Goal: Task Accomplishment & Management: Complete application form

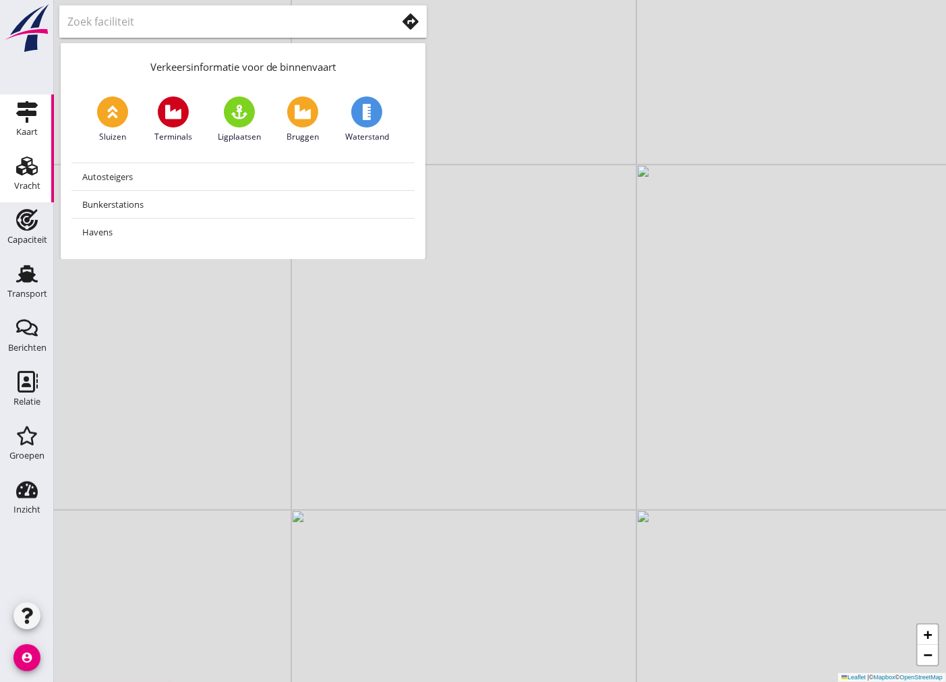
click at [18, 167] on use at bounding box center [27, 165] width 22 height 19
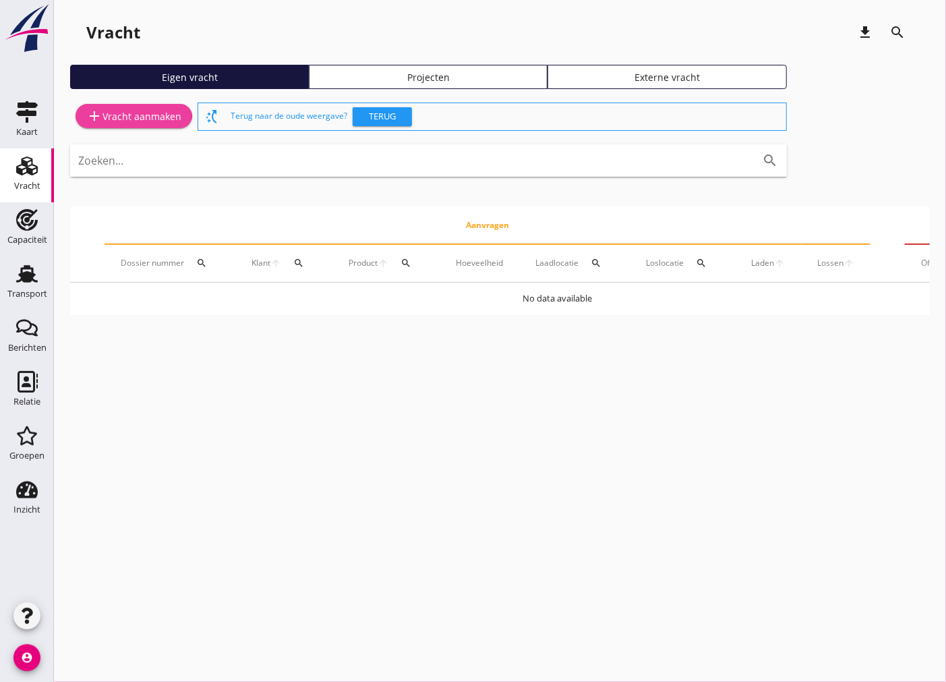
click at [134, 111] on div "add Vracht aanmaken" at bounding box center [133, 116] width 95 height 16
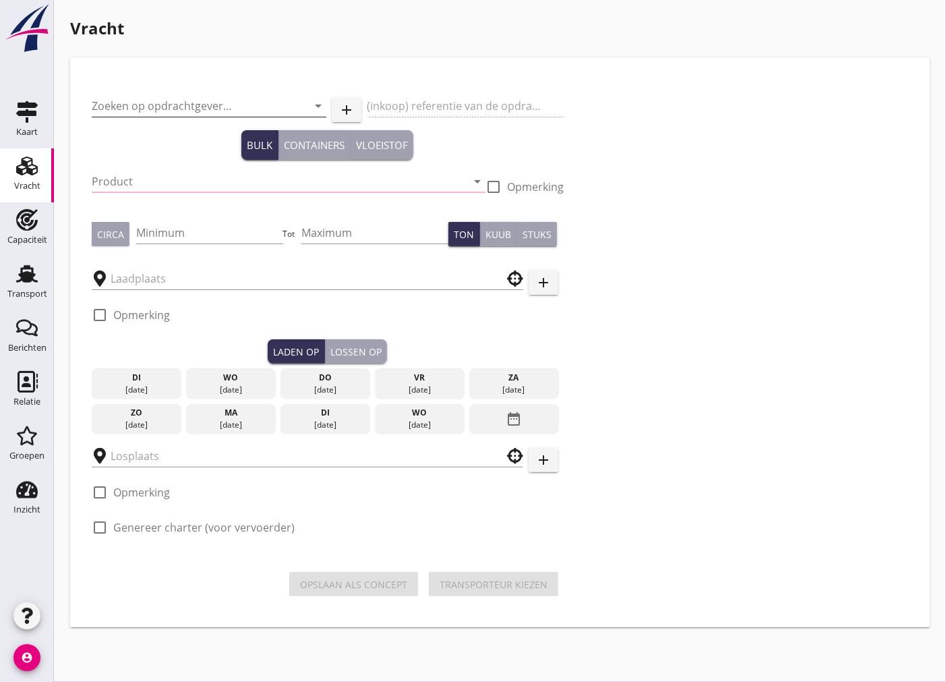
click at [148, 105] on input "Zoeken op opdrachtgever..." at bounding box center [190, 106] width 197 height 22
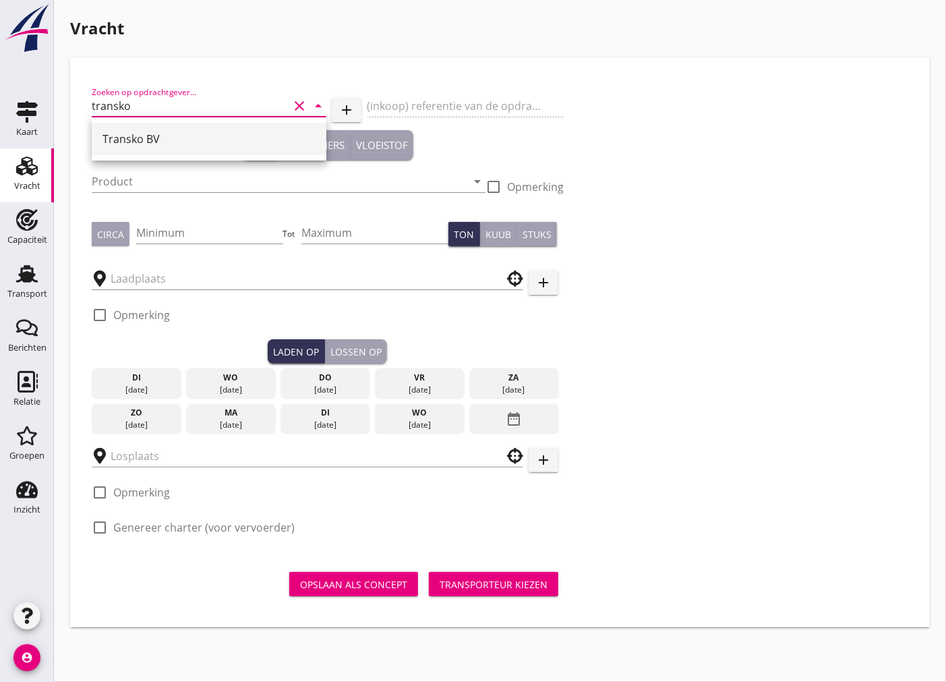
click at [143, 152] on div "Transko BV" at bounding box center [209, 139] width 213 height 32
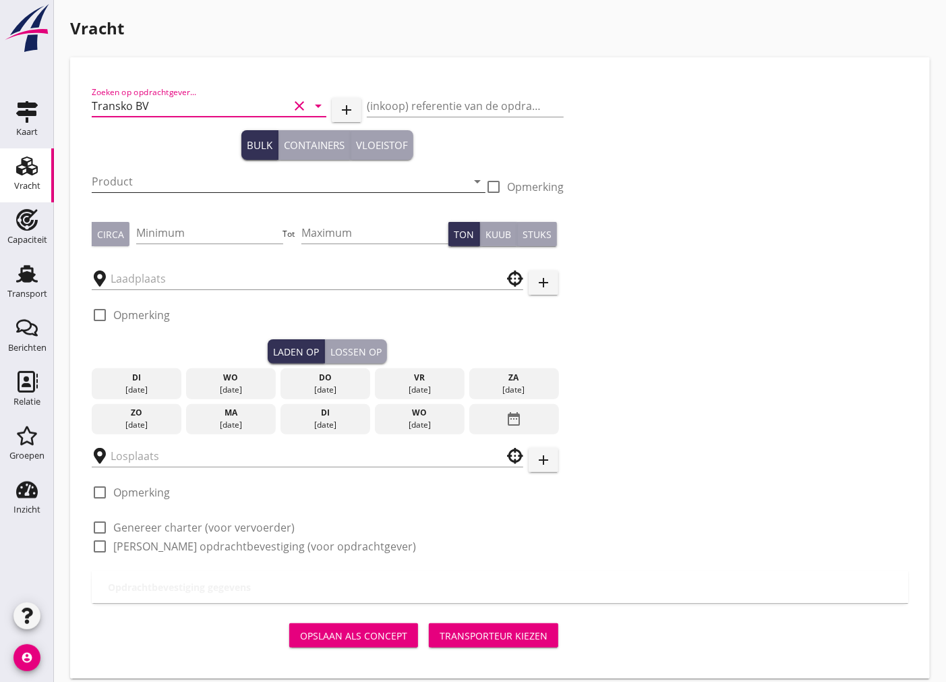
type input "Transko BV"
click at [139, 175] on input "Product" at bounding box center [279, 182] width 375 height 22
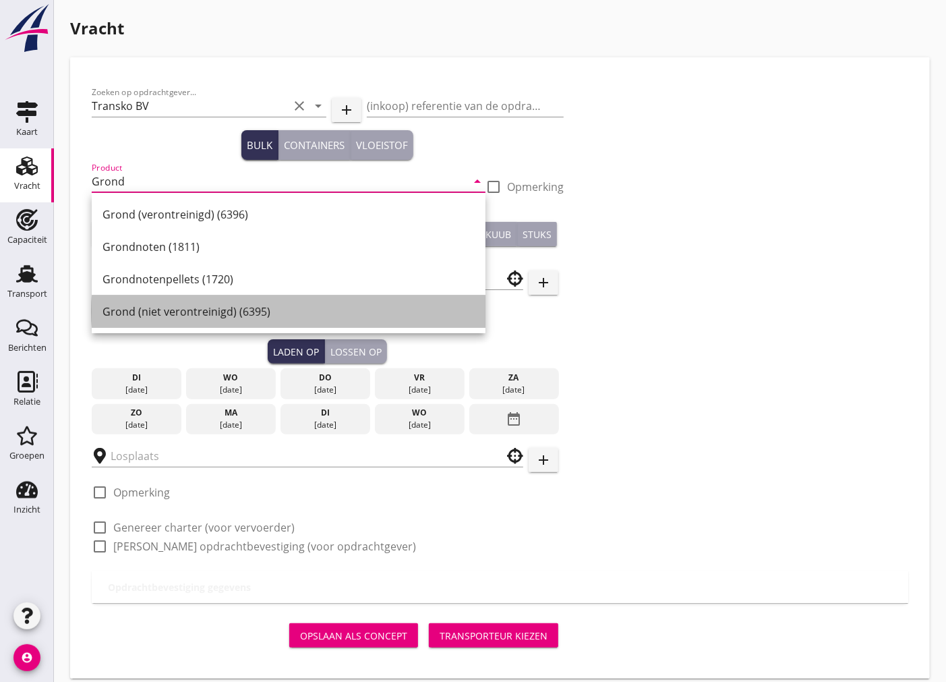
click at [220, 314] on div "Grond (niet verontreinigd) (6395)" at bounding box center [289, 311] width 372 height 16
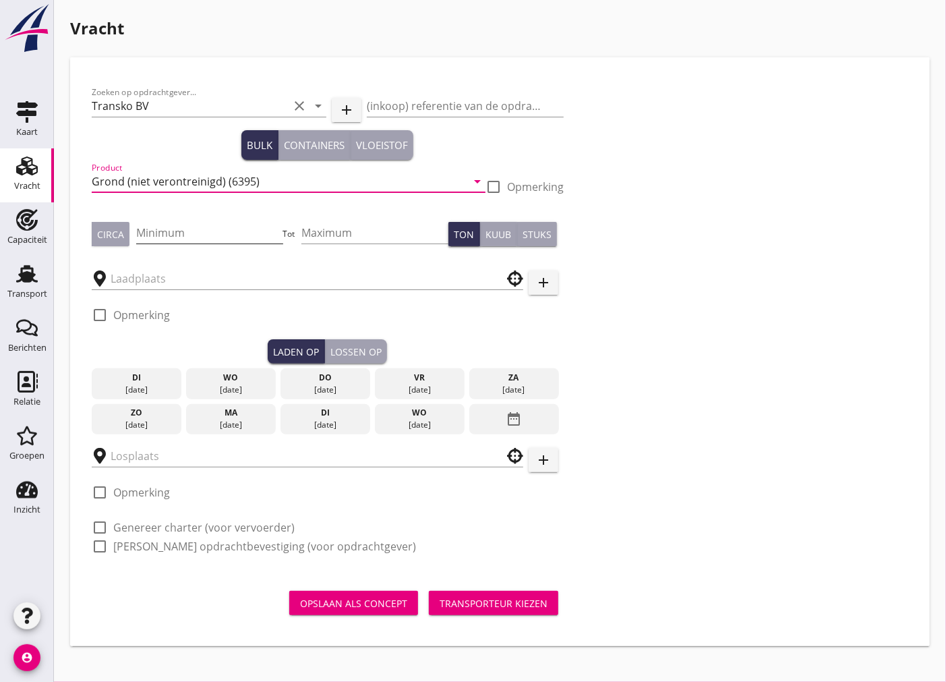
type input "Grond (niet verontreinigd) (6395)"
click at [187, 228] on input "Minimum" at bounding box center [209, 233] width 147 height 22
click at [174, 226] on input "Minimum" at bounding box center [209, 233] width 147 height 22
type input "3000"
click at [108, 237] on div "Circa" at bounding box center [110, 234] width 27 height 14
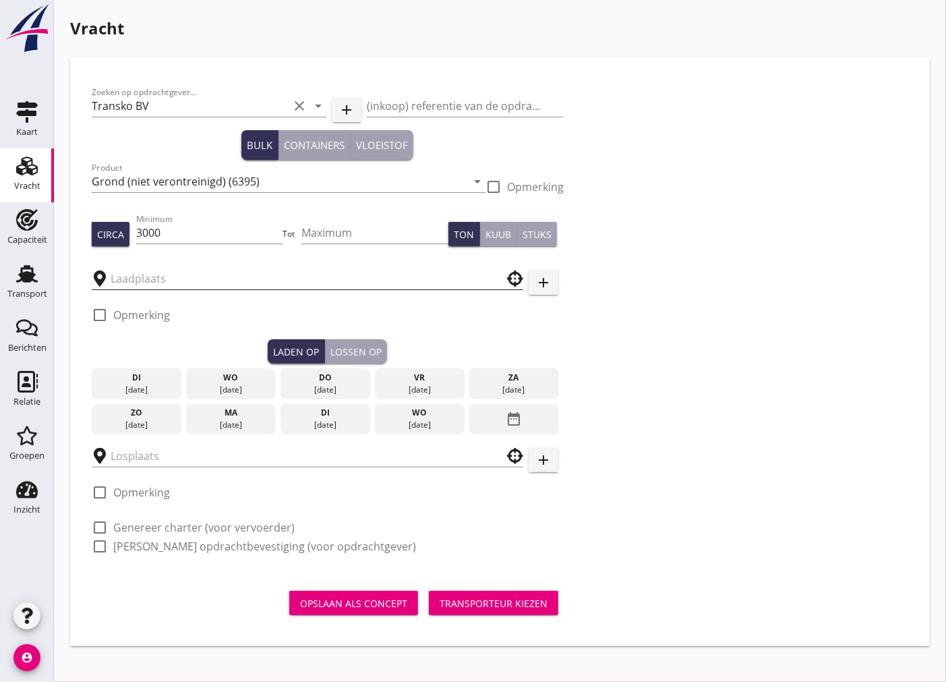
click at [134, 272] on input "text" at bounding box center [298, 279] width 375 height 22
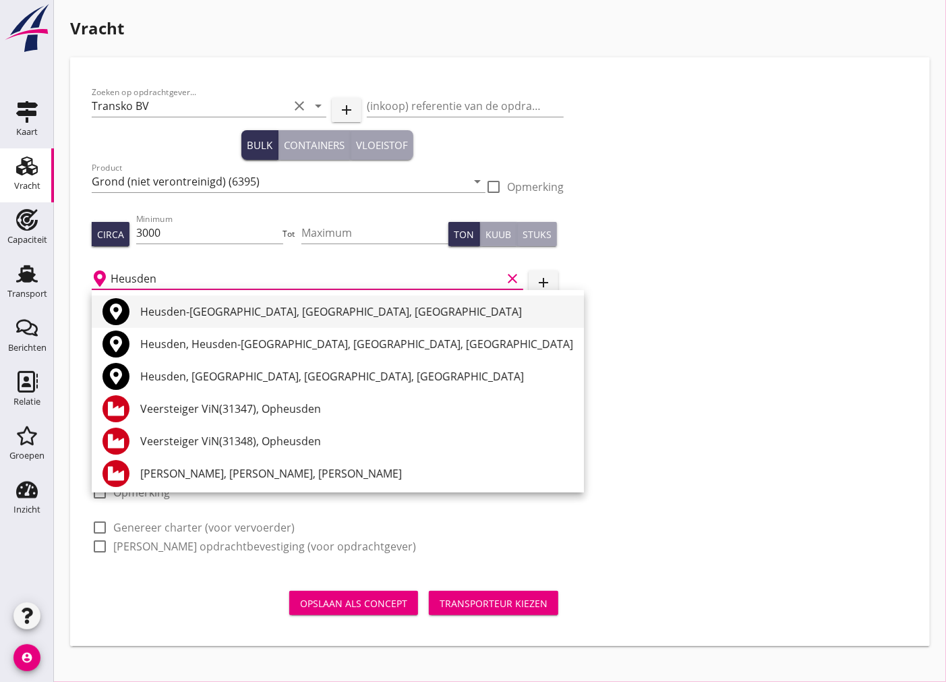
click at [295, 303] on div "Heusden-[GEOGRAPHIC_DATA], [GEOGRAPHIC_DATA], [GEOGRAPHIC_DATA]" at bounding box center [356, 311] width 433 height 16
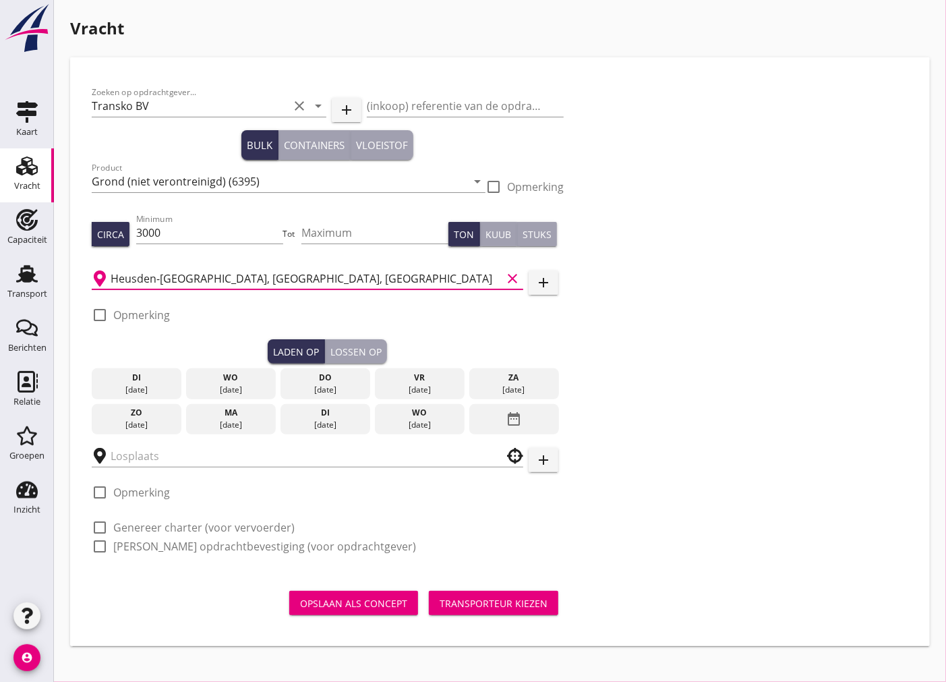
type input "Heusden-[GEOGRAPHIC_DATA], [GEOGRAPHIC_DATA], [GEOGRAPHIC_DATA]"
click at [219, 415] on div "ma" at bounding box center [230, 413] width 83 height 12
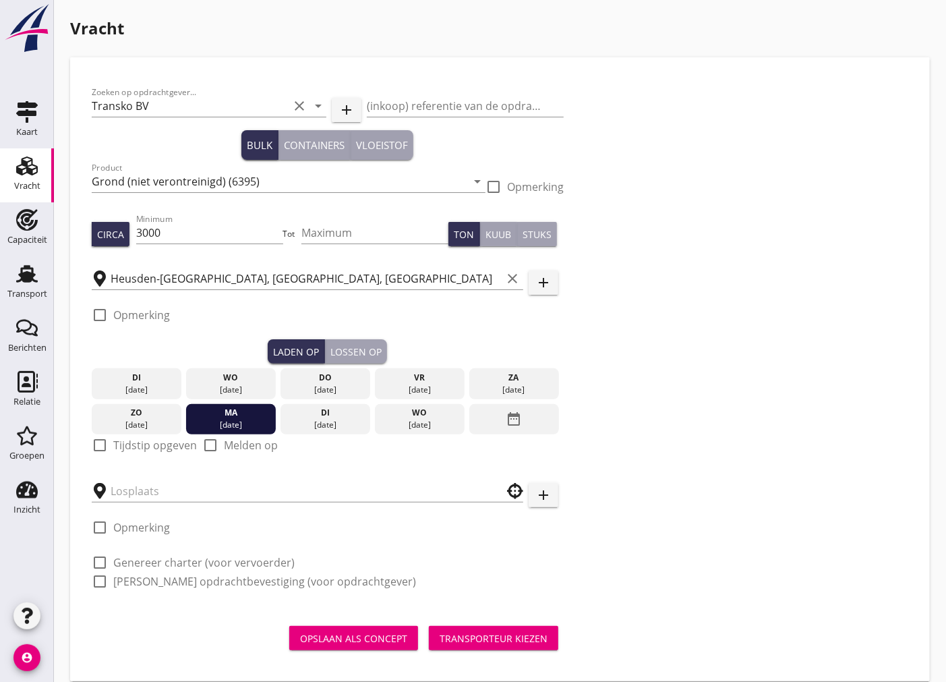
click at [348, 349] on div "Lossen op" at bounding box center [355, 352] width 51 height 14
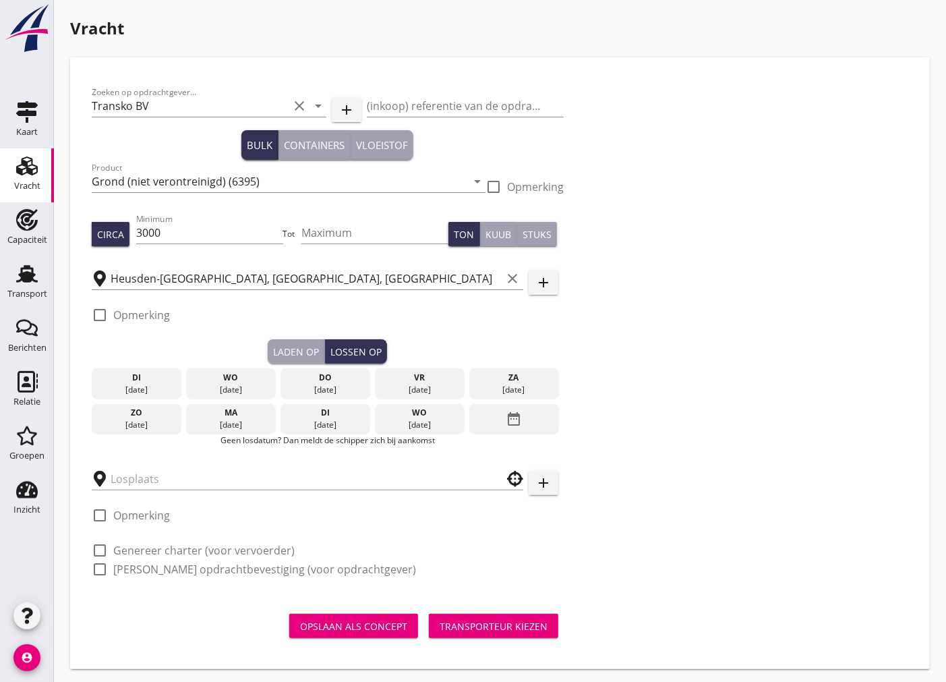
click at [325, 413] on div "di" at bounding box center [325, 413] width 83 height 12
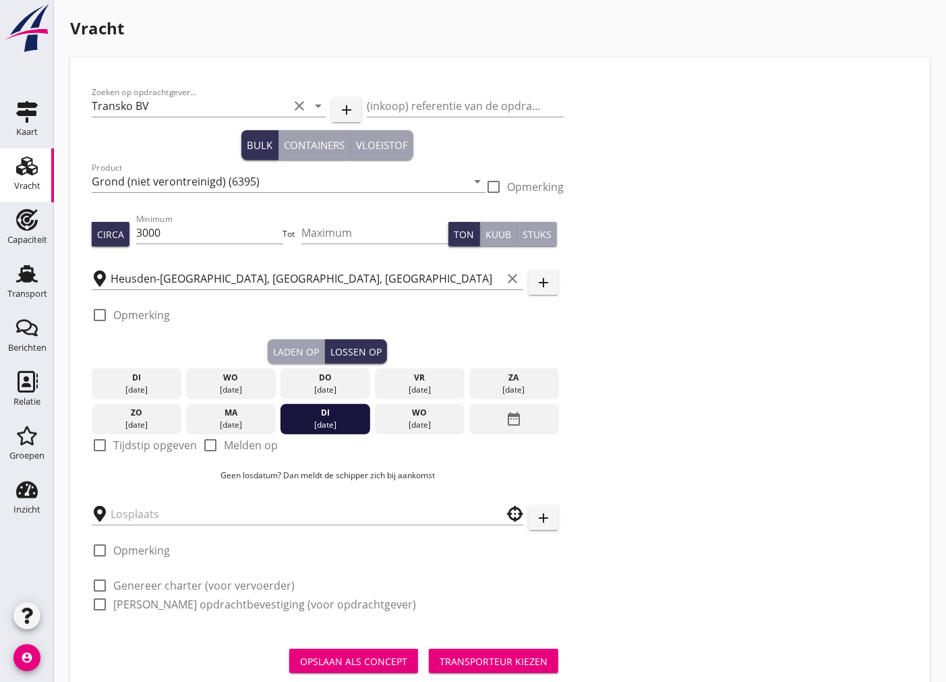
click at [102, 314] on div at bounding box center [99, 314] width 23 height 23
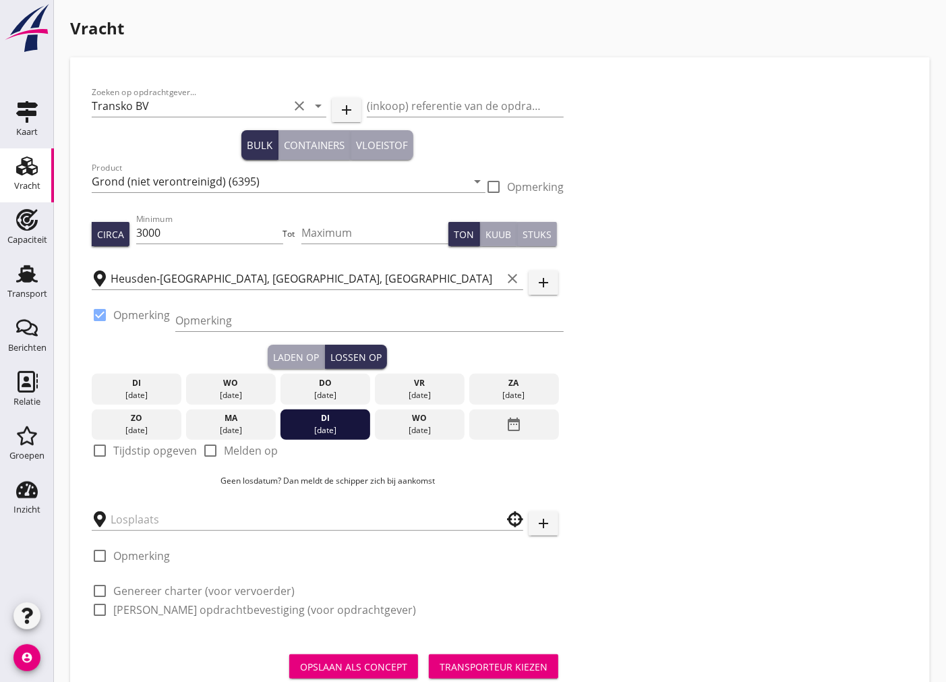
click at [102, 314] on div at bounding box center [99, 314] width 23 height 23
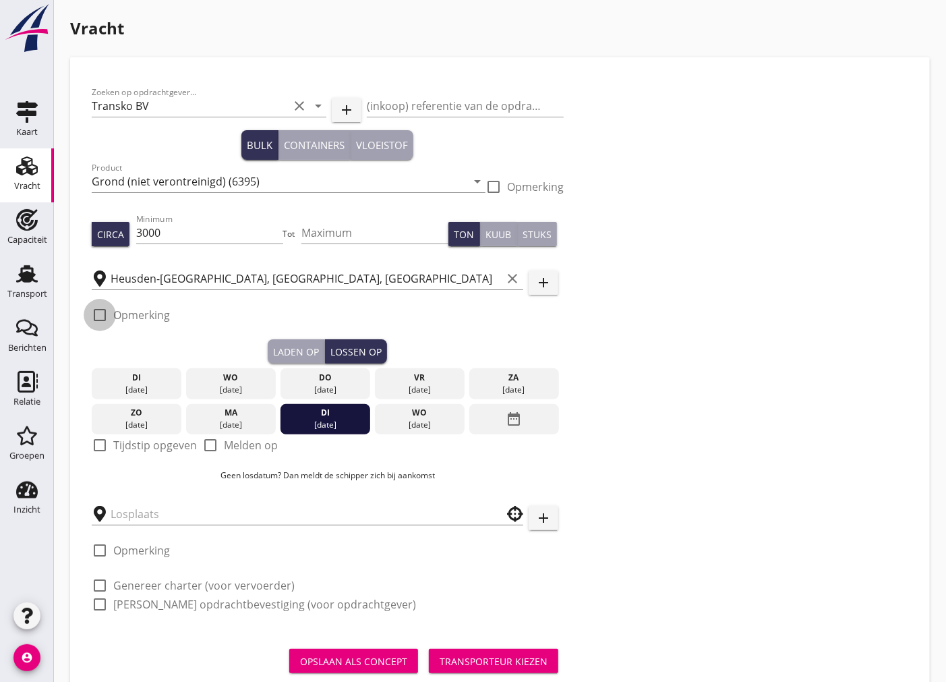
checkbox input "false"
click at [100, 446] on div at bounding box center [99, 445] width 23 height 23
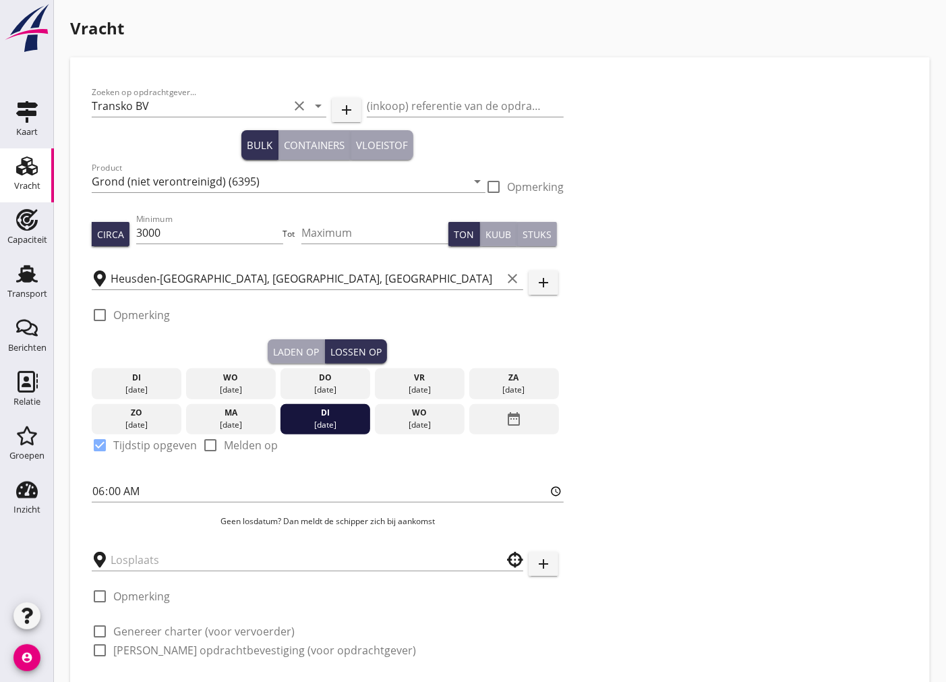
click at [103, 442] on div at bounding box center [99, 445] width 23 height 23
checkbox input "false"
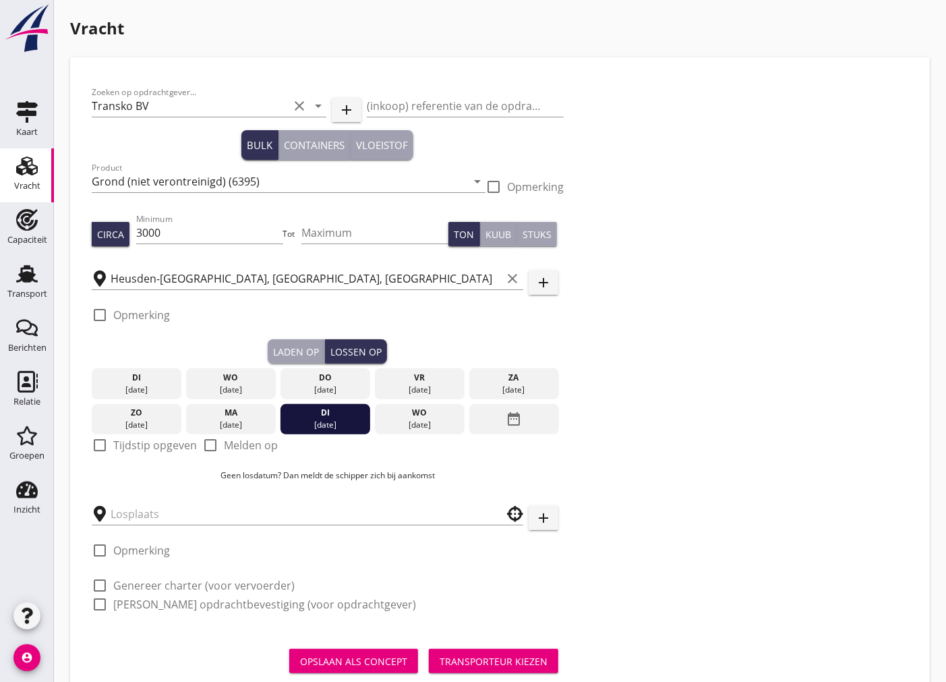
click at [104, 317] on div at bounding box center [99, 314] width 23 height 23
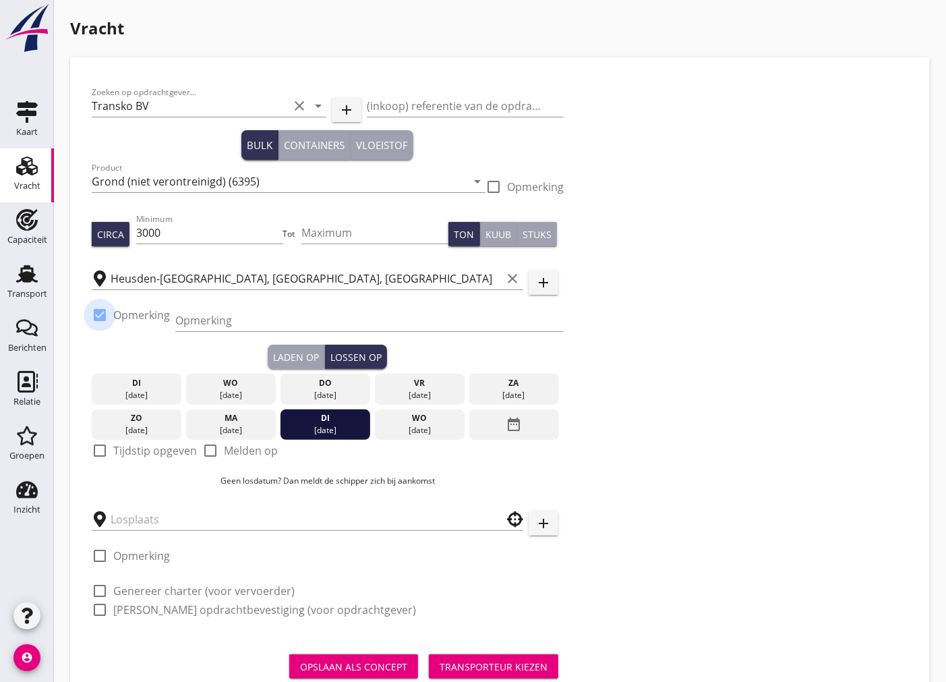
click at [104, 317] on div at bounding box center [99, 314] width 23 height 23
checkbox input "false"
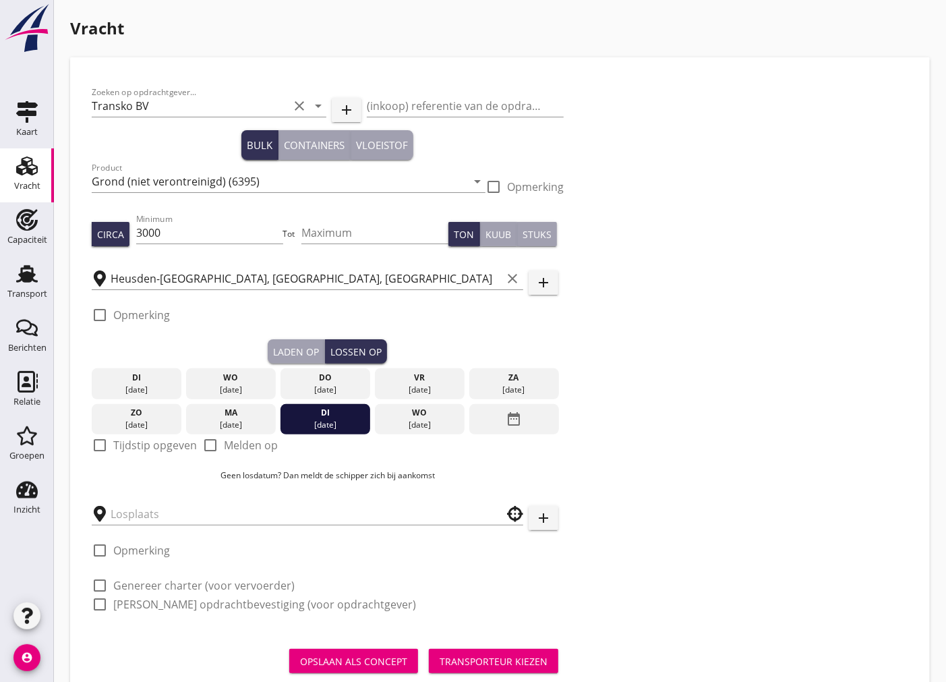
click at [294, 351] on div "Laden op" at bounding box center [296, 352] width 46 height 14
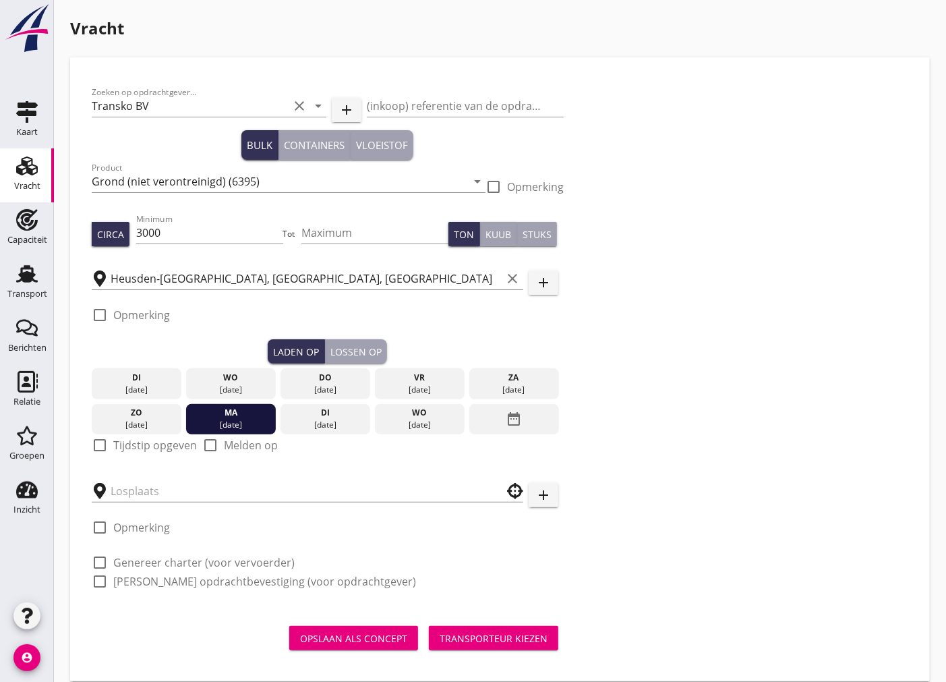
click at [100, 440] on div at bounding box center [99, 445] width 23 height 23
checkbox input "true"
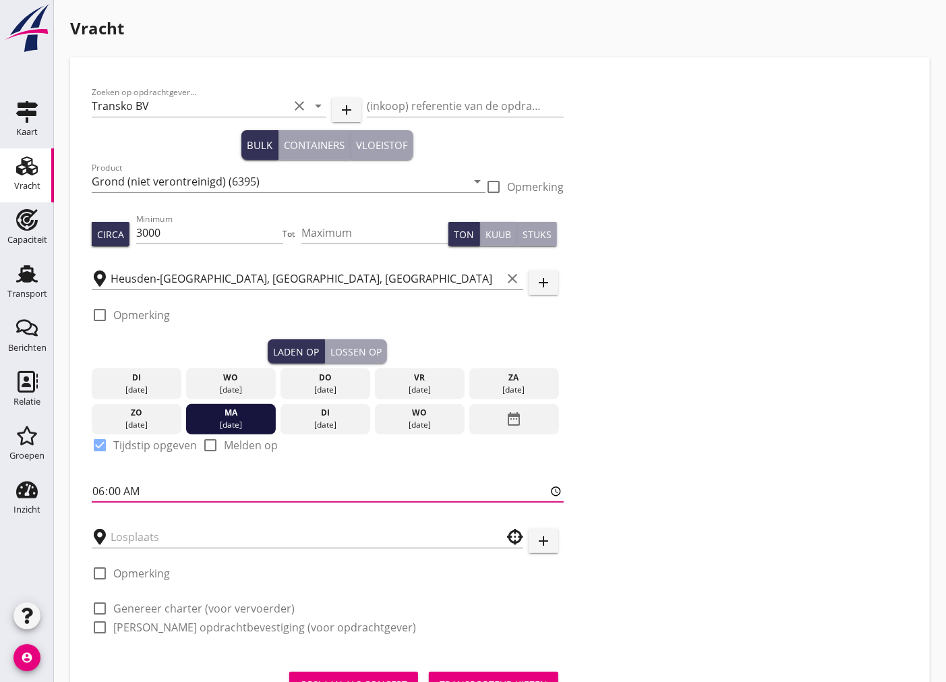
click at [125, 496] on input "06:00" at bounding box center [328, 491] width 472 height 22
type input "06:01"
click at [138, 541] on input "text" at bounding box center [298, 537] width 375 height 22
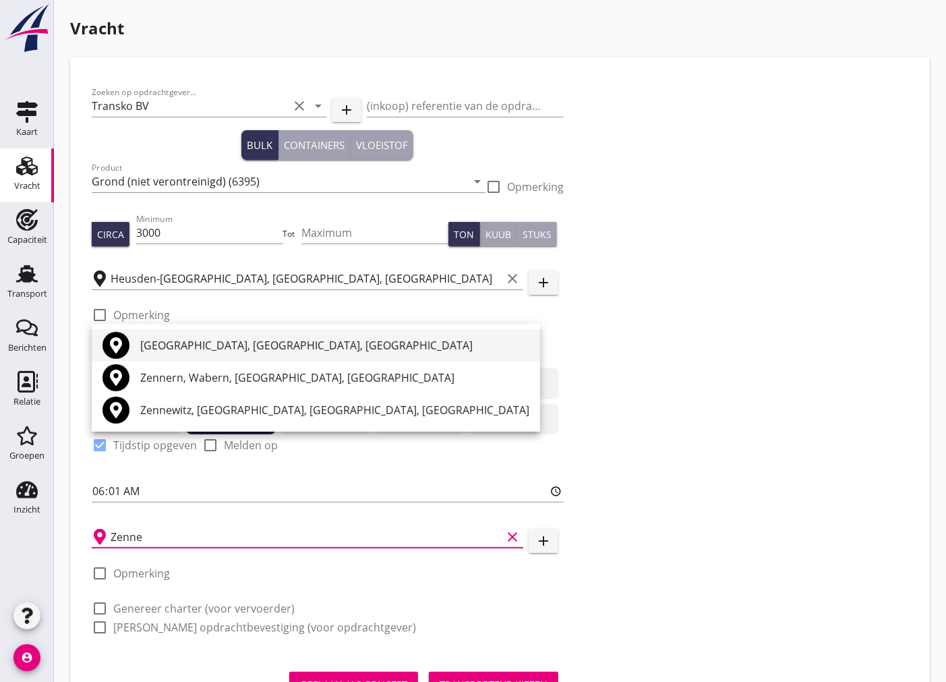
click at [185, 345] on div "[GEOGRAPHIC_DATA], [GEOGRAPHIC_DATA], [GEOGRAPHIC_DATA]" at bounding box center [334, 345] width 389 height 16
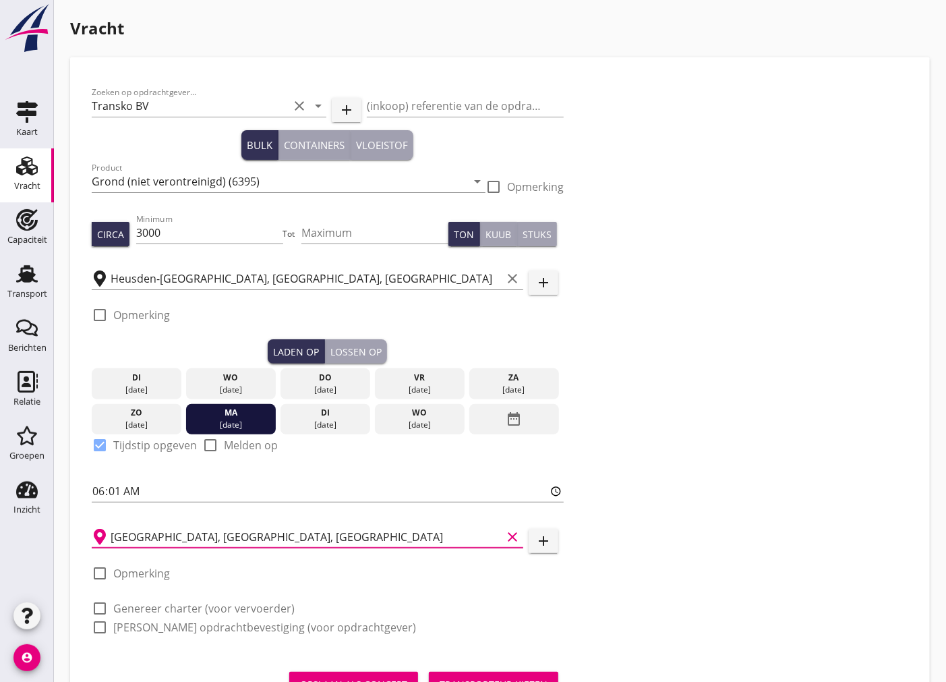
type input "[GEOGRAPHIC_DATA], [GEOGRAPHIC_DATA], [GEOGRAPHIC_DATA]"
click at [97, 575] on div at bounding box center [99, 573] width 23 height 23
checkbox input "true"
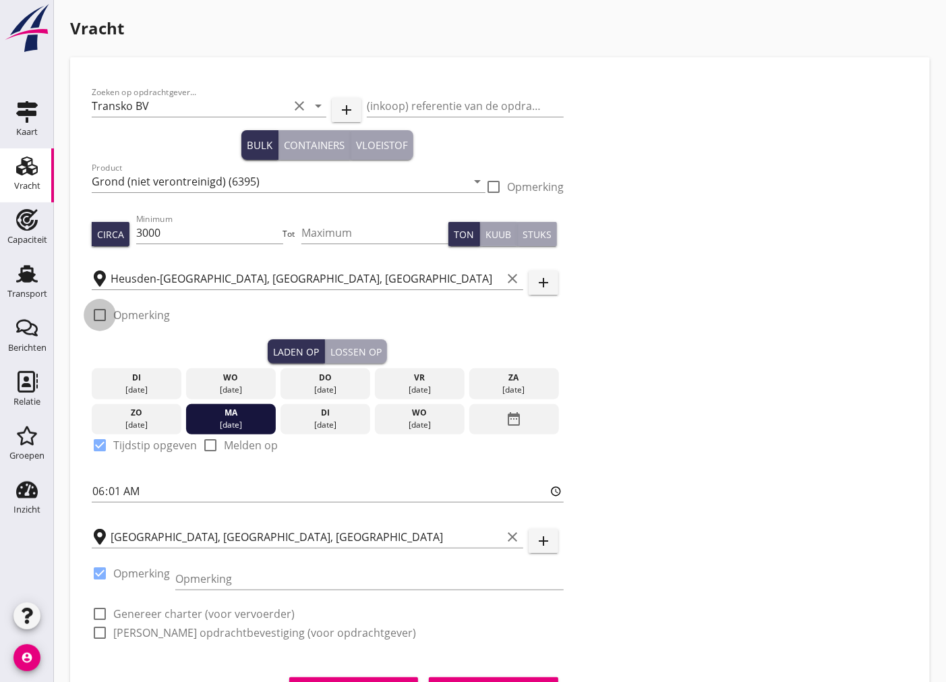
click at [96, 317] on div at bounding box center [99, 314] width 23 height 23
checkbox input "true"
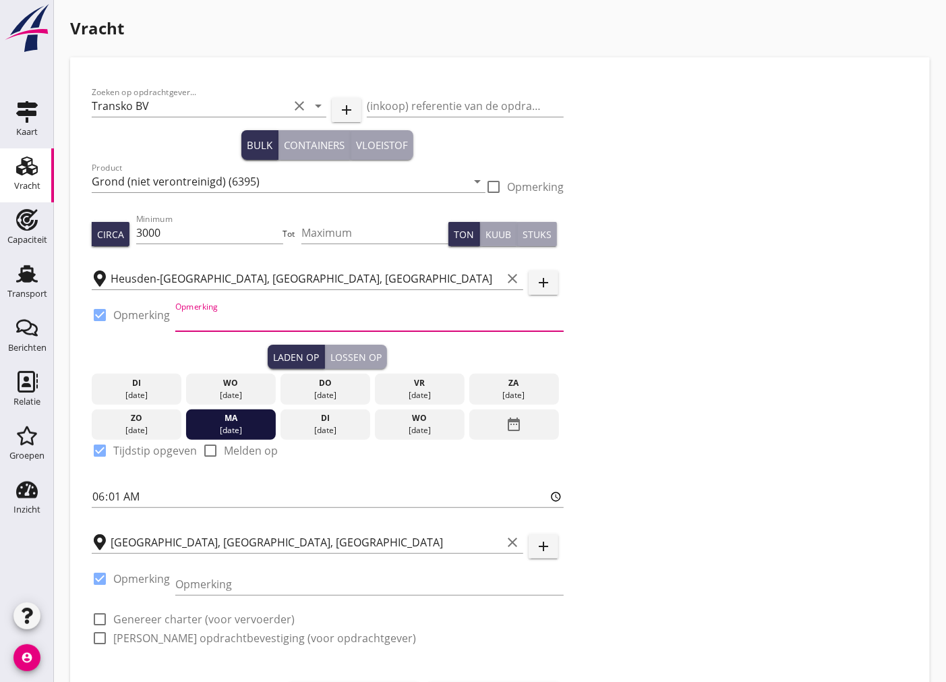
click at [210, 326] on input "Opmerking" at bounding box center [369, 321] width 388 height 22
paste input "Buermans [PHONE_NUMBER]"
type input "Buermans [PHONE_NUMBER]"
click at [345, 351] on div "Lossen op" at bounding box center [355, 357] width 51 height 14
checkbox input "false"
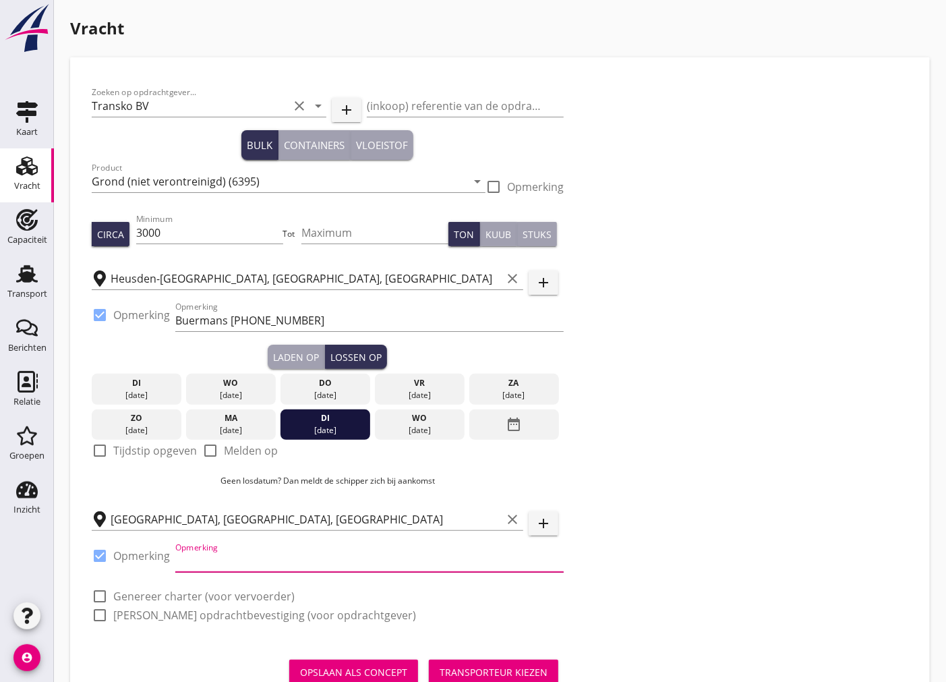
click at [202, 556] on input "Opmerking" at bounding box center [369, 561] width 388 height 22
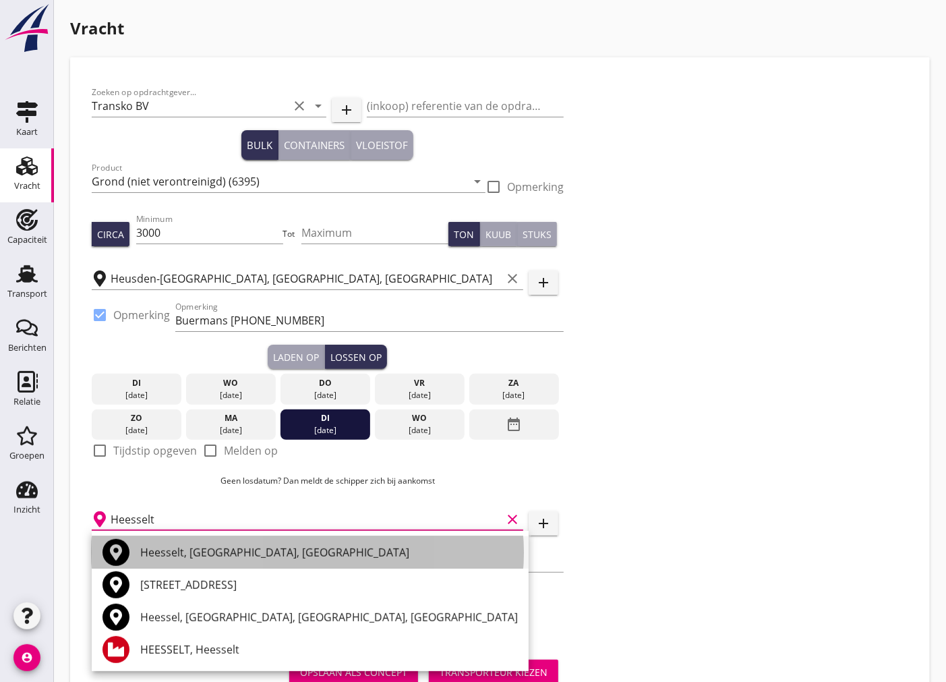
click at [318, 547] on div "Heesselt, [GEOGRAPHIC_DATA], [GEOGRAPHIC_DATA]" at bounding box center [329, 552] width 378 height 16
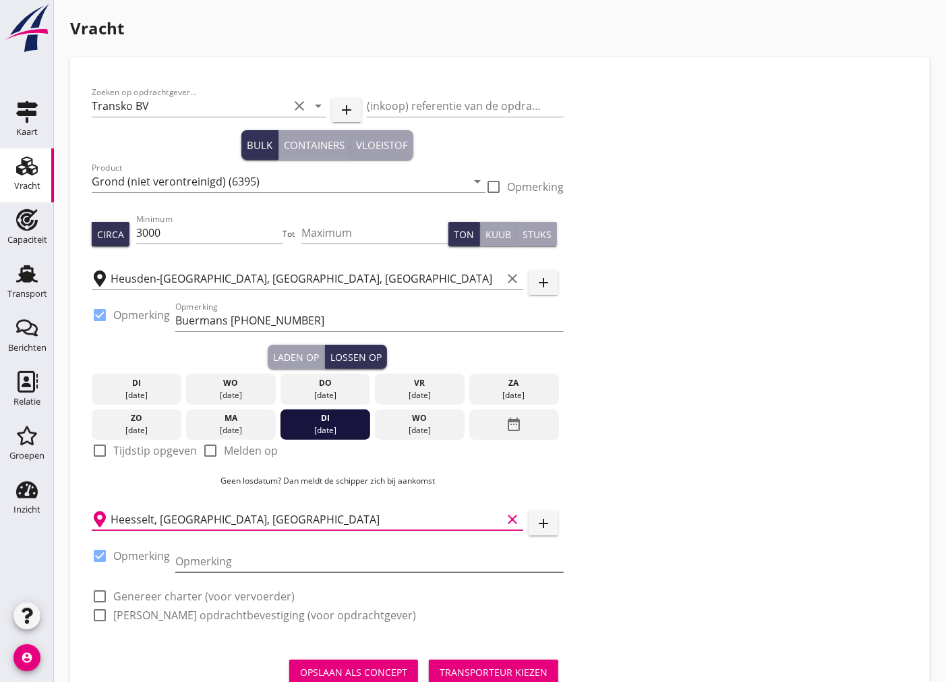
type input "Heesselt, [GEOGRAPHIC_DATA], [GEOGRAPHIC_DATA]"
click at [243, 561] on input "Opmerking" at bounding box center [369, 561] width 388 height 22
click at [322, 562] on input "Opmerking" at bounding box center [369, 561] width 388 height 22
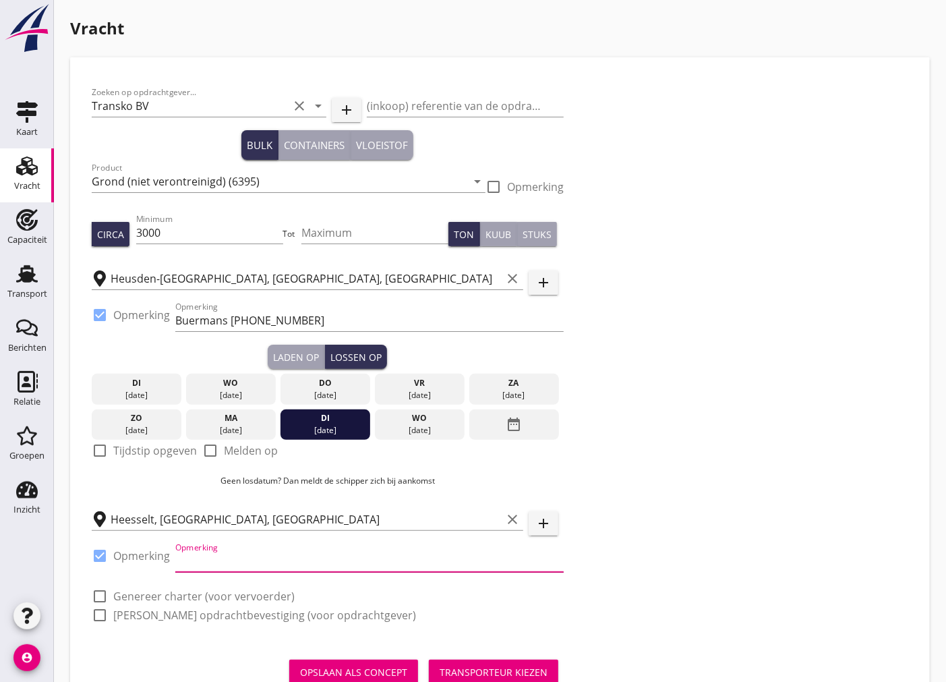
paste input "[PERSON_NAME] 0651849718"
type input "[PERSON_NAME] 0651849718"
click at [95, 591] on div at bounding box center [99, 596] width 23 height 23
checkbox input "true"
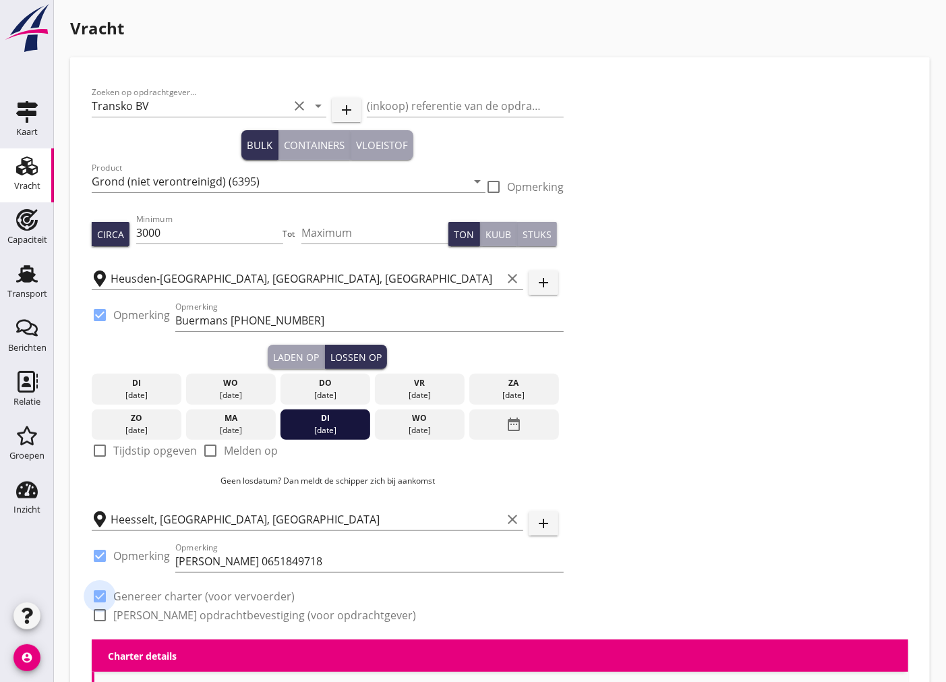
click at [94, 611] on div at bounding box center [99, 615] width 23 height 23
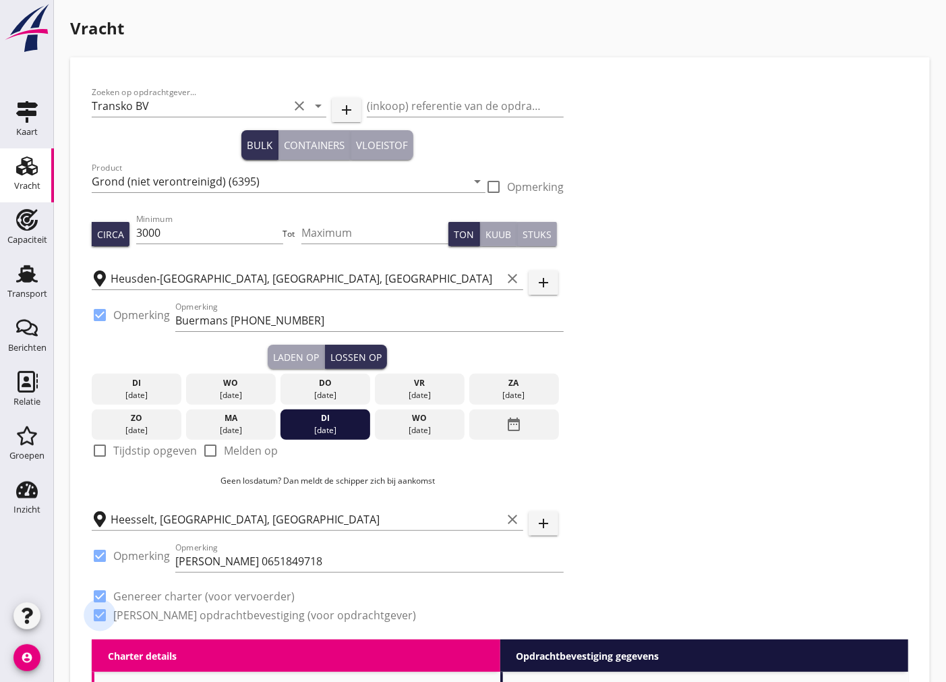
checkbox input "true"
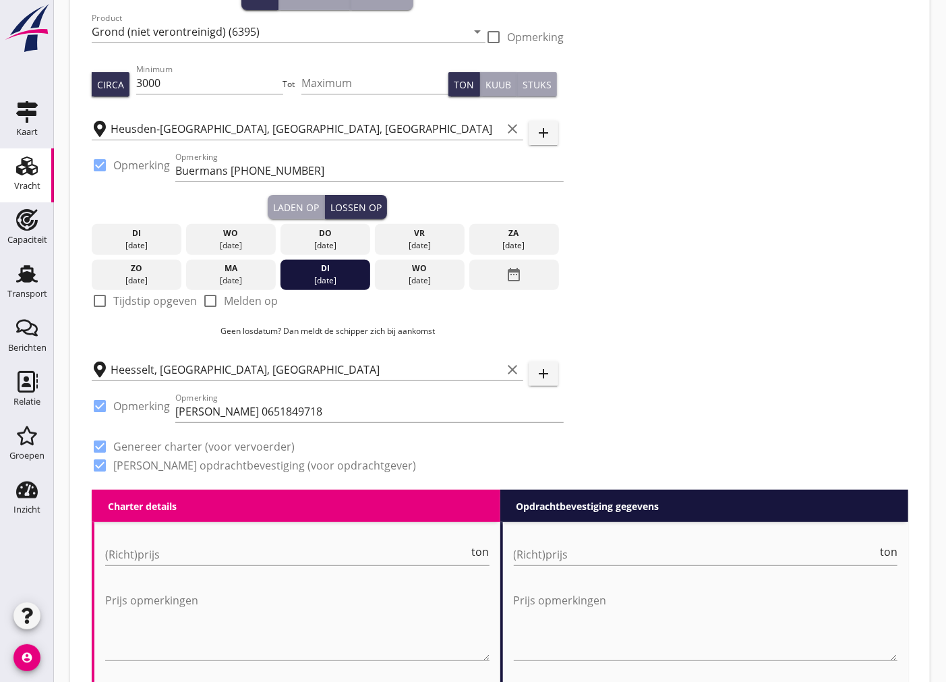
scroll to position [225, 0]
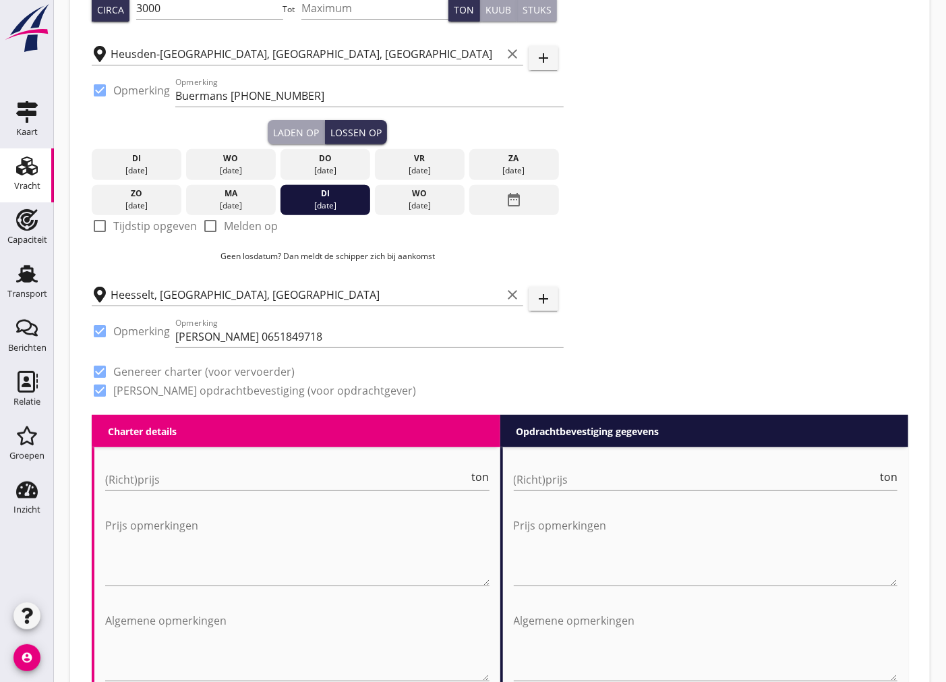
click at [289, 136] on div "Laden op" at bounding box center [296, 132] width 46 height 14
checkbox input "true"
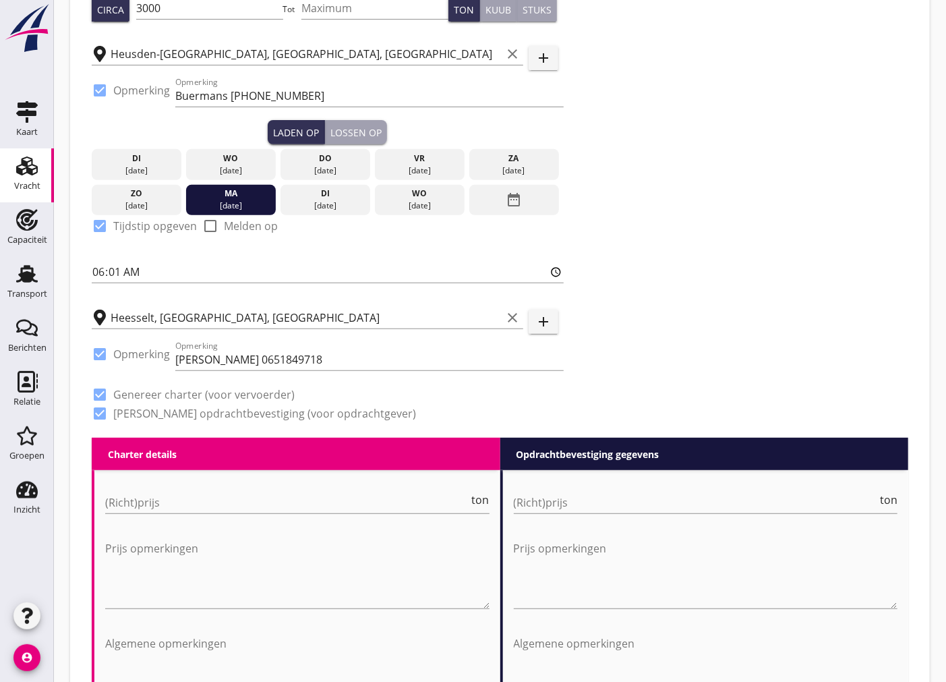
click at [370, 126] on div "Lossen op" at bounding box center [355, 132] width 51 height 14
checkbox input "false"
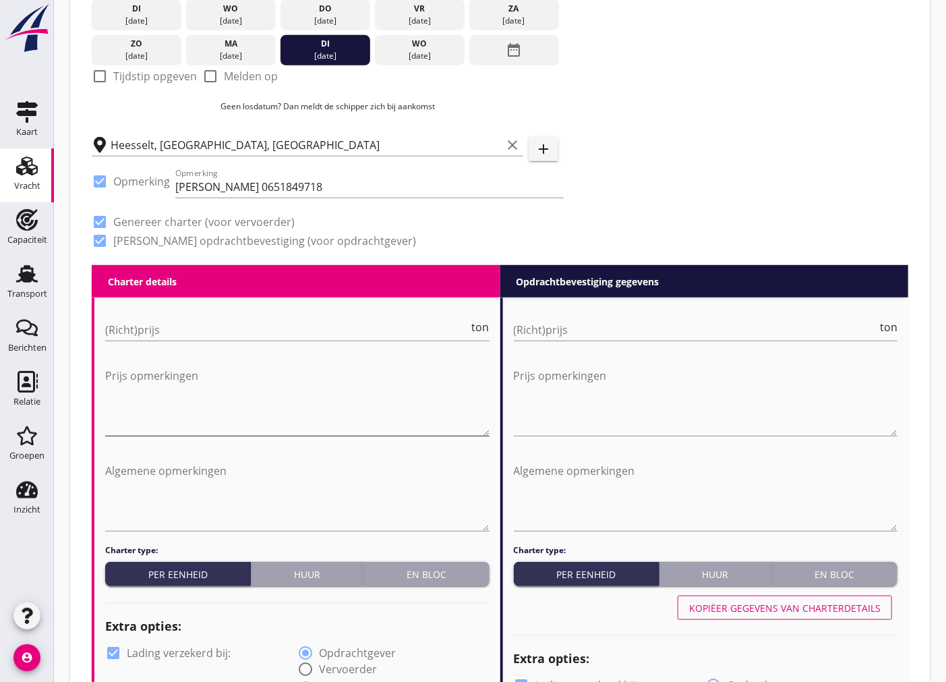
scroll to position [524, 0]
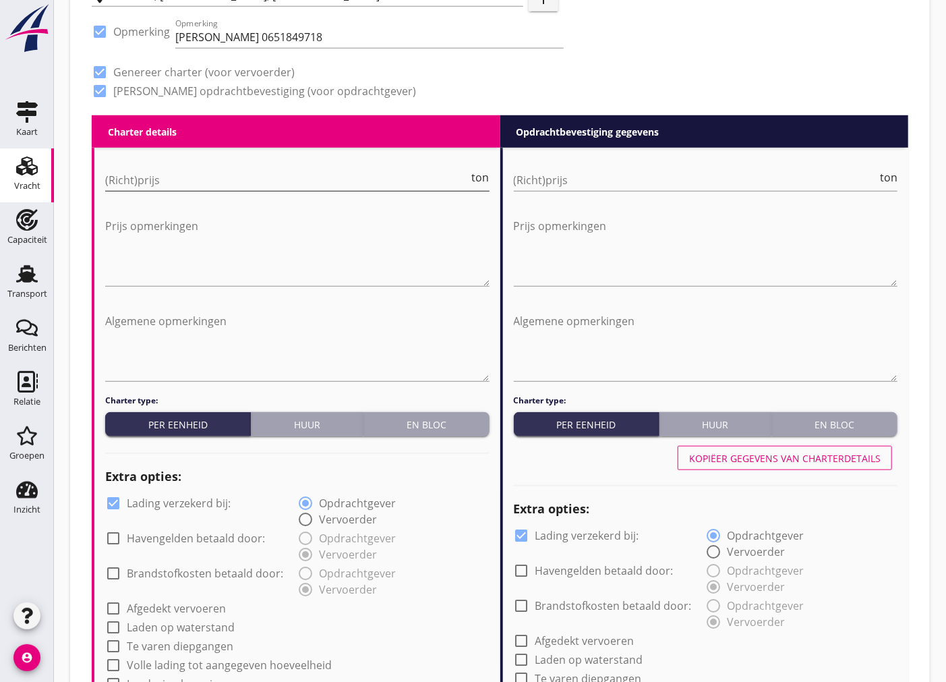
click at [183, 181] on input "(Richt)prijs" at bounding box center [287, 180] width 364 height 22
click at [175, 181] on input "(Richt)prijs" at bounding box center [287, 180] width 364 height 22
type input "3"
type input "3.25"
click at [622, 175] on input "(Richt)prijs" at bounding box center [696, 180] width 364 height 22
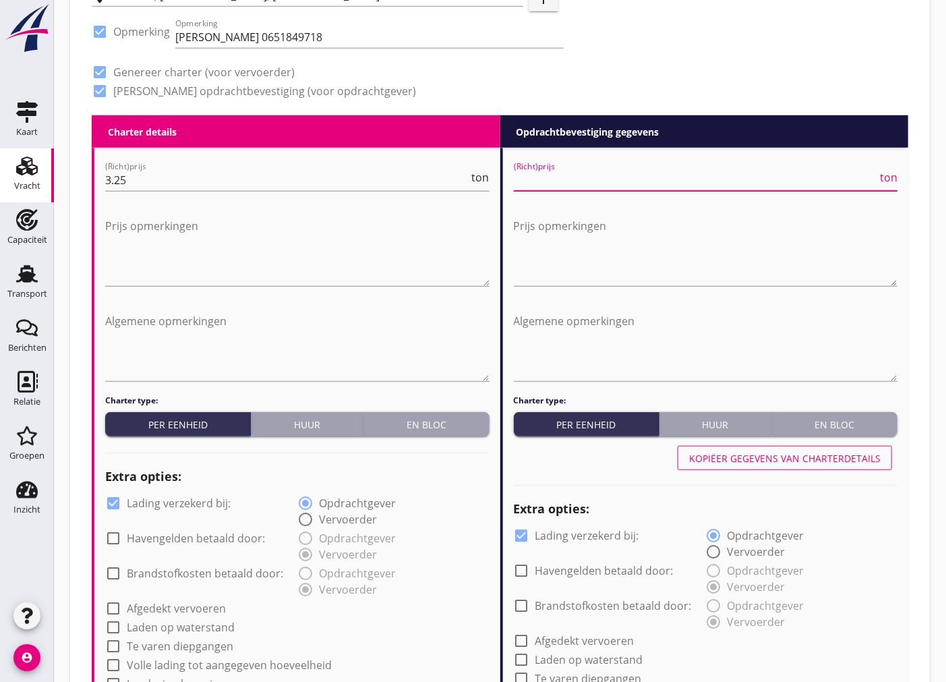
type input "3"
type input "3.25"
click at [241, 227] on textarea "Prijs opmerkingen" at bounding box center [297, 250] width 384 height 71
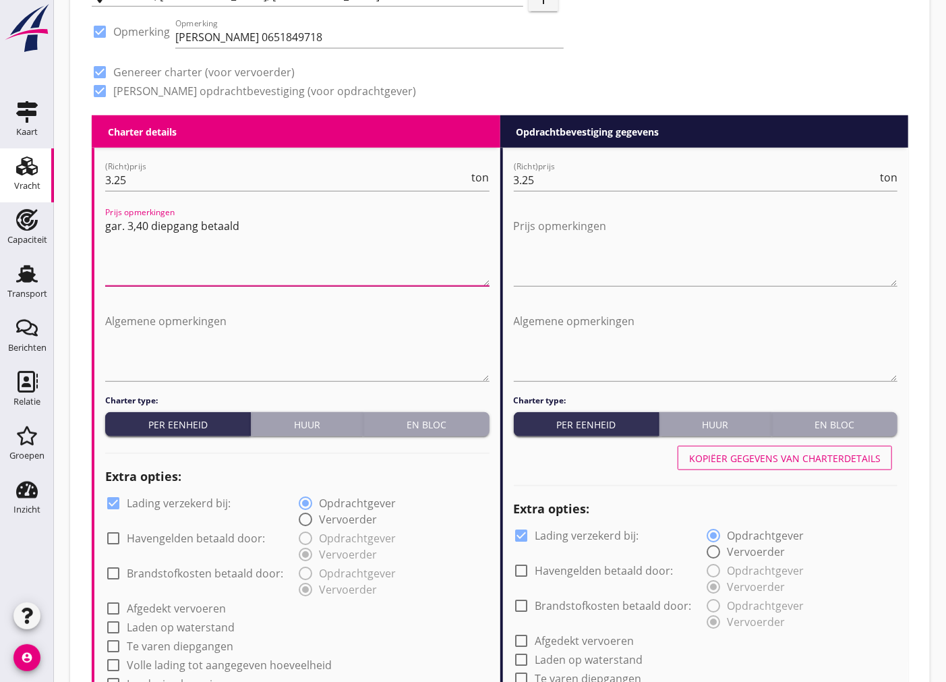
click at [111, 227] on textarea "gar. 3,40 diepgang betaald" at bounding box center [297, 250] width 384 height 71
click at [128, 225] on textarea "Gar. 3,40 diepgang betaald" at bounding box center [297, 250] width 384 height 71
click at [170, 223] on textarea "Garantie 3,40 diepgang betaald" at bounding box center [297, 250] width 384 height 71
click at [305, 221] on textarea "Garantie 3,40m diepgang betaald" at bounding box center [297, 250] width 384 height 71
drag, startPoint x: 305, startPoint y: 221, endPoint x: 117, endPoint y: 218, distance: 188.8
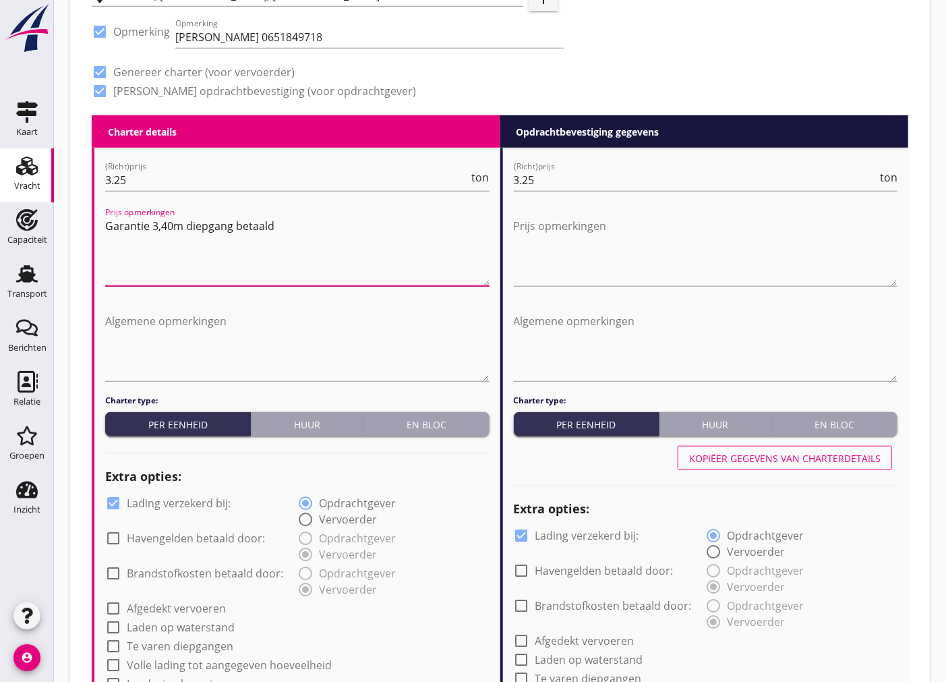
click at [117, 218] on textarea "Garantie 3,40m diepgang betaald" at bounding box center [297, 250] width 384 height 71
type textarea "Garantie 3,40m diepgang betaald"
click at [572, 232] on textarea "Prijs opmerkingen" at bounding box center [706, 250] width 384 height 71
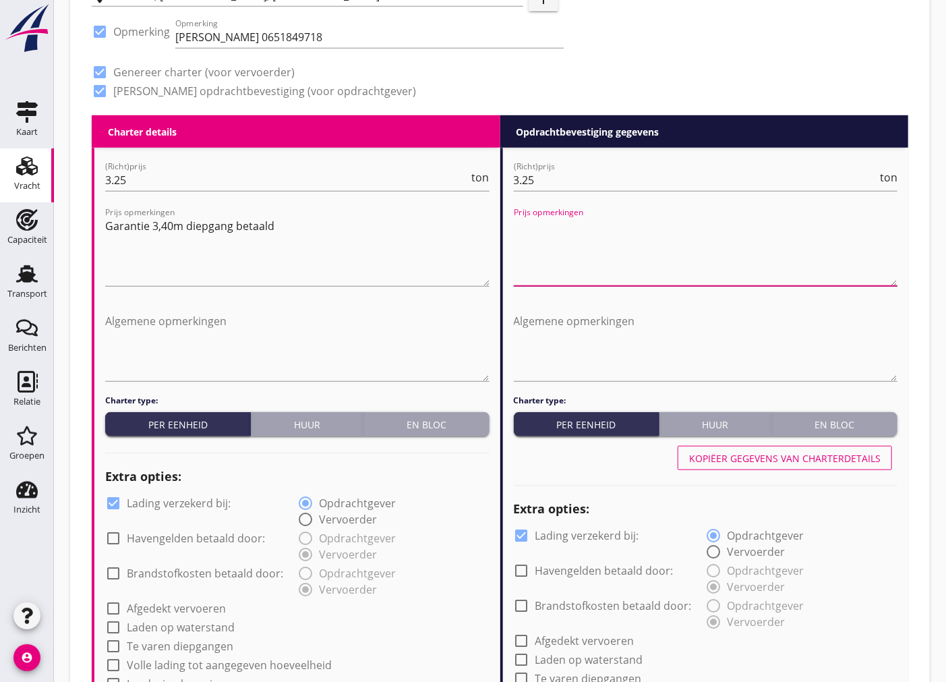
paste textarea "Garantie 3,40m diepgang betaald"
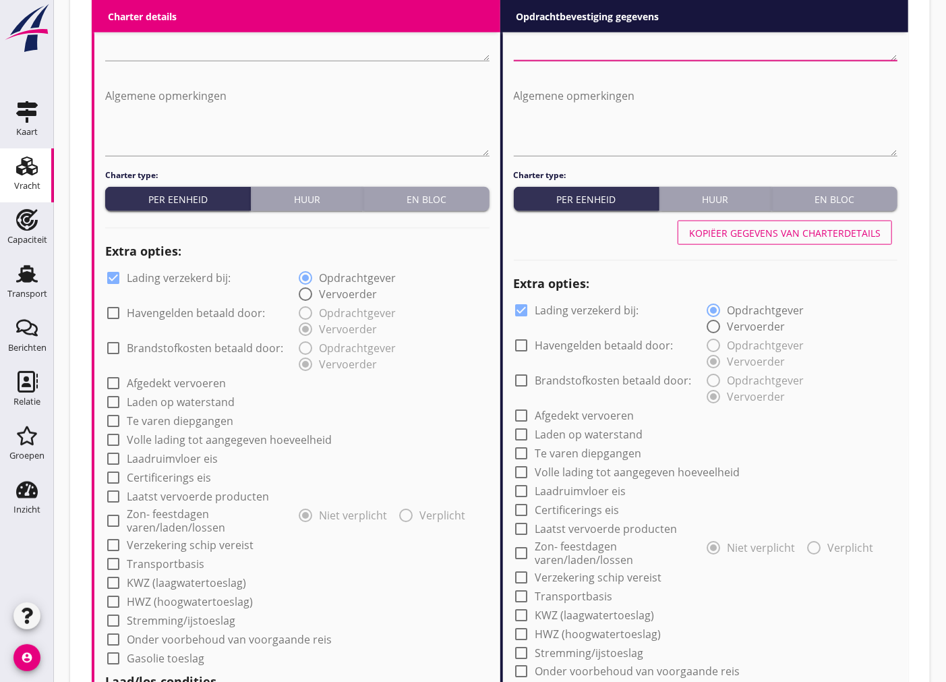
scroll to position [824, 0]
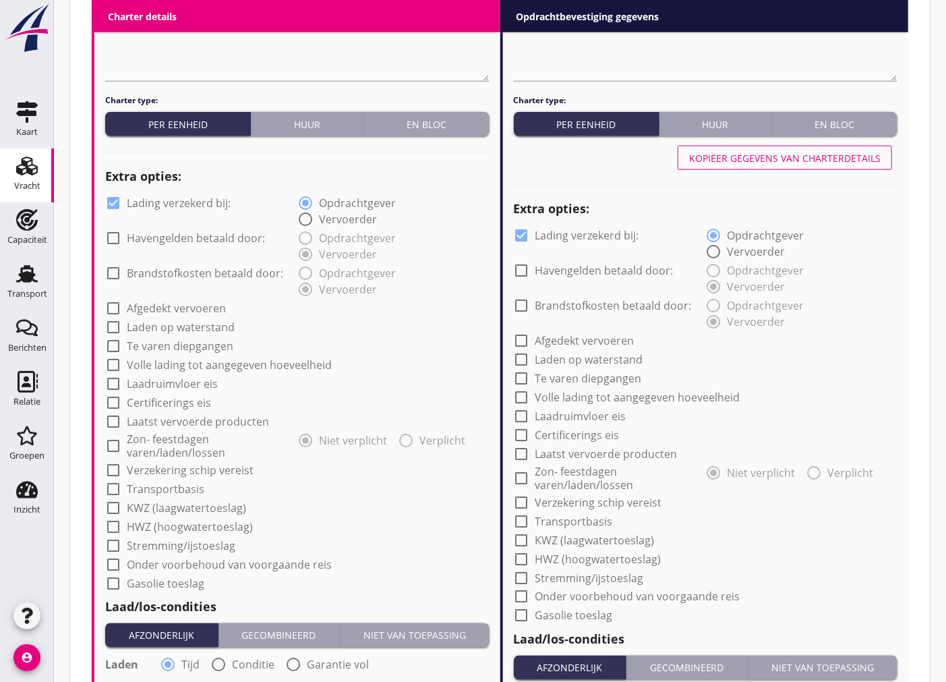
type textarea "Garantie 3,40m diepgang betaald"
click at [117, 470] on div at bounding box center [113, 470] width 23 height 23
checkbox input "true"
click at [521, 502] on div at bounding box center [521, 502] width 23 height 23
checkbox input "true"
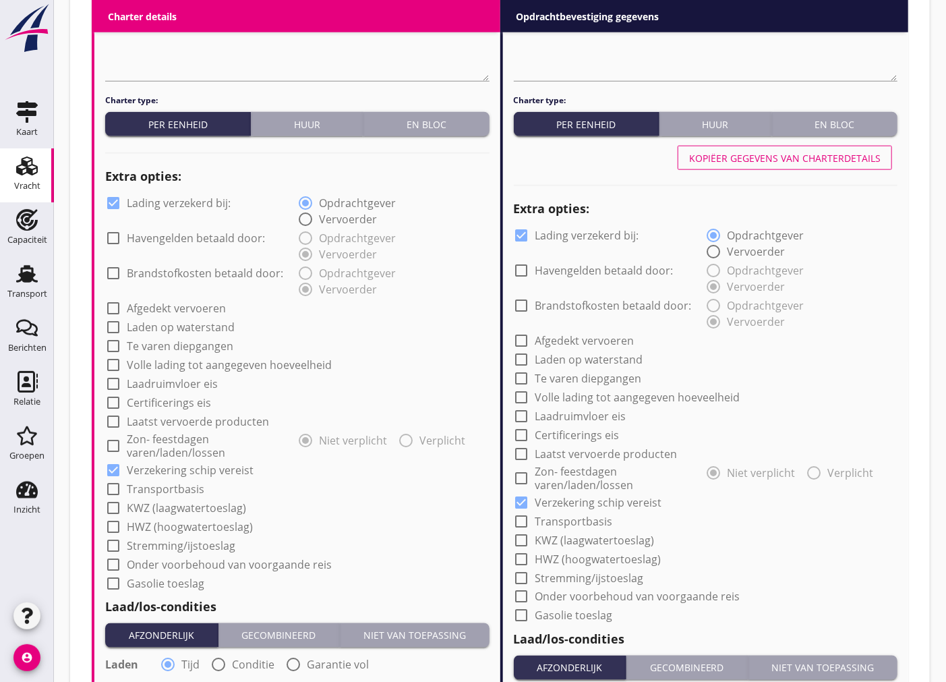
click at [109, 200] on div at bounding box center [113, 203] width 23 height 23
checkbox input "false"
click at [518, 229] on div at bounding box center [521, 235] width 23 height 23
checkbox input "false"
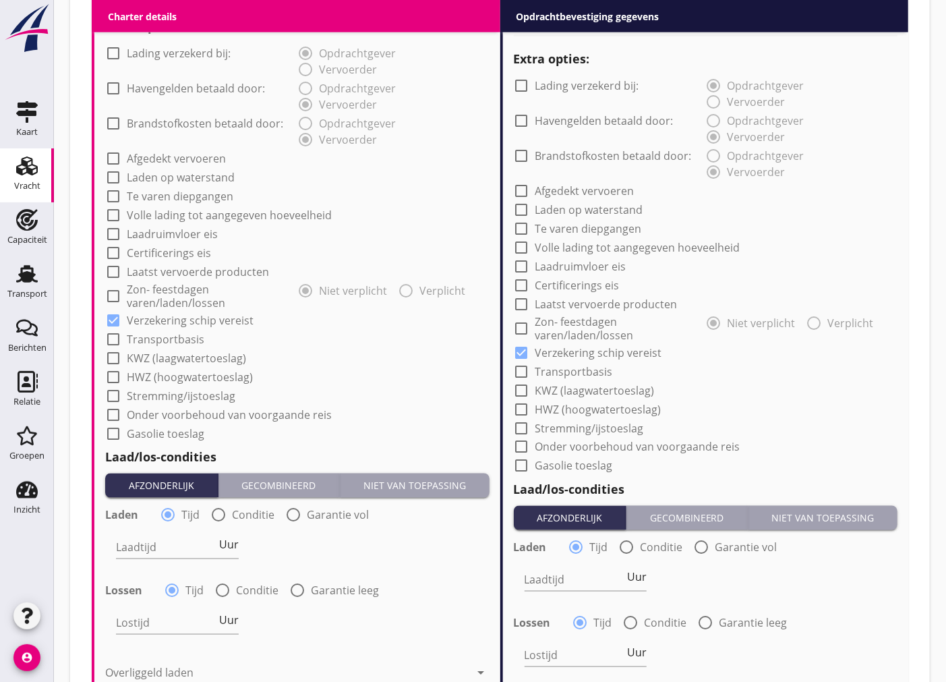
scroll to position [1198, 0]
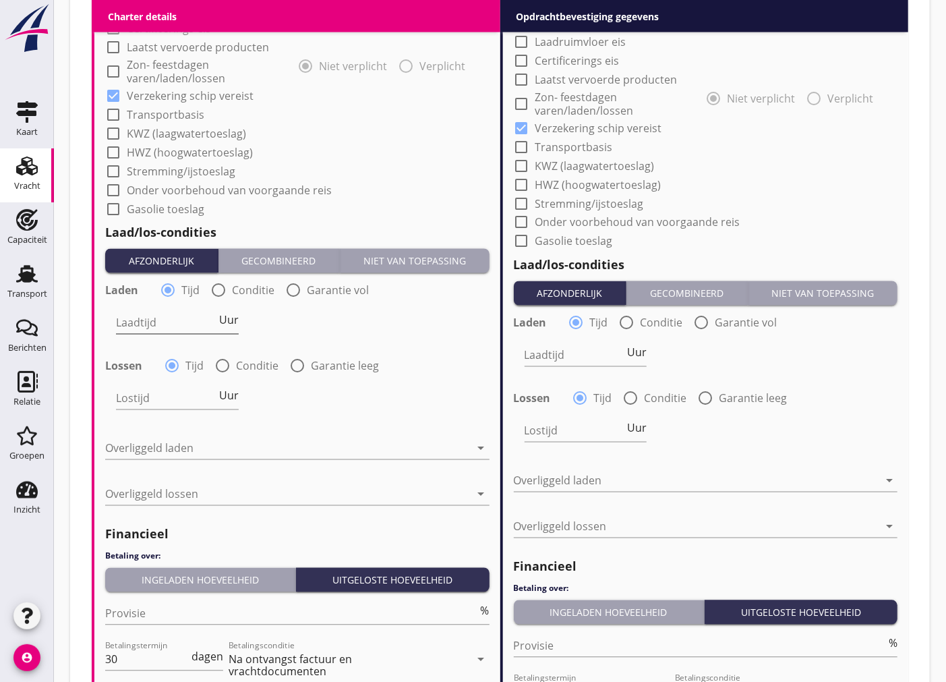
click at [165, 330] on input "Laadtijd" at bounding box center [166, 323] width 100 height 22
type input "24"
click at [158, 392] on input "Lostijd" at bounding box center [166, 399] width 100 height 22
type input "24"
click at [602, 356] on input "Laadtijd" at bounding box center [575, 356] width 100 height 22
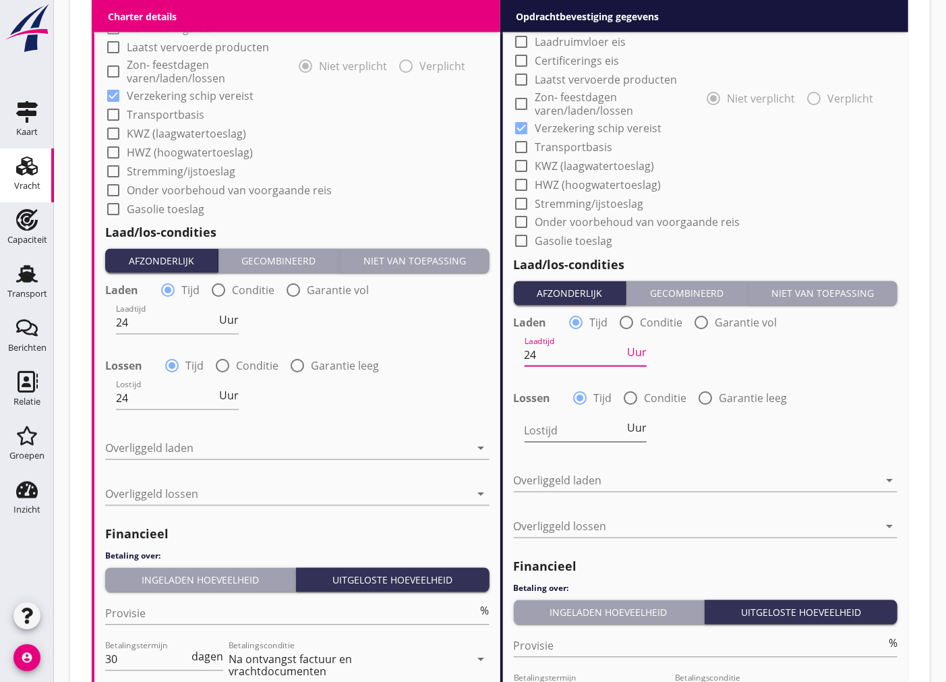
type input "24"
click at [569, 426] on input "Lostijd" at bounding box center [575, 431] width 100 height 22
type input "24"
click at [150, 444] on div at bounding box center [288, 449] width 366 height 22
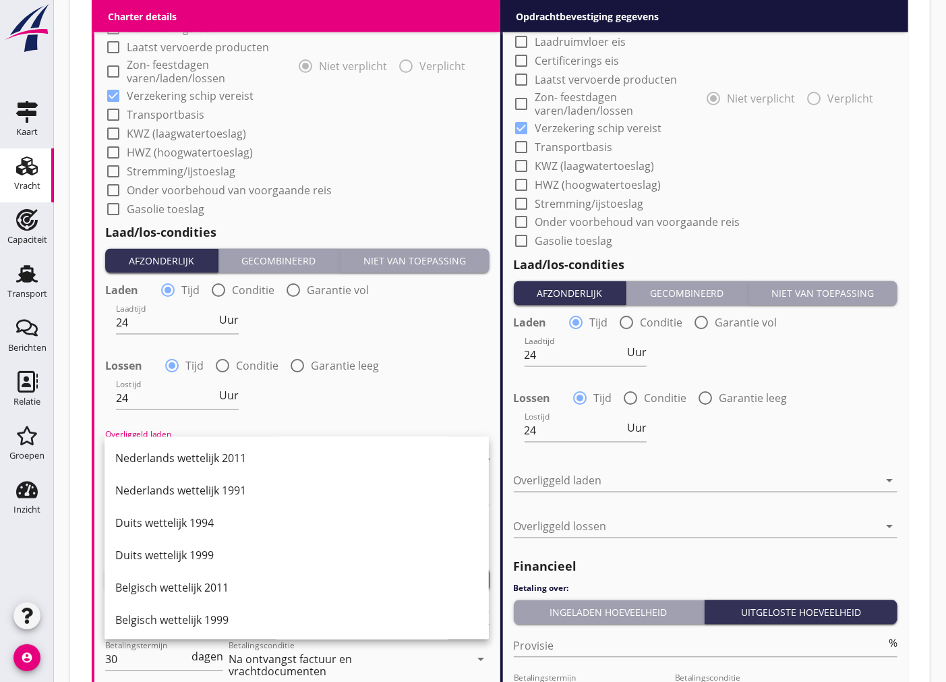
click at [171, 452] on div "Nederlands wettelijk 2011" at bounding box center [296, 458] width 363 height 16
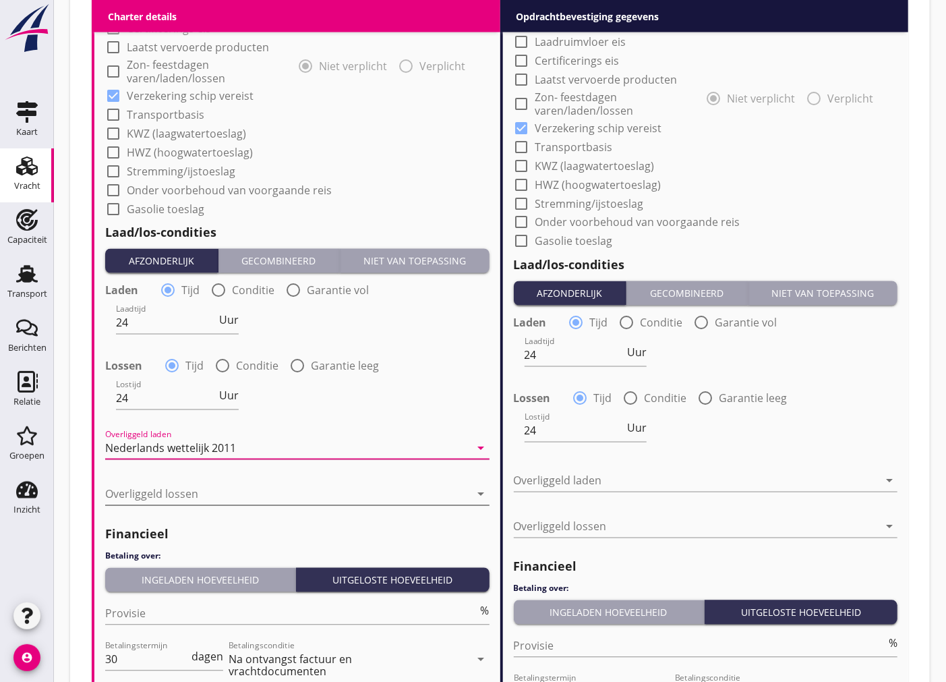
click at [167, 496] on div at bounding box center [288, 495] width 366 height 22
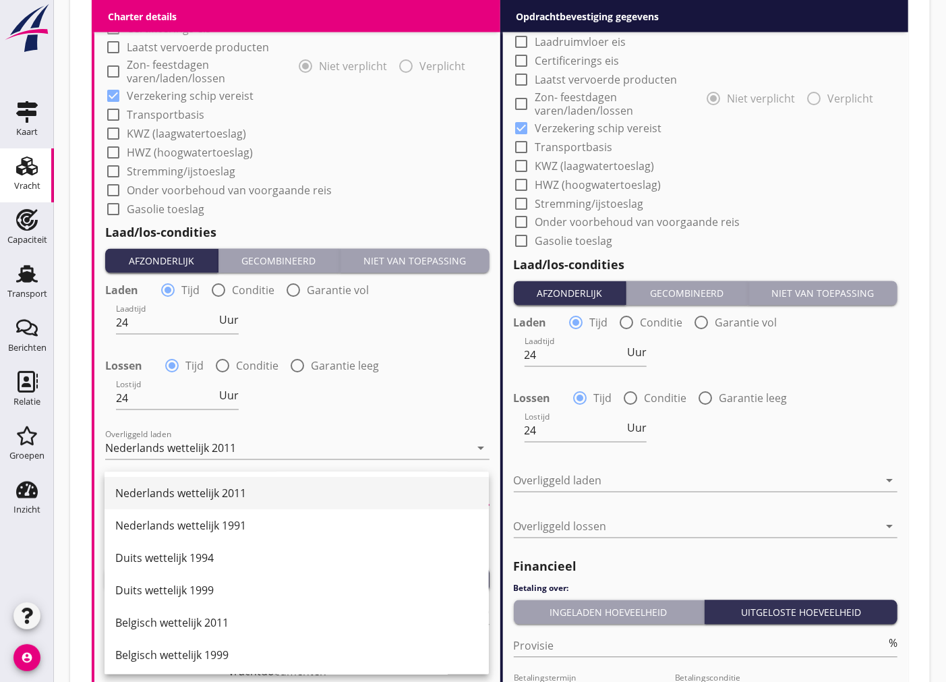
click at [172, 482] on div "Nederlands wettelijk 2011" at bounding box center [296, 493] width 363 height 32
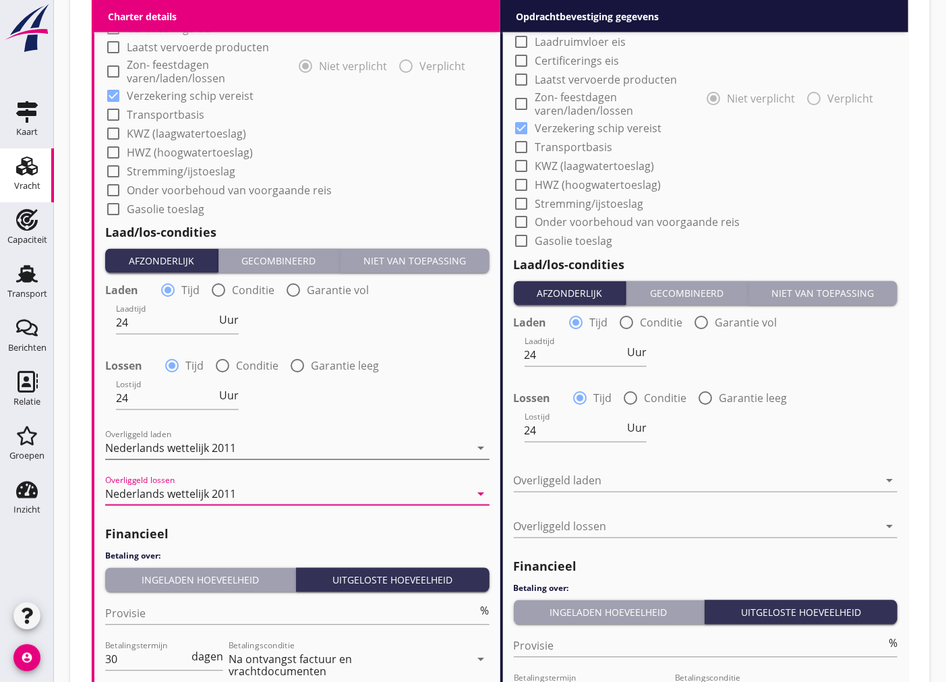
click at [173, 438] on div "Nederlands wettelijk 2011" at bounding box center [288, 449] width 366 height 22
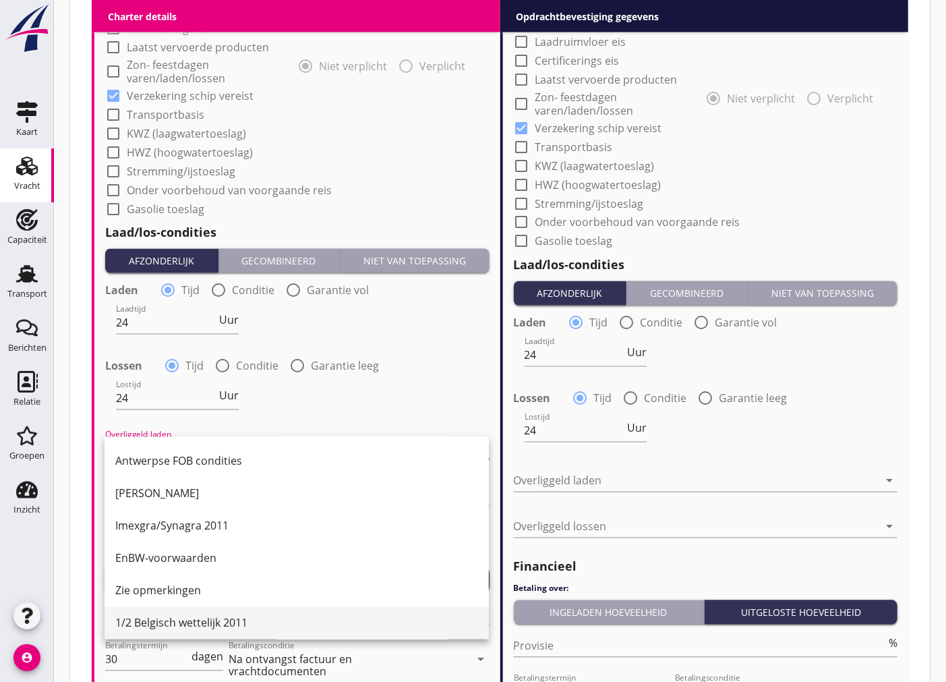
scroll to position [299, 0]
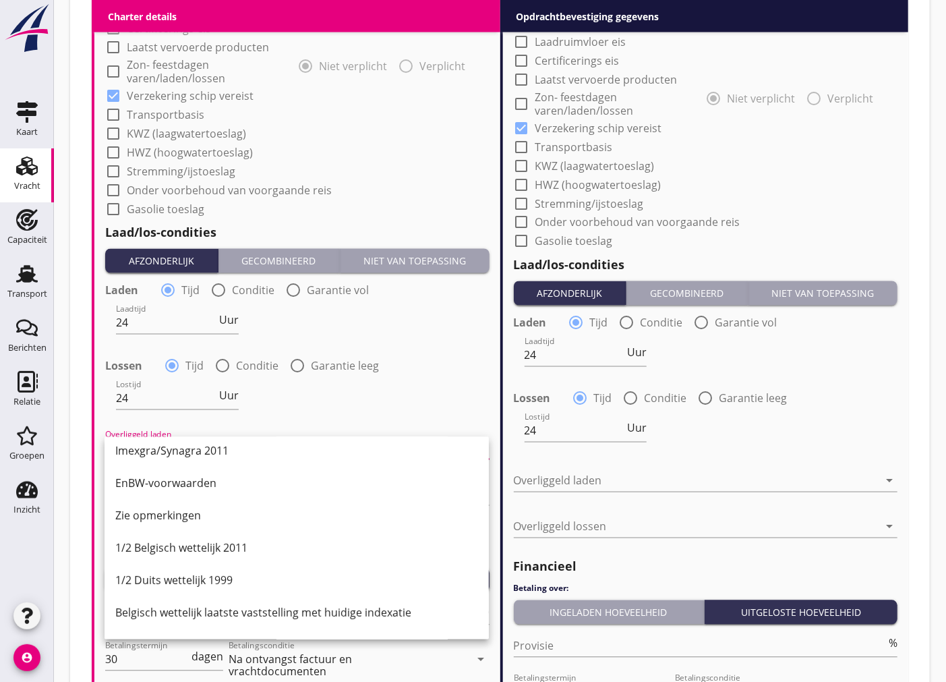
click at [217, 554] on div "1/2 Belgisch wettelijk 2011" at bounding box center [296, 547] width 363 height 32
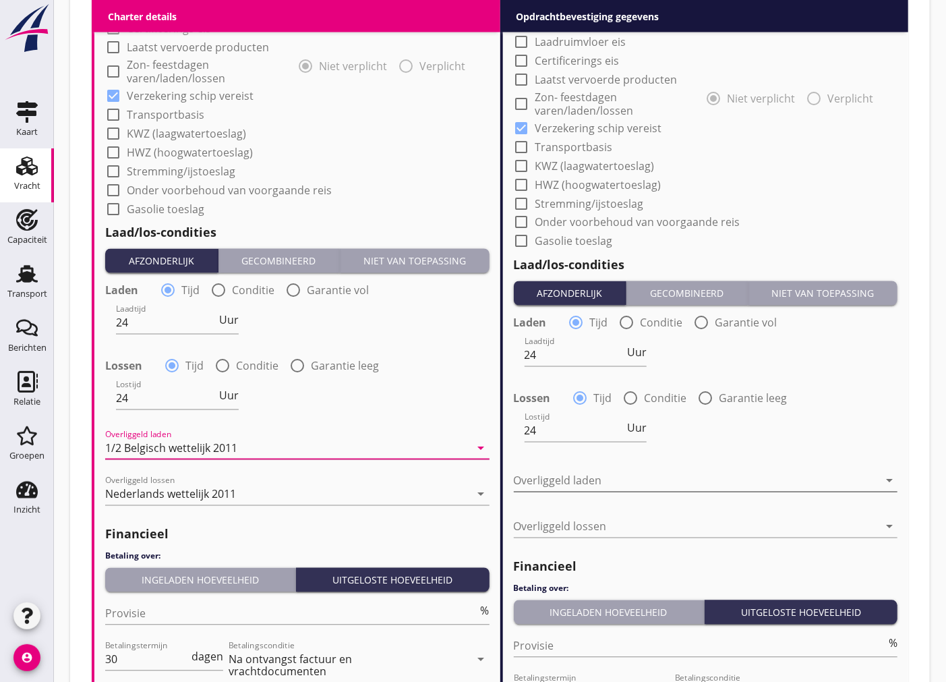
click at [616, 473] on div at bounding box center [697, 481] width 366 height 22
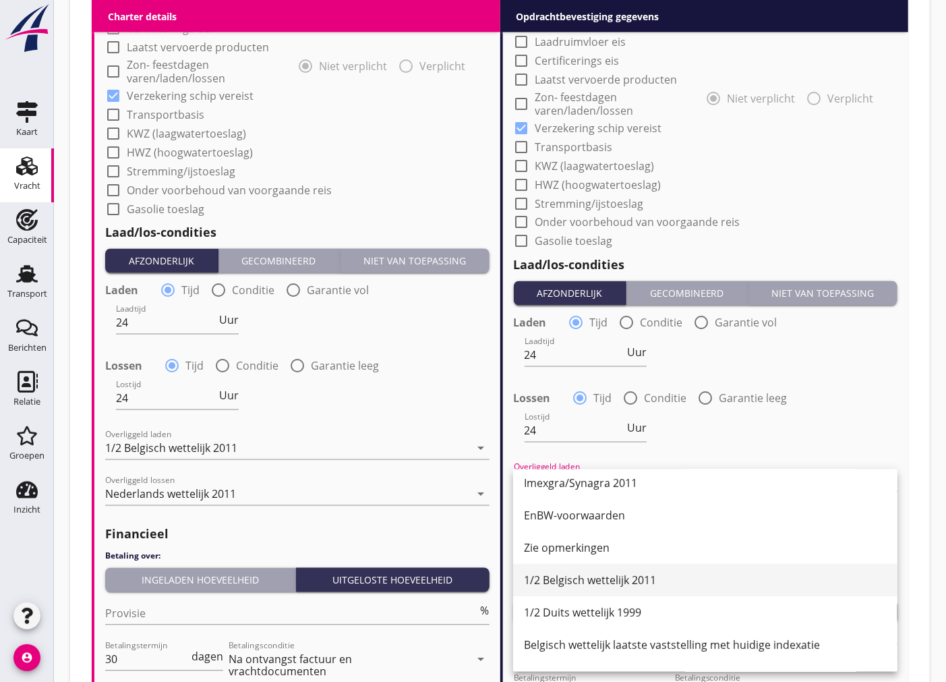
click at [622, 589] on div "1/2 Belgisch wettelijk 2011" at bounding box center [705, 580] width 363 height 32
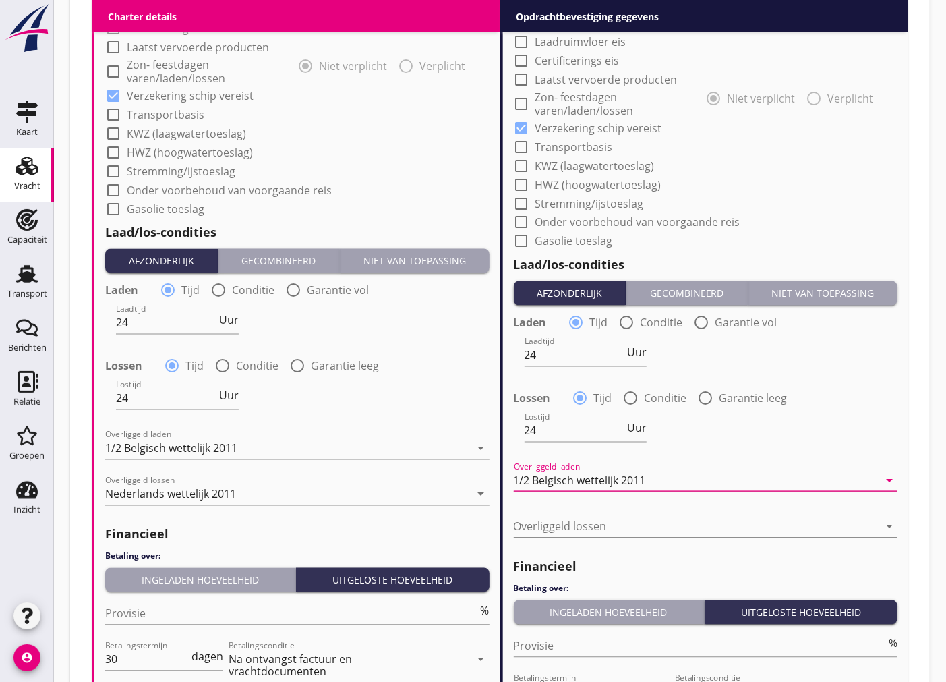
click at [562, 530] on div at bounding box center [697, 527] width 366 height 22
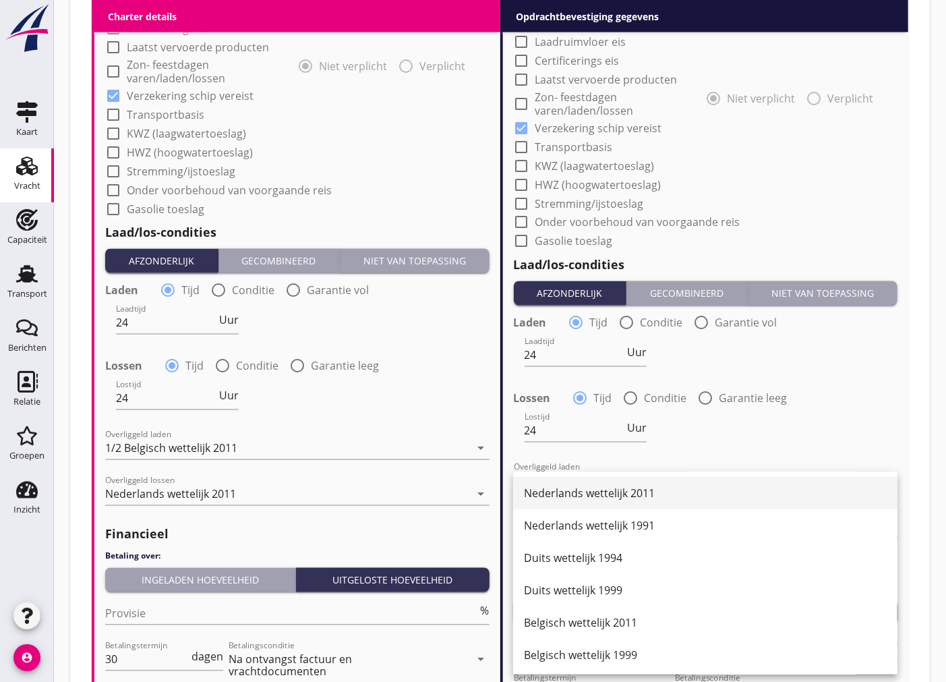
click at [604, 494] on div "Nederlands wettelijk 2011" at bounding box center [705, 494] width 363 height 16
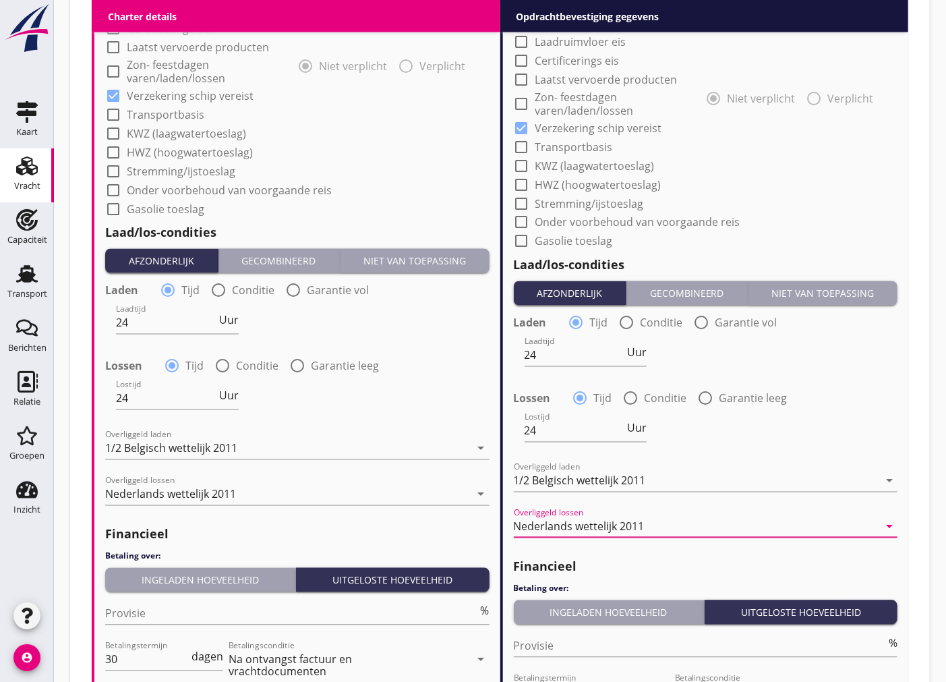
click at [855, 450] on div "Lostijd 24 Uur" at bounding box center [706, 432] width 387 height 49
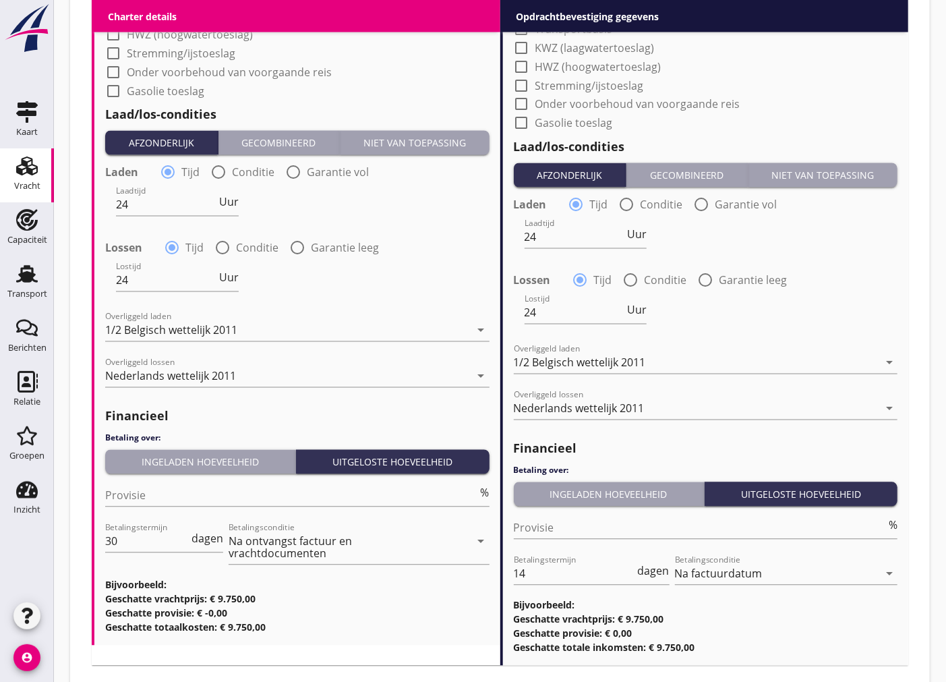
scroll to position [1391, 0]
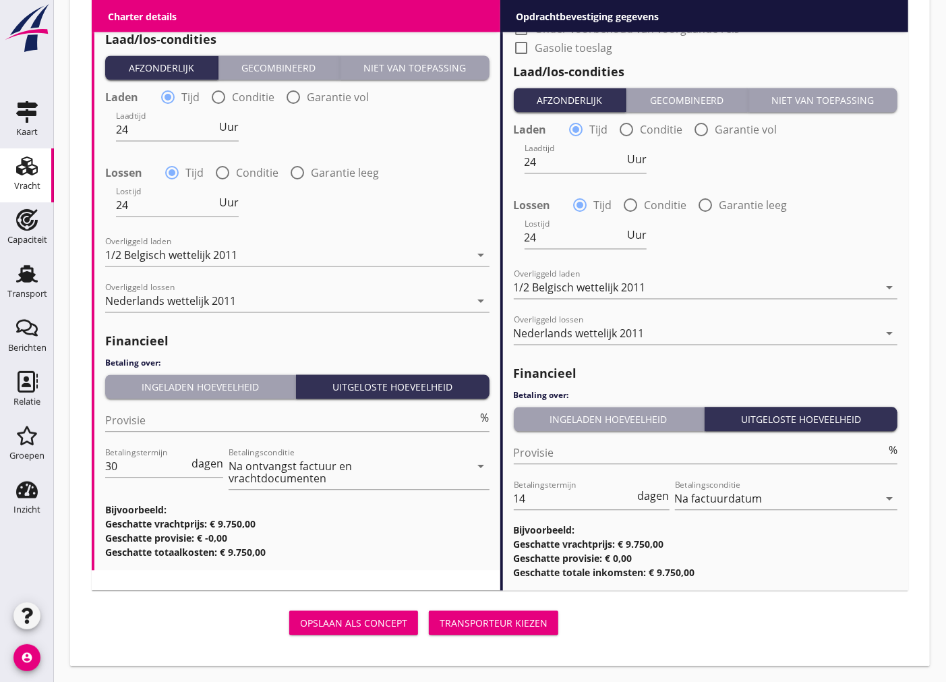
click at [488, 628] on div "Transporteur kiezen" at bounding box center [494, 623] width 108 height 14
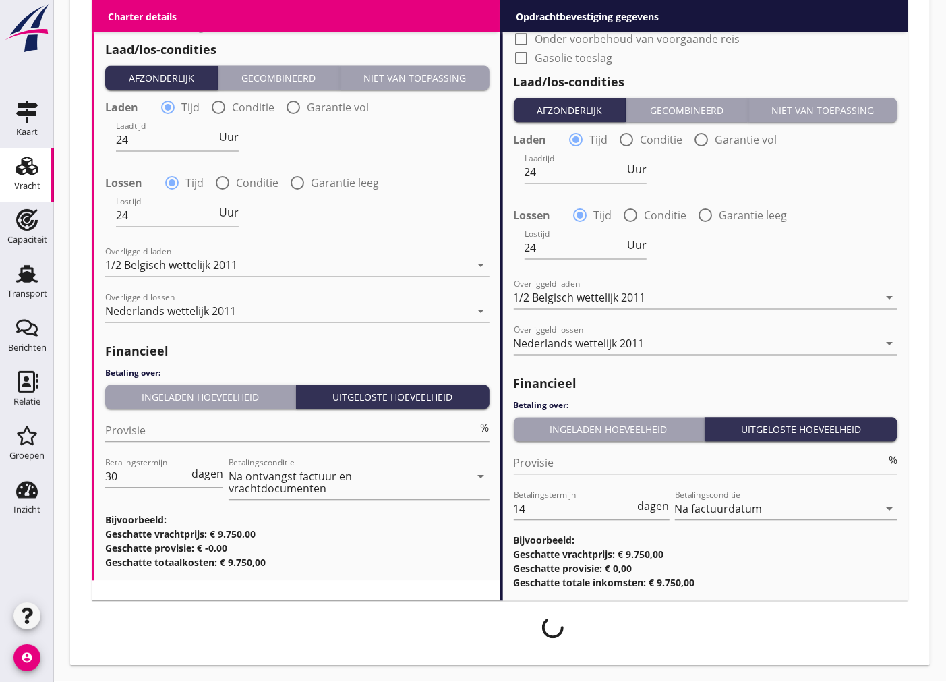
scroll to position [1380, 0]
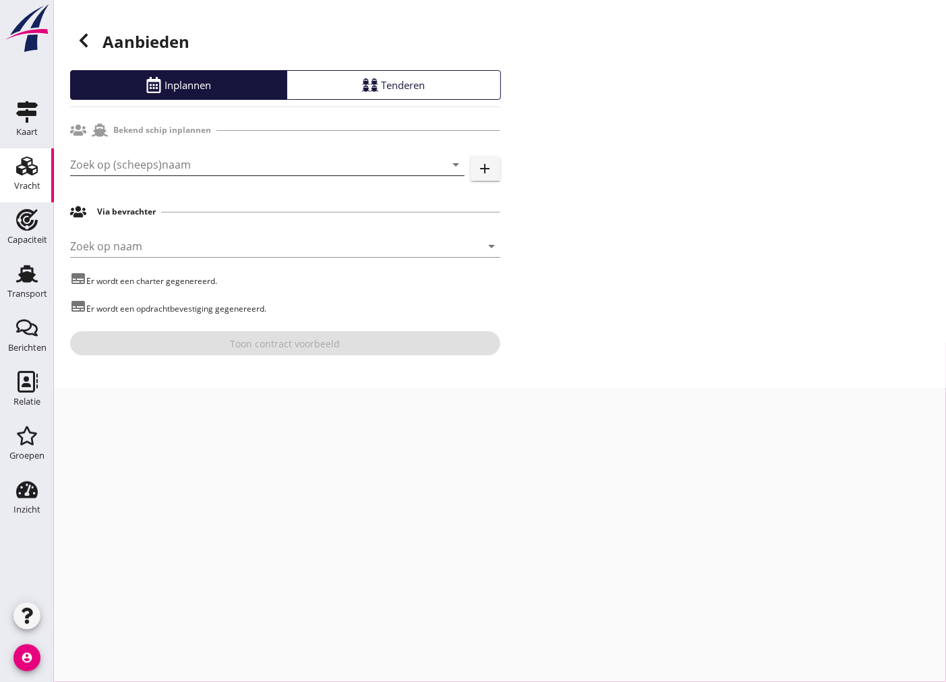
click at [119, 169] on input "Zoek op (scheeps)naam" at bounding box center [248, 165] width 357 height 22
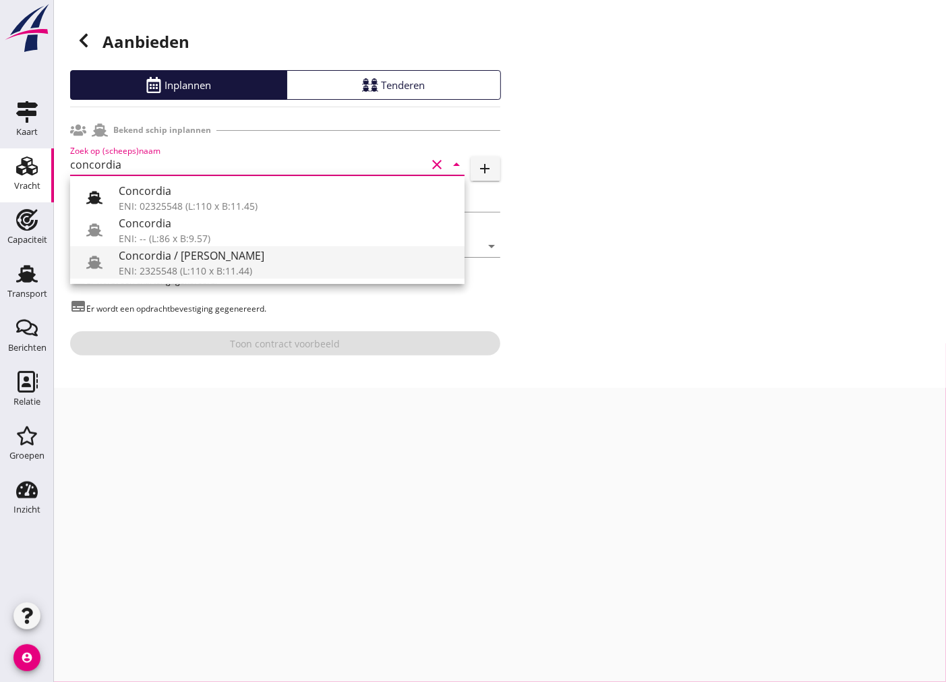
click at [250, 268] on div "ENI: 2325548 (L:110 x B:11.44)" at bounding box center [286, 271] width 335 height 14
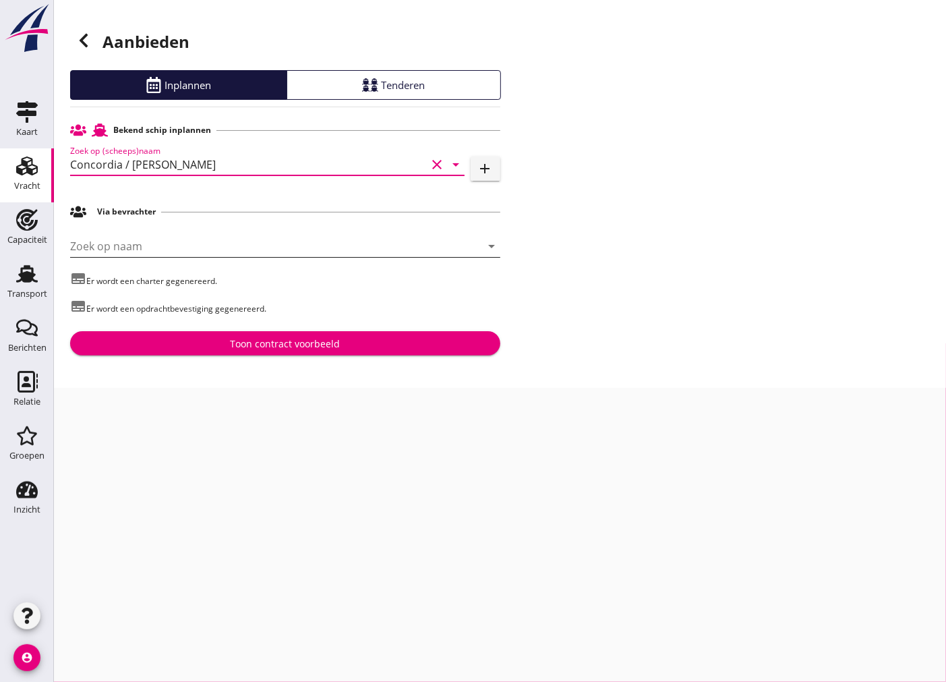
type input "Concordia / [PERSON_NAME]"
click at [191, 244] on input "Zoek op naam" at bounding box center [266, 246] width 392 height 22
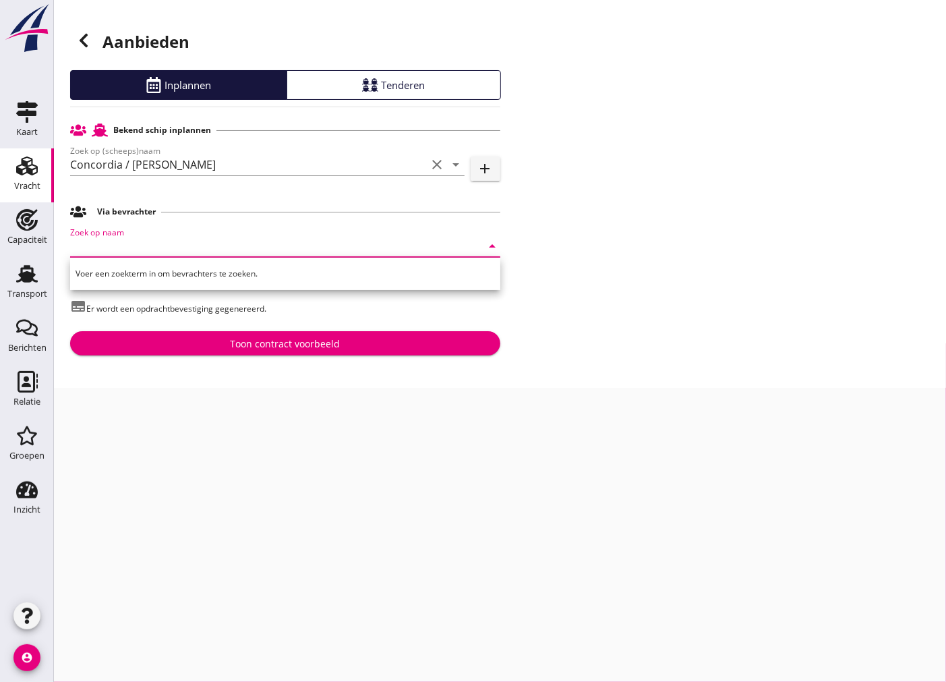
click at [204, 338] on div "Toon contract voorbeeld" at bounding box center [285, 344] width 409 height 14
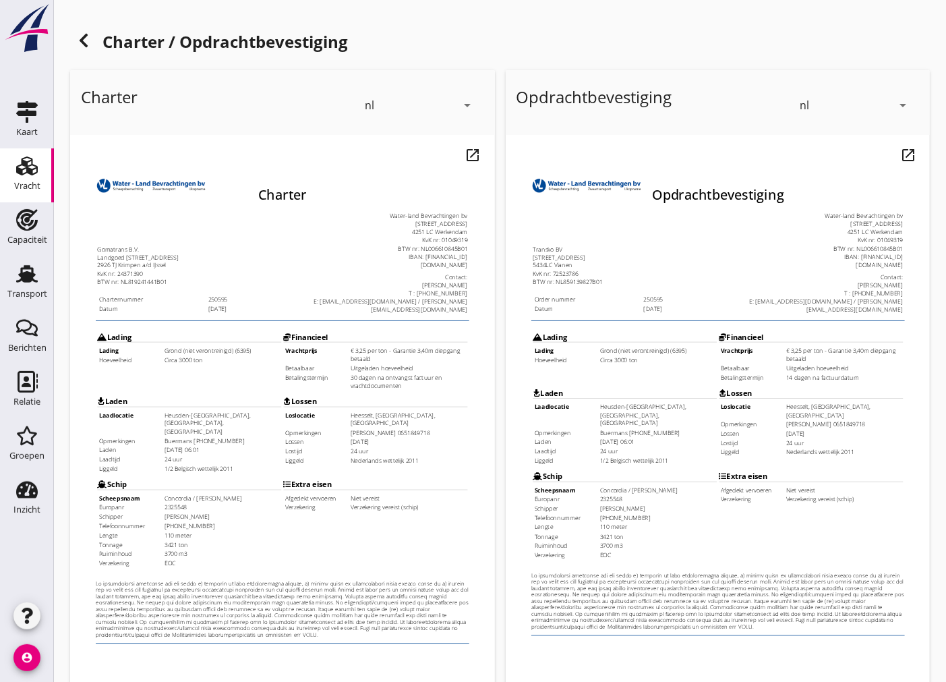
click at [202, 363] on td "Grond (niet verontreinigd) (6395)" at bounding box center [233, 368] width 147 height 10
click at [200, 376] on td "Circa 3000 ton" at bounding box center [233, 381] width 147 height 10
drag, startPoint x: 434, startPoint y: 343, endPoint x: 434, endPoint y: 351, distance: 8.1
click at [434, 345] on td "Financieel Vrachtprijs € 3,25 per ton - Garantie 3,40m diepgang betaald [GEOGRA…" at bounding box center [427, 380] width 233 height 80
click at [424, 363] on td "€ 3,25 per ton - Garantie 3,40m diepgang betaald" at bounding box center [468, 373] width 147 height 21
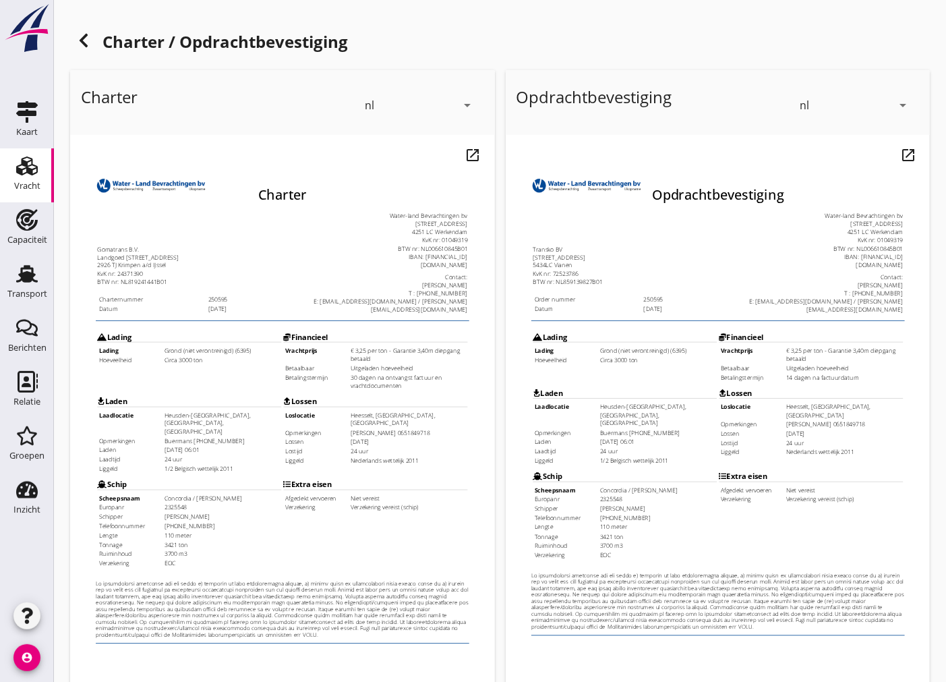
click at [418, 363] on td "€ 3,25 per ton - Garantie 3,40m diepgang betaald" at bounding box center [468, 373] width 147 height 21
click at [428, 386] on td "Uitgeladen hoeveelheid" at bounding box center [468, 391] width 147 height 10
click at [432, 398] on td "30 dagen na ontvangst factuur en vrachtdocumenten" at bounding box center [468, 408] width 147 height 21
click at [430, 398] on td "30 dagen na ontvangst factuur en vrachtdocumenten" at bounding box center [468, 408] width 147 height 21
click at [409, 445] on td "Heesselt, [GEOGRAPHIC_DATA], [GEOGRAPHIC_DATA]" at bounding box center [468, 455] width 147 height 21
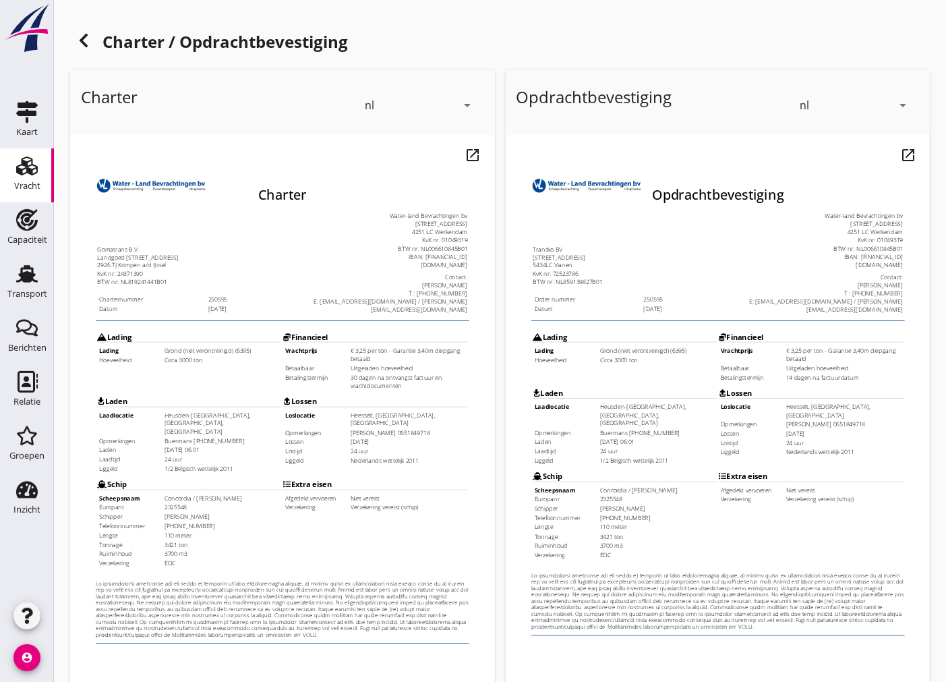
click at [410, 467] on td "[PERSON_NAME] 0651849718" at bounding box center [468, 472] width 147 height 10
click at [410, 479] on td "[DATE]" at bounding box center [468, 484] width 147 height 10
click at [411, 490] on td "24 uur" at bounding box center [468, 495] width 147 height 10
click at [408, 502] on td "Nederlands wettelijk 2011" at bounding box center [468, 507] width 147 height 10
click at [220, 513] on td "1/2 Belgisch wettelijk 2011" at bounding box center [233, 518] width 147 height 10
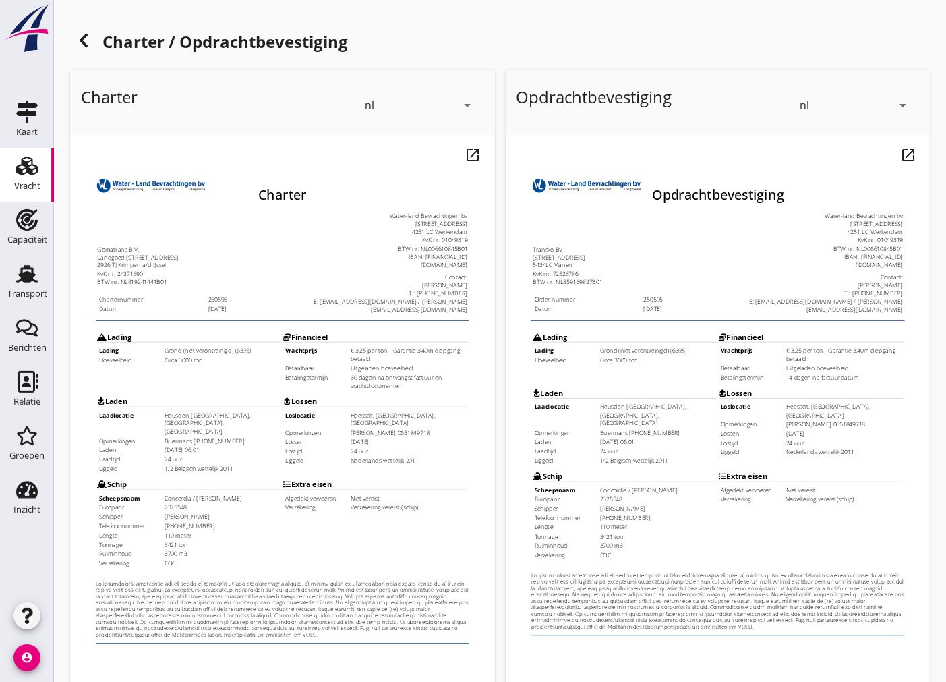
click at [208, 501] on td "24 uur" at bounding box center [233, 506] width 147 height 10
click at [209, 489] on td "[DATE] 06:01" at bounding box center [233, 494] width 147 height 10
click at [208, 477] on td "Buermans [PHONE_NUMBER]" at bounding box center [233, 482] width 147 height 10
click at [212, 445] on td "Heusden-[GEOGRAPHIC_DATA], [GEOGRAPHIC_DATA], [GEOGRAPHIC_DATA]" at bounding box center [233, 460] width 147 height 31
click at [254, 585] on td "[PHONE_NUMBER]" at bounding box center [233, 590] width 147 height 10
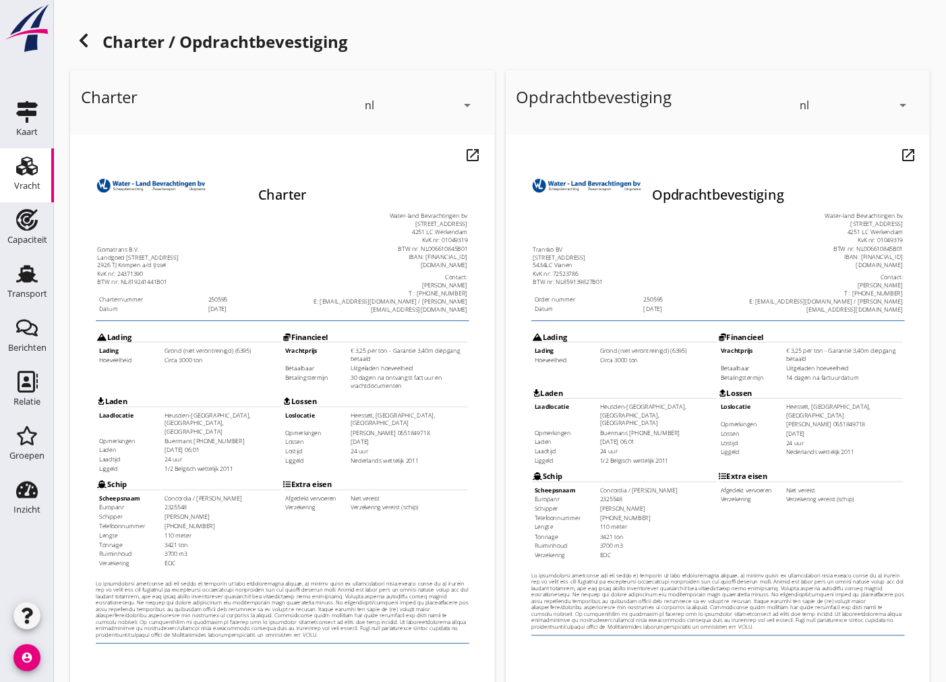
scroll to position [160, 0]
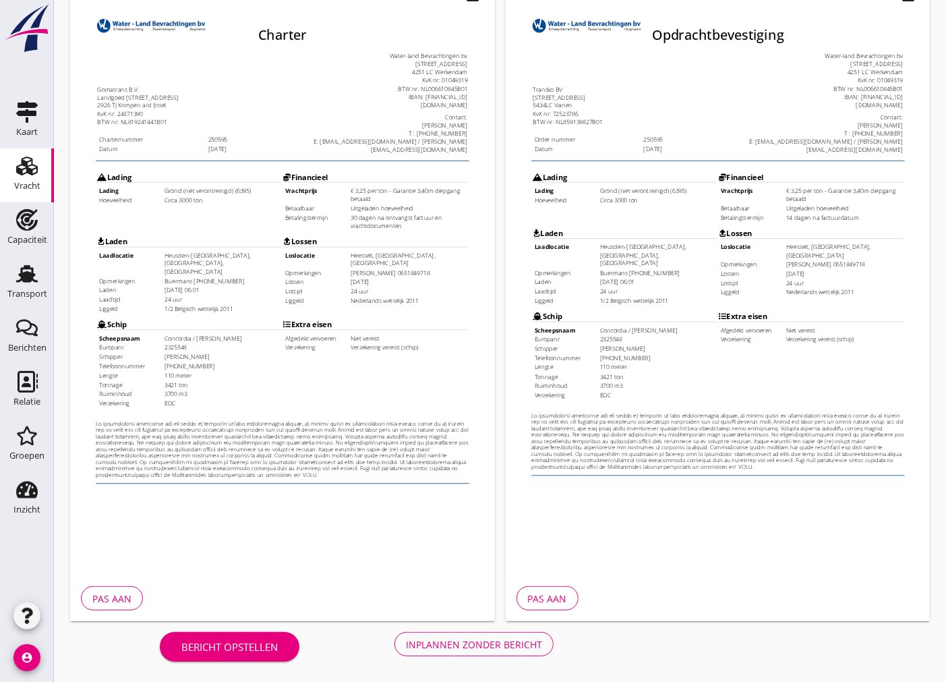
click at [467, 649] on div "Inplannen zonder bericht" at bounding box center [474, 644] width 136 height 14
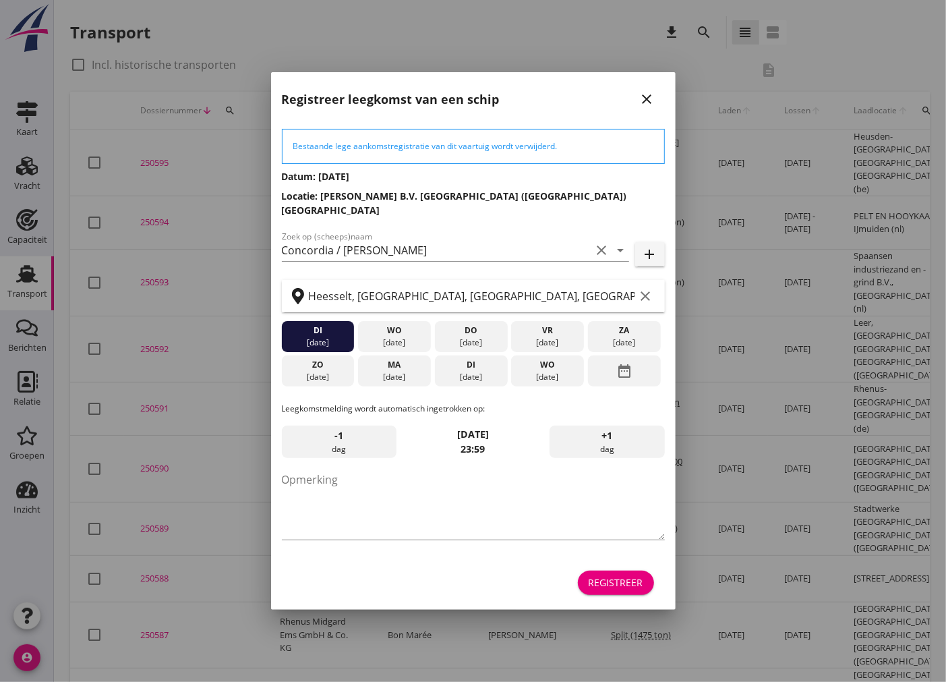
click at [638, 576] on div "Registreer" at bounding box center [616, 582] width 55 height 14
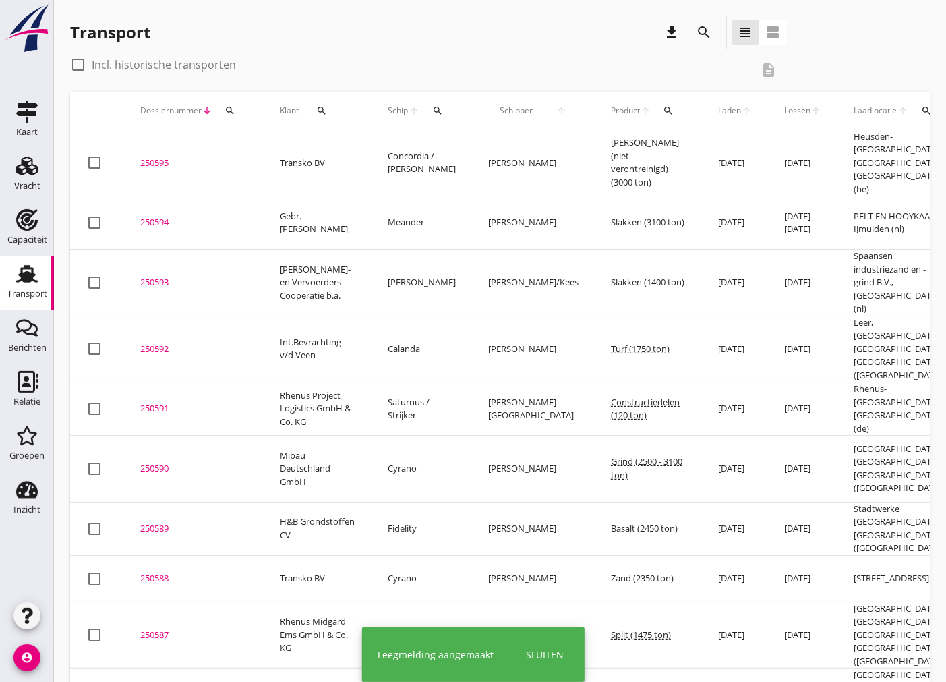
click at [149, 156] on div "250595" at bounding box center [193, 162] width 107 height 13
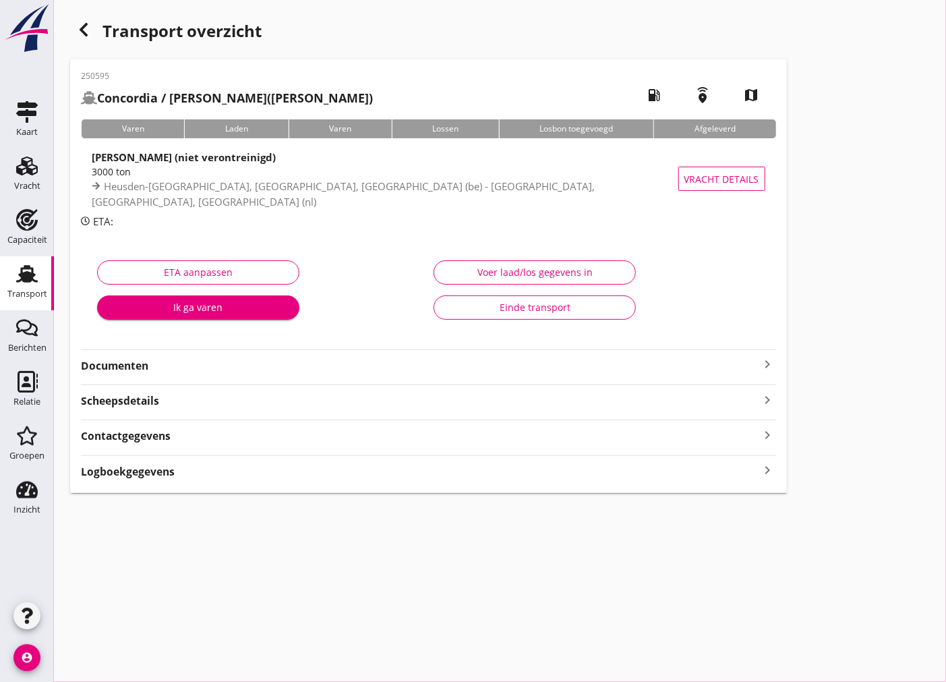
click at [170, 368] on strong "Documenten" at bounding box center [420, 366] width 679 height 16
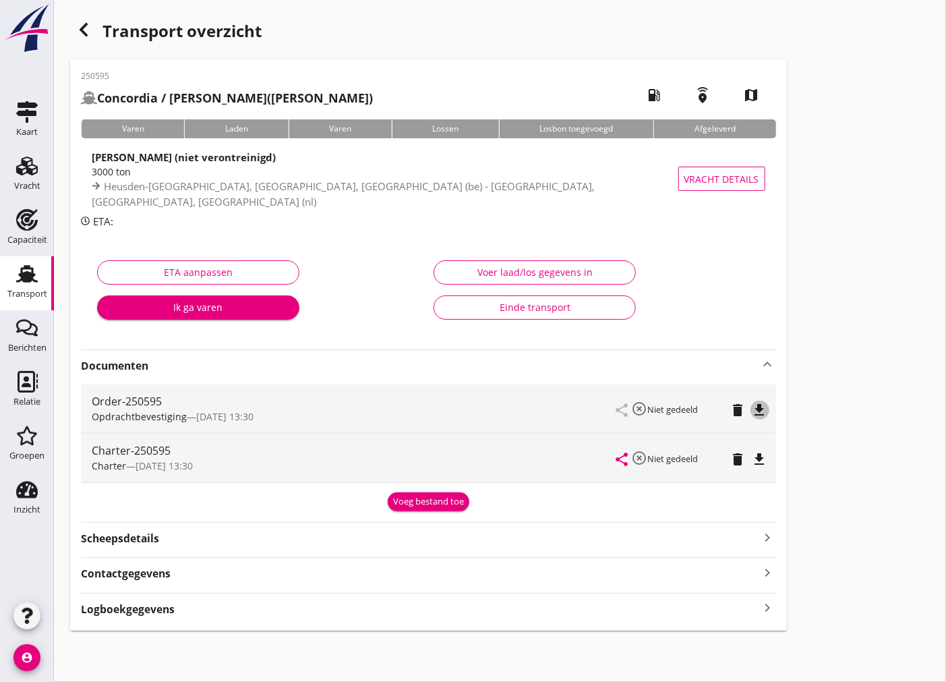
click at [765, 407] on icon "file_download" at bounding box center [760, 410] width 16 height 16
click at [763, 460] on icon "file_download" at bounding box center [760, 459] width 16 height 16
click at [80, 27] on icon "button" at bounding box center [84, 30] width 16 height 16
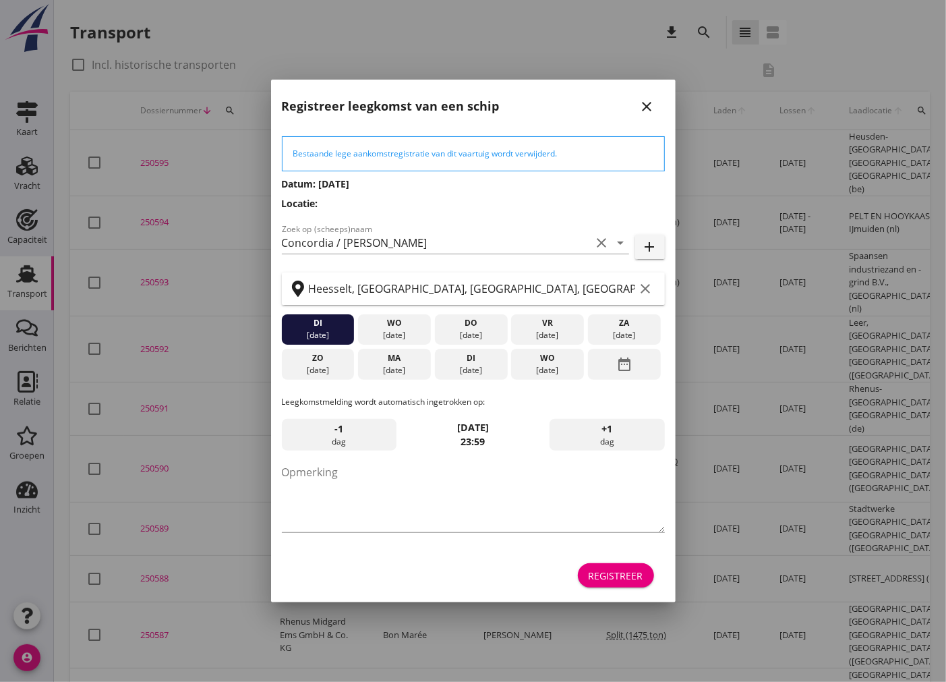
click at [648, 107] on icon "close" at bounding box center [647, 106] width 16 height 16
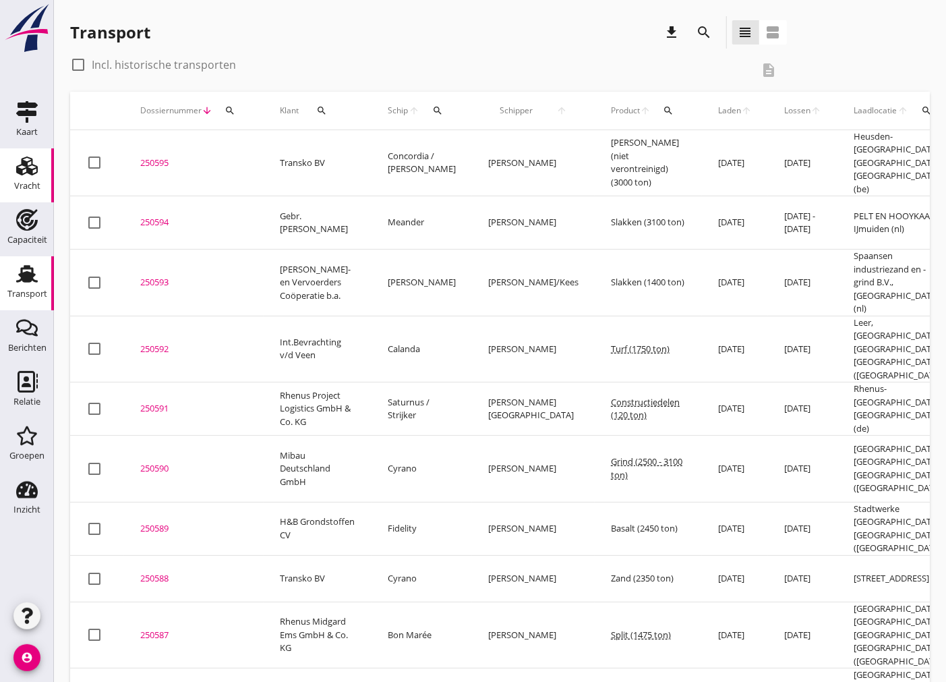
click at [29, 169] on use at bounding box center [27, 165] width 22 height 19
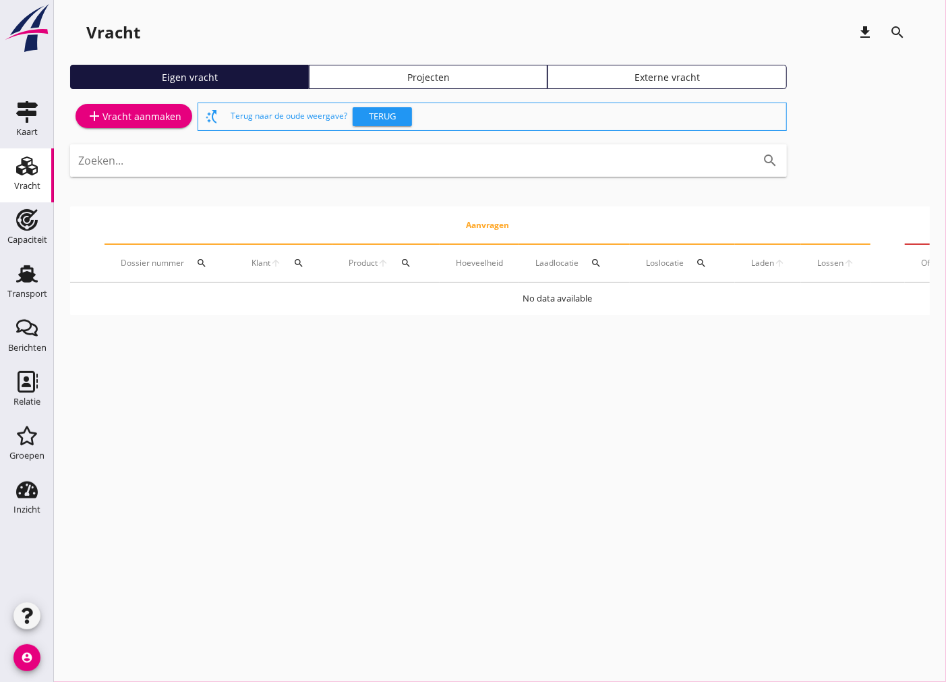
click at [140, 112] on div "add Vracht aanmaken" at bounding box center [133, 116] width 95 height 16
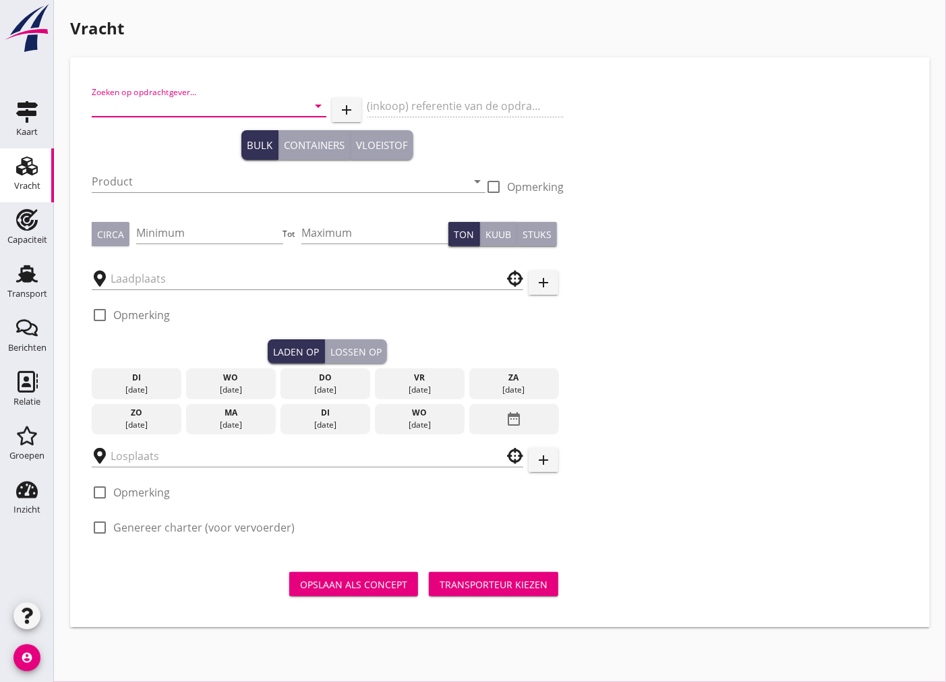
click at [162, 111] on input "Zoeken op opdrachtgever..." at bounding box center [190, 106] width 197 height 22
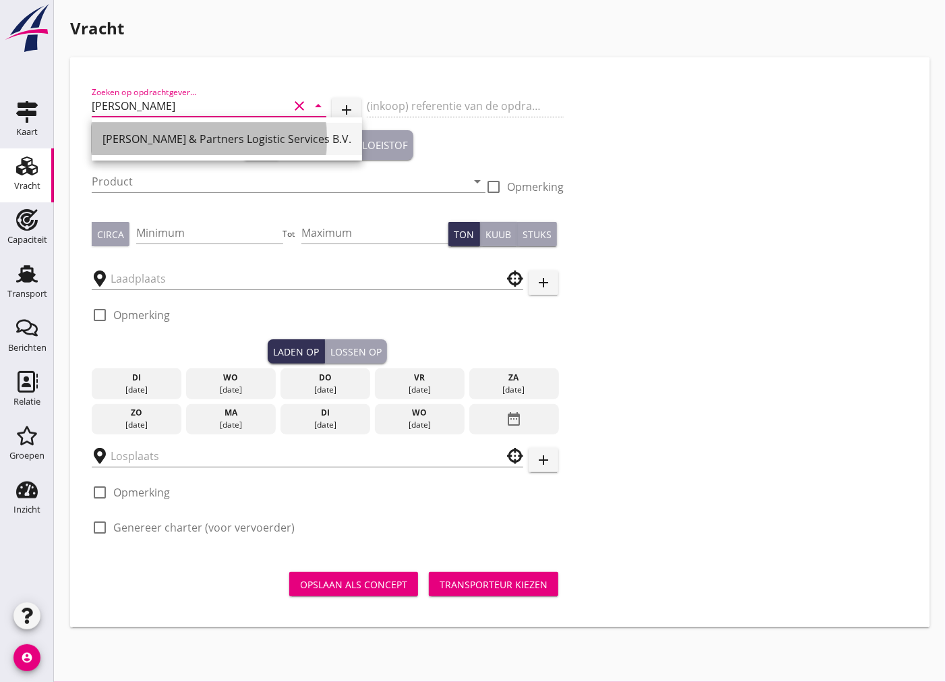
click at [160, 140] on div "[PERSON_NAME] & Partners Logistic Services B.V." at bounding box center [227, 139] width 249 height 16
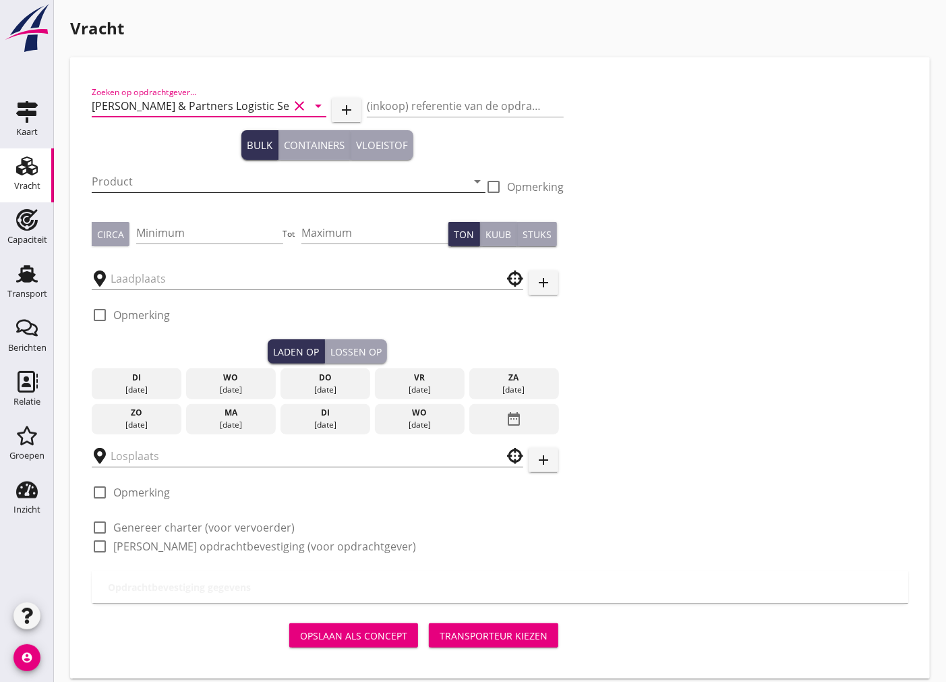
type input "[PERSON_NAME] & Partners Logistic Services B.V."
click at [149, 176] on input "Product" at bounding box center [279, 182] width 375 height 22
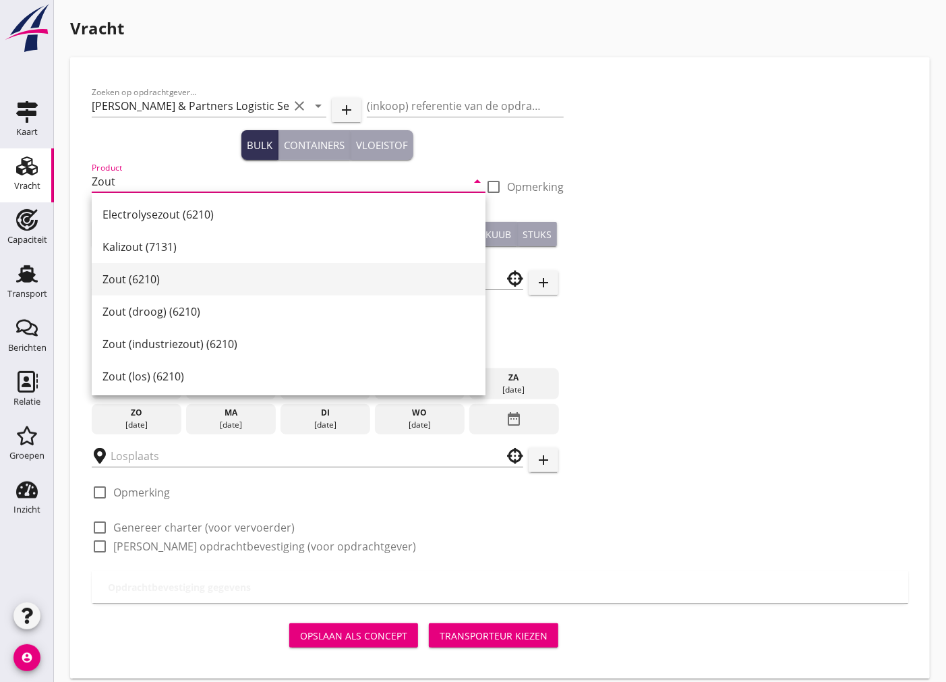
click at [152, 273] on div "Zout (6210)" at bounding box center [289, 279] width 372 height 16
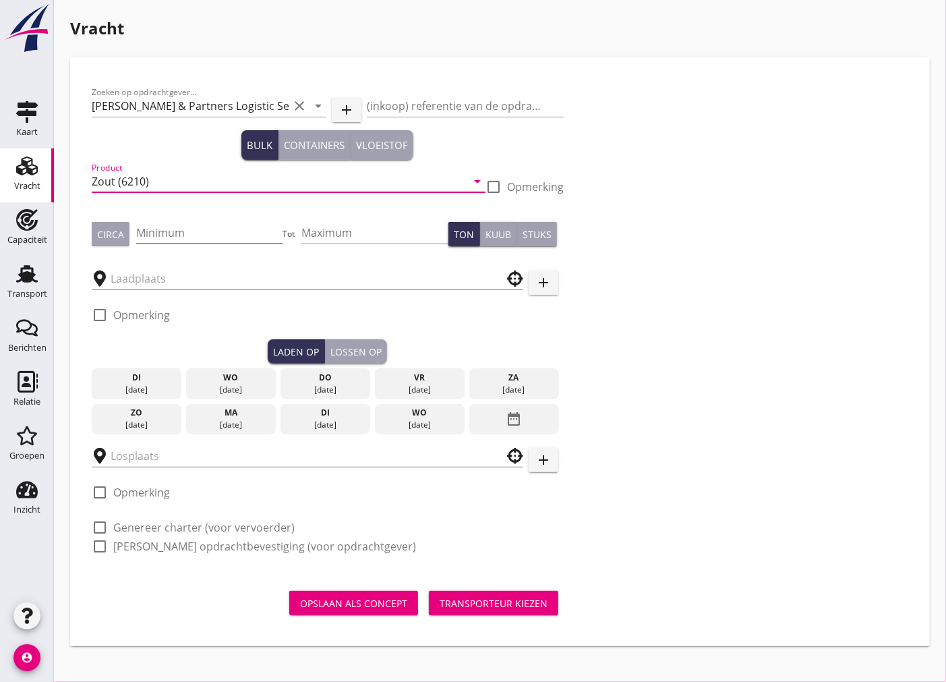
type input "Zout (6210)"
click at [172, 231] on input "Minimum" at bounding box center [209, 233] width 147 height 22
type input "3000"
click at [103, 231] on div "Circa" at bounding box center [110, 234] width 27 height 14
click at [131, 276] on input "text" at bounding box center [298, 279] width 375 height 22
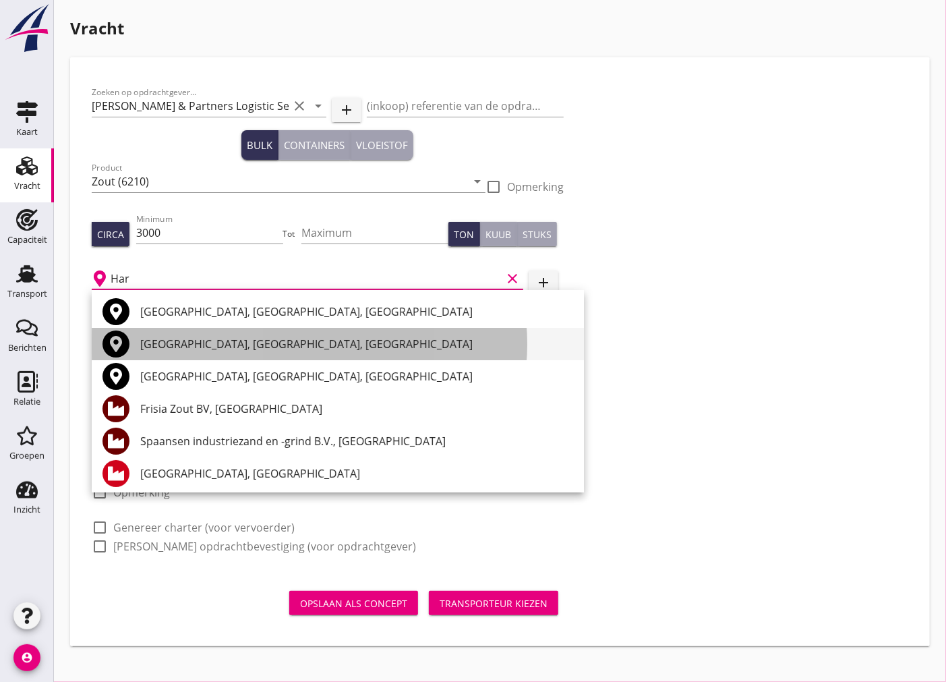
click at [225, 347] on div "[GEOGRAPHIC_DATA], [GEOGRAPHIC_DATA], [GEOGRAPHIC_DATA]" at bounding box center [356, 344] width 433 height 16
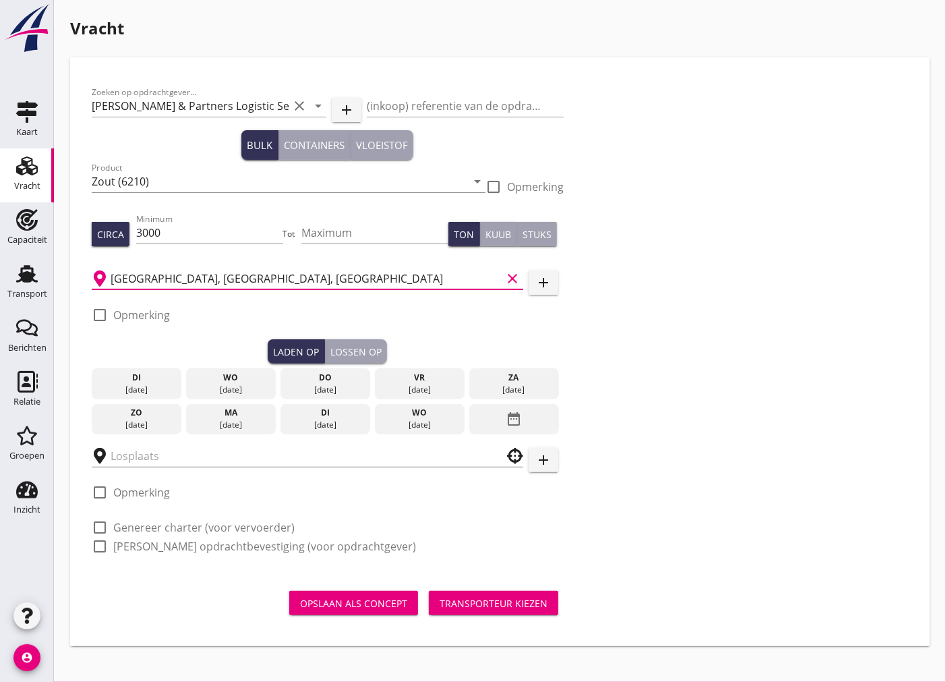
type input "[GEOGRAPHIC_DATA], [GEOGRAPHIC_DATA], [GEOGRAPHIC_DATA]"
click at [99, 316] on div at bounding box center [99, 314] width 23 height 23
checkbox input "true"
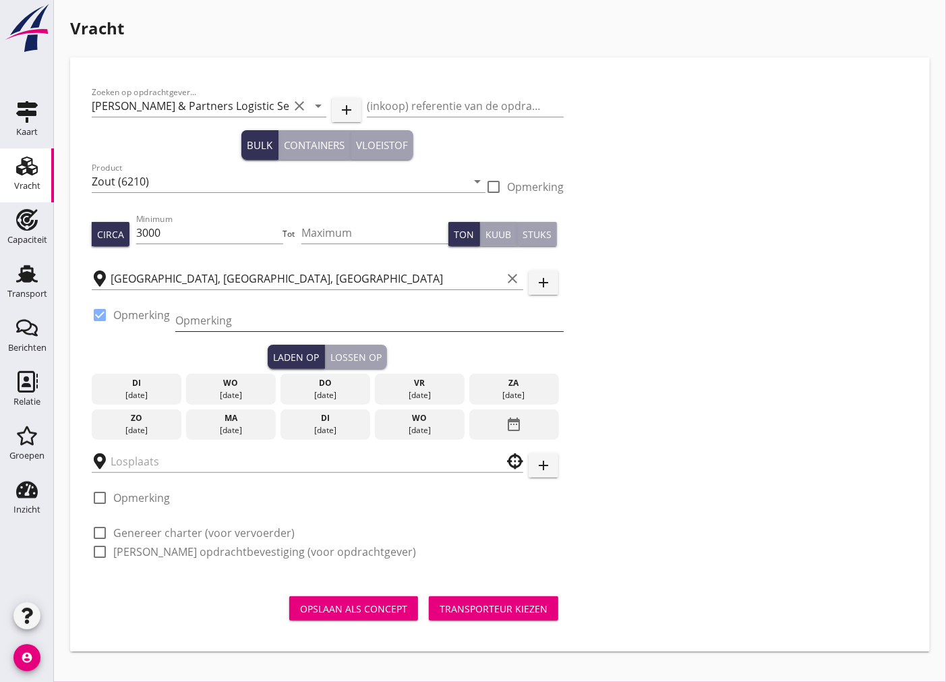
click at [207, 313] on input "Opmerking" at bounding box center [369, 321] width 388 height 22
type input "f"
click at [211, 315] on input "Opmerking" at bounding box center [369, 321] width 388 height 22
click at [178, 356] on div "Laden op Lossen op" at bounding box center [328, 357] width 472 height 24
click at [200, 329] on input "Opmerking" at bounding box center [369, 321] width 388 height 22
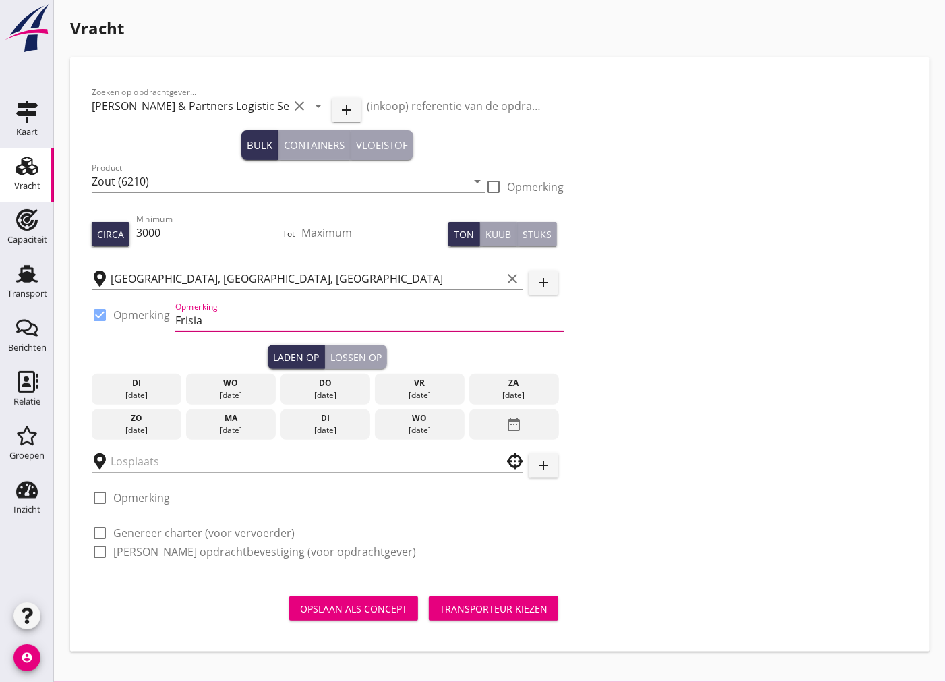
paste input "0517 492424"
click at [205, 314] on input "Frisia 0517 492424" at bounding box center [369, 321] width 388 height 22
click at [322, 319] on input "Frisia tel. [PHONE_NUMBER]" at bounding box center [369, 321] width 388 height 22
type input "Frisia tel. [PHONE_NUMBER]"
click at [506, 426] on icon "date_range" at bounding box center [514, 424] width 16 height 24
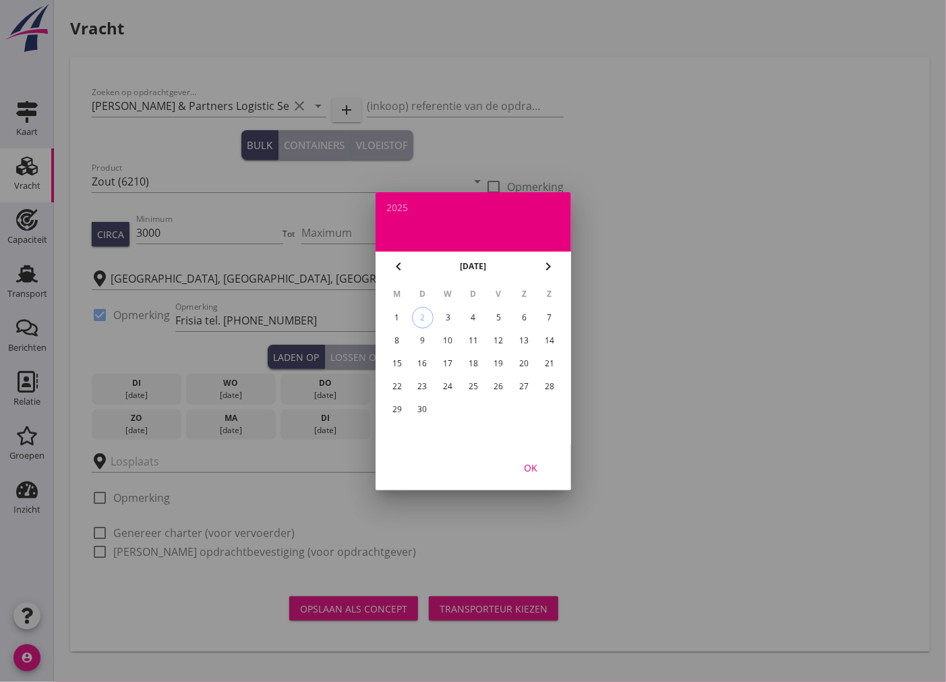
click at [469, 336] on div "11" at bounding box center [473, 341] width 22 height 22
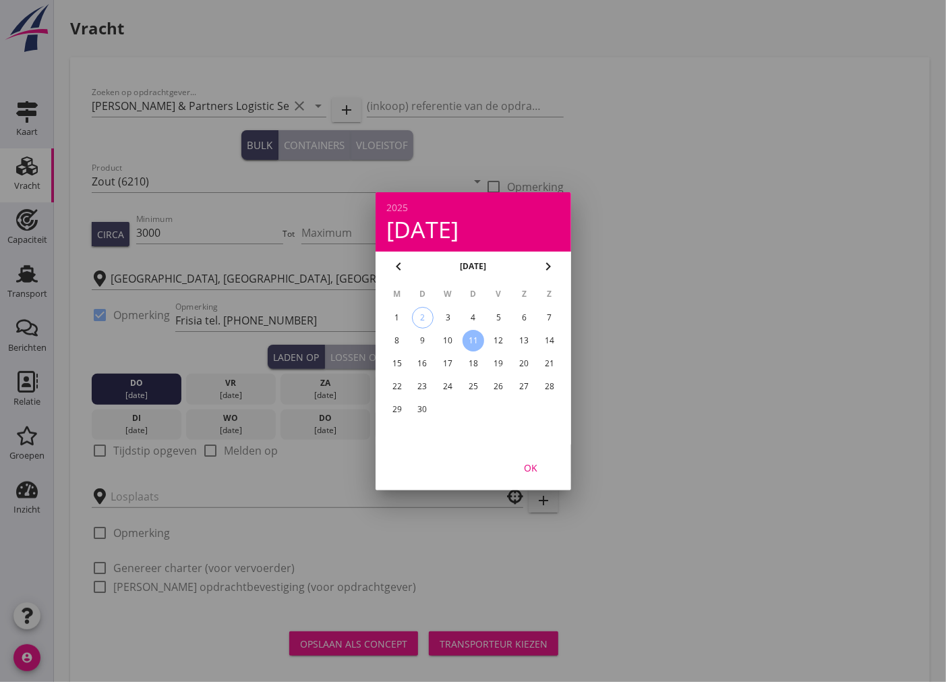
click at [345, 354] on div at bounding box center [473, 341] width 946 height 682
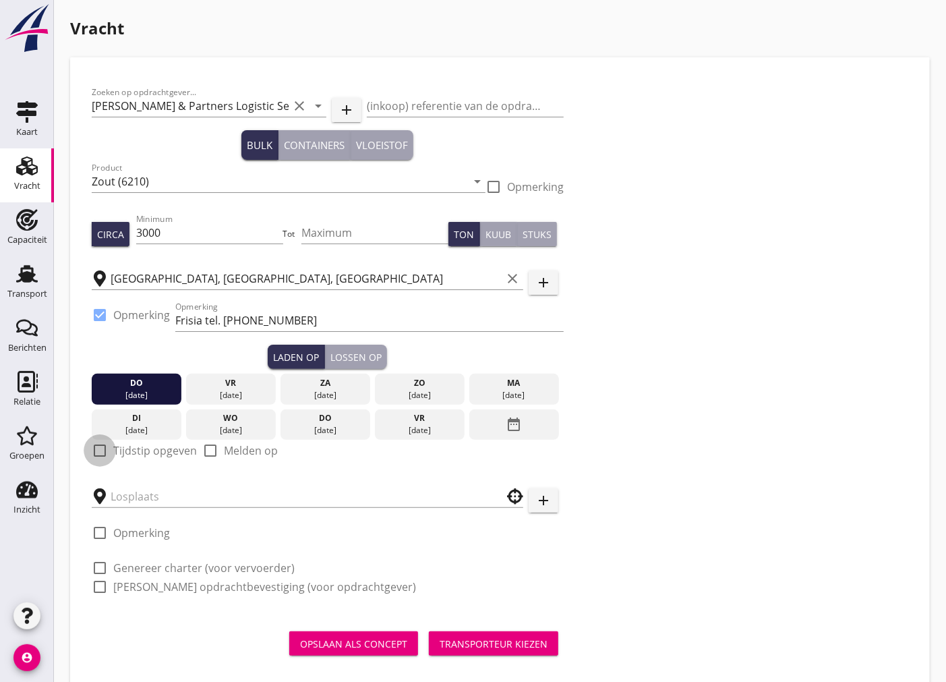
click at [98, 450] on div at bounding box center [99, 450] width 23 height 23
checkbox input "true"
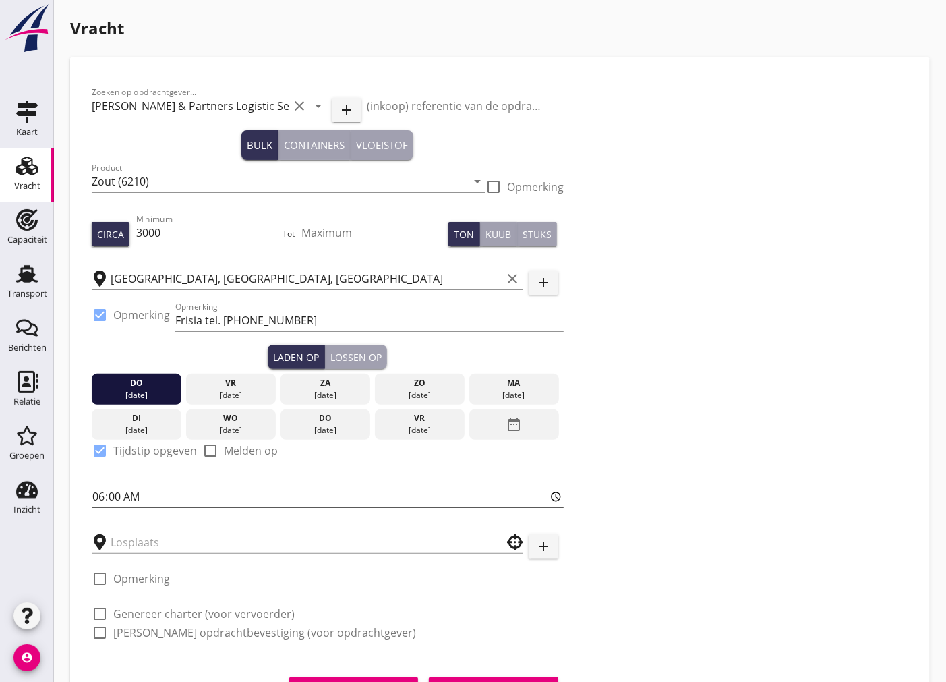
click at [144, 488] on input "06:00" at bounding box center [328, 497] width 472 height 22
type input "06:01"
click at [368, 355] on div "Lossen op" at bounding box center [355, 357] width 51 height 14
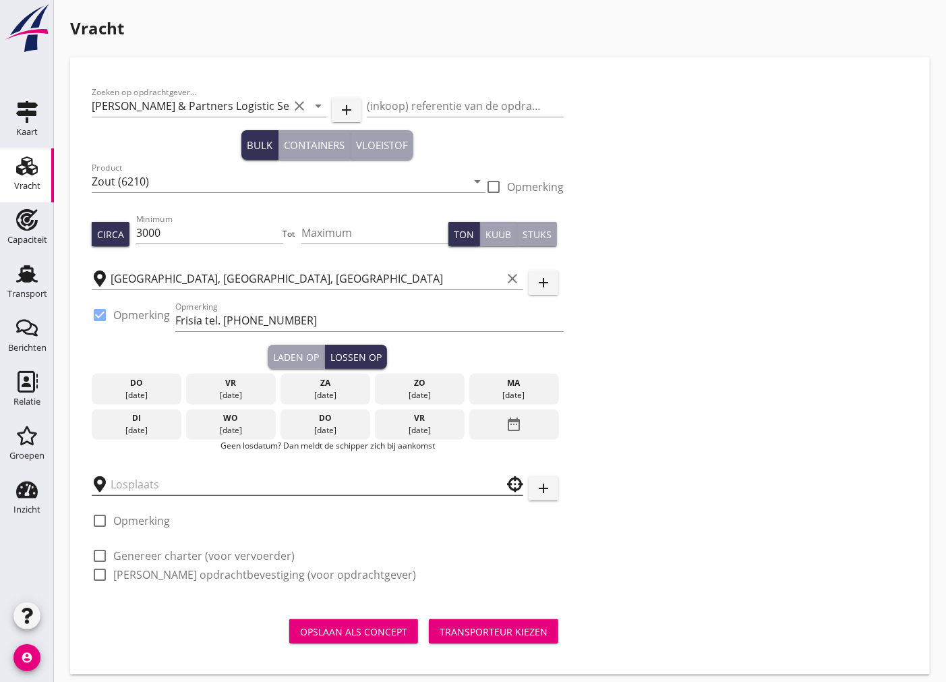
click at [216, 483] on input "text" at bounding box center [298, 484] width 375 height 22
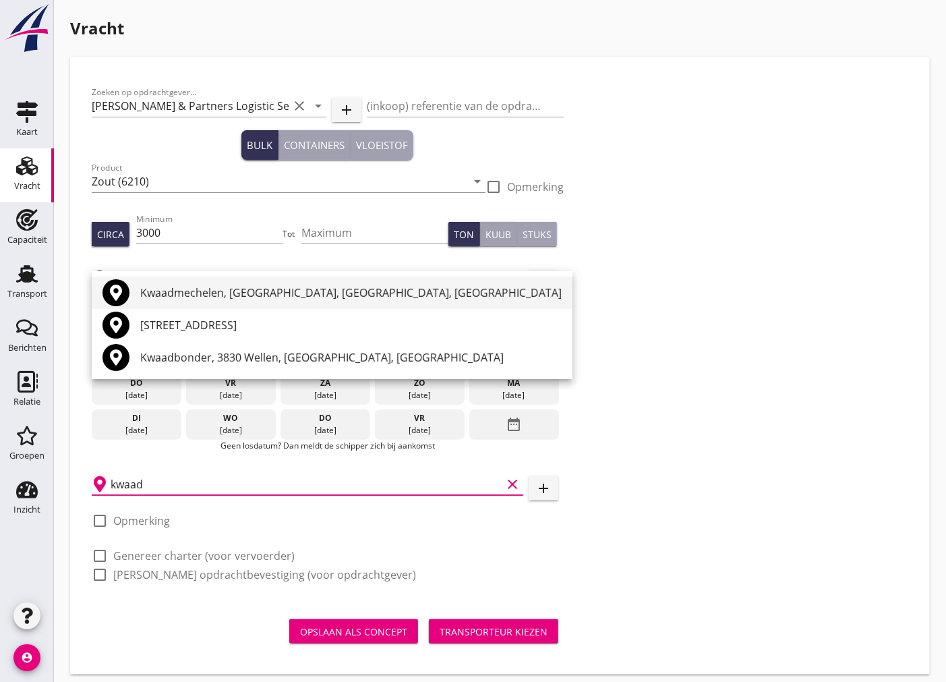
click at [258, 297] on div "Kwaadmechelen, [GEOGRAPHIC_DATA], [GEOGRAPHIC_DATA], [GEOGRAPHIC_DATA]" at bounding box center [350, 293] width 421 height 16
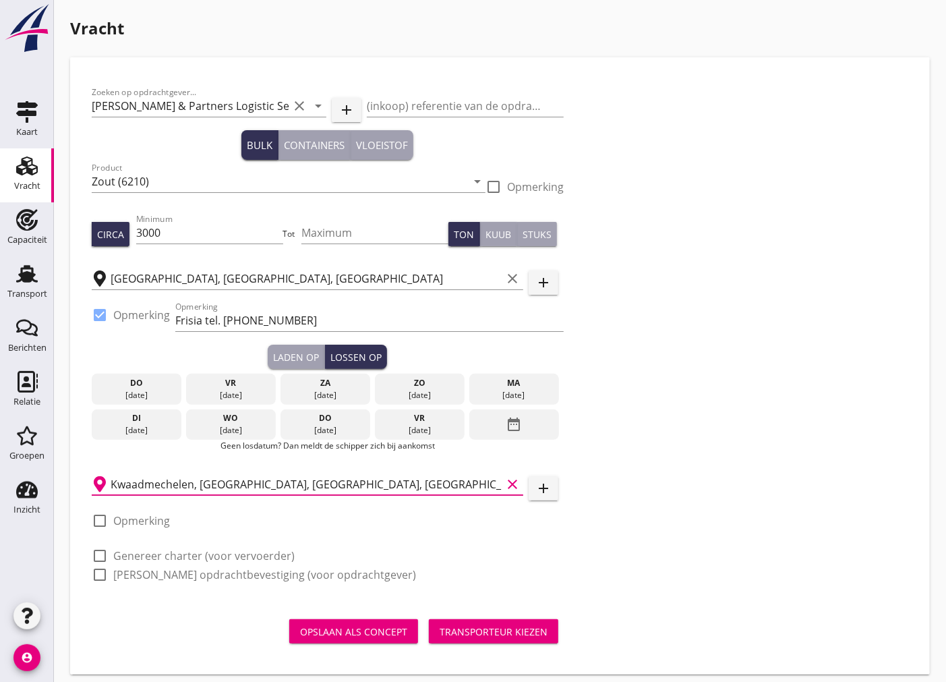
type input "Kwaadmechelen, [GEOGRAPHIC_DATA], [GEOGRAPHIC_DATA], [GEOGRAPHIC_DATA]"
click at [102, 520] on div at bounding box center [99, 520] width 23 height 23
checkbox input "true"
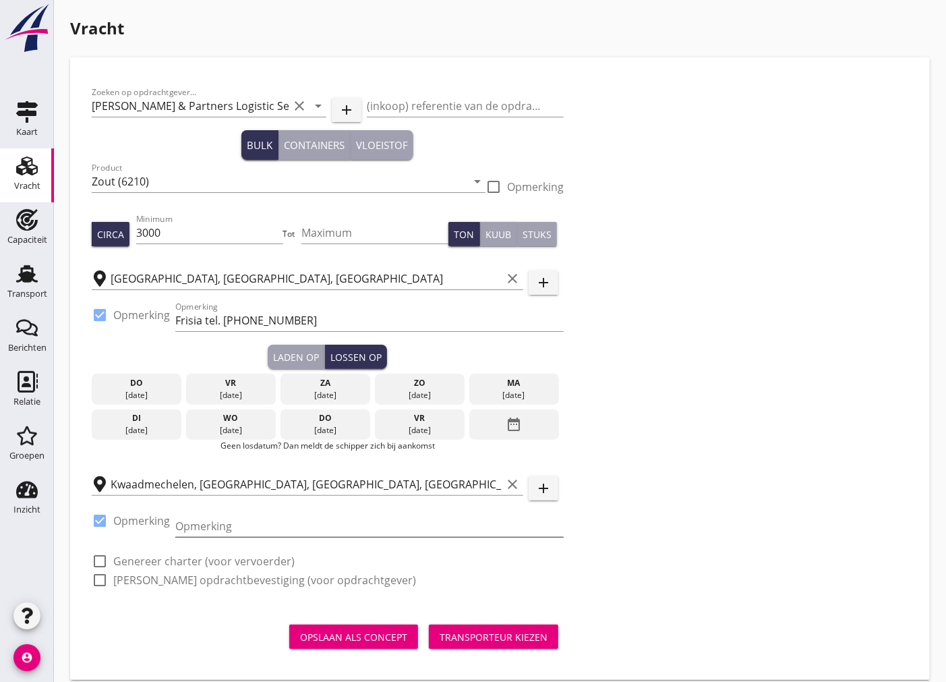
click at [194, 527] on input "Opmerking" at bounding box center [369, 526] width 388 height 22
drag, startPoint x: 236, startPoint y: 535, endPoint x: 180, endPoint y: 533, distance: 56.0
click at [180, 533] on input "aan de kaai" at bounding box center [369, 526] width 388 height 22
paste input "bij de [PERSON_NAME]"
type input "aan de kaai bij de Hopper"
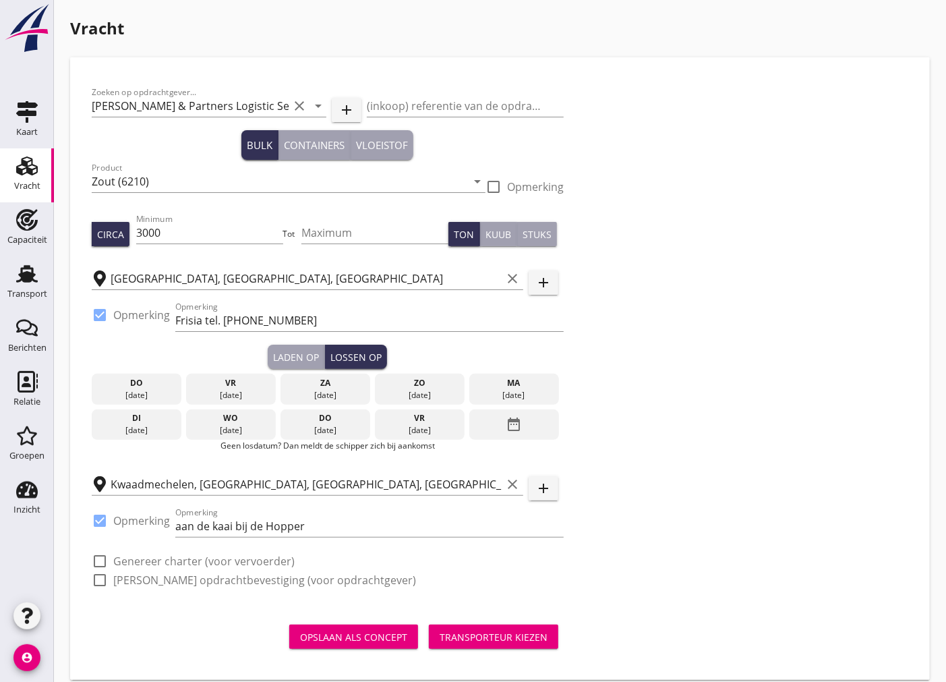
click at [322, 389] on div "[DATE]" at bounding box center [325, 395] width 83 height 12
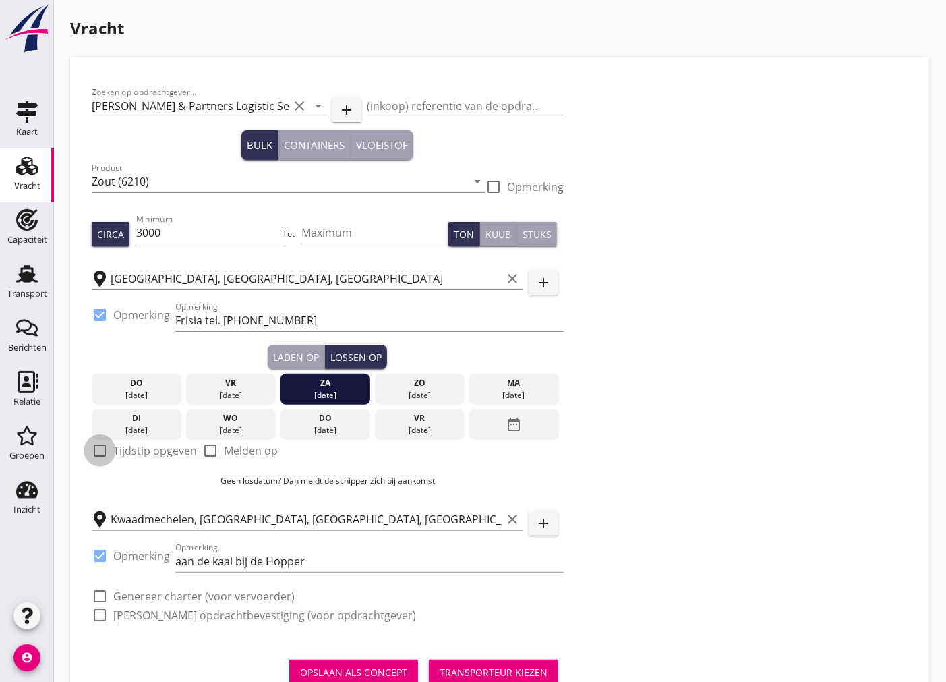
click at [109, 450] on div at bounding box center [99, 450] width 23 height 23
checkbox input "true"
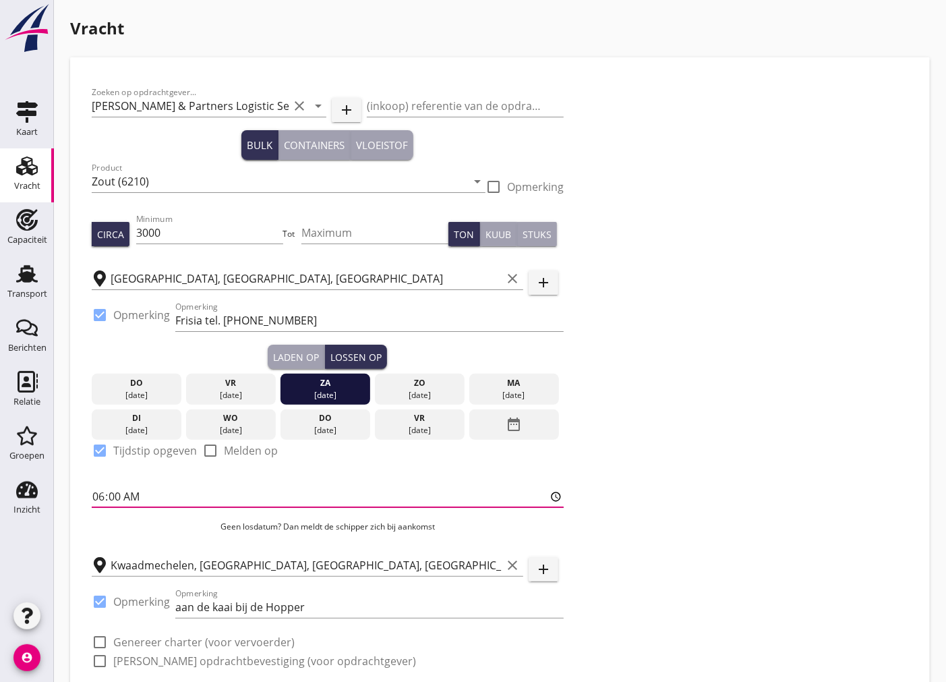
click at [146, 502] on input "06:00" at bounding box center [328, 497] width 472 height 22
click at [121, 496] on input "06:00" at bounding box center [328, 497] width 472 height 22
type input "06:01"
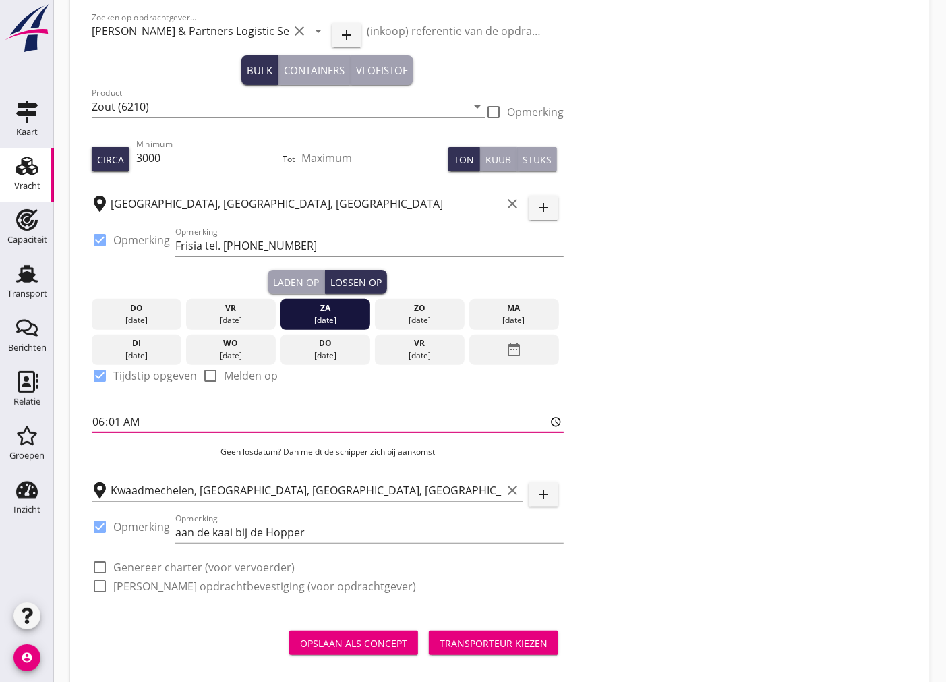
scroll to position [94, 0]
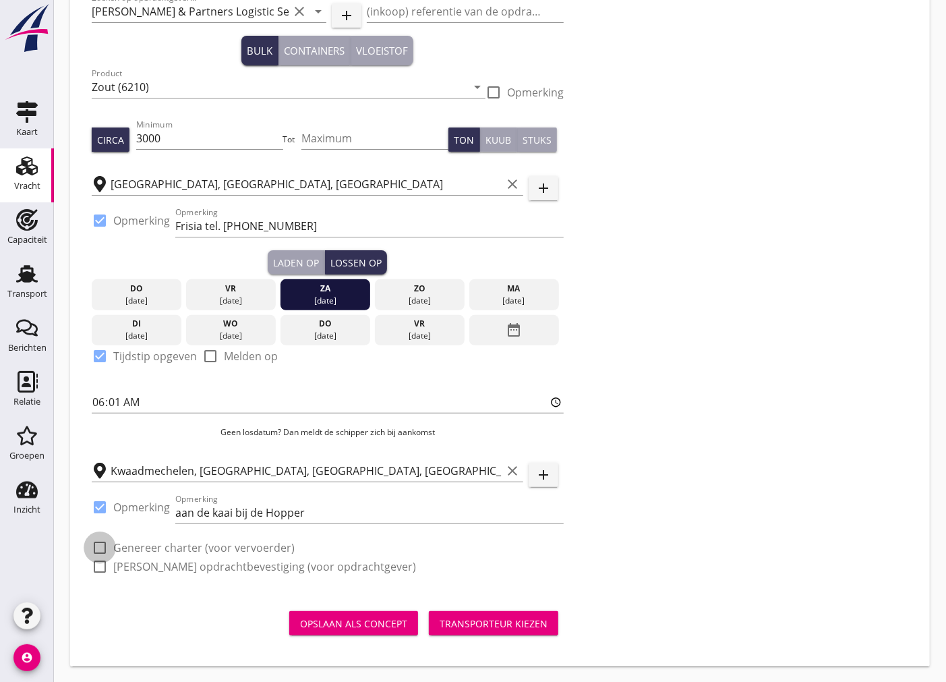
click at [105, 545] on div at bounding box center [99, 547] width 23 height 23
checkbox input "true"
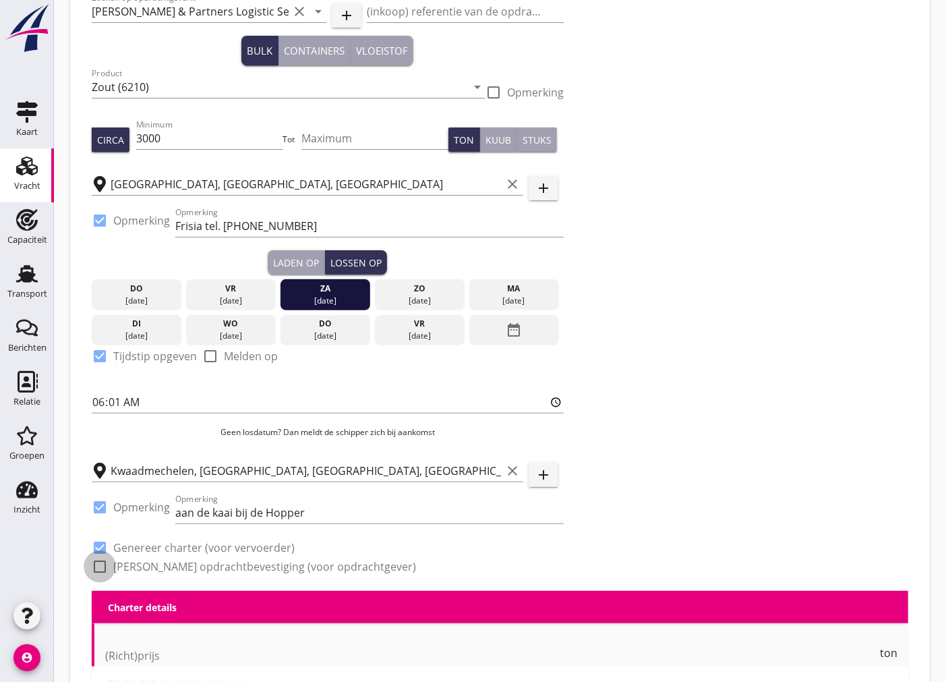
click at [103, 562] on div at bounding box center [99, 566] width 23 height 23
checkbox input "true"
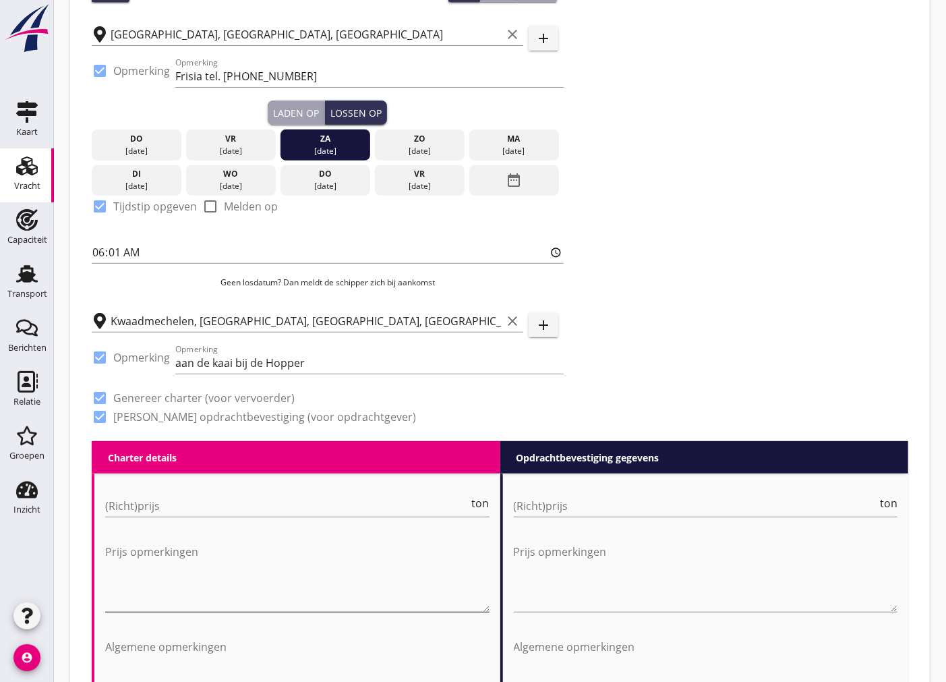
scroll to position [319, 0]
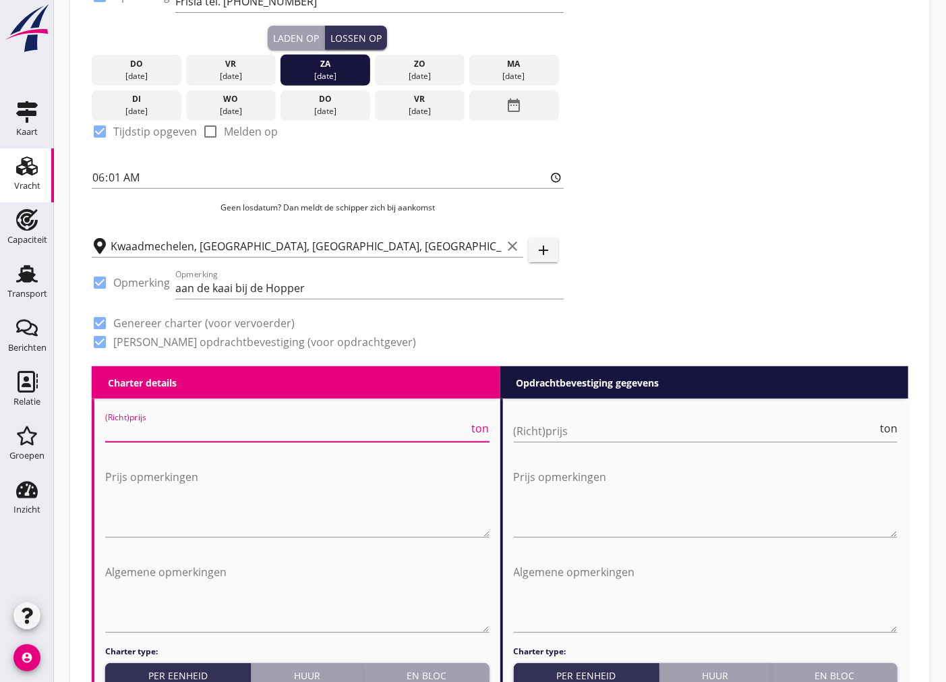
click at [156, 429] on input "(Richt)prijs" at bounding box center [287, 431] width 364 height 22
type input "5.75"
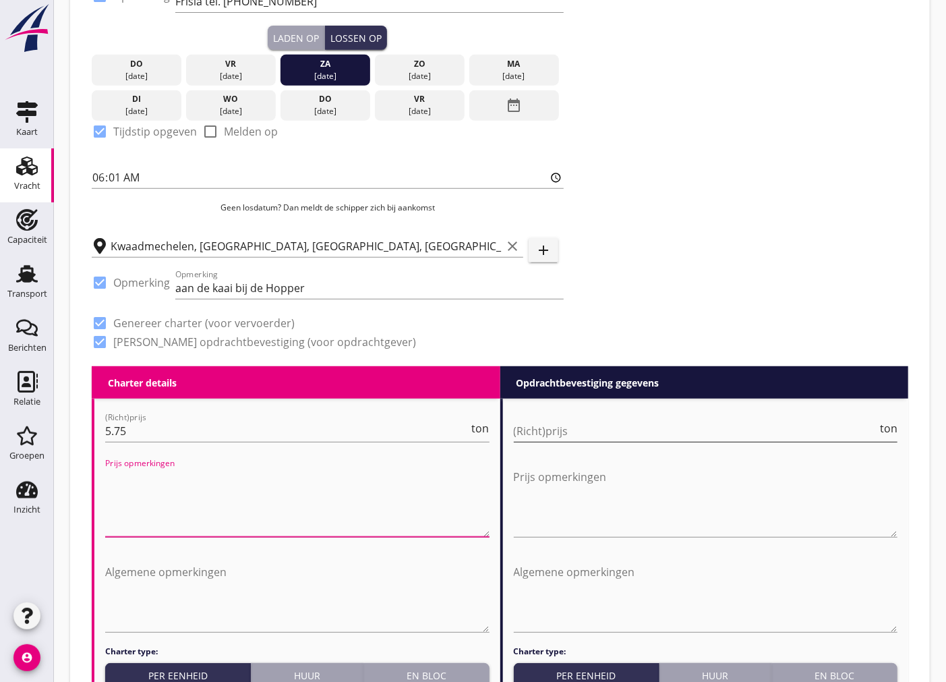
click at [698, 438] on input "(Richt)prijs" at bounding box center [696, 431] width 364 height 22
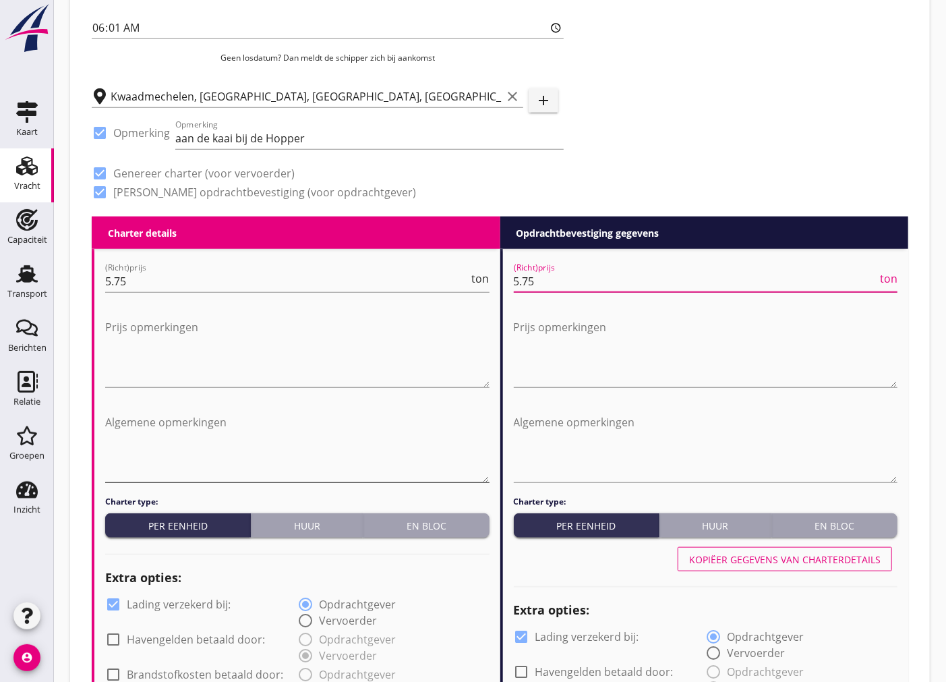
scroll to position [544, 0]
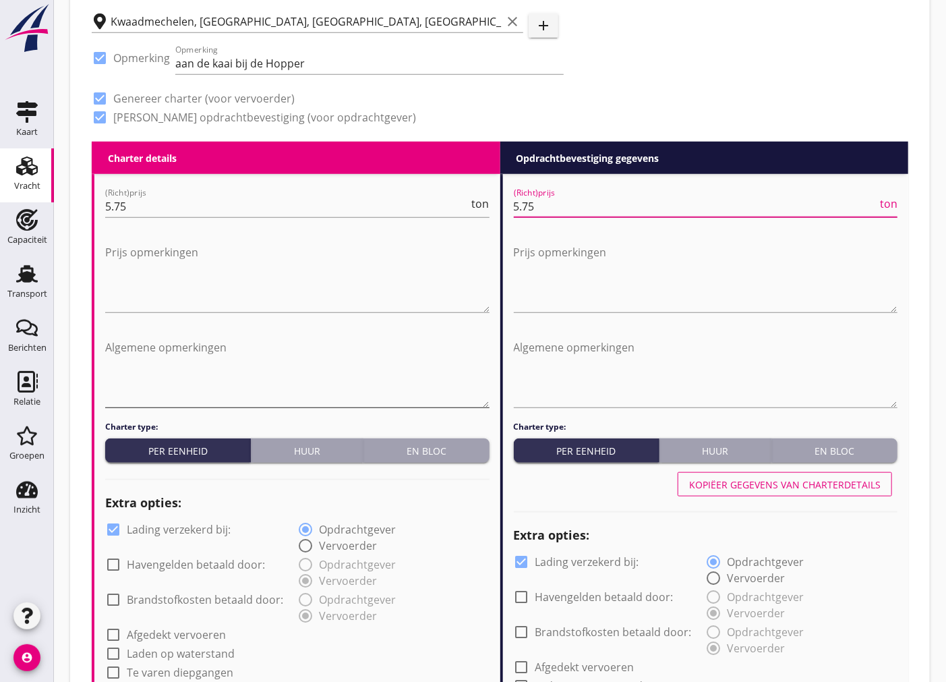
type input "5.75"
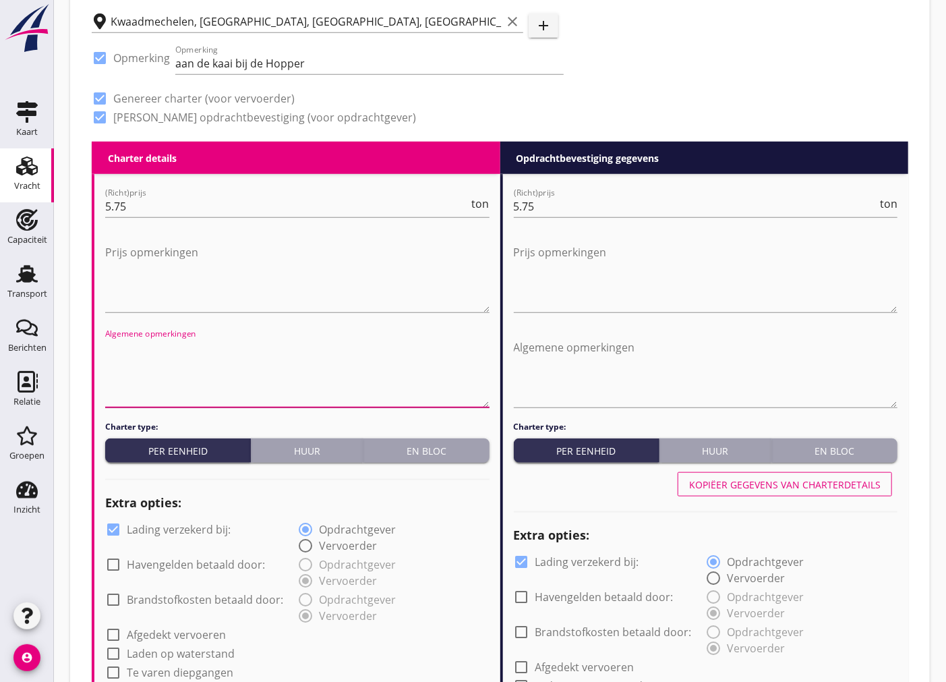
click at [172, 380] on textarea "Algemene opmerkingen" at bounding box center [297, 372] width 384 height 71
click at [183, 366] on textarea "Algemene opmerkingen" at bounding box center [297, 372] width 384 height 71
paste textarea "vloer wordt geschildert door [PERSON_NAME](met [PERSON_NAME]) schilder neemt co…"
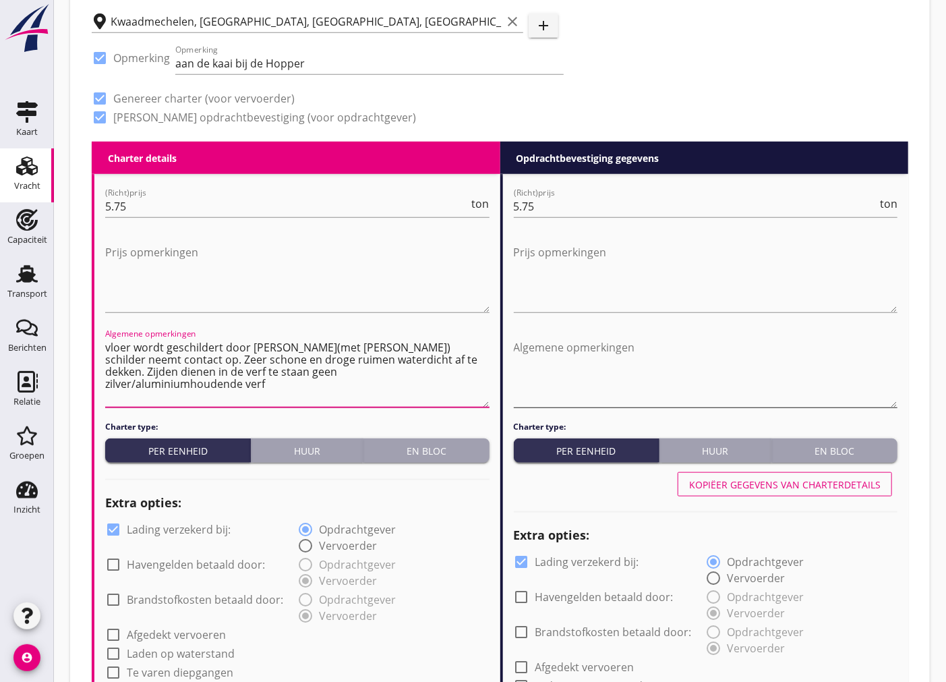
type textarea "vloer wordt geschildert door [PERSON_NAME](met [PERSON_NAME]) schilder neemt co…"
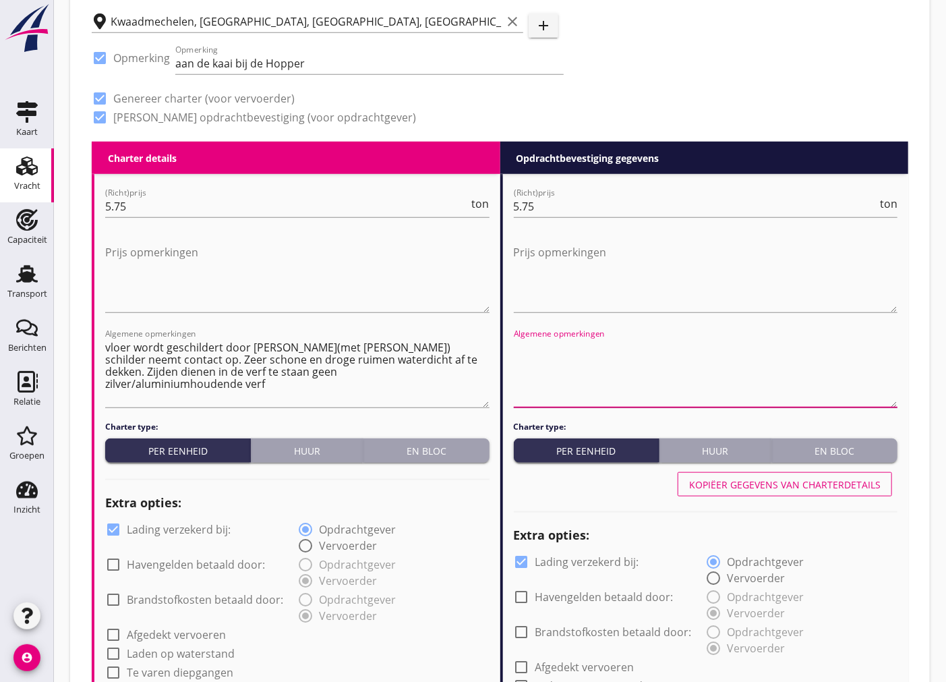
click at [570, 353] on textarea "Algemene opmerkingen" at bounding box center [706, 372] width 384 height 71
paste textarea "vloer wordt geschildert door [PERSON_NAME](met [PERSON_NAME]) schilder neemt co…"
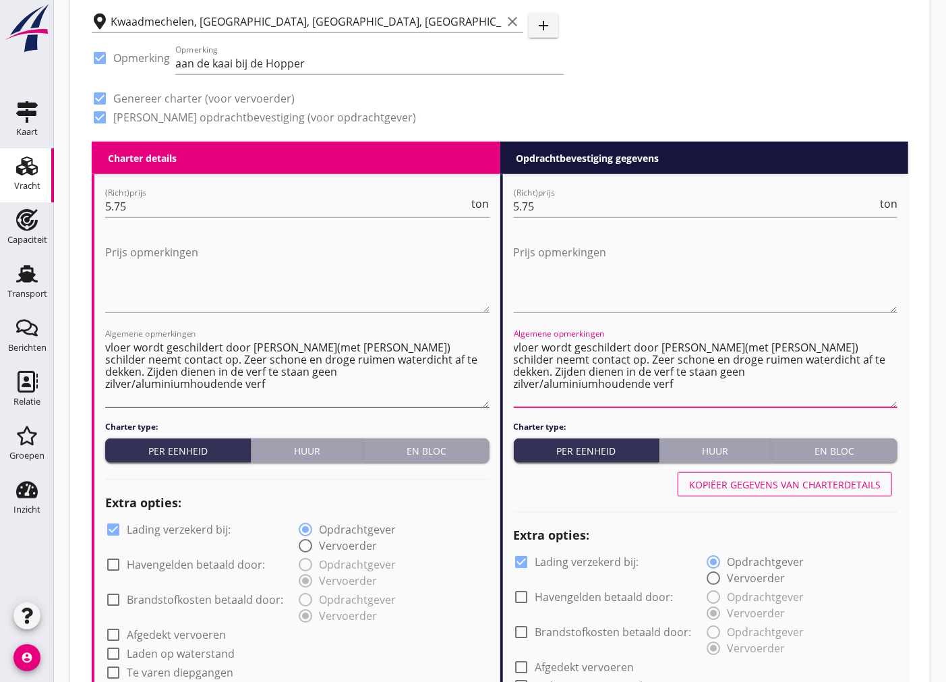
type textarea "vloer wordt geschildert door [PERSON_NAME](met [PERSON_NAME]) schilder neemt co…"
click at [303, 381] on textarea "vloer wordt geschildert door [PERSON_NAME](met [PERSON_NAME]) schilder neemt co…" at bounding box center [297, 372] width 384 height 71
type textarea "vloer wordt geschildert door [PERSON_NAME](met [PERSON_NAME]) schilder neemt co…"
click at [746, 390] on textarea "vloer wordt geschildert door [PERSON_NAME](met [PERSON_NAME]) schilder neemt co…" at bounding box center [706, 372] width 384 height 71
type textarea "vloer wordt geschildert door [PERSON_NAME](met [PERSON_NAME]) schilder neemt co…"
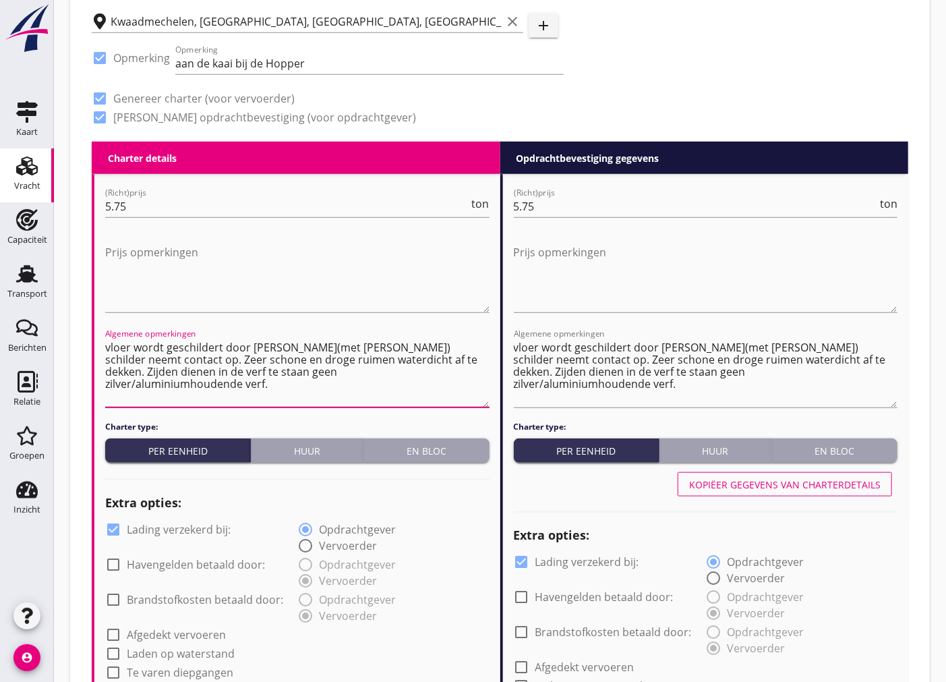
drag, startPoint x: 281, startPoint y: 386, endPoint x: 243, endPoint y: 358, distance: 47.2
click at [243, 358] on textarea "vloer wordt geschildert door [PERSON_NAME](met [PERSON_NAME]) schilder neemt co…" at bounding box center [297, 372] width 384 height 71
type textarea "vloer wordt geschildert door [PERSON_NAME](met [PERSON_NAME]) schilder neemt co…"
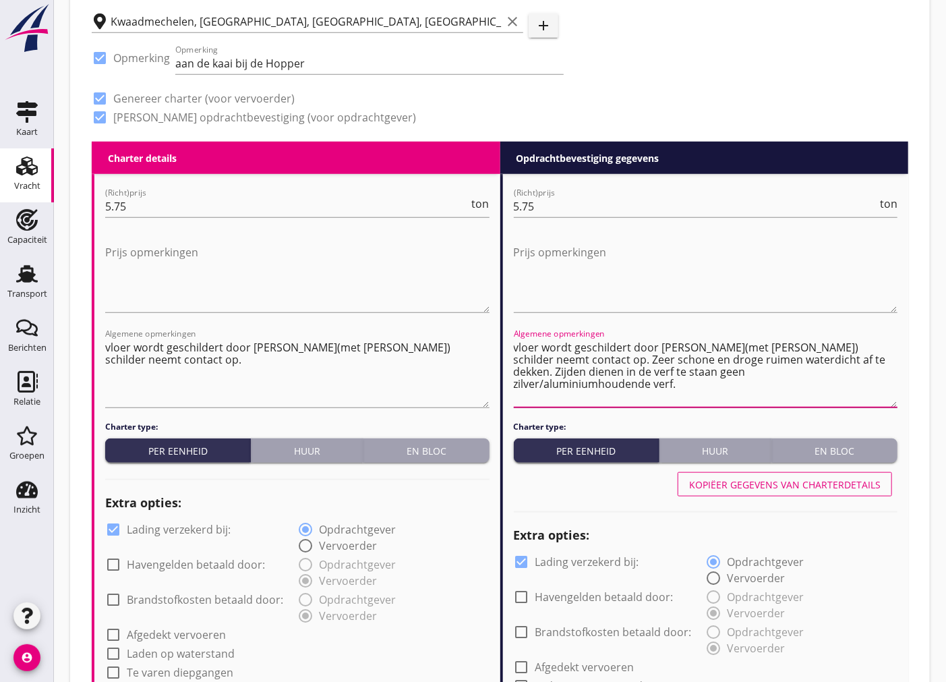
drag, startPoint x: 699, startPoint y: 381, endPoint x: 649, endPoint y: 359, distance: 54.6
click at [649, 359] on textarea "vloer wordt geschildert door [PERSON_NAME](met [PERSON_NAME]) schilder neemt co…" at bounding box center [706, 372] width 384 height 71
type textarea "vloer wordt geschildert door [PERSON_NAME](met [PERSON_NAME]) schilder neemt co…"
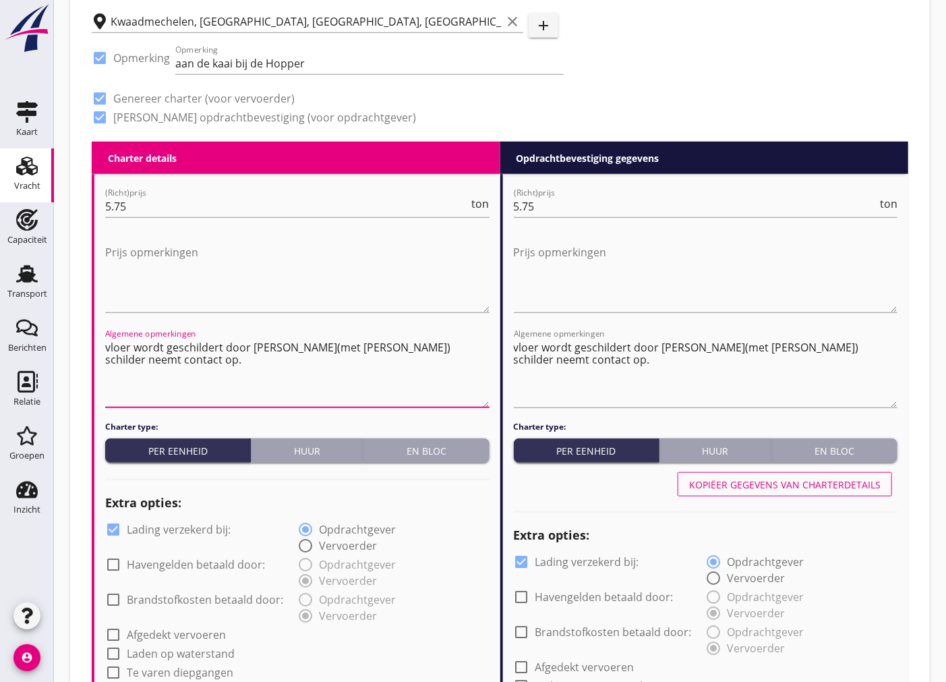
drag, startPoint x: 255, startPoint y: 362, endPoint x: 90, endPoint y: 345, distance: 166.1
click at [90, 345] on div "Zoeken op opdrachtgever... [PERSON_NAME] & Partners Logistic Services B.V. clea…" at bounding box center [500, 537] width 838 height 2024
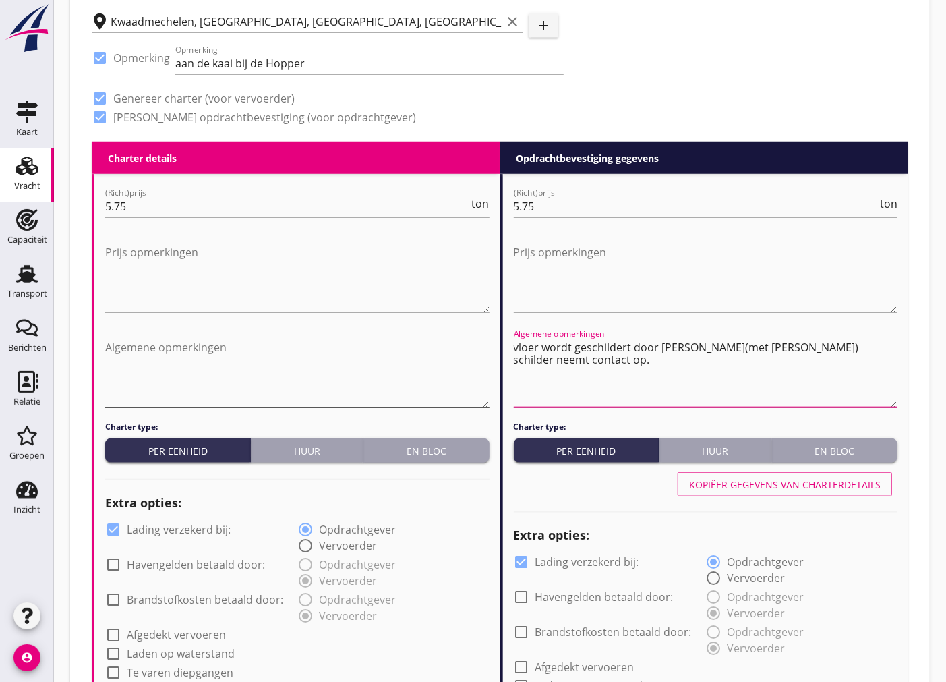
drag, startPoint x: 591, startPoint y: 362, endPoint x: 463, endPoint y: 345, distance: 130.0
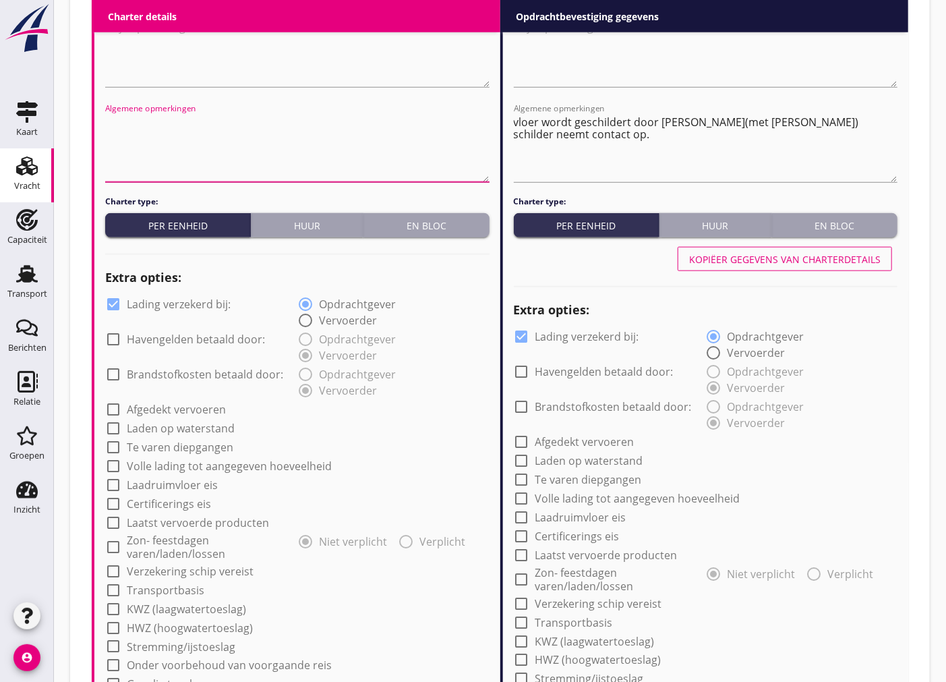
scroll to position [918, 0]
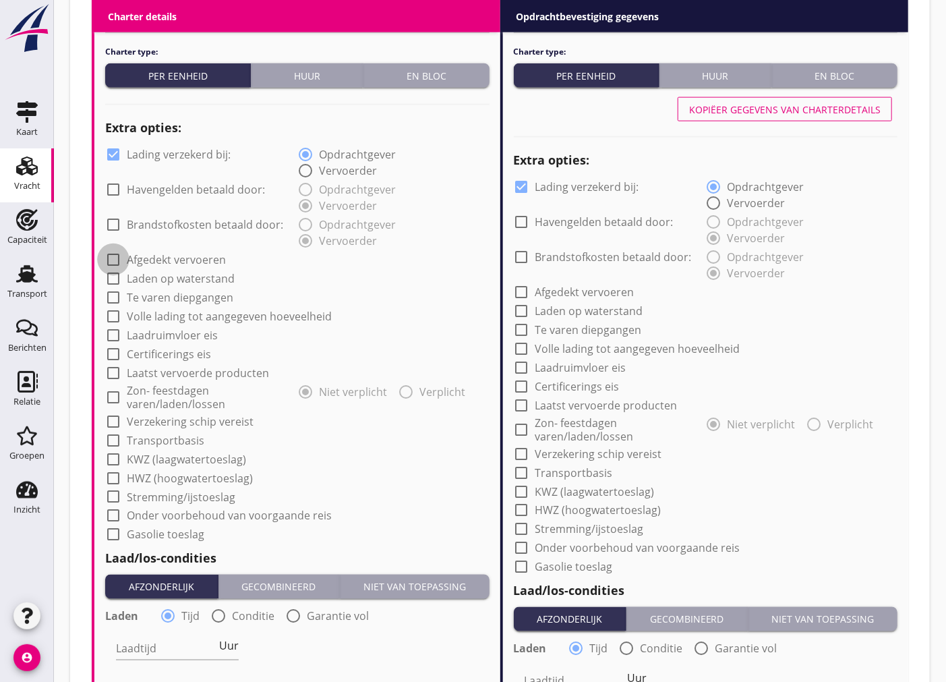
click at [110, 261] on div at bounding box center [113, 259] width 23 height 23
checkbox input "true"
click at [529, 286] on div at bounding box center [521, 292] width 23 height 23
checkbox input "true"
click at [527, 189] on div at bounding box center [521, 186] width 23 height 23
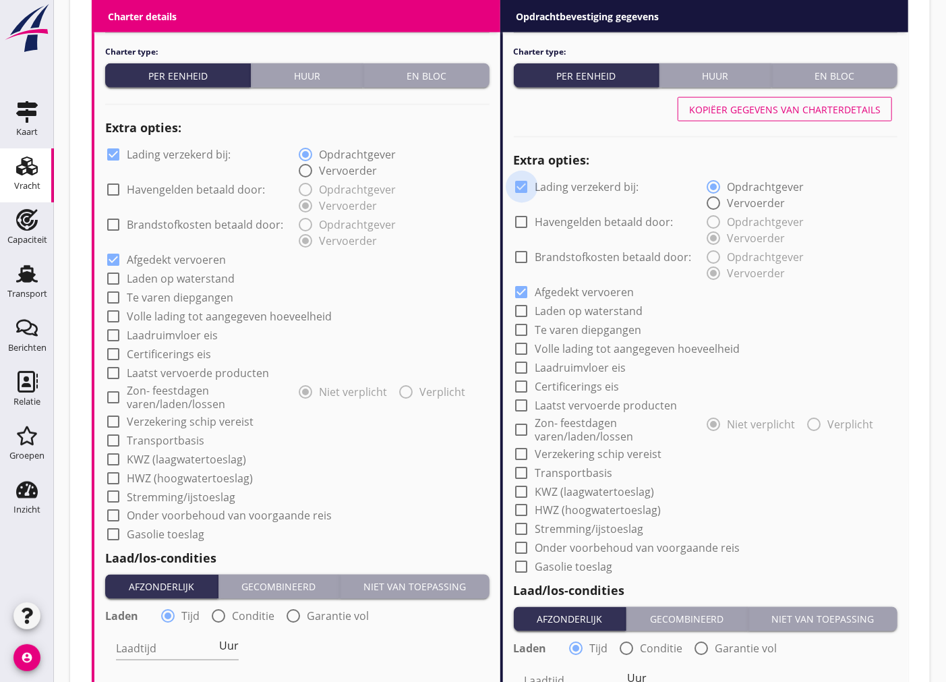
checkbox input "false"
click at [119, 157] on div at bounding box center [113, 154] width 23 height 23
checkbox input "false"
click at [117, 420] on div at bounding box center [113, 421] width 23 height 23
checkbox input "true"
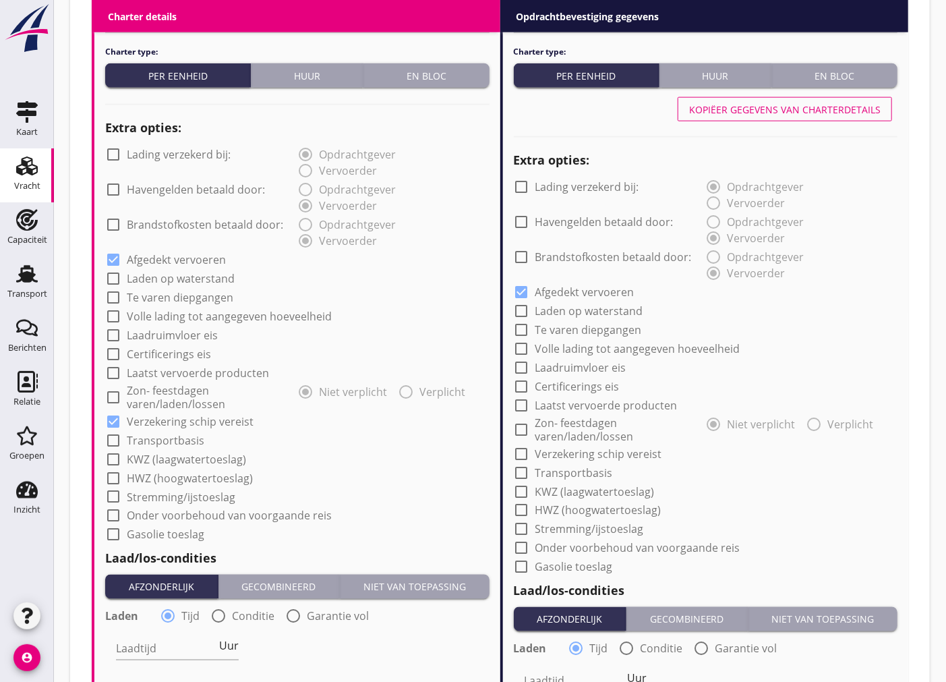
click at [523, 457] on div at bounding box center [521, 453] width 23 height 23
checkbox input "true"
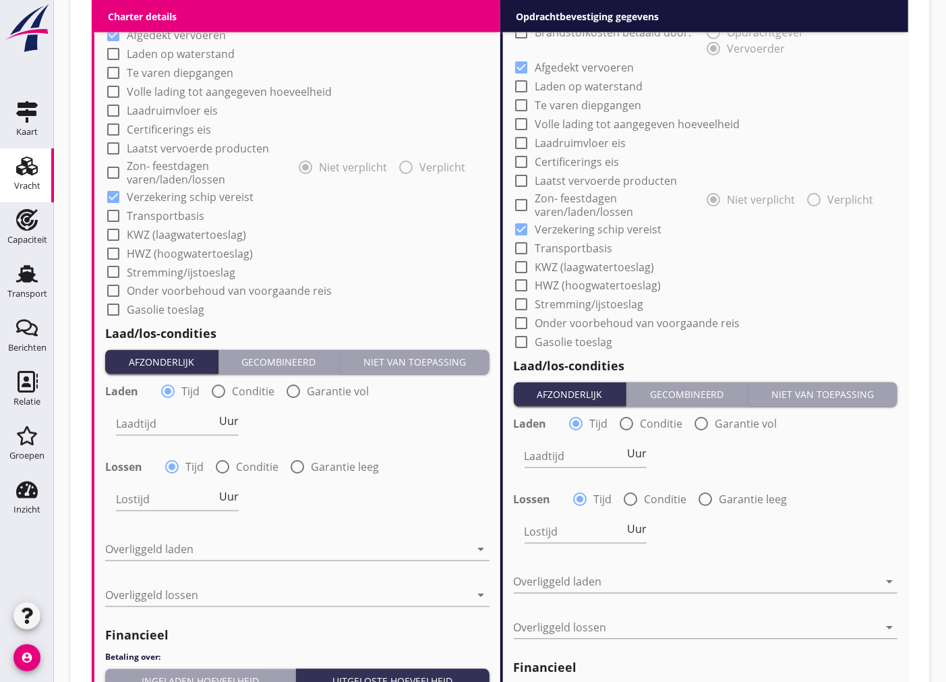
scroll to position [1218, 0]
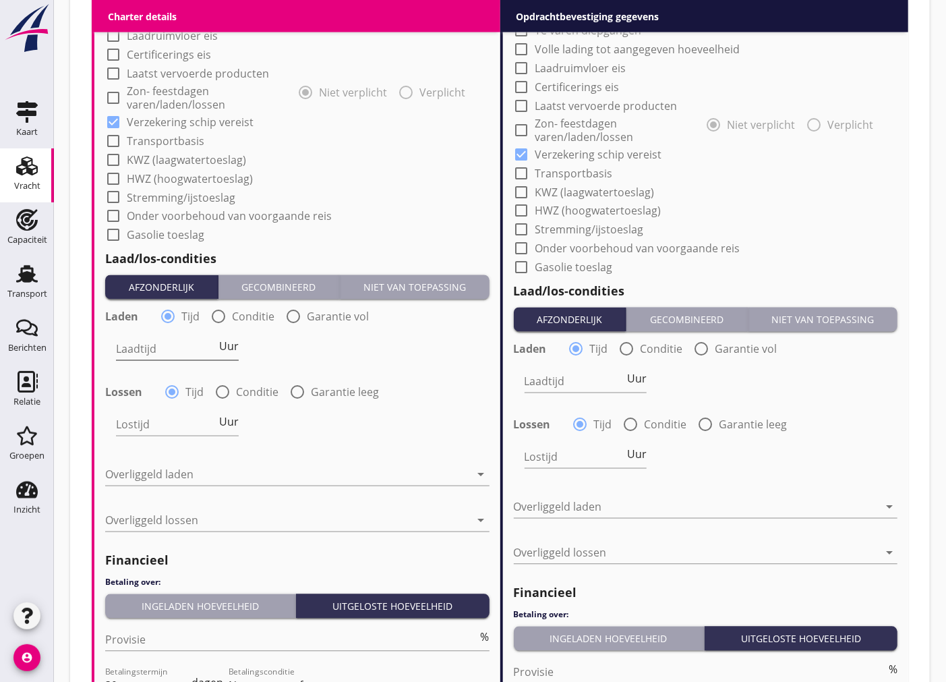
click at [162, 353] on input "Laadtijd" at bounding box center [166, 350] width 100 height 22
type input "24"
click at [563, 381] on input "Laadtijd" at bounding box center [575, 382] width 100 height 22
type input "24"
click at [162, 429] on input "Lostijd" at bounding box center [166, 425] width 100 height 22
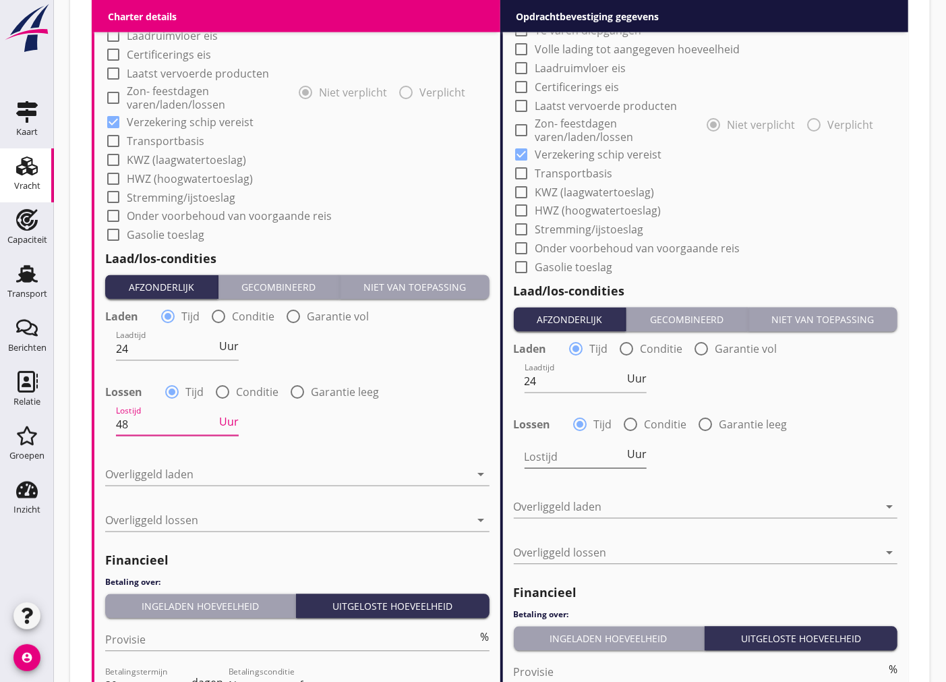
type input "48"
click at [578, 463] on input "Lostijd" at bounding box center [575, 457] width 100 height 22
type input "48"
click at [252, 473] on div at bounding box center [288, 475] width 366 height 22
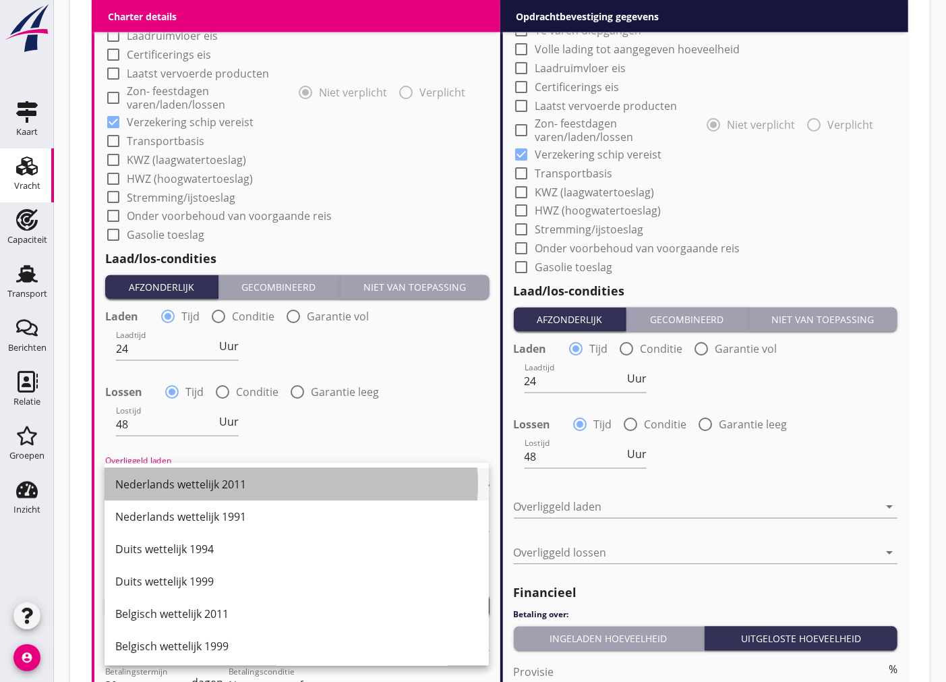
click at [181, 483] on div "Nederlands wettelijk 2011" at bounding box center [296, 485] width 363 height 16
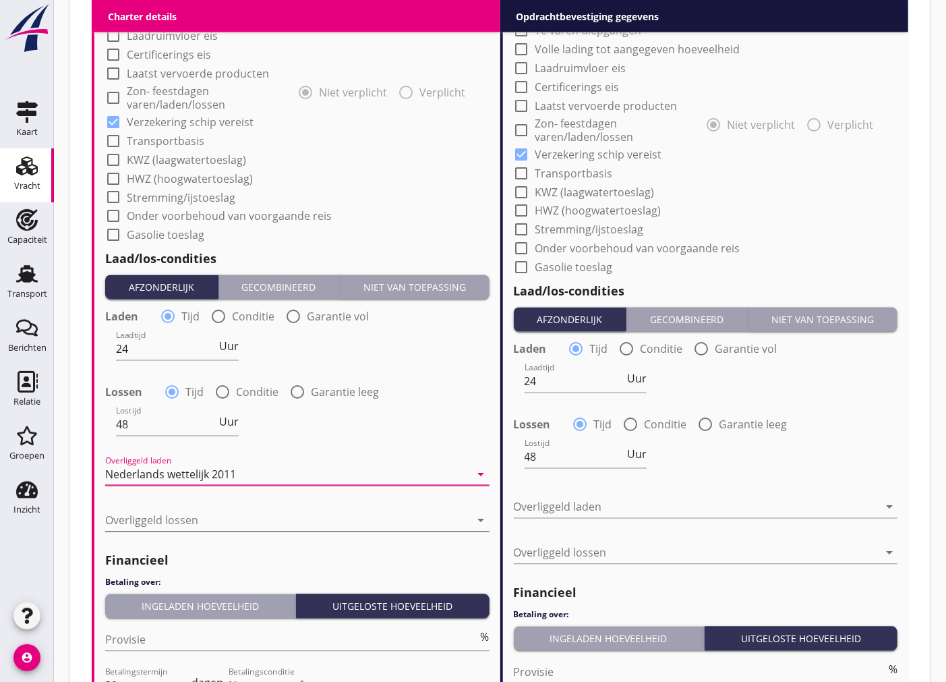
click at [179, 519] on div at bounding box center [288, 521] width 366 height 22
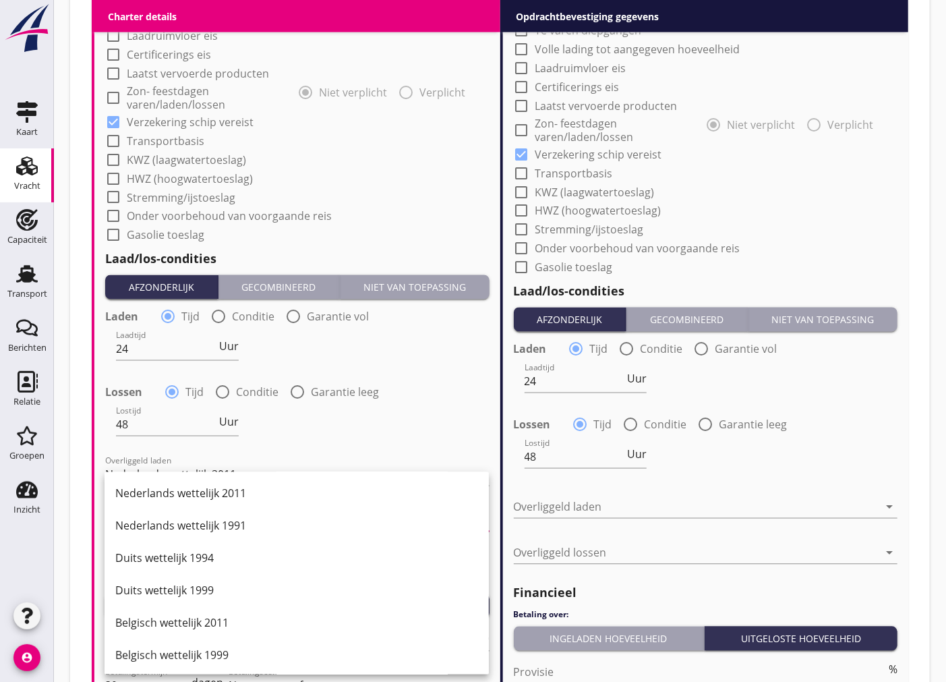
click at [199, 492] on div "Nederlands wettelijk 2011" at bounding box center [296, 494] width 363 height 16
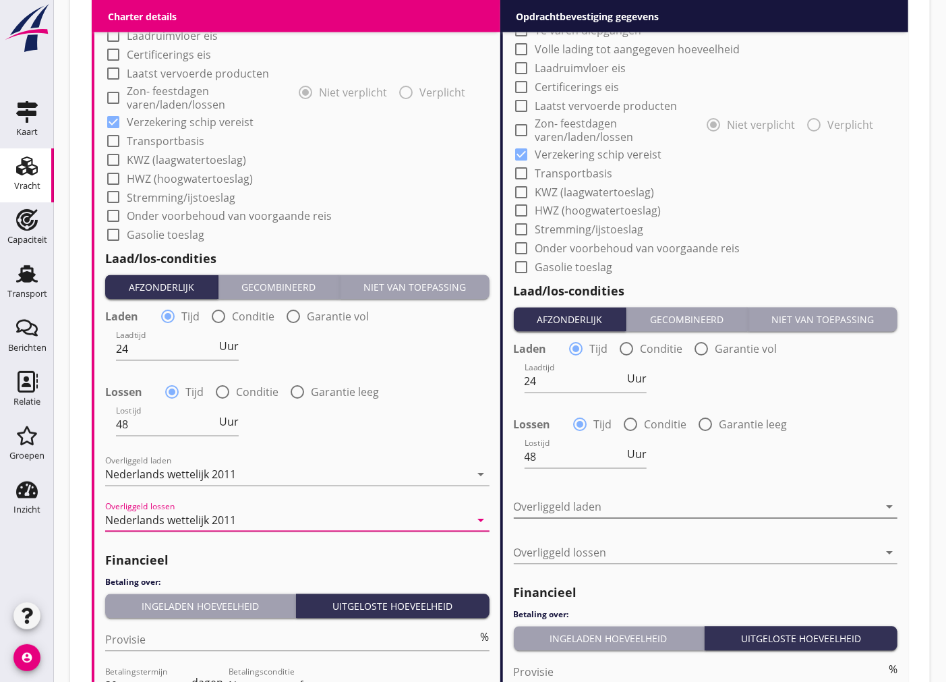
click at [591, 504] on div at bounding box center [697, 507] width 366 height 22
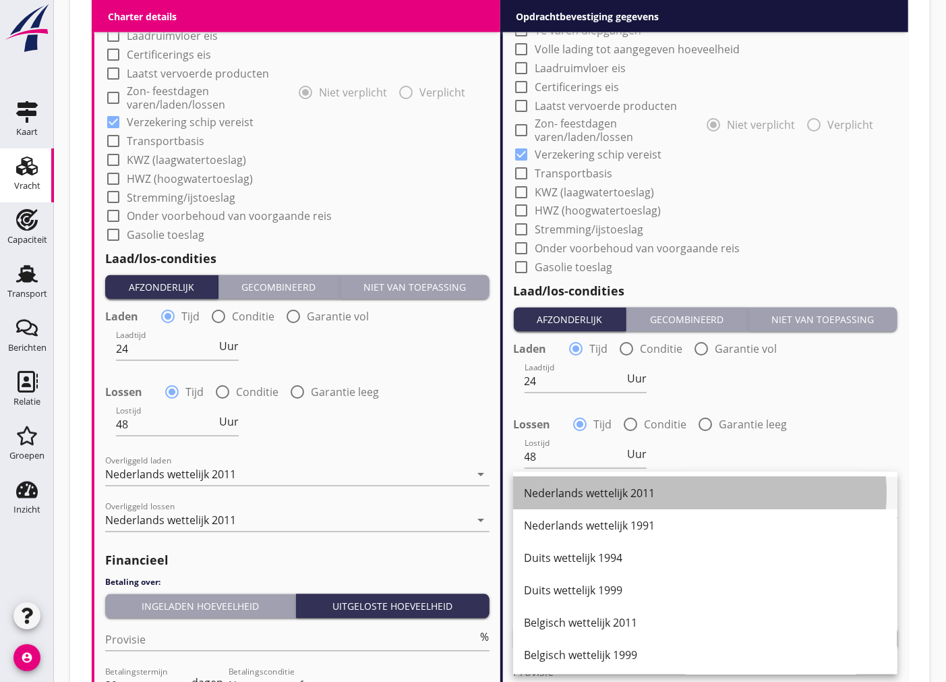
click at [601, 486] on div "Nederlands wettelijk 2011" at bounding box center [705, 494] width 363 height 16
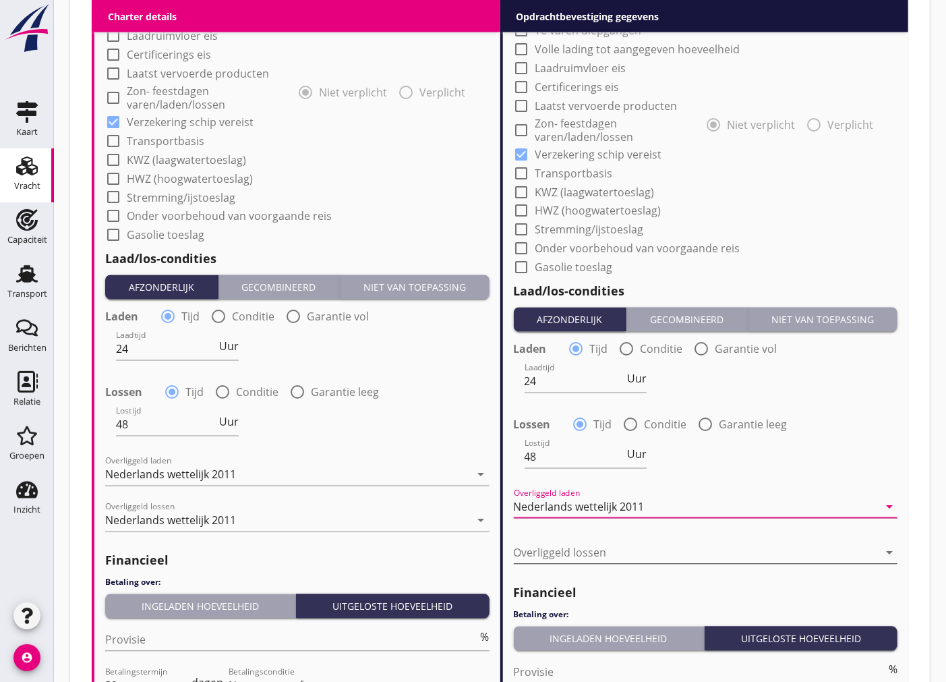
click at [577, 550] on div at bounding box center [697, 553] width 366 height 22
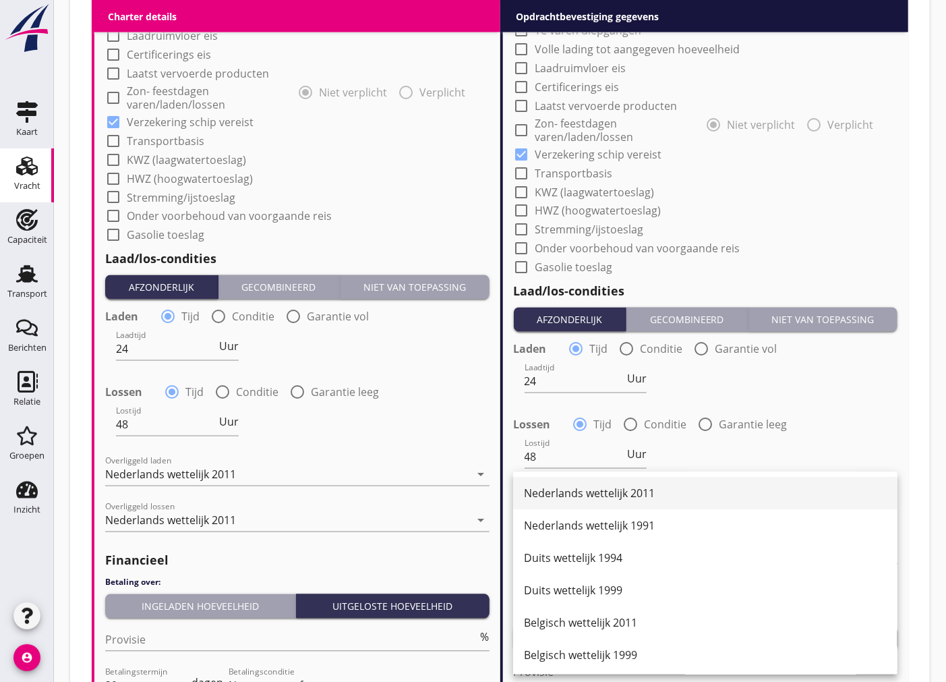
click at [591, 488] on div "Nederlands wettelijk 2011" at bounding box center [705, 494] width 363 height 16
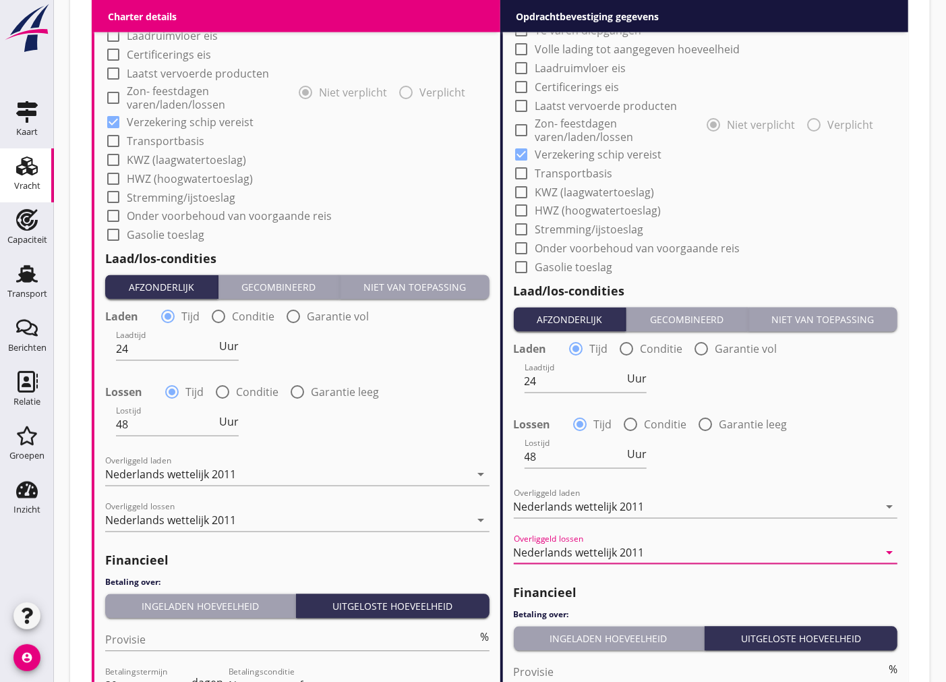
scroll to position [1437, 0]
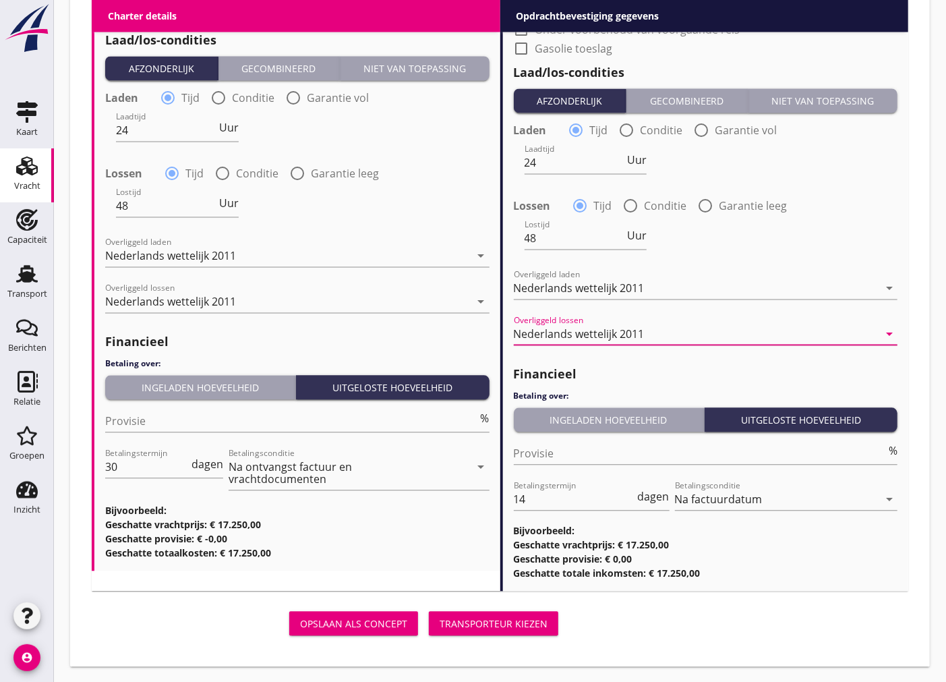
click at [177, 397] on button "Ingeladen hoeveelheid" at bounding box center [200, 387] width 191 height 24
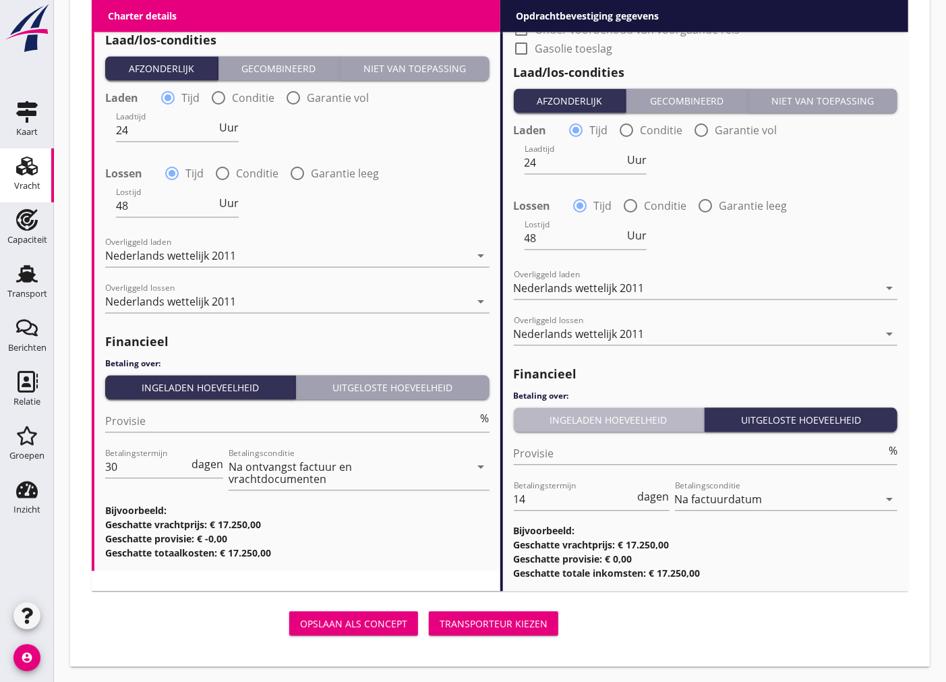
click at [565, 415] on div "Ingeladen hoeveelheid" at bounding box center [608, 420] width 179 height 14
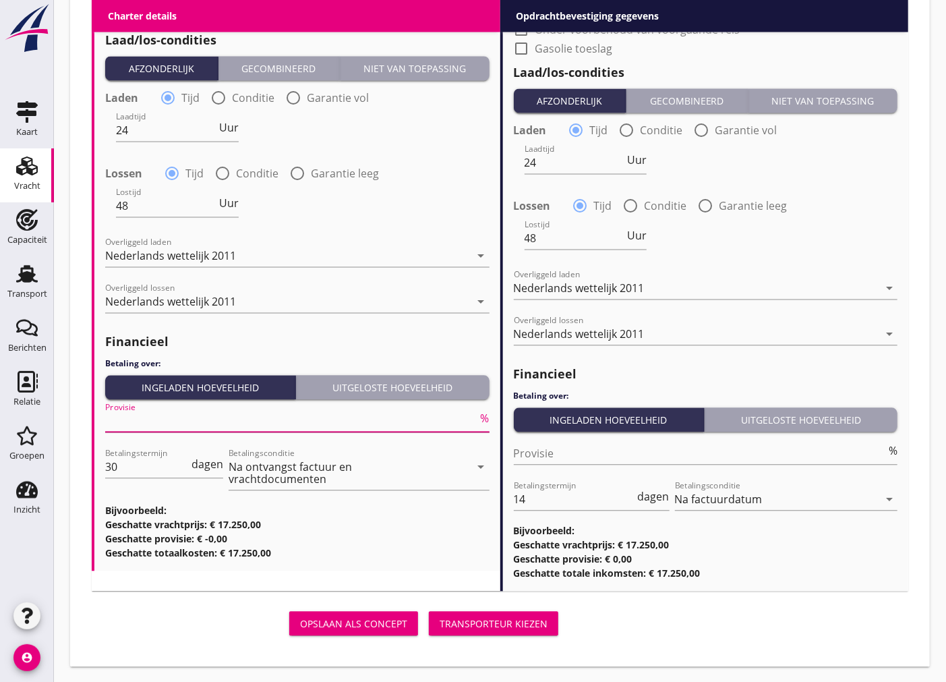
click at [150, 422] on input "Provisie" at bounding box center [291, 421] width 373 height 22
type input "5"
click at [129, 472] on input "30" at bounding box center [147, 467] width 84 height 22
type input "3"
type input "14"
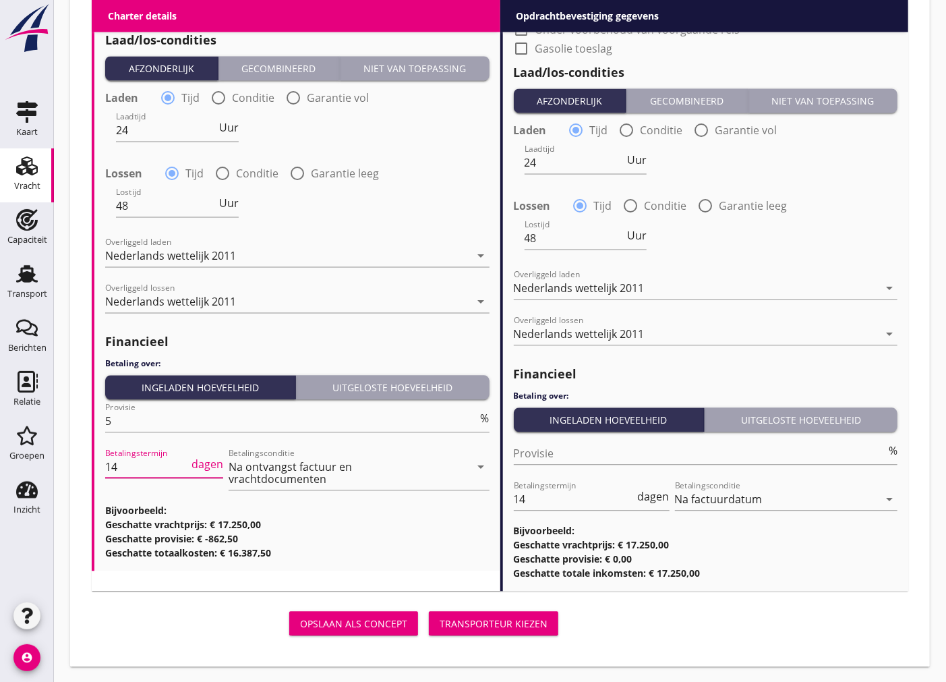
drag, startPoint x: 554, startPoint y: 498, endPoint x: 522, endPoint y: 515, distance: 36.8
click at [554, 498] on input "14" at bounding box center [574, 499] width 121 height 22
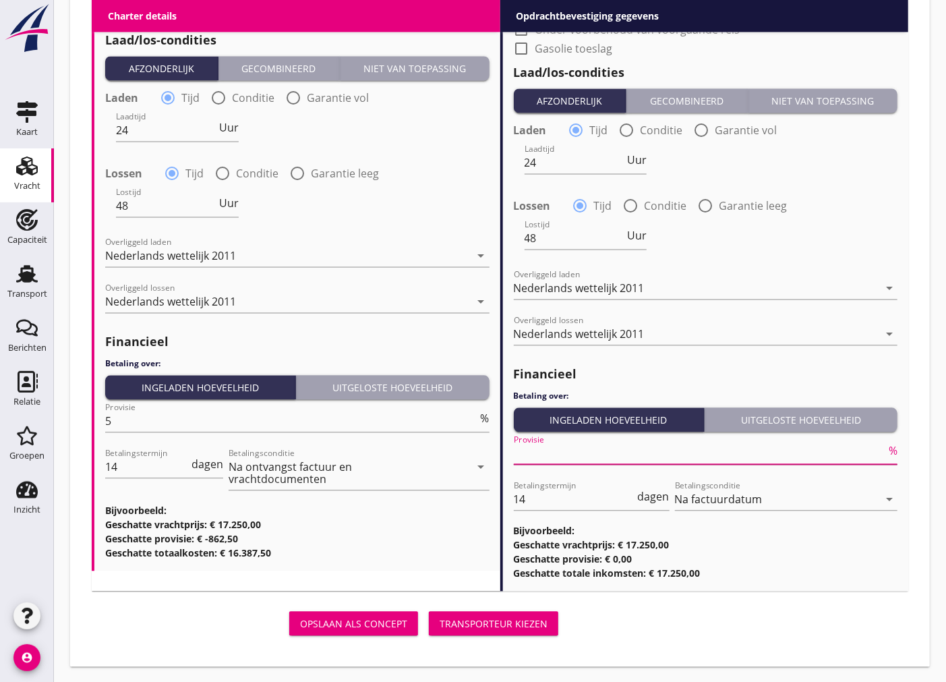
click at [542, 455] on input "Provisie" at bounding box center [700, 453] width 373 height 22
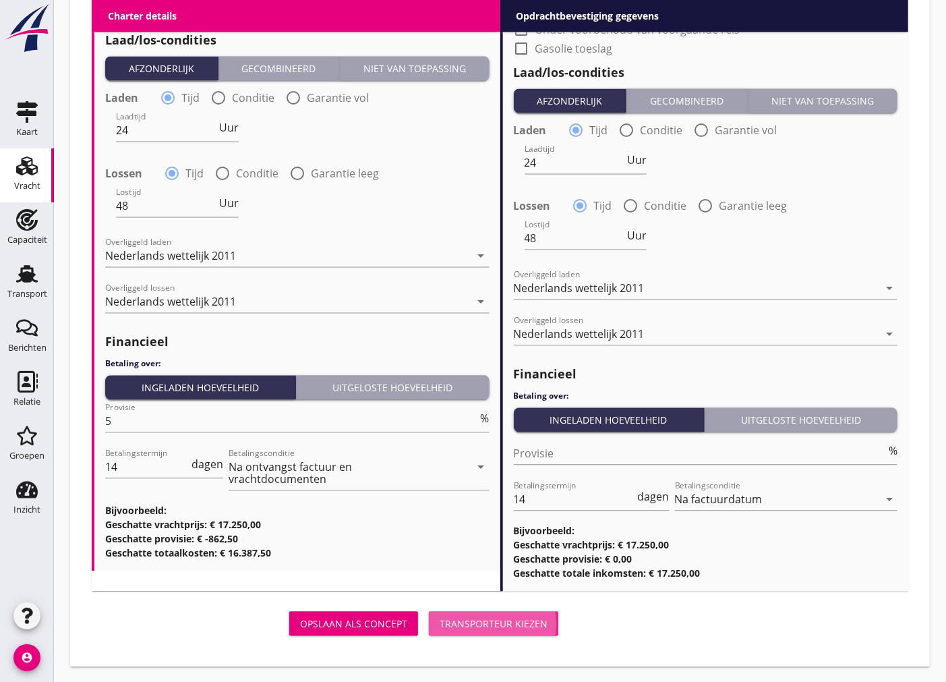
drag, startPoint x: 468, startPoint y: 624, endPoint x: 466, endPoint y: 581, distance: 43.2
click at [469, 625] on div "Transporteur kiezen" at bounding box center [494, 623] width 108 height 14
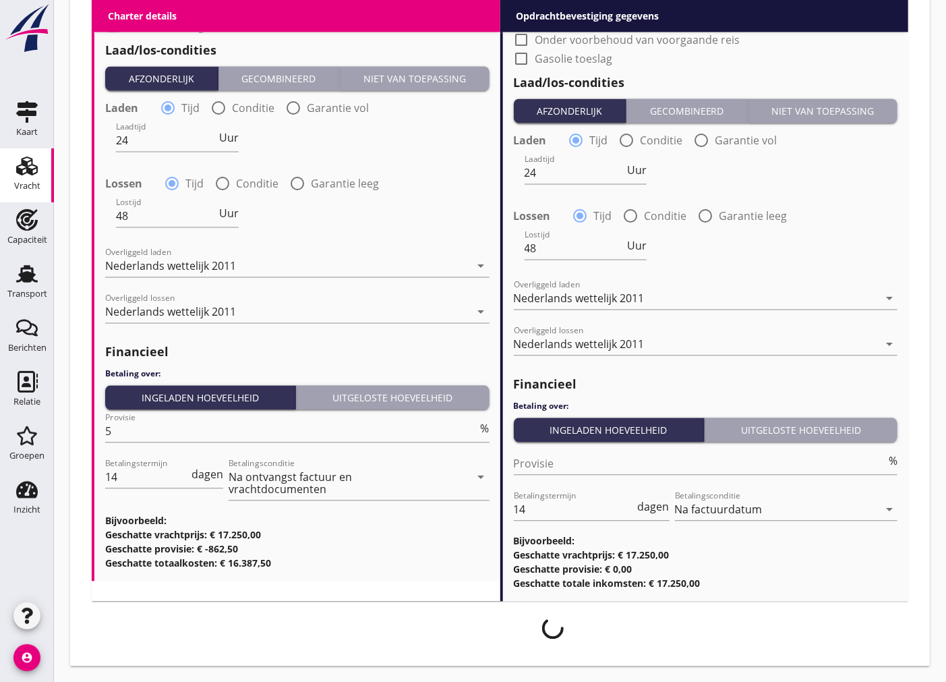
scroll to position [1426, 0]
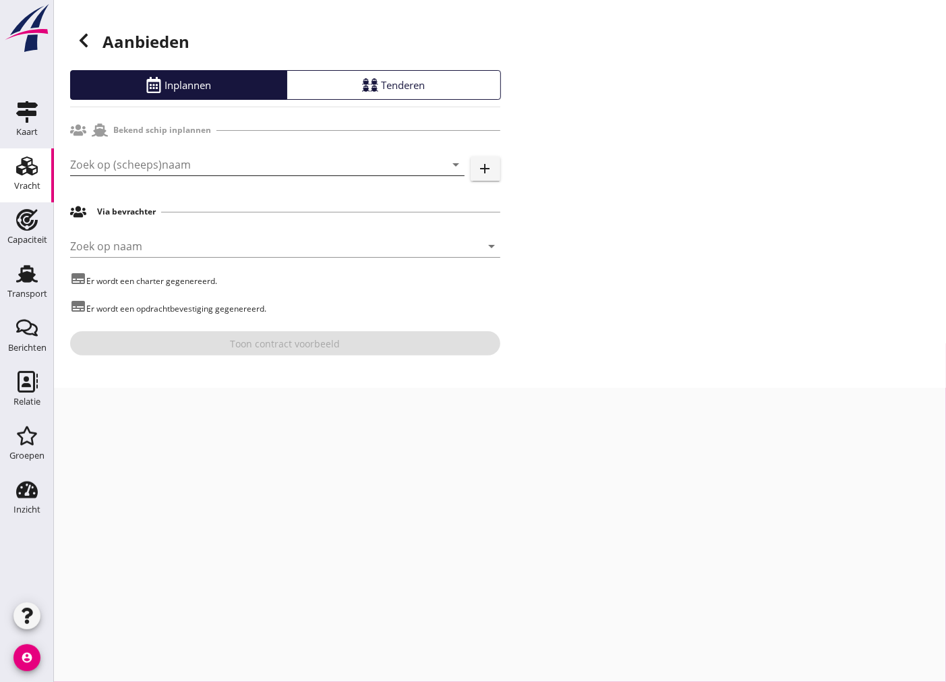
click at [155, 163] on input "Zoek op (scheeps)naam" at bounding box center [248, 165] width 357 height 22
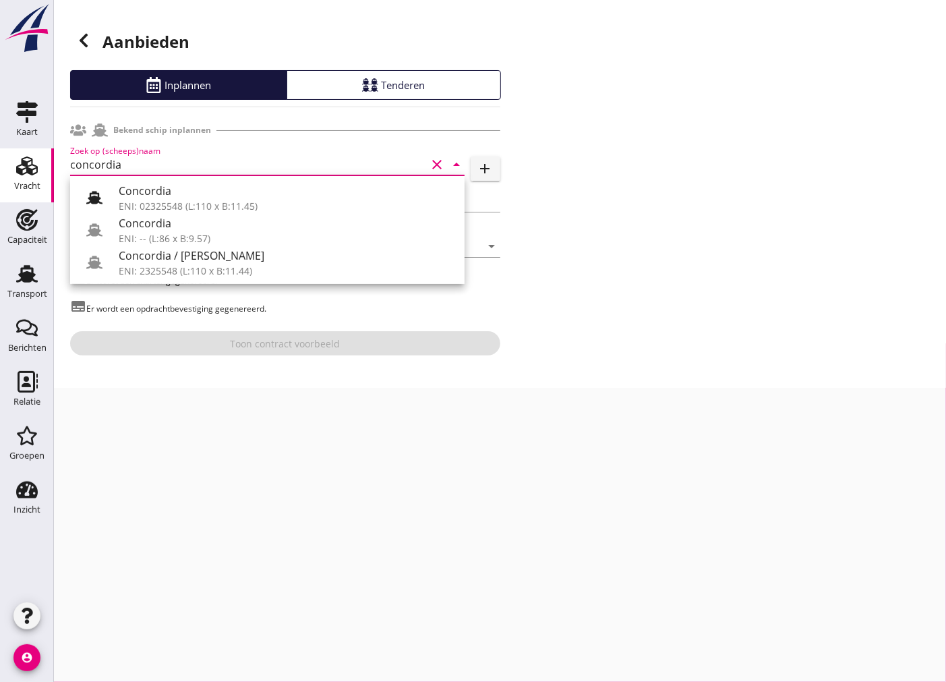
click at [233, 280] on div "Concordia ENI: 02325548 (L:110 x B:11.45) Concordia ENI: -- (L:86 x B:9.57) Con…" at bounding box center [267, 230] width 394 height 108
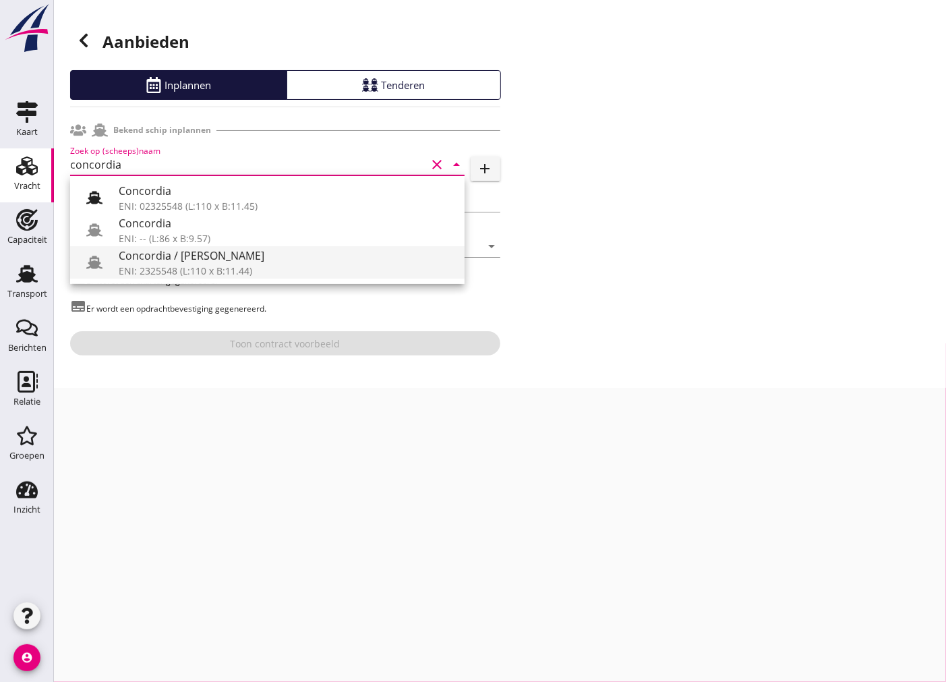
click at [233, 273] on div "ENI: 2325548 (L:110 x B:11.44)" at bounding box center [286, 271] width 335 height 14
type input "Concordia / [PERSON_NAME]"
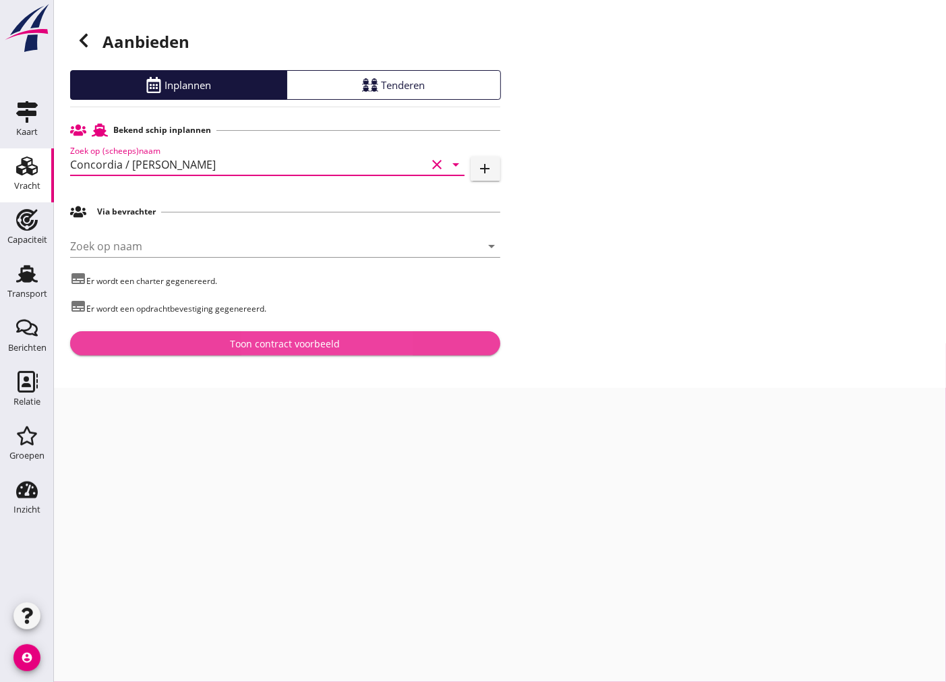
click at [212, 343] on div "Toon contract voorbeeld" at bounding box center [285, 344] width 409 height 14
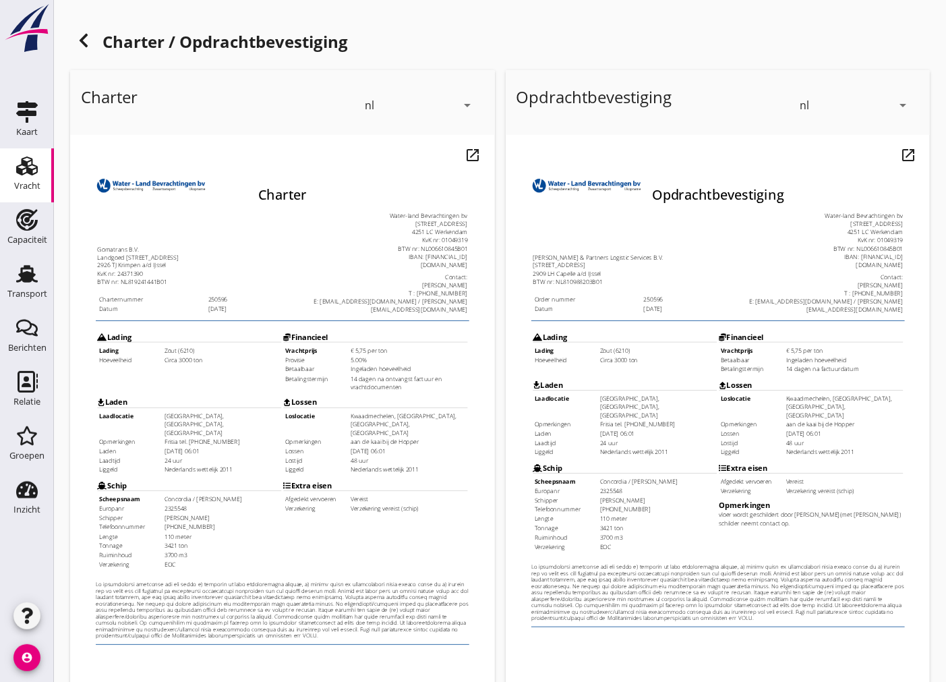
scroll to position [160, 0]
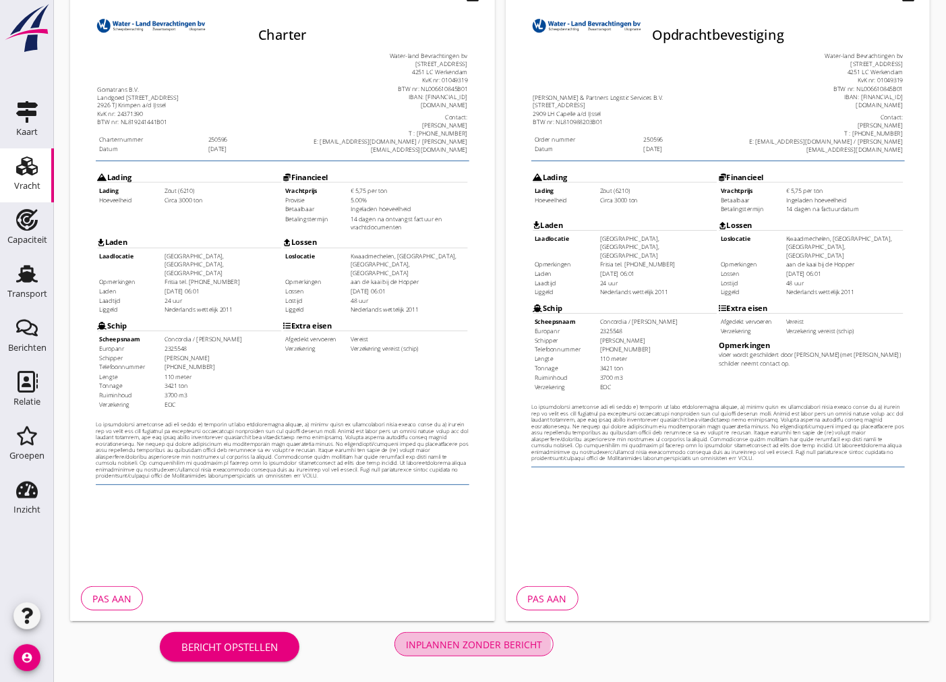
click at [491, 643] on div "Inplannen zonder bericht" at bounding box center [474, 644] width 136 height 14
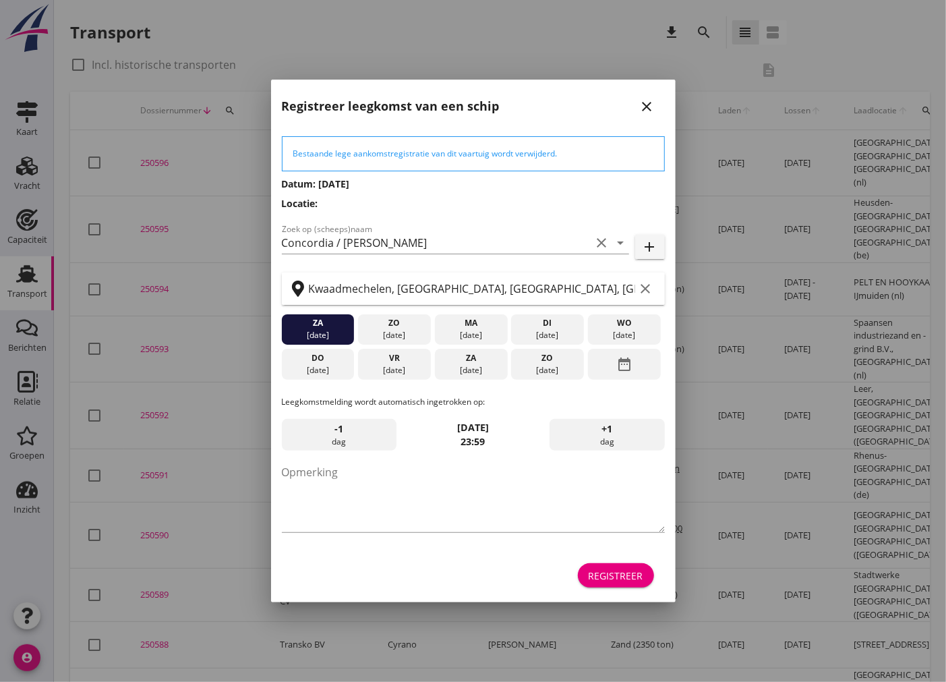
click at [617, 580] on div "Registreer" at bounding box center [616, 575] width 55 height 14
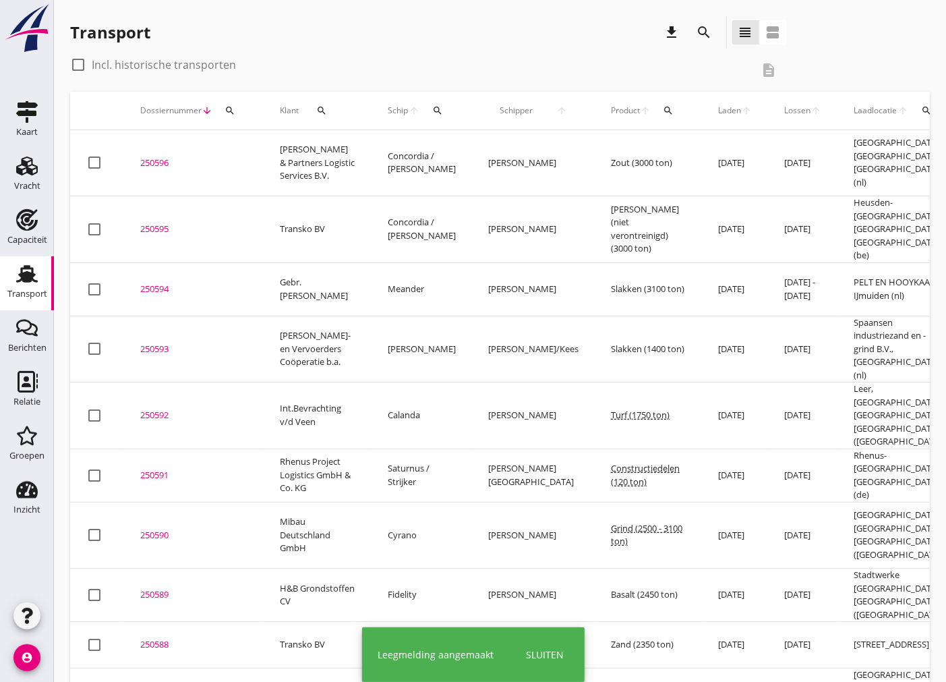
click at [146, 156] on div "250596" at bounding box center [193, 162] width 107 height 13
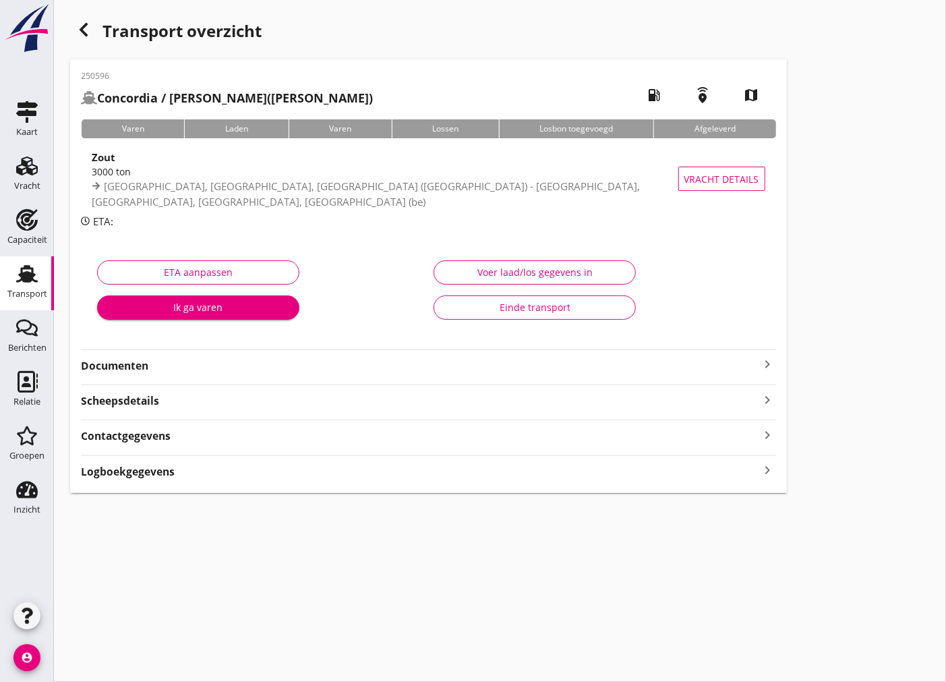
click at [139, 372] on strong "Documenten" at bounding box center [420, 366] width 679 height 16
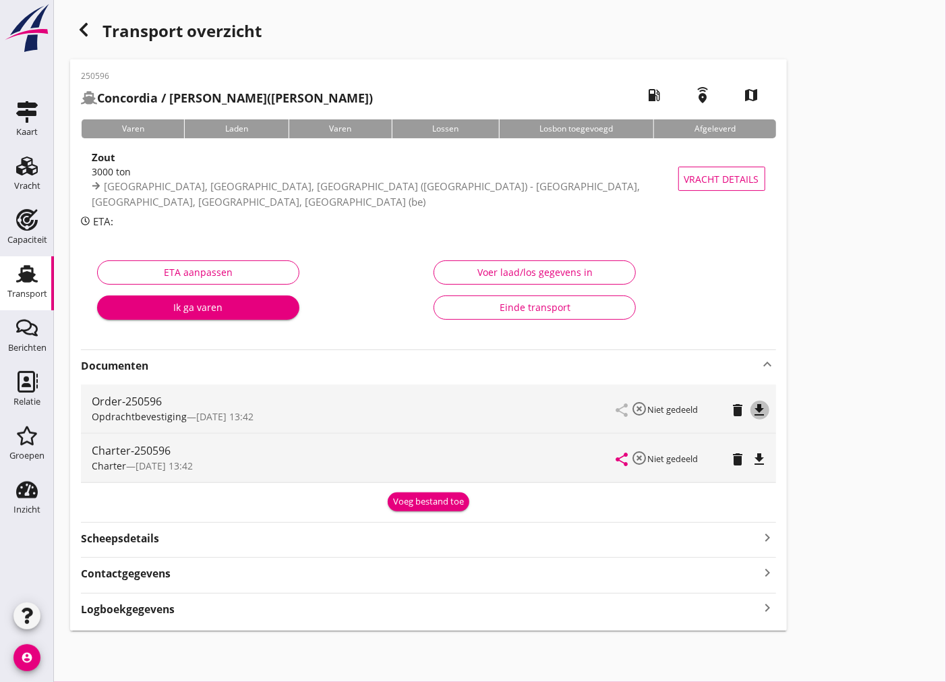
click at [761, 408] on icon "file_download" at bounding box center [760, 410] width 16 height 16
click at [762, 463] on icon "file_download" at bounding box center [760, 459] width 16 height 16
click at [78, 28] on icon "button" at bounding box center [84, 30] width 16 height 16
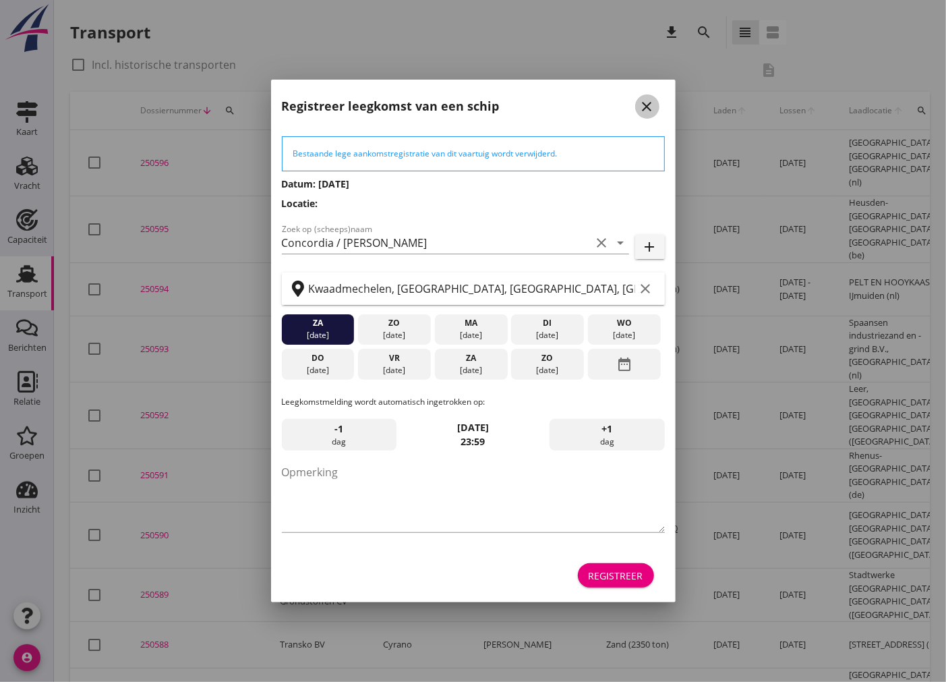
click at [651, 99] on icon "close" at bounding box center [647, 106] width 16 height 16
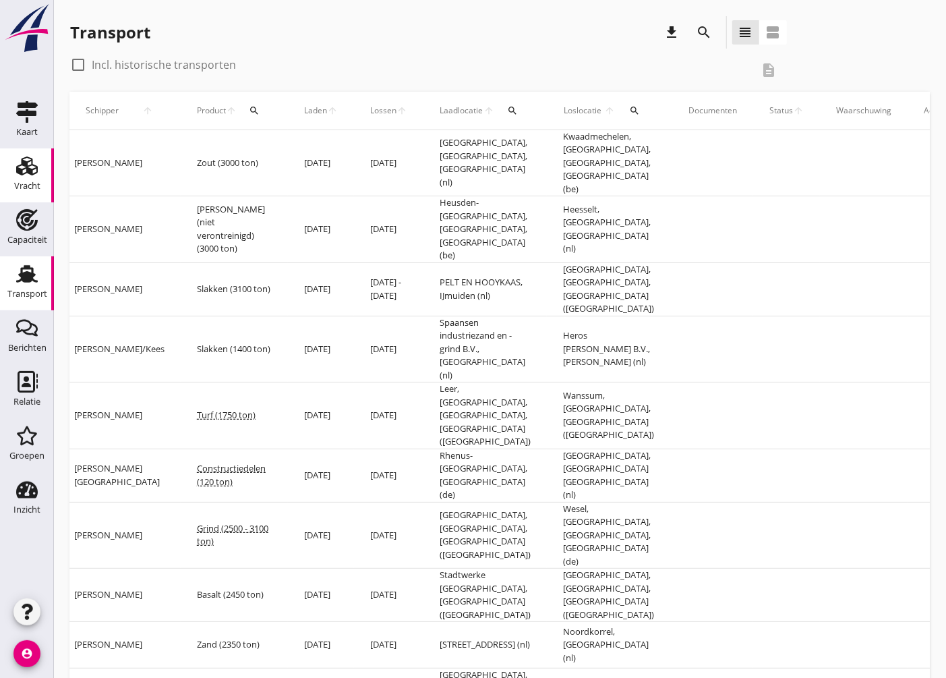
click at [37, 165] on icon "Vracht" at bounding box center [27, 166] width 22 height 22
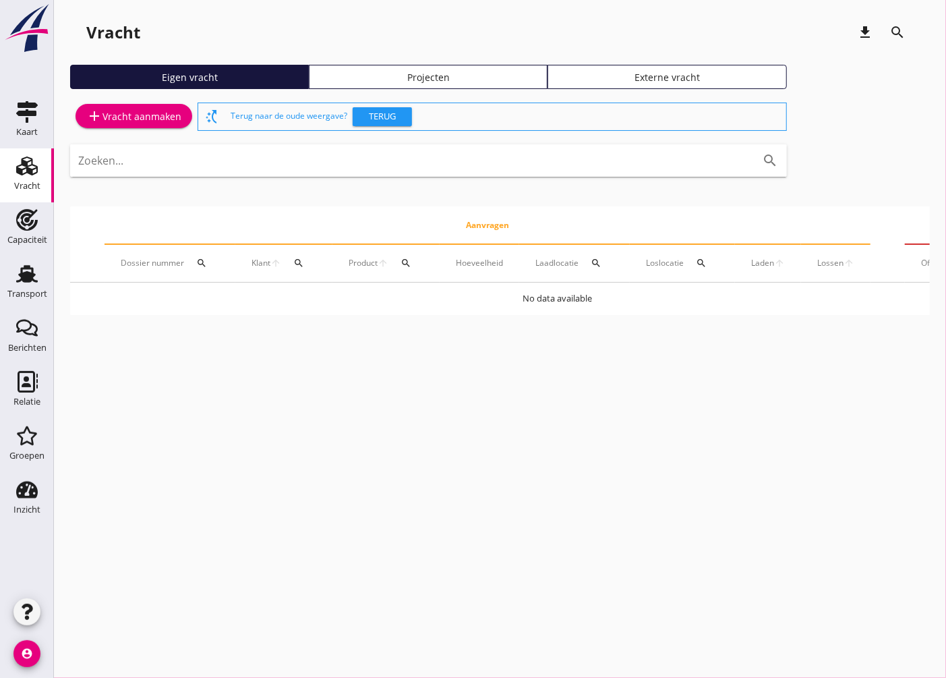
click at [129, 103] on div "add Vracht aanmaken" at bounding box center [133, 117] width 127 height 34
click at [132, 109] on div "add Vracht aanmaken" at bounding box center [133, 116] width 95 height 16
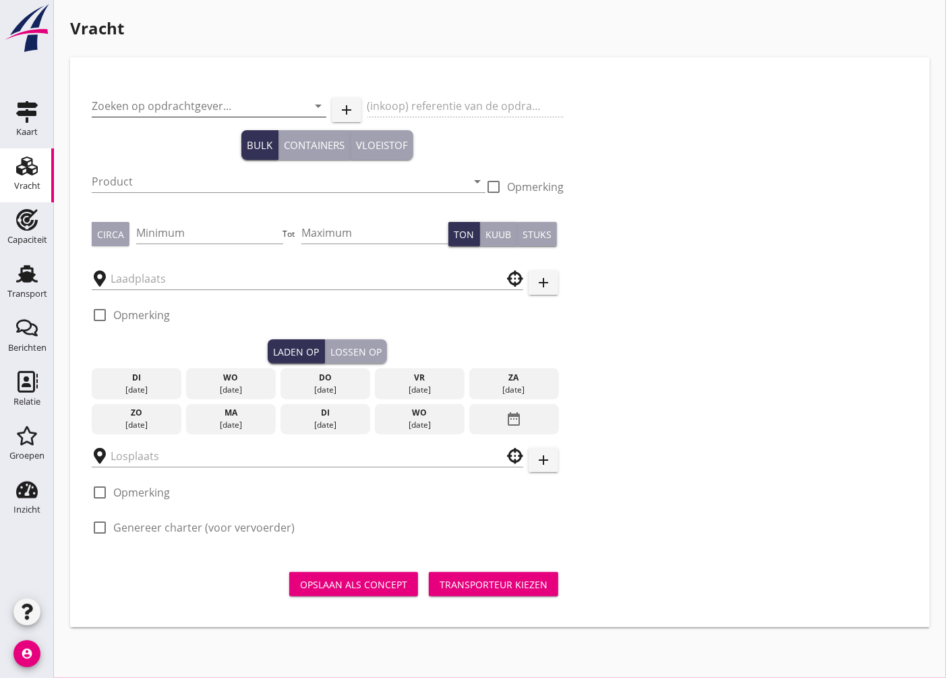
click at [186, 103] on input "Zoeken op opdrachtgever..." at bounding box center [190, 106] width 197 height 22
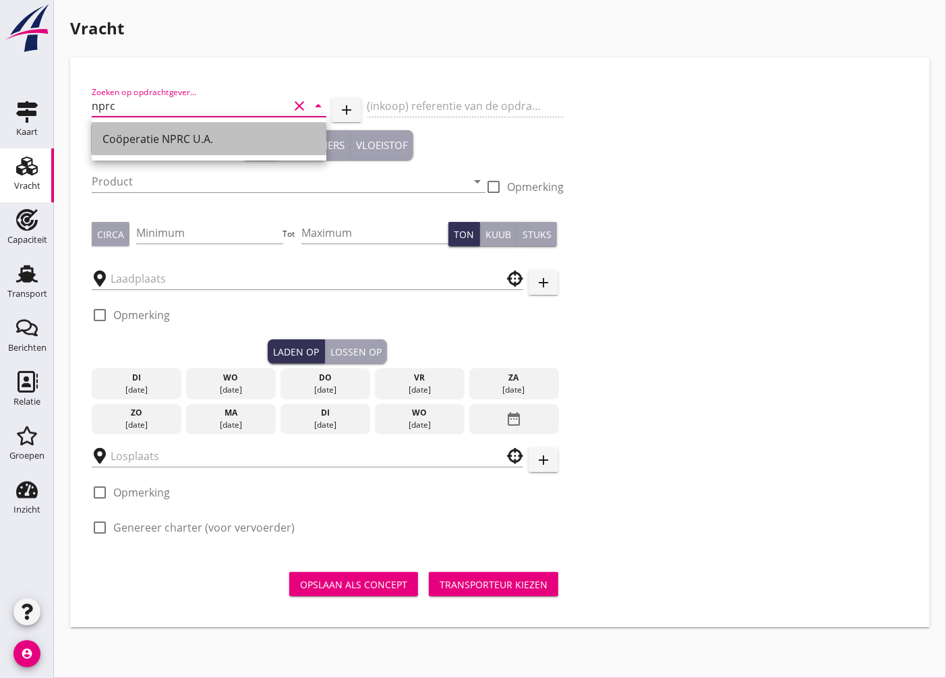
click at [176, 151] on div "Coöperatie NPRC U.A." at bounding box center [209, 139] width 213 height 32
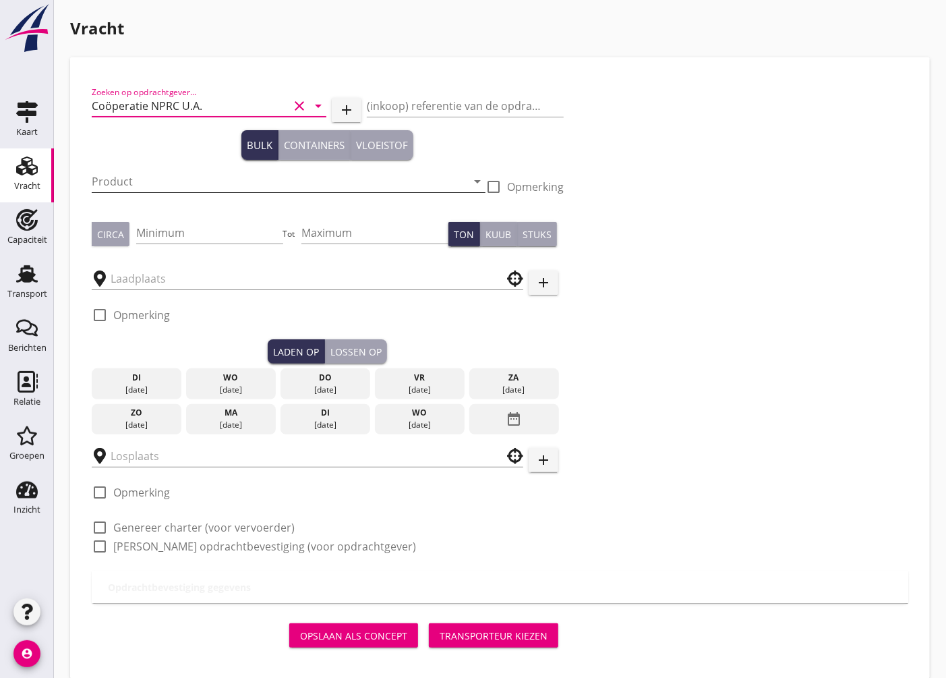
type input "Coöperatie NPRC U.A."
click at [165, 178] on input "Product" at bounding box center [279, 182] width 375 height 22
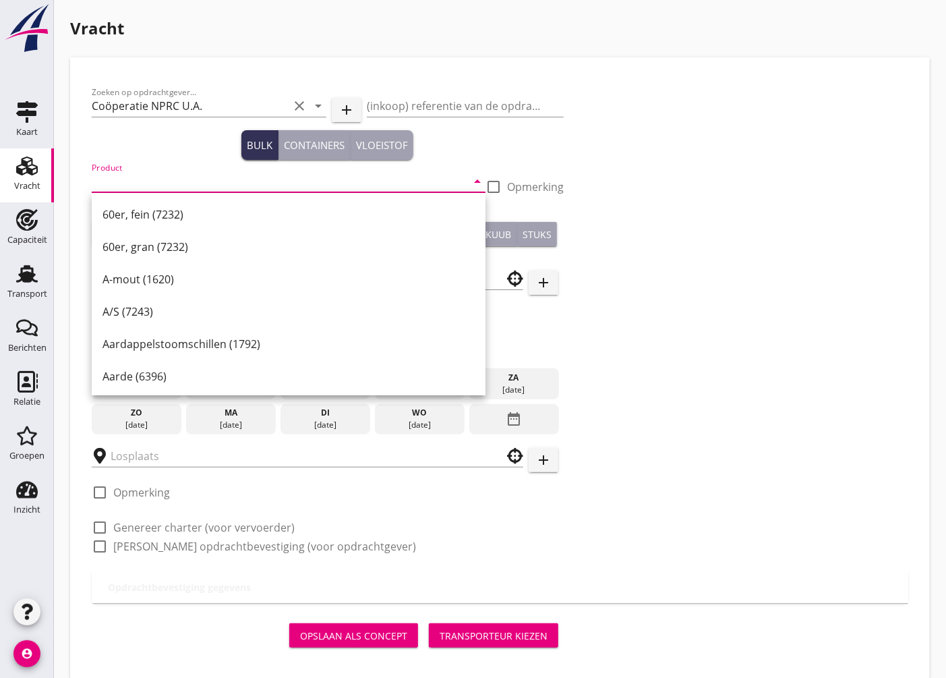
click at [134, 182] on input "Product" at bounding box center [279, 182] width 375 height 22
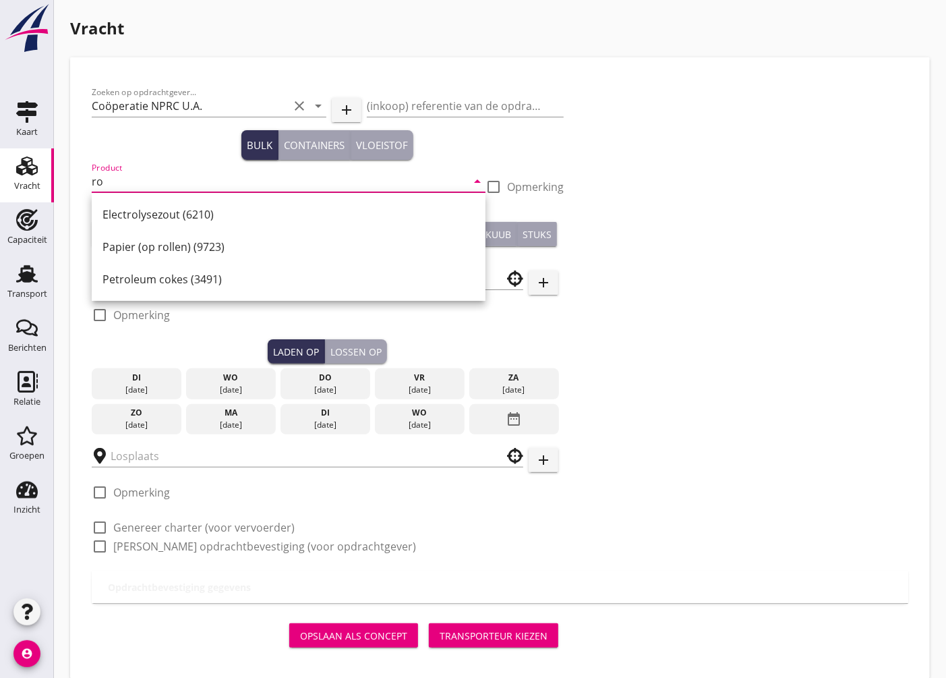
type input "r"
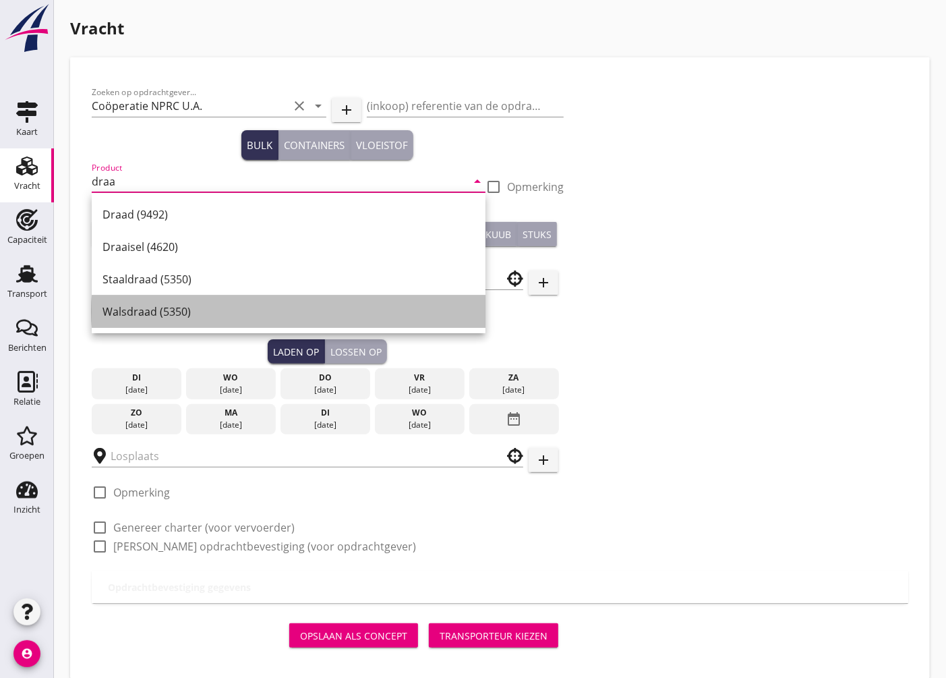
click at [150, 312] on div "Walsdraad (5350)" at bounding box center [289, 311] width 372 height 16
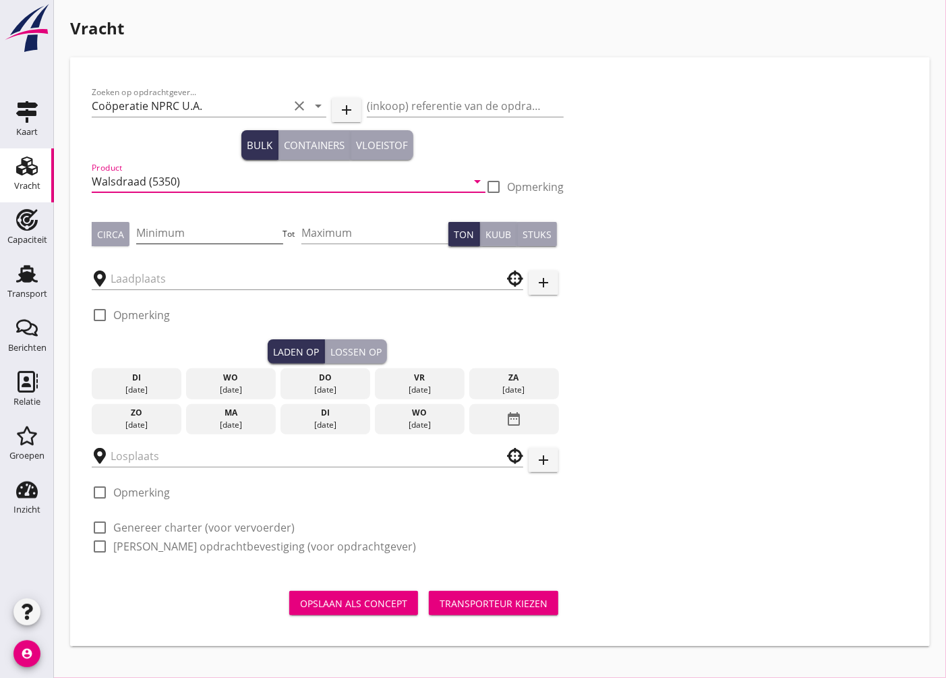
type input "Walsdraad (5350)"
click at [160, 227] on input "Minimum" at bounding box center [209, 233] width 147 height 22
click at [106, 235] on div "Circa" at bounding box center [110, 234] width 27 height 14
click at [181, 239] on input "Minimum" at bounding box center [209, 233] width 147 height 22
type input "1560"
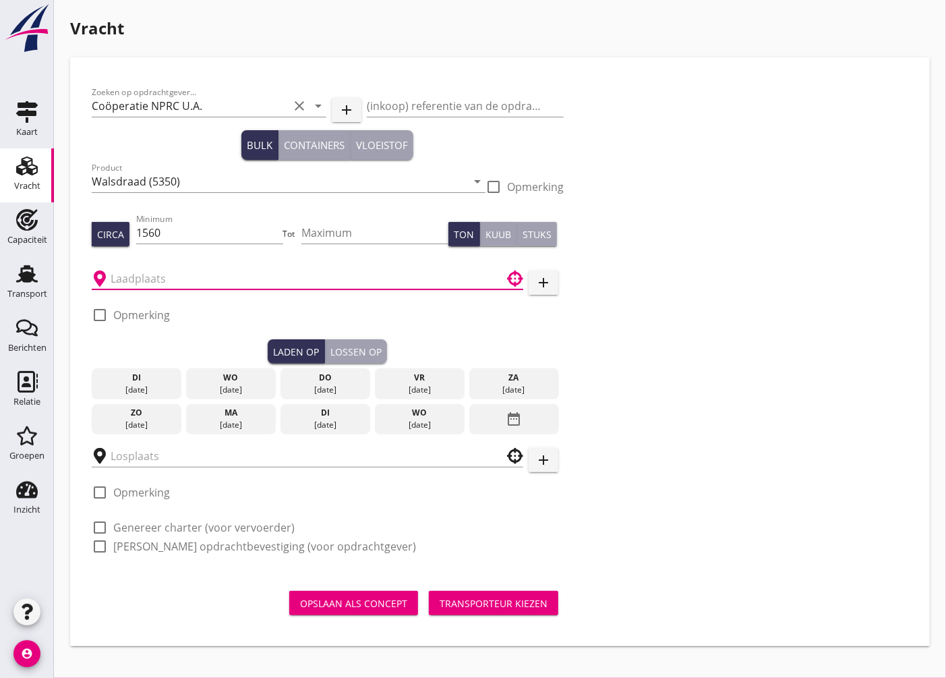
click at [140, 283] on input "text" at bounding box center [298, 279] width 375 height 22
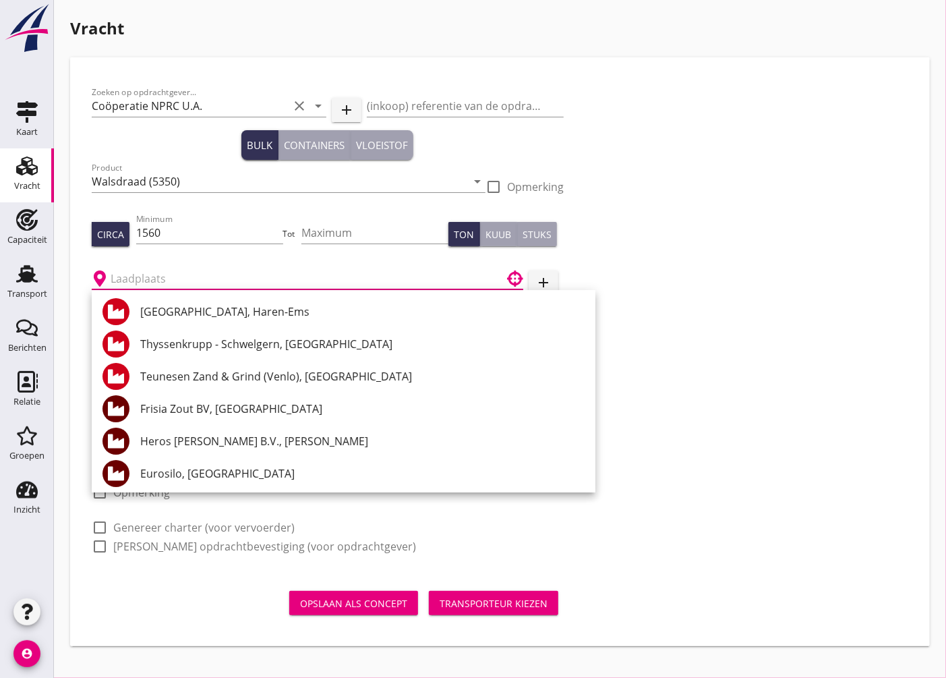
click at [140, 270] on input "text" at bounding box center [298, 279] width 375 height 22
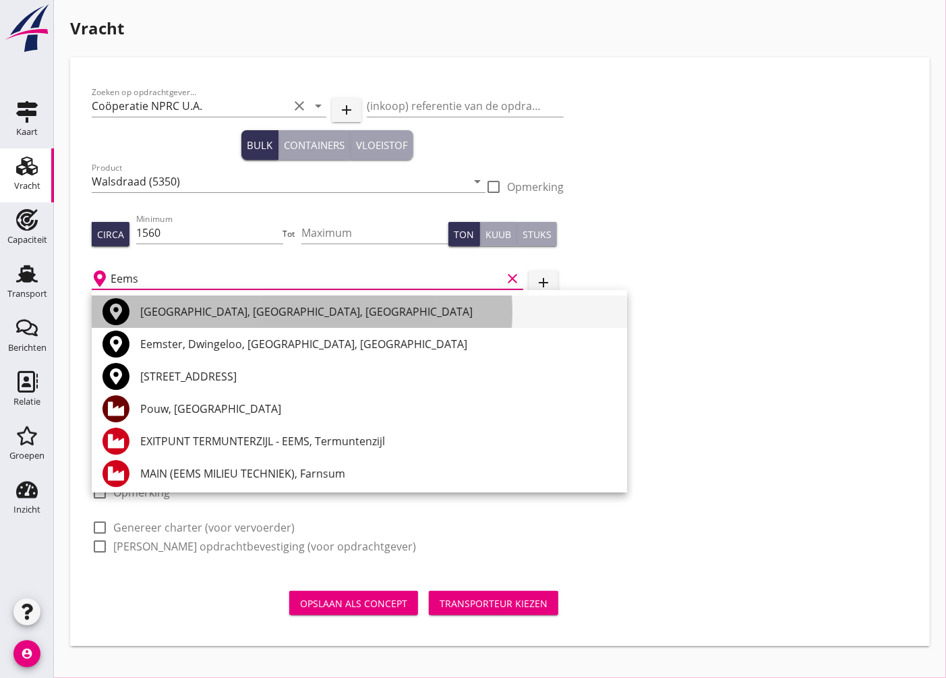
click at [189, 300] on div "[GEOGRAPHIC_DATA], [GEOGRAPHIC_DATA], [GEOGRAPHIC_DATA]" at bounding box center [378, 311] width 476 height 32
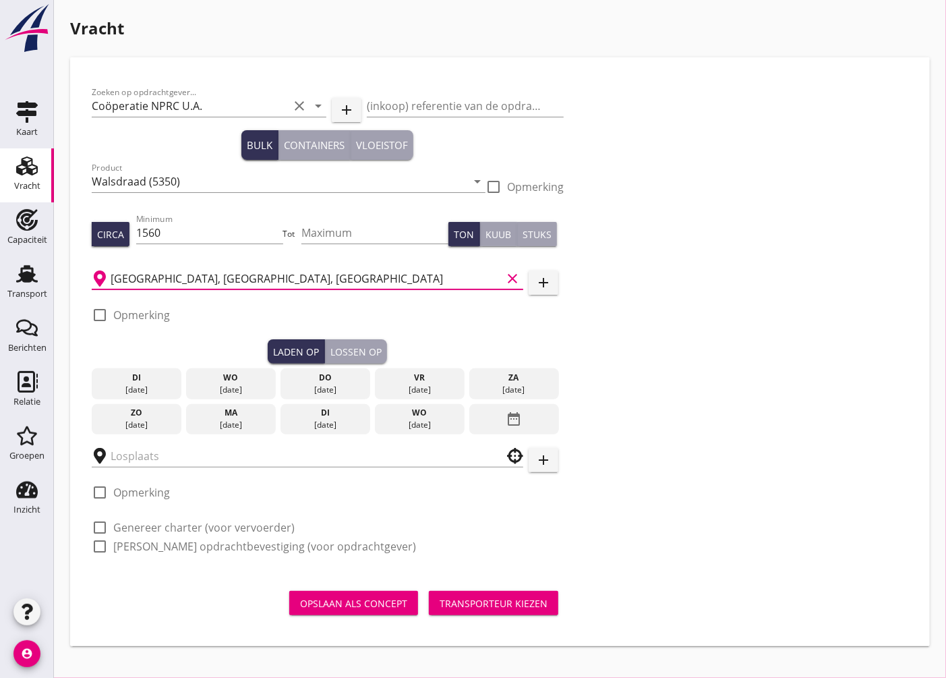
type input "[GEOGRAPHIC_DATA], [GEOGRAPHIC_DATA], [GEOGRAPHIC_DATA]"
click at [98, 312] on div at bounding box center [99, 314] width 23 height 23
checkbox input "true"
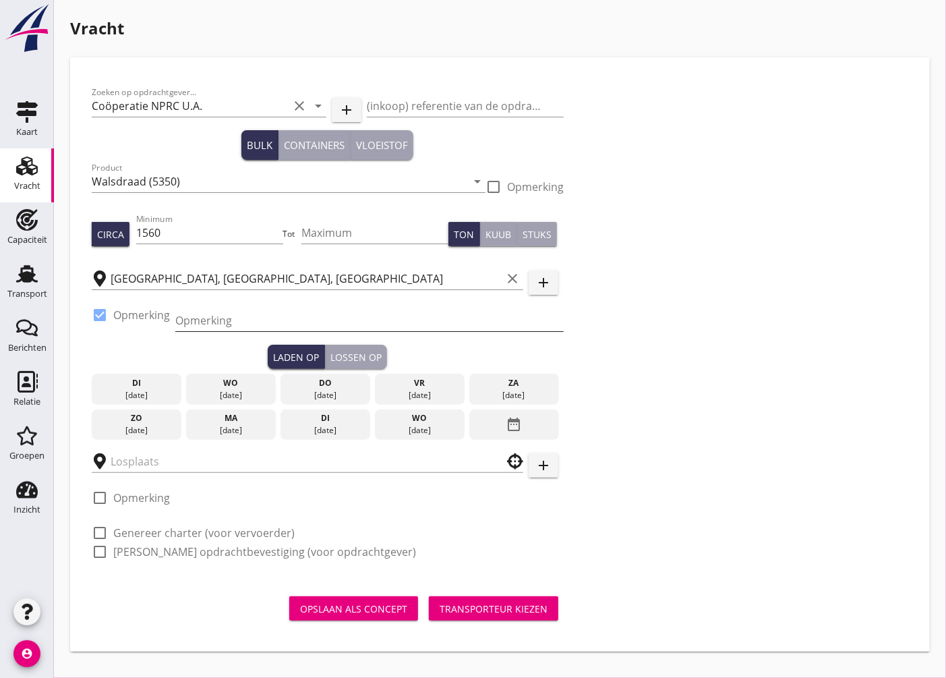
click at [240, 310] on input "Opmerking" at bounding box center [369, 321] width 388 height 22
paste input "[PERSON_NAME].[PHONE_NUMBER] / [PERSON_NAME] [PHONE_NUMBER]"
type input "[PERSON_NAME].[PHONE_NUMBER] / [PERSON_NAME] [PHONE_NUMBER]"
click at [342, 384] on div "do" at bounding box center [325, 383] width 83 height 12
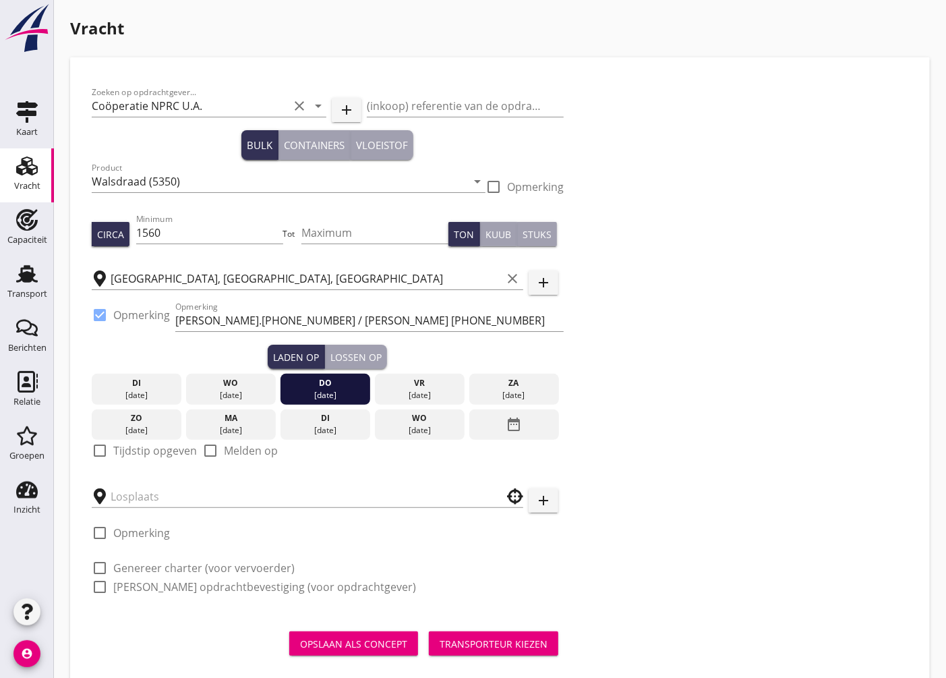
click at [99, 457] on div at bounding box center [99, 450] width 23 height 23
checkbox input "true"
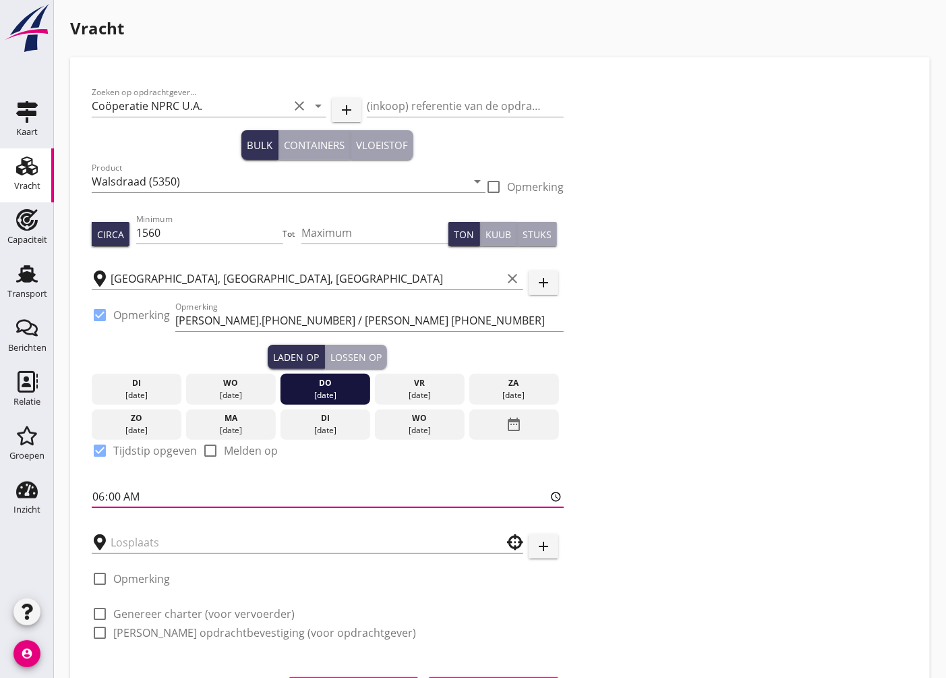
click at [119, 500] on input "06:00" at bounding box center [328, 497] width 472 height 22
type input "12:01"
click at [354, 350] on div "Lossen op" at bounding box center [355, 357] width 51 height 14
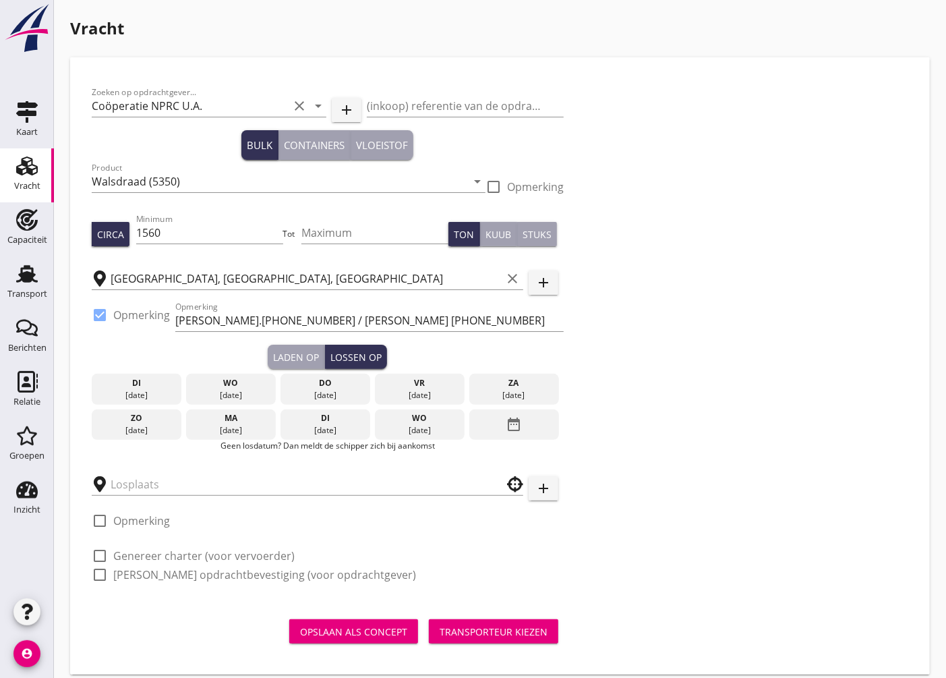
click at [282, 351] on div "Laden op" at bounding box center [296, 357] width 46 height 14
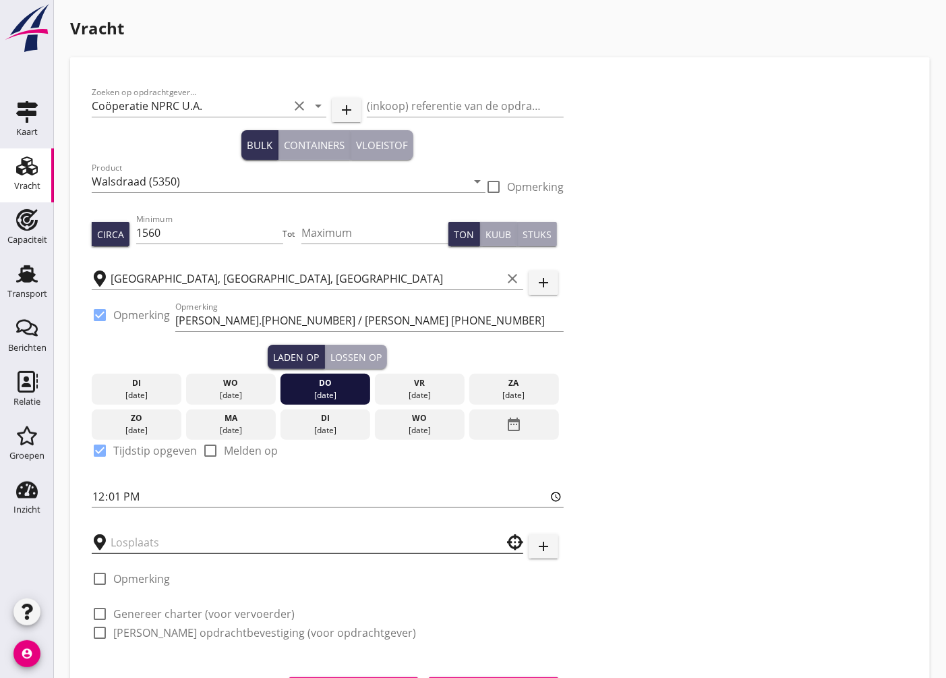
click at [171, 538] on input "text" at bounding box center [298, 542] width 375 height 22
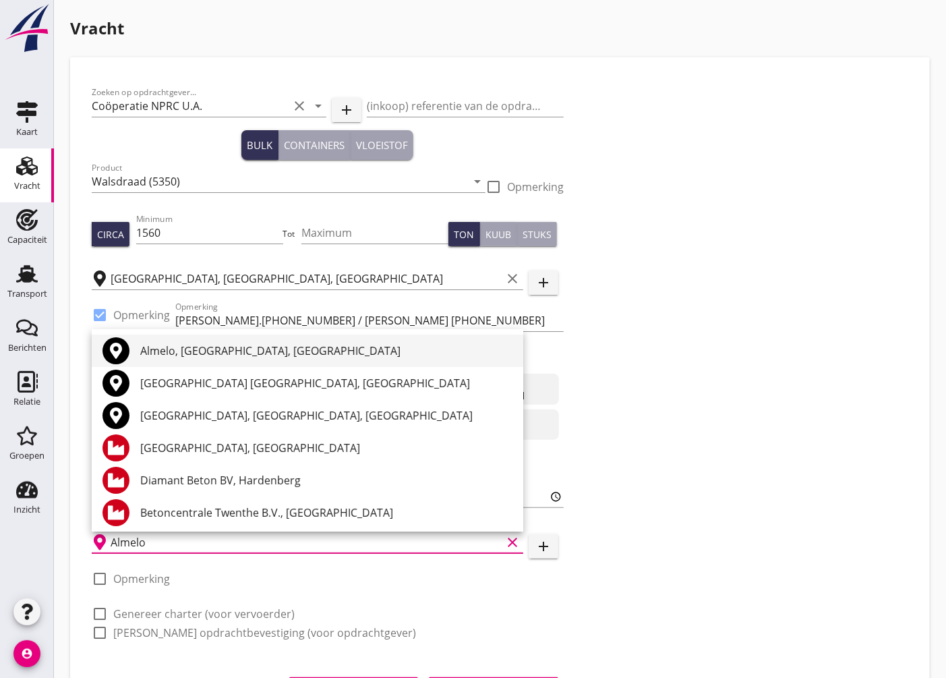
click at [194, 343] on div "Almelo, [GEOGRAPHIC_DATA], [GEOGRAPHIC_DATA]" at bounding box center [326, 351] width 372 height 16
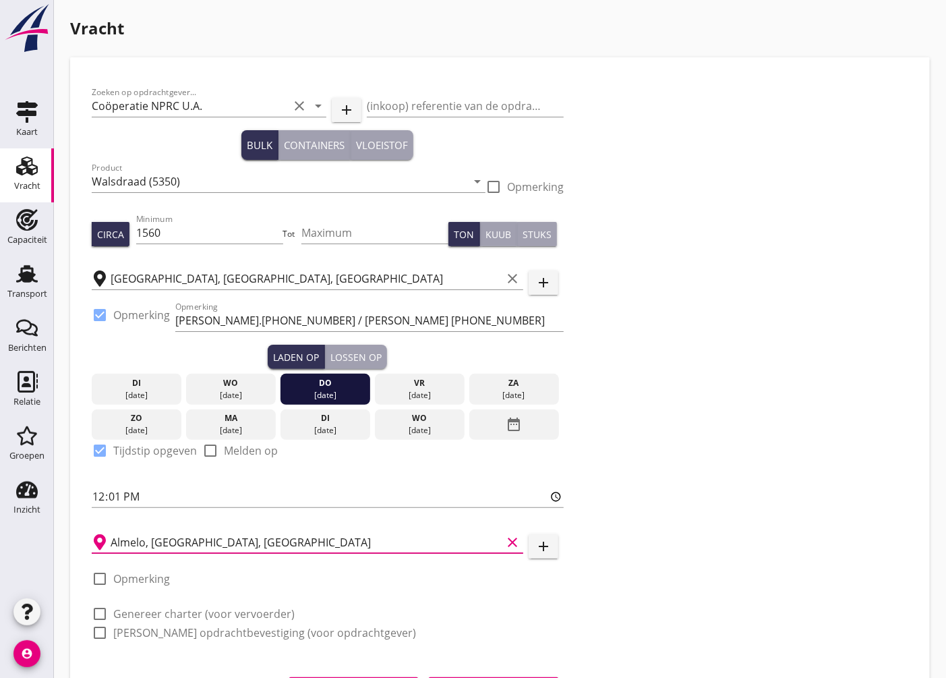
type input "Almelo, [GEOGRAPHIC_DATA], [GEOGRAPHIC_DATA]"
click at [730, 481] on div "Zoeken op opdrachtgever... Coöperatie NPRC U.A. clear arrow_drop_down add (inko…" at bounding box center [499, 368] width 827 height 578
click at [99, 579] on div at bounding box center [99, 578] width 23 height 23
checkbox input "true"
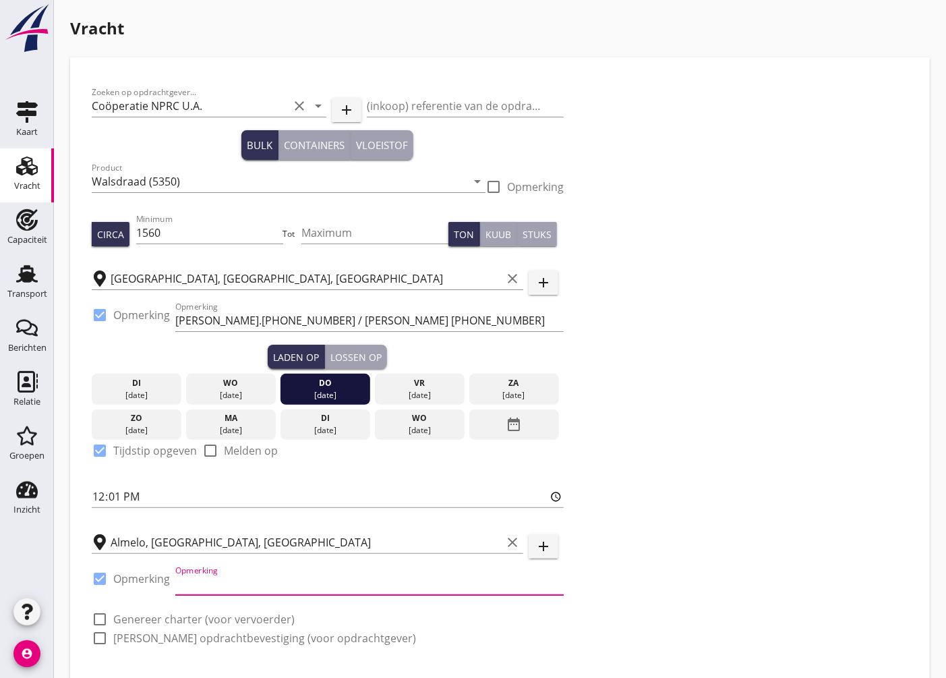
click at [221, 590] on input "Opmerking" at bounding box center [369, 584] width 388 height 22
paste input "Merksteijn [PERSON_NAME] 0624338236/0629127411"
type input "Merksteijn [PERSON_NAME] 0624338236/0629127411"
click at [361, 351] on div "Lossen op" at bounding box center [355, 357] width 51 height 14
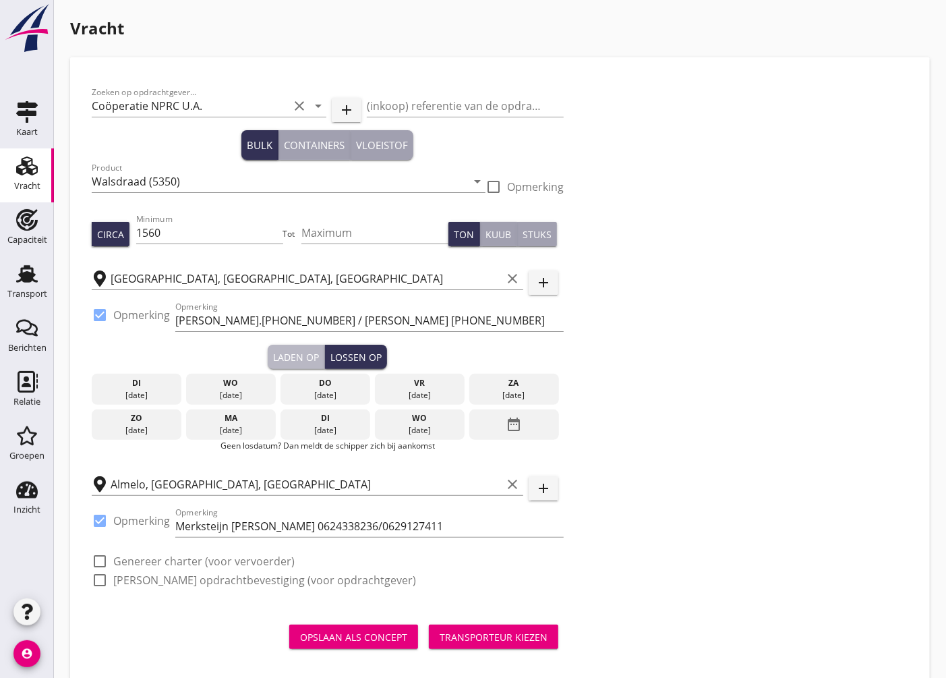
click at [305, 351] on div "Laden op" at bounding box center [296, 357] width 46 height 14
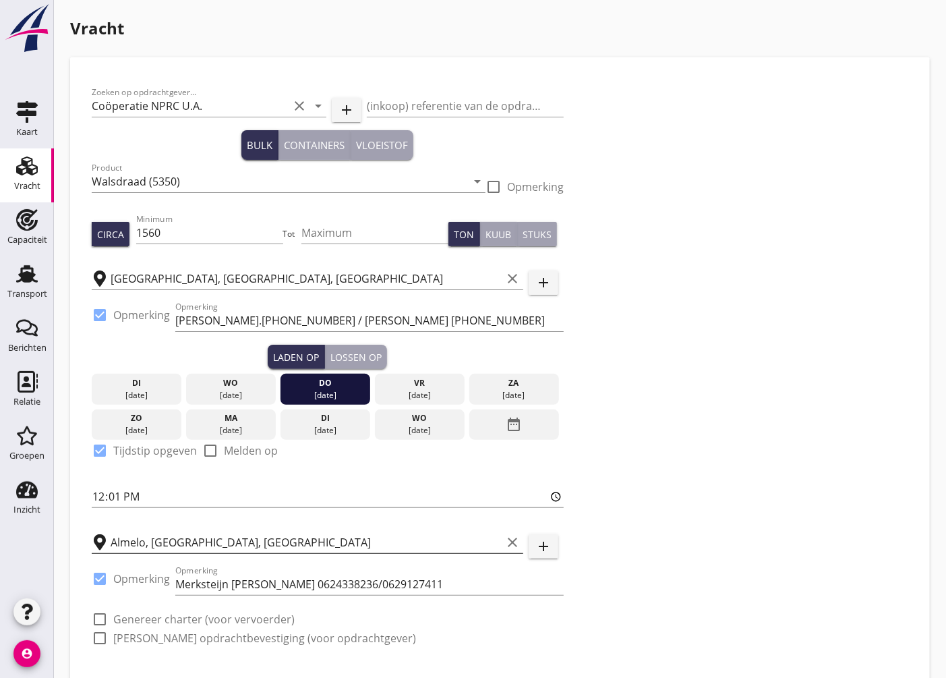
scroll to position [76, 0]
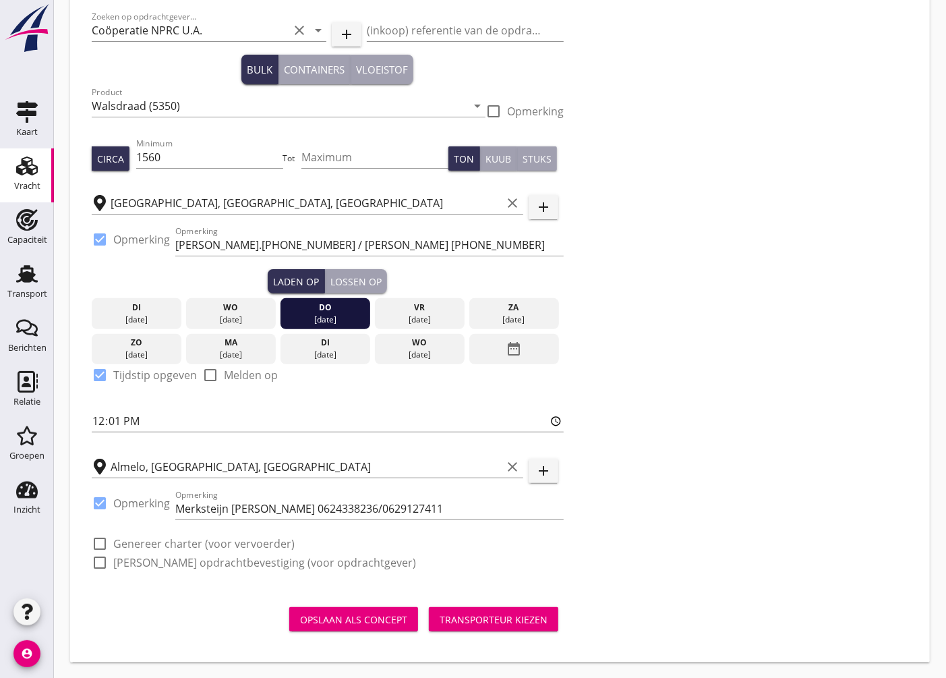
click at [97, 541] on div at bounding box center [99, 543] width 23 height 23
checkbox input "true"
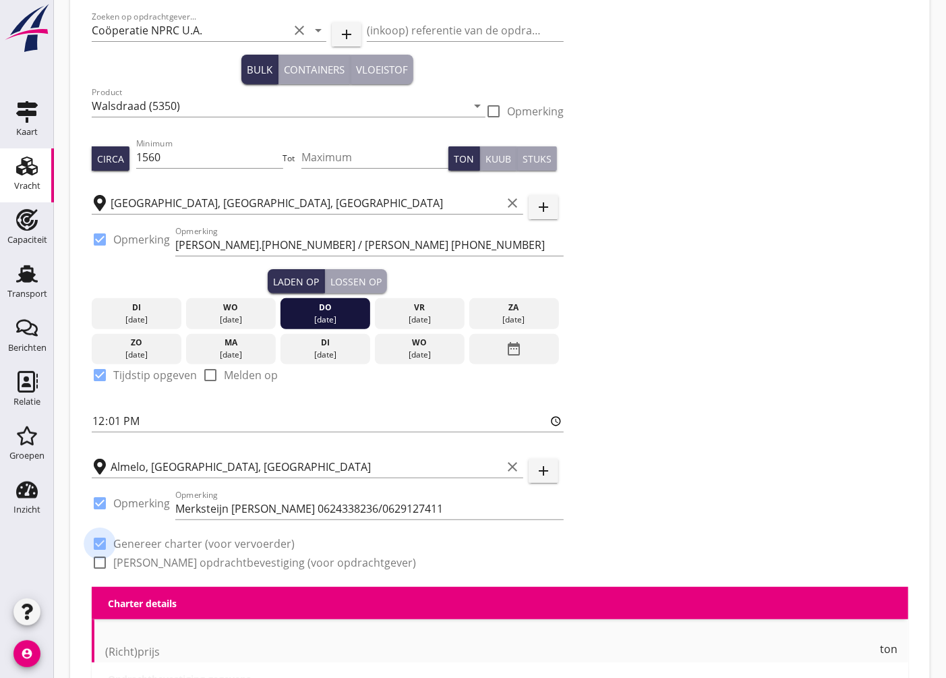
click at [97, 561] on div at bounding box center [99, 562] width 23 height 23
checkbox input "true"
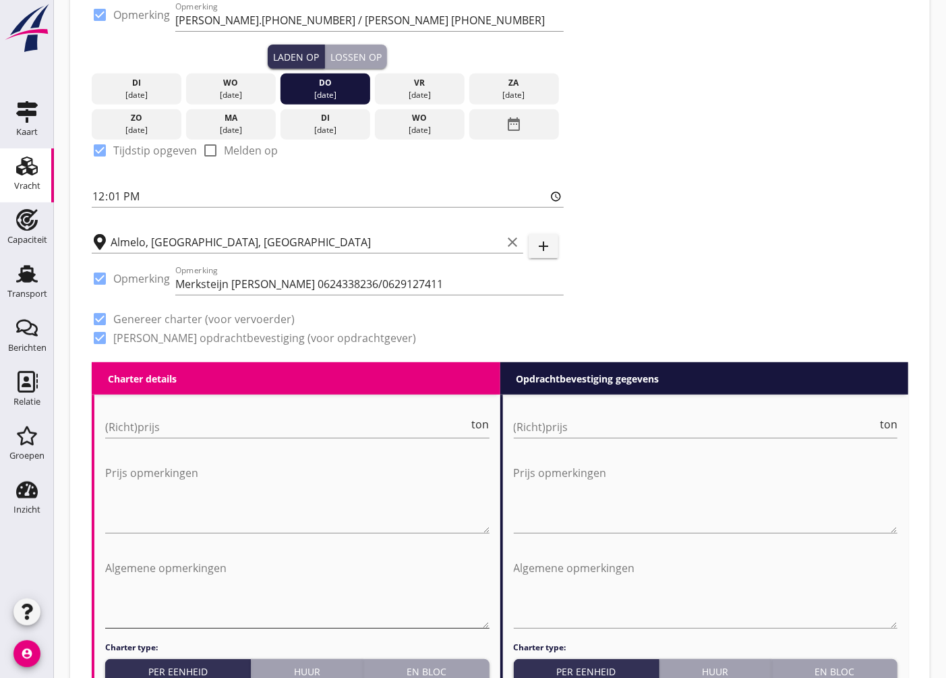
scroll to position [450, 0]
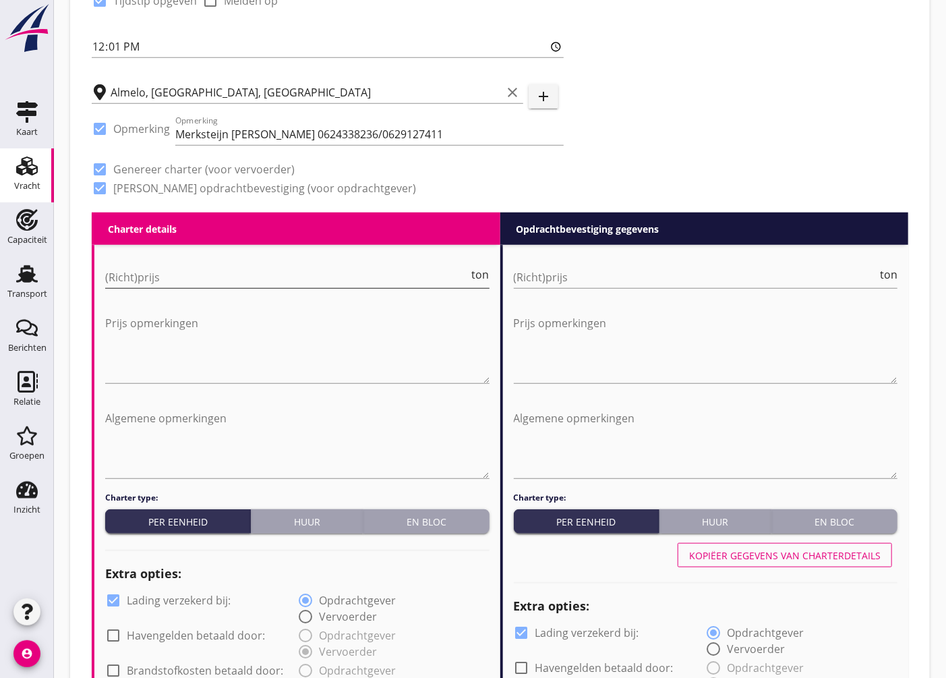
click at [169, 270] on input "(Richt)prijs" at bounding box center [287, 277] width 364 height 22
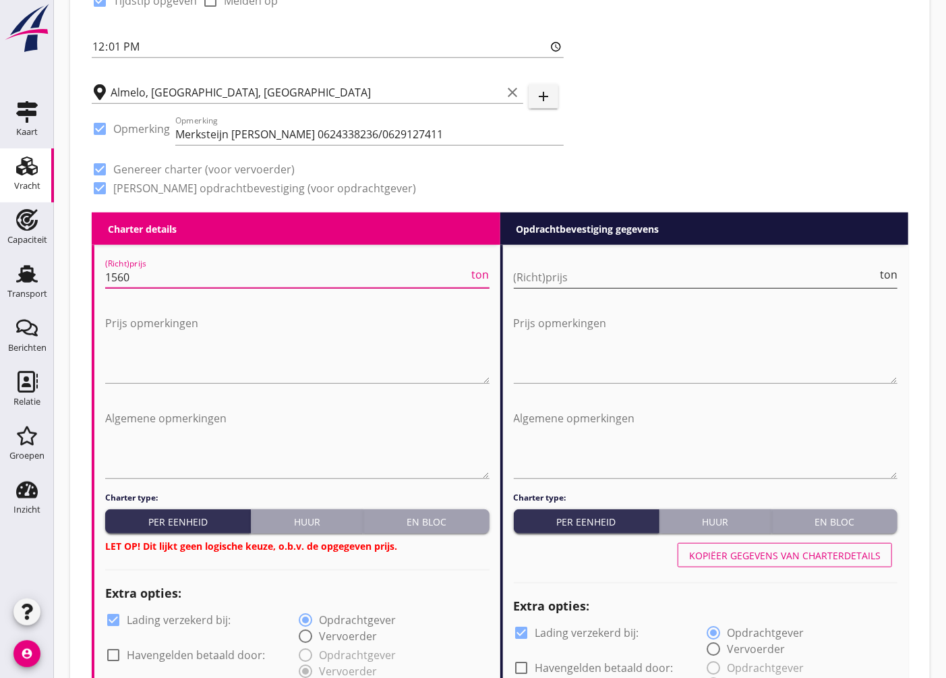
type input "1560"
click at [552, 270] on input "(Richt)prijs" at bounding box center [696, 277] width 364 height 22
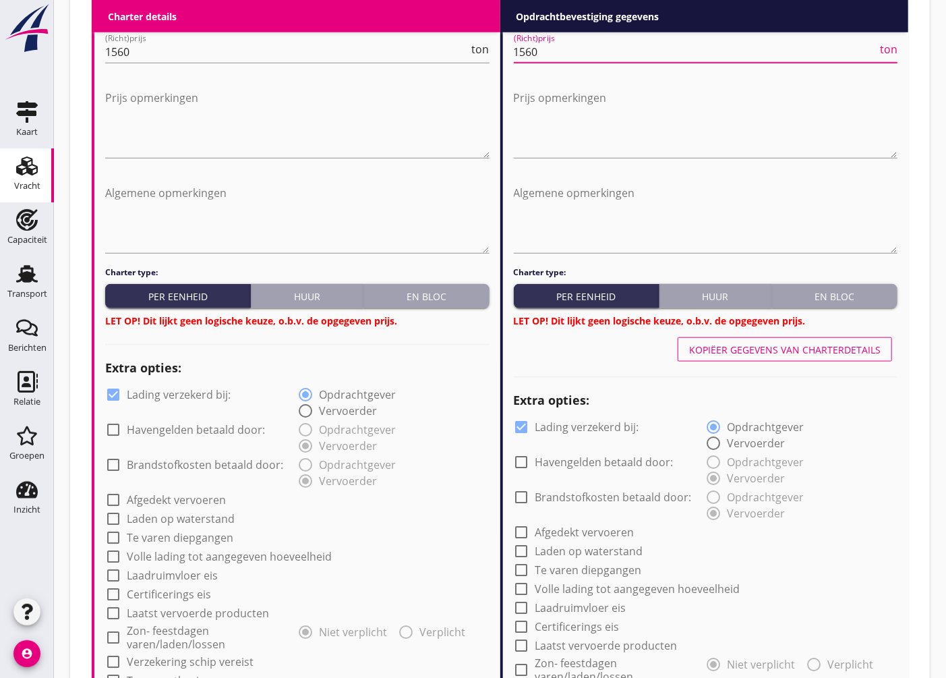
scroll to position [825, 0]
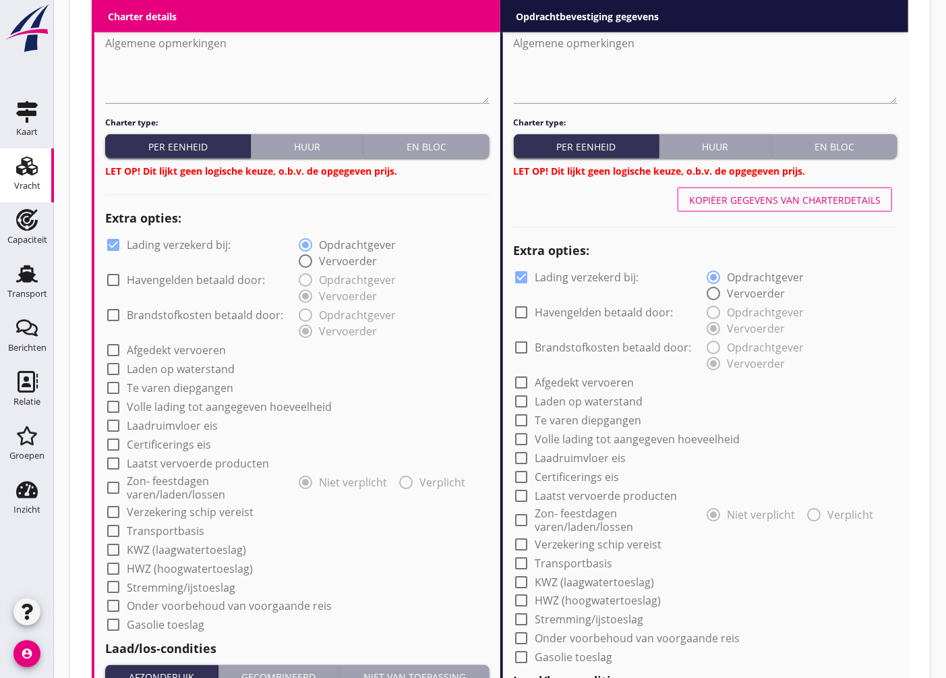
type input "1560"
click at [115, 349] on div at bounding box center [113, 350] width 23 height 23
checkbox input "false"
click at [111, 506] on div at bounding box center [113, 511] width 23 height 23
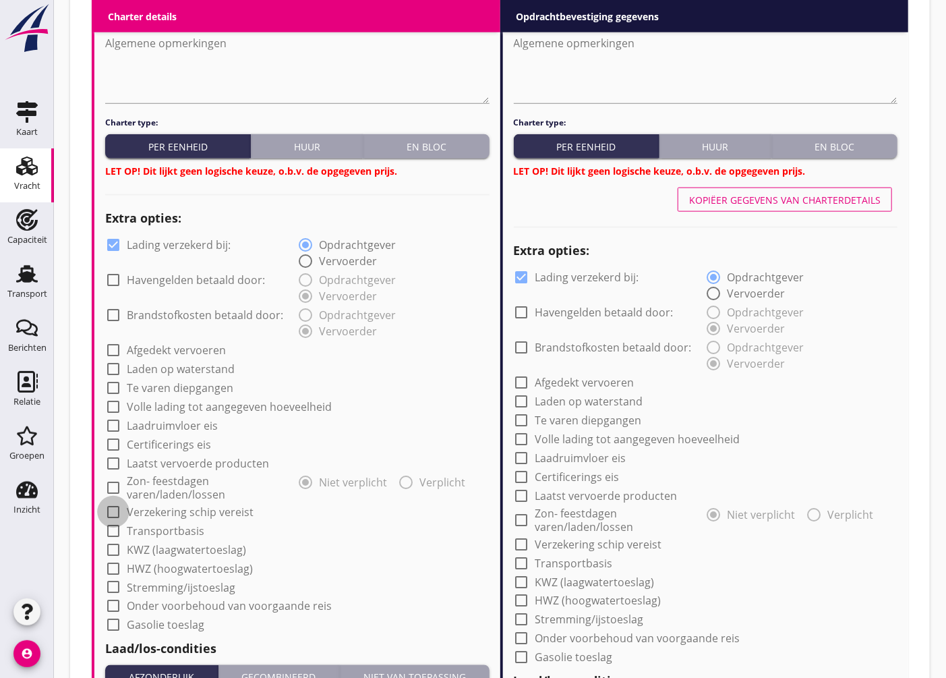
checkbox input "true"
click at [525, 545] on div at bounding box center [521, 544] width 23 height 23
checkbox input "true"
click at [521, 379] on div at bounding box center [521, 382] width 23 height 23
checkbox input "true"
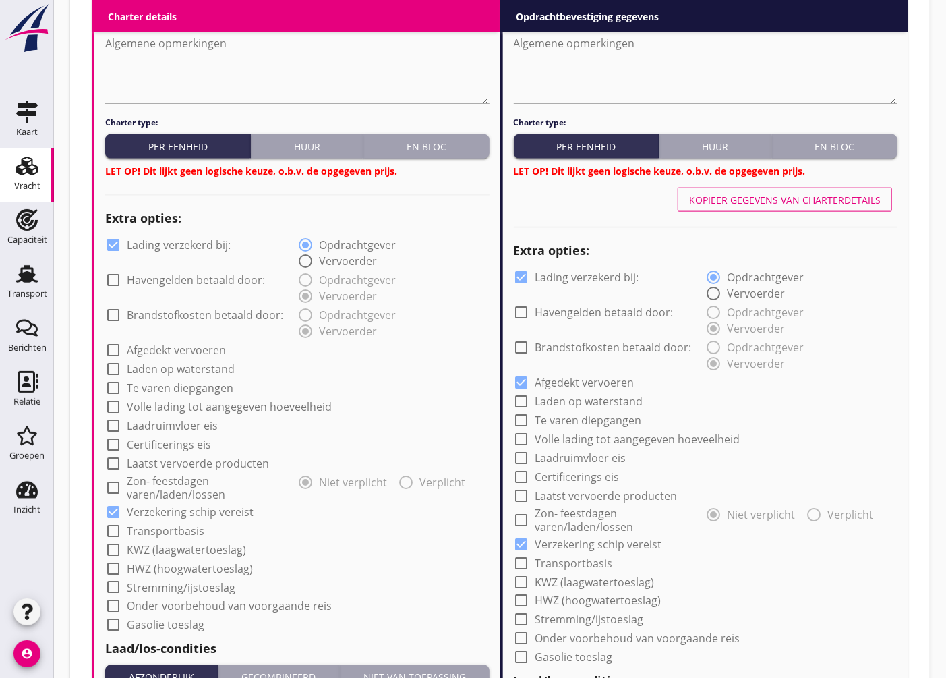
click at [117, 347] on div at bounding box center [113, 350] width 23 height 23
click at [117, 349] on div at bounding box center [113, 350] width 23 height 23
checkbox input "false"
click at [526, 382] on div at bounding box center [521, 382] width 23 height 23
checkbox input "false"
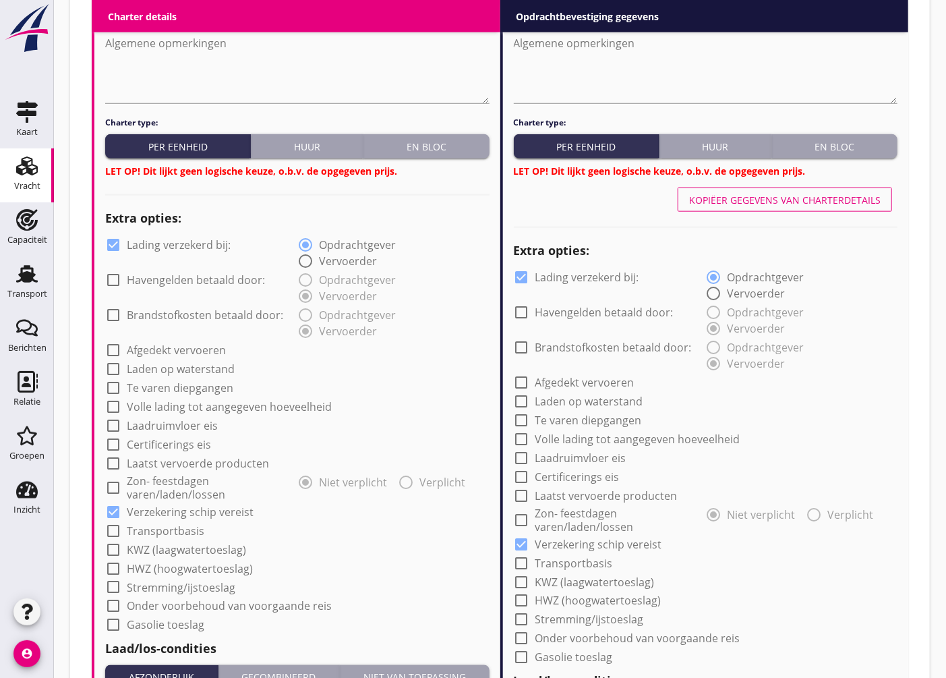
click at [525, 274] on div at bounding box center [521, 277] width 23 height 23
checkbox input "false"
click at [115, 241] on div at bounding box center [113, 244] width 23 height 23
checkbox input "false"
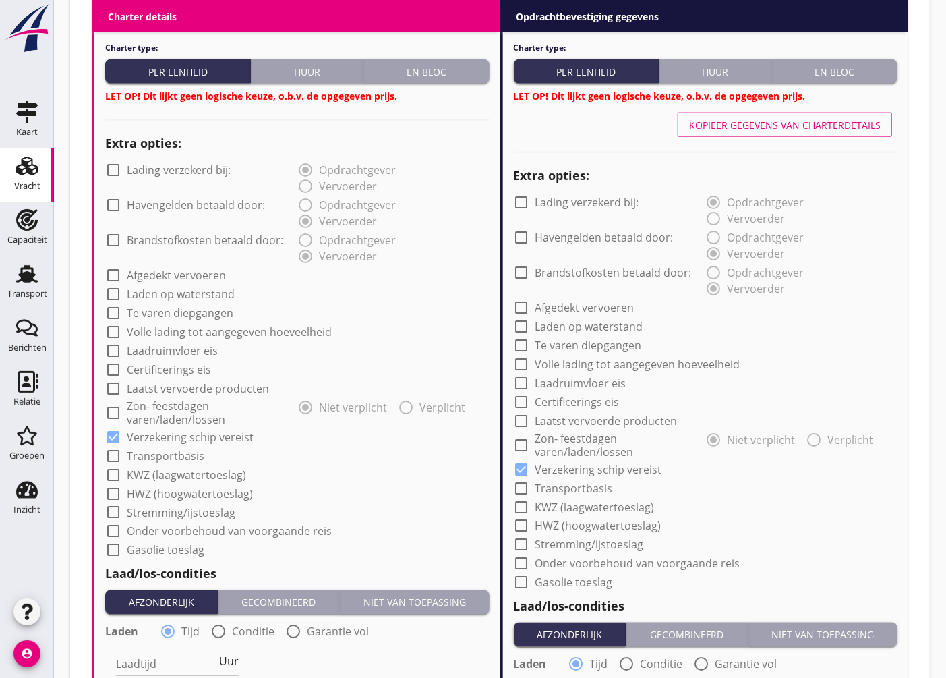
scroll to position [1199, 0]
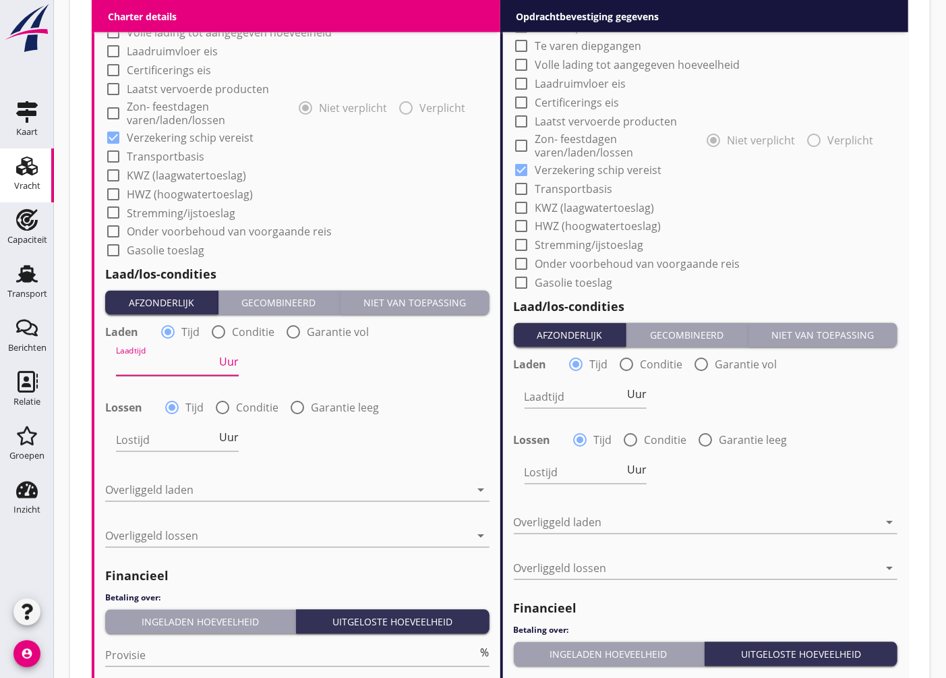
click at [152, 369] on input "Laadtijd" at bounding box center [166, 365] width 100 height 22
type input "24"
click at [196, 440] on input "Lostijd" at bounding box center [166, 441] width 100 height 22
click at [231, 409] on div at bounding box center [222, 408] width 23 height 23
radio input "false"
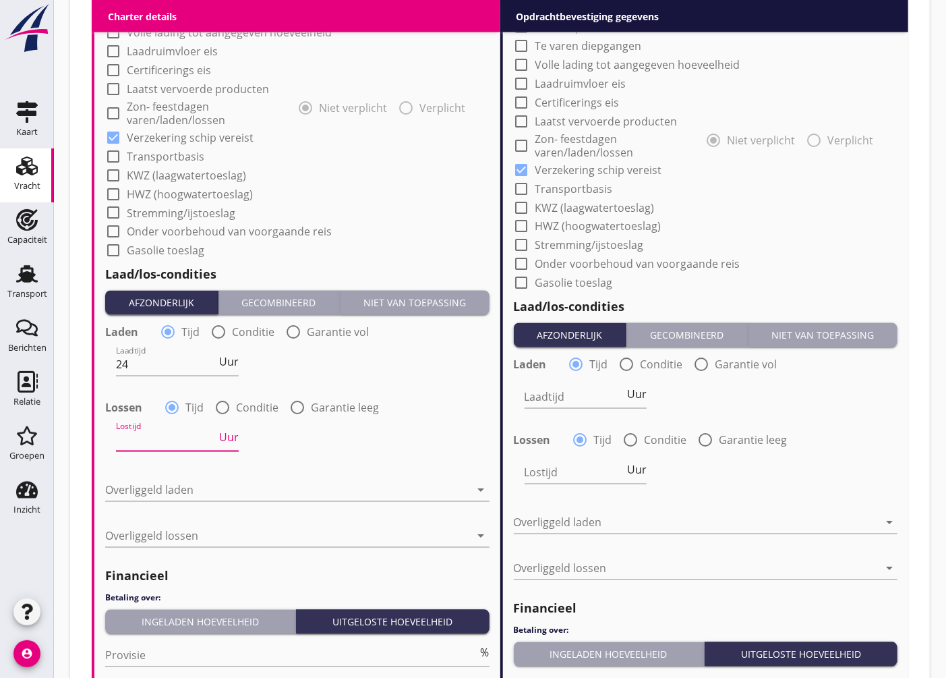
radio input "true"
click at [165, 439] on div at bounding box center [199, 441] width 167 height 22
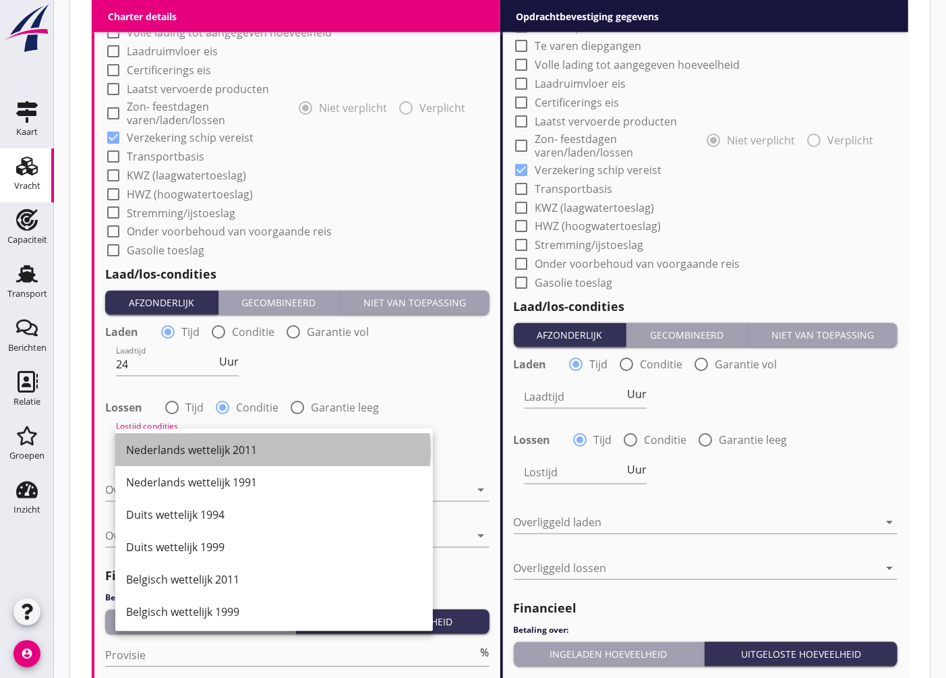
click at [203, 448] on div "Nederlands wettelijk 2011" at bounding box center [274, 450] width 296 height 16
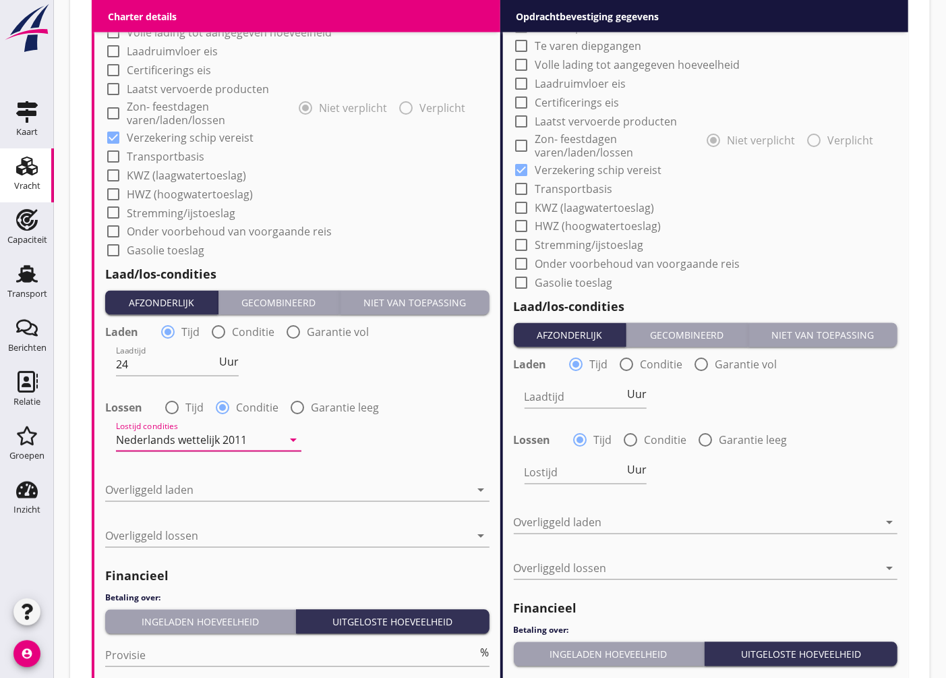
click at [442, 459] on div "Lostijd condities Nederlands wettelijk 2011 arrow_drop_down" at bounding box center [297, 441] width 387 height 49
click at [609, 401] on input "Laadtijd" at bounding box center [575, 397] width 100 height 22
type input "24"
click at [565, 477] on input "Lostijd" at bounding box center [575, 473] width 100 height 22
click at [632, 433] on div at bounding box center [631, 440] width 23 height 23
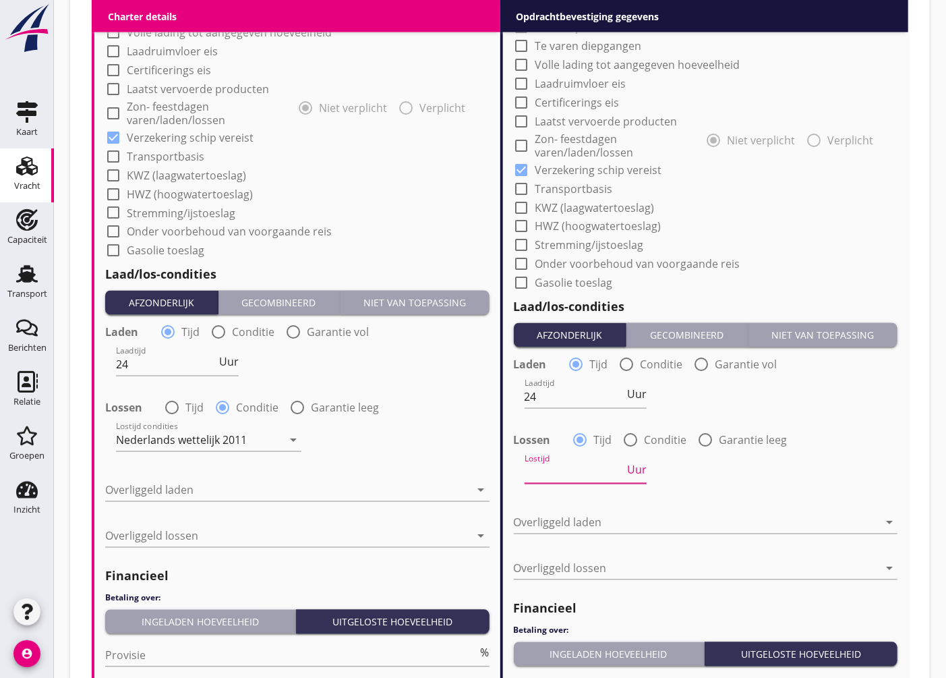
radio input "false"
radio input "true"
click at [590, 475] on div at bounding box center [608, 473] width 167 height 22
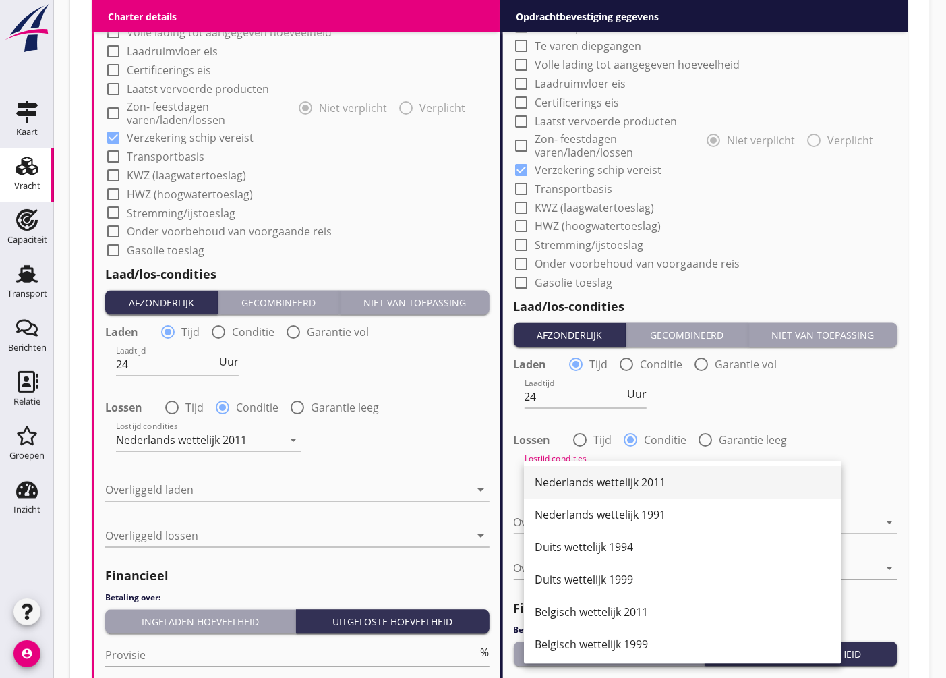
click at [620, 484] on div "Nederlands wettelijk 2011" at bounding box center [683, 483] width 296 height 16
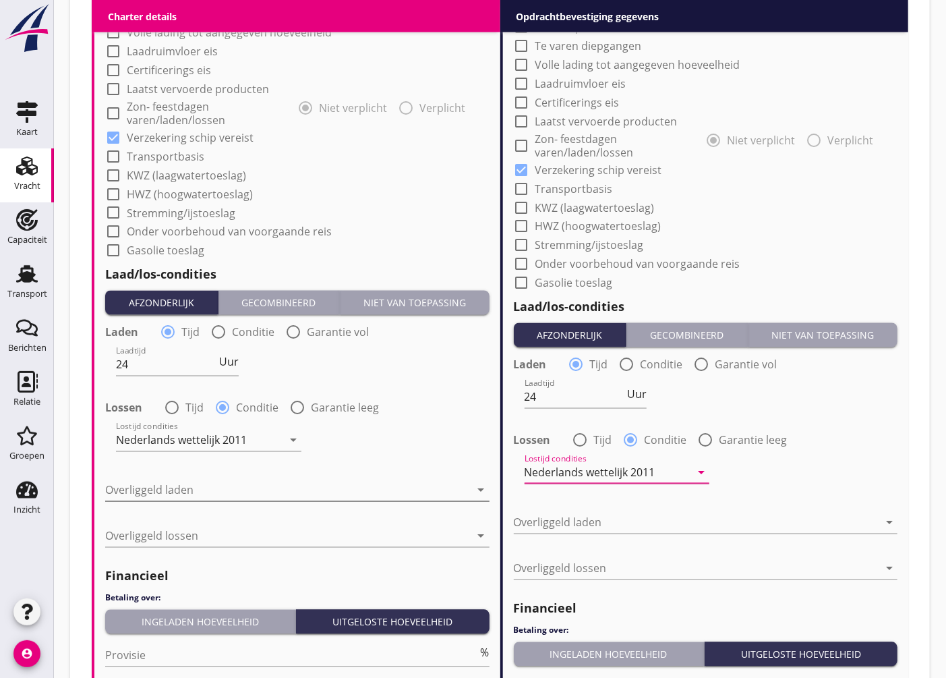
click at [241, 486] on div at bounding box center [288, 490] width 366 height 22
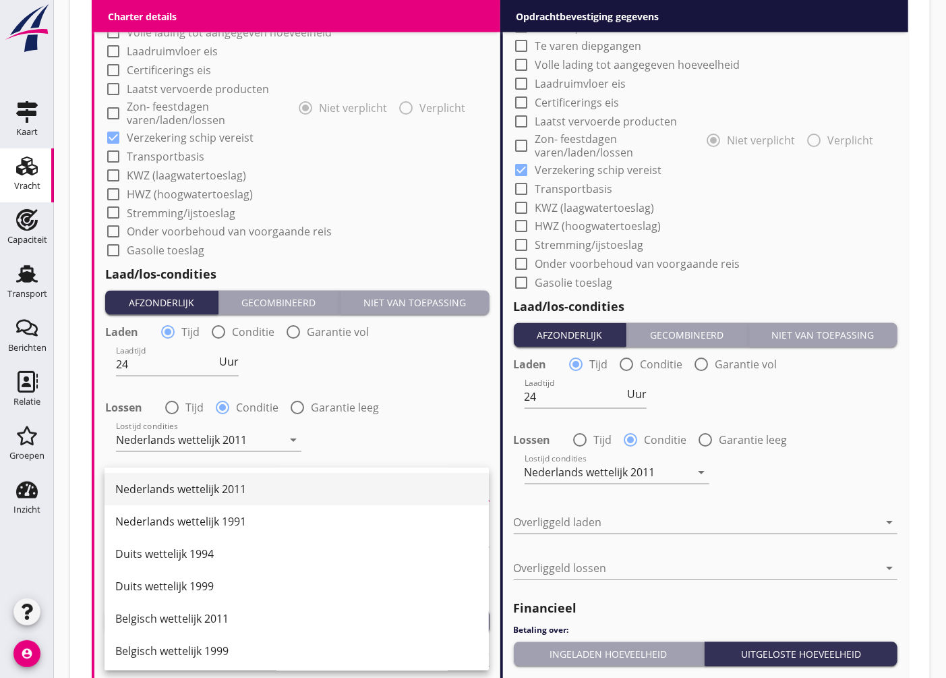
click at [148, 481] on div "Nederlands wettelijk 2011" at bounding box center [296, 489] width 363 height 16
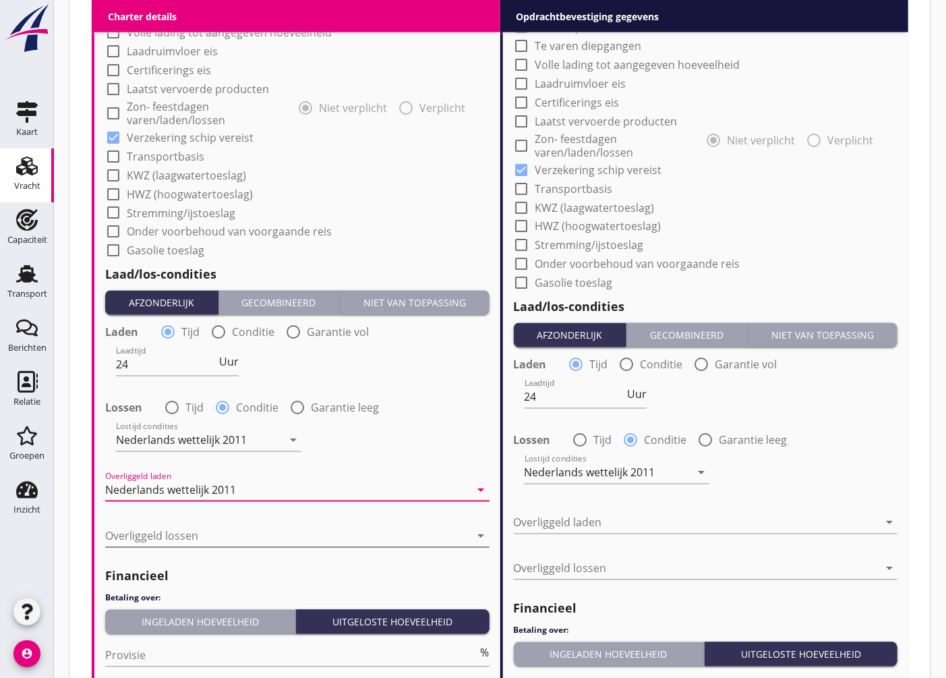
click at [173, 530] on div at bounding box center [288, 536] width 366 height 22
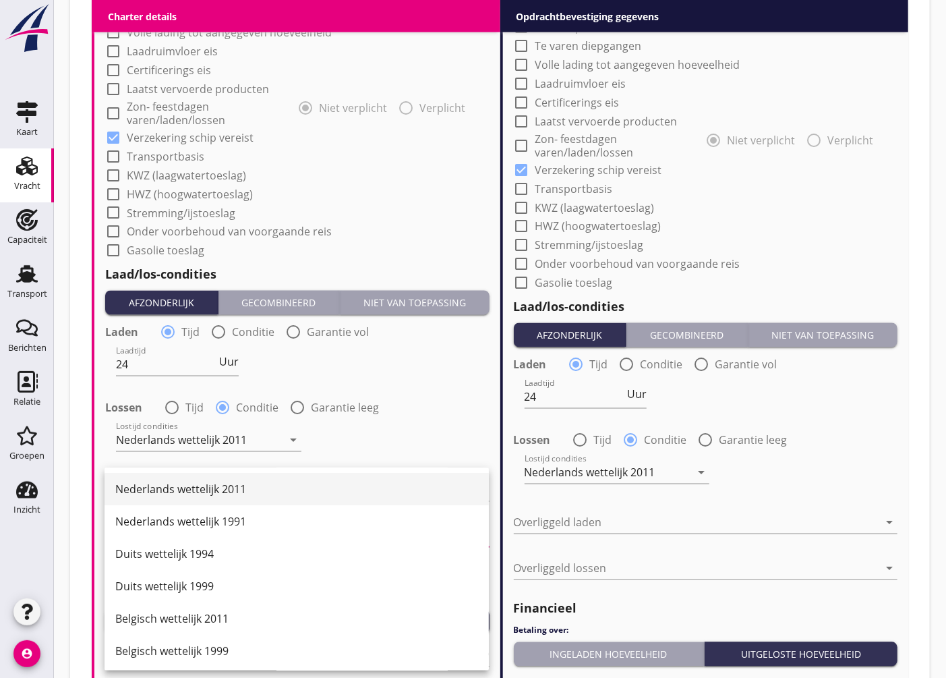
click at [196, 482] on div "Nederlands wettelijk 2011" at bounding box center [296, 489] width 363 height 16
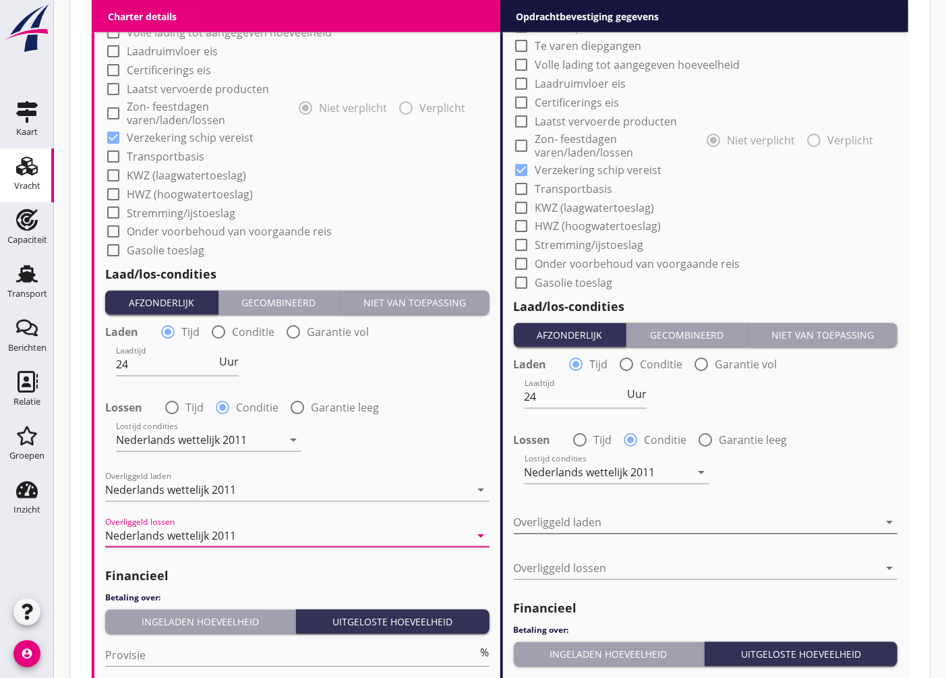
click at [561, 516] on div at bounding box center [697, 523] width 366 height 22
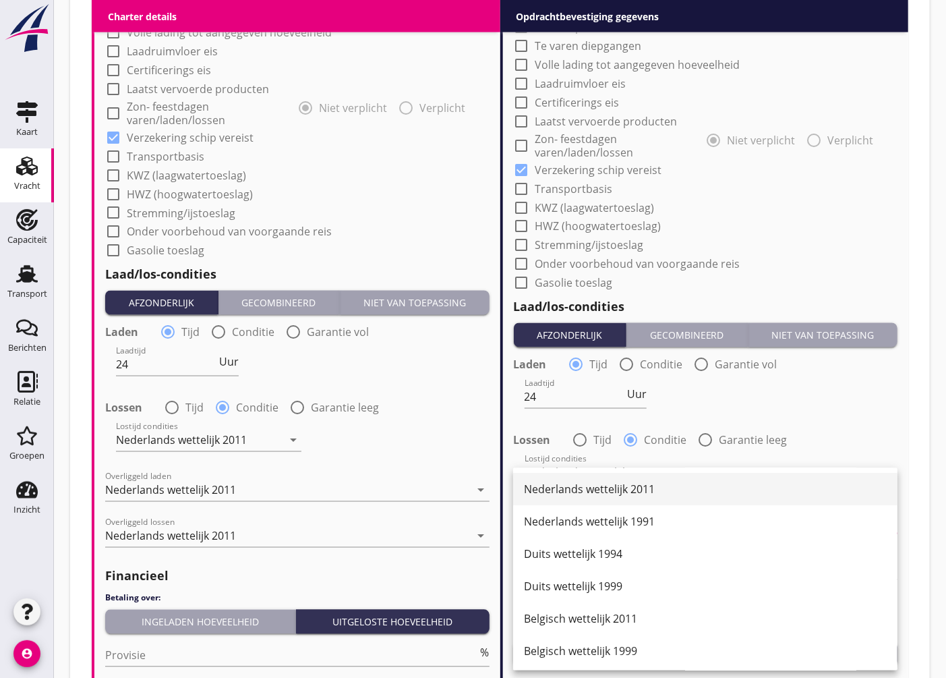
click at [556, 479] on div "Nederlands wettelijk 2011" at bounding box center [705, 489] width 363 height 32
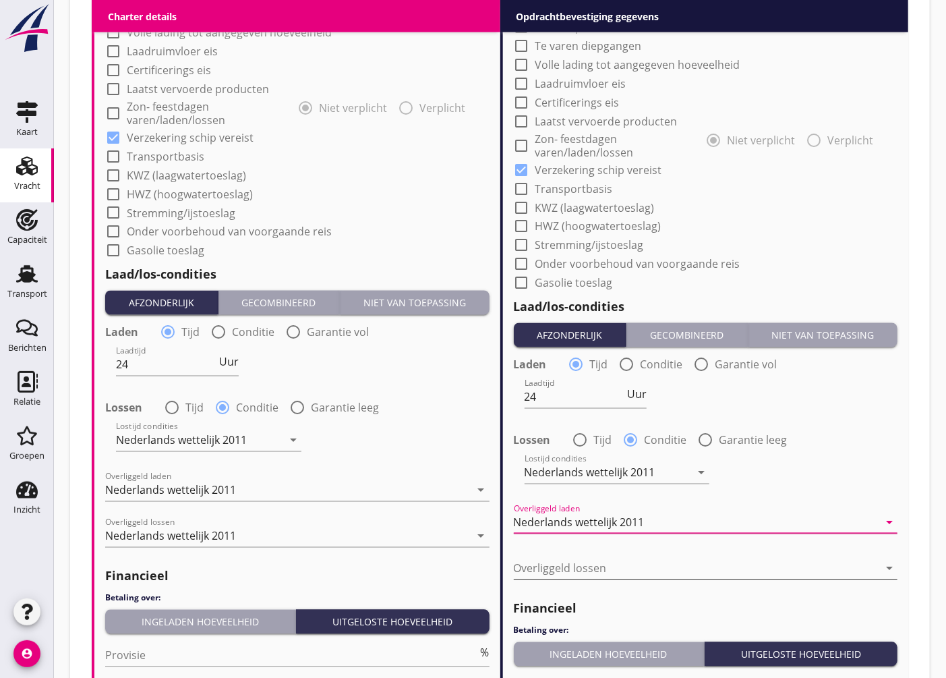
click at [558, 564] on div at bounding box center [697, 569] width 366 height 22
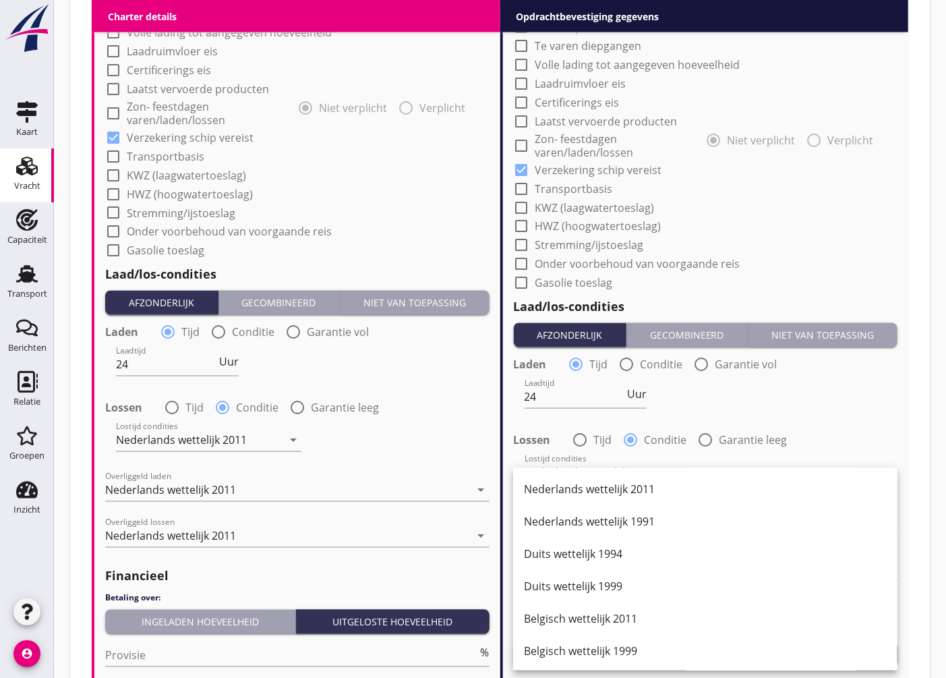
click at [577, 491] on div "Nederlands wettelijk 2011" at bounding box center [705, 489] width 363 height 16
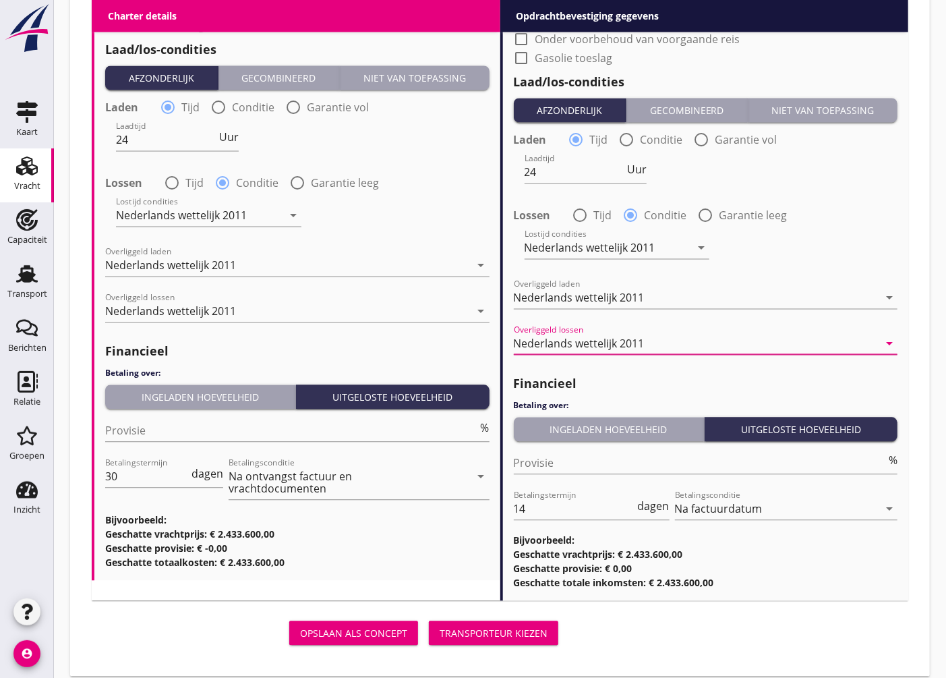
scroll to position [1437, 0]
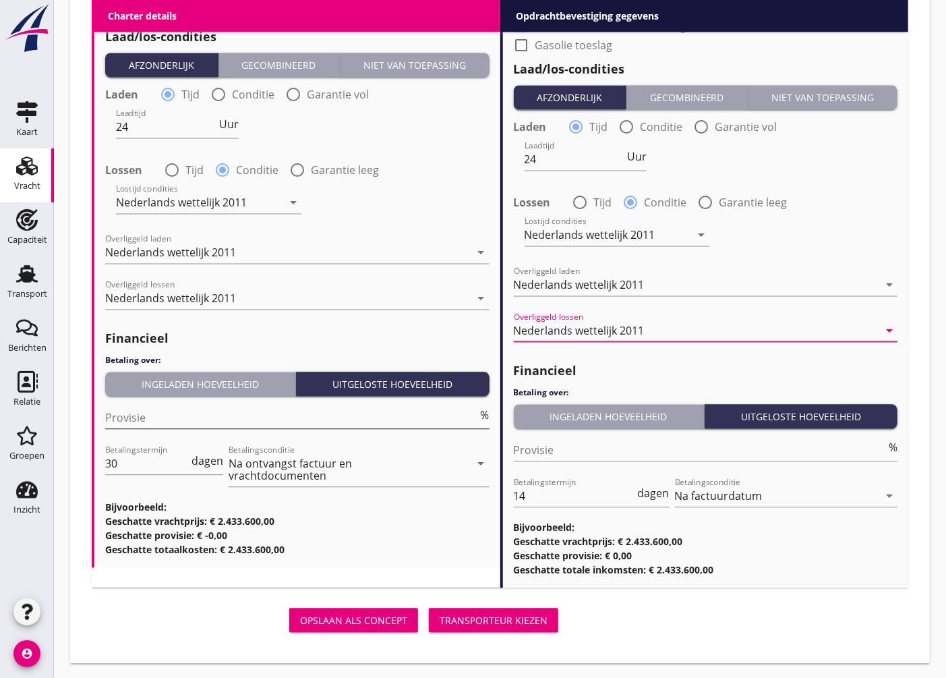
click at [200, 418] on input "Provisie" at bounding box center [291, 418] width 373 height 22
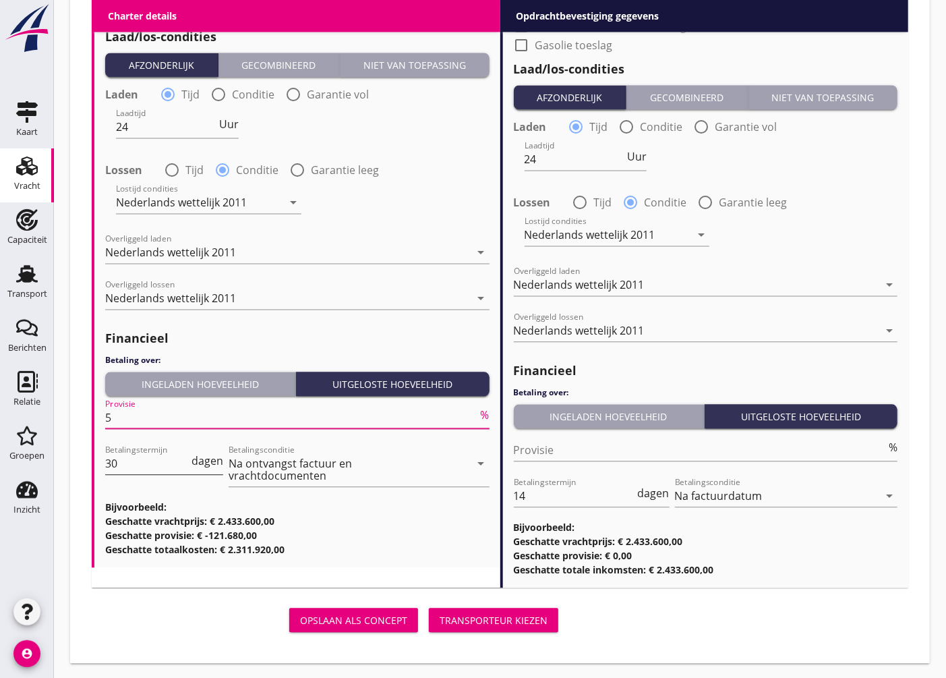
type input "5"
click at [126, 468] on input "30" at bounding box center [147, 463] width 84 height 22
type input "3"
type input "14"
click at [544, 455] on input "Provisie" at bounding box center [700, 450] width 373 height 22
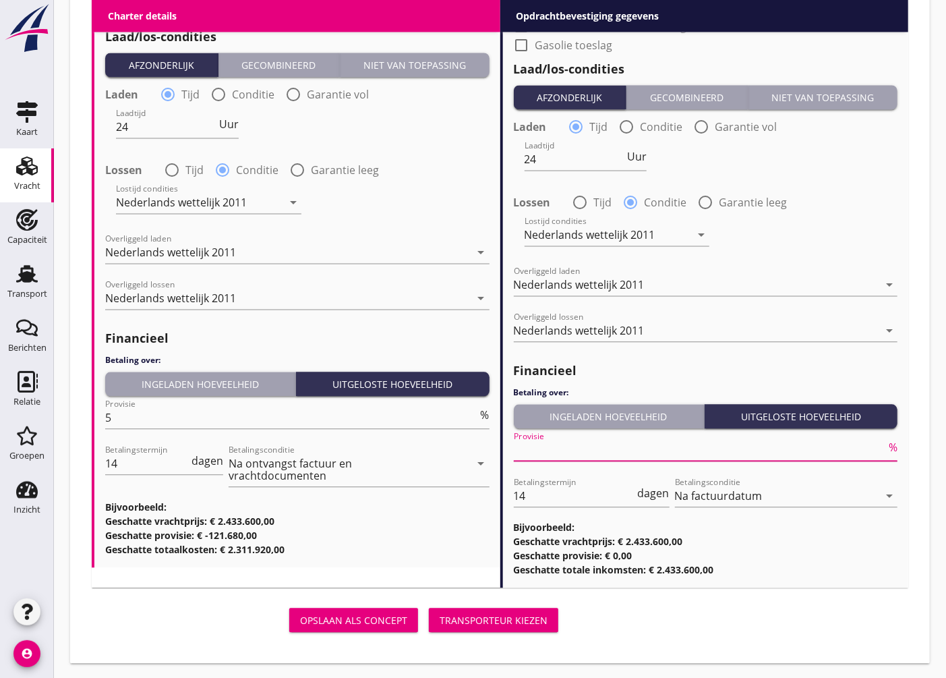
click at [608, 357] on div "Financieel Betaling over: Ingeladen hoeveelheid Uitgeloste hoeveelheid Provisie…" at bounding box center [706, 466] width 384 height 222
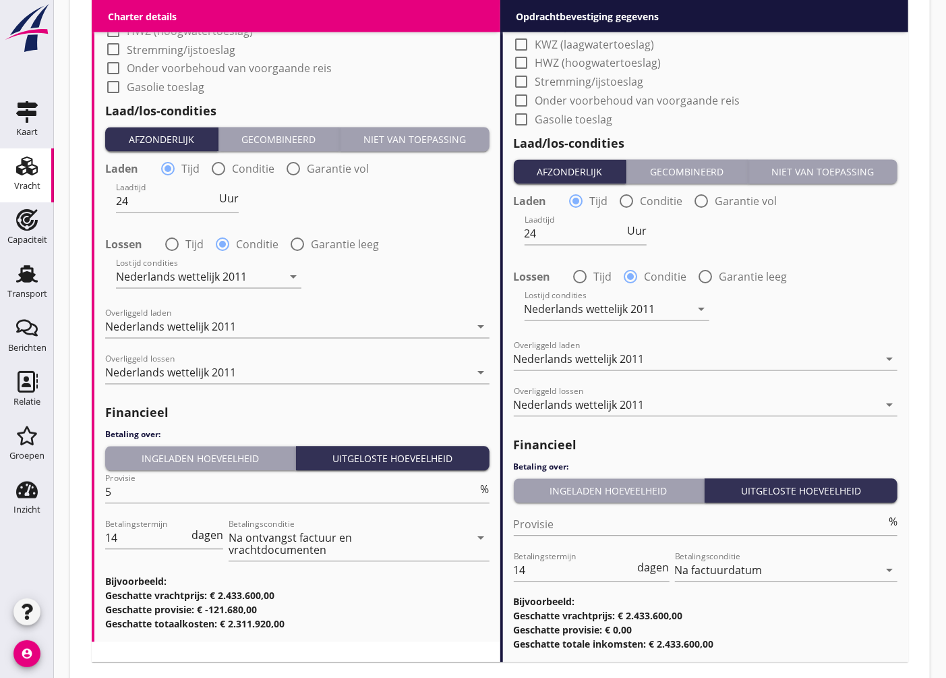
click at [245, 467] on button "Ingeladen hoeveelheid" at bounding box center [200, 458] width 191 height 24
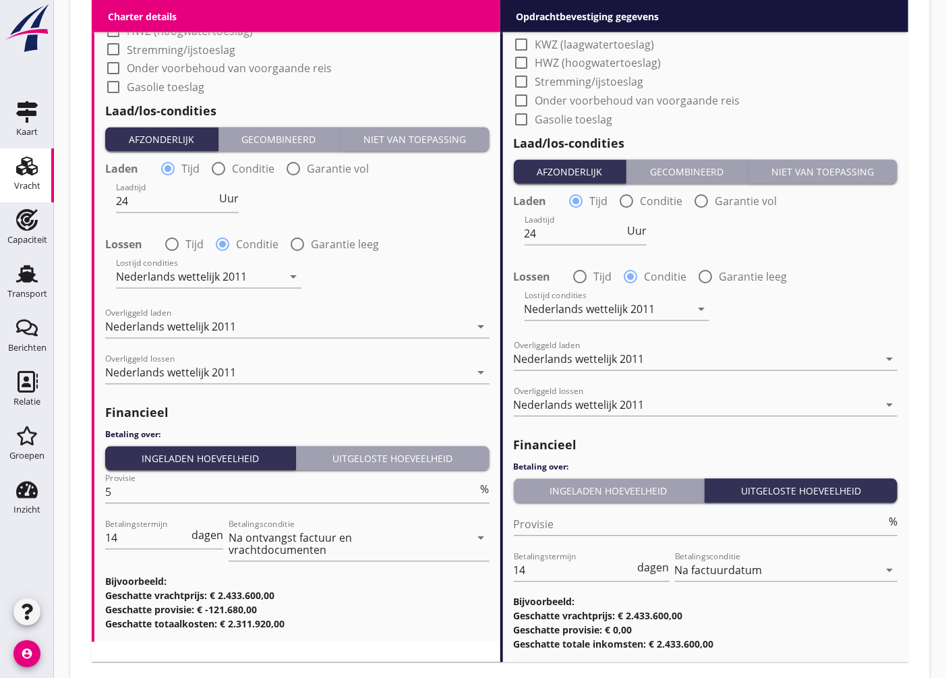
click at [557, 490] on div "Ingeladen hoeveelheid" at bounding box center [608, 491] width 179 height 14
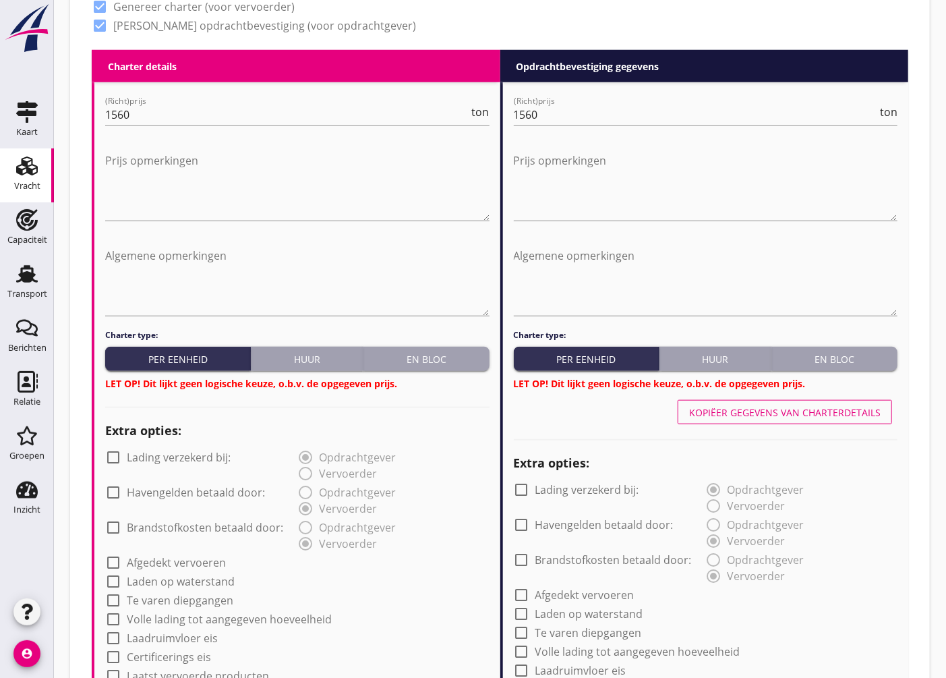
scroll to position [537, 0]
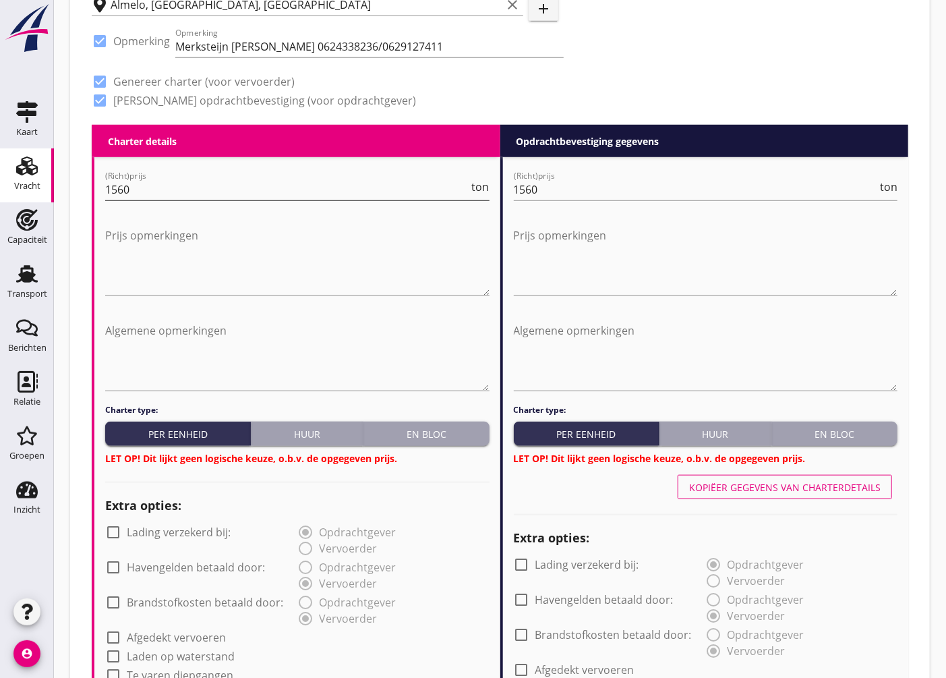
click at [165, 192] on input "1560" at bounding box center [287, 190] width 364 height 22
drag, startPoint x: 157, startPoint y: 192, endPoint x: 94, endPoint y: 196, distance: 62.8
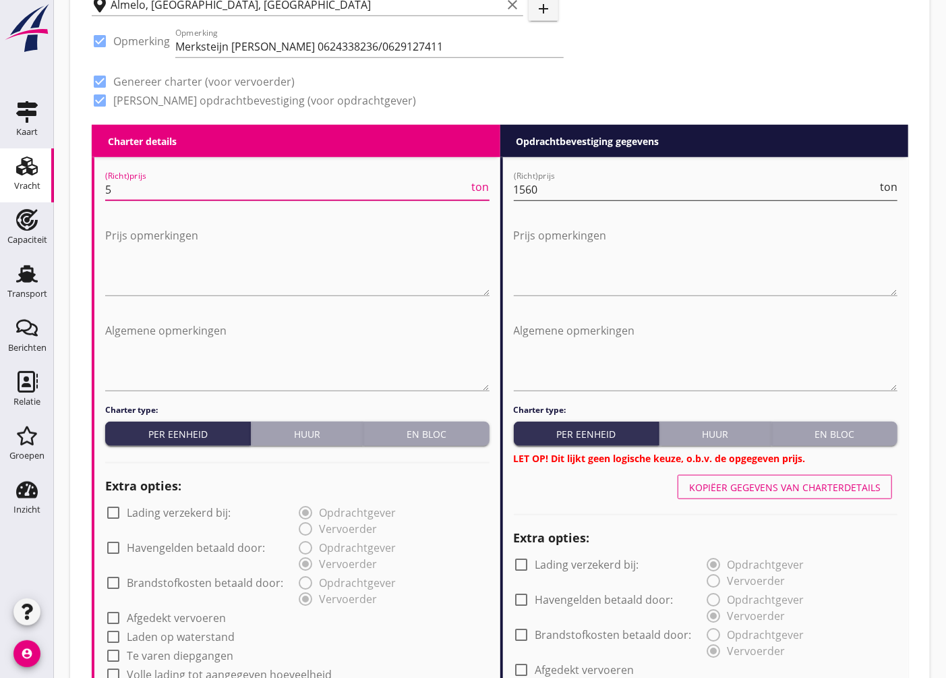
type input "5"
click at [611, 184] on input "1560" at bounding box center [696, 190] width 364 height 22
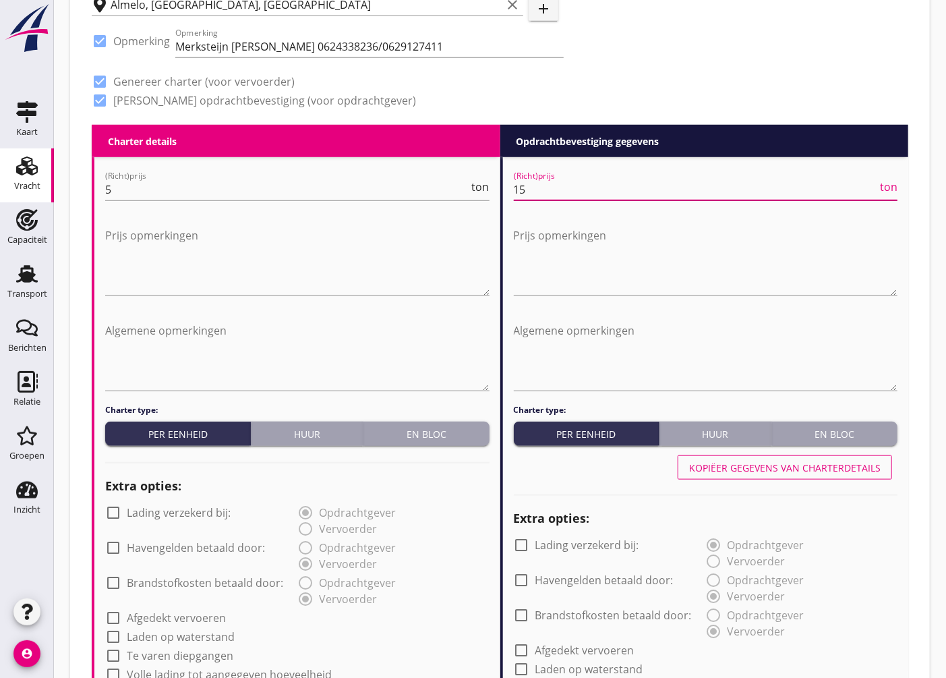
type input "1"
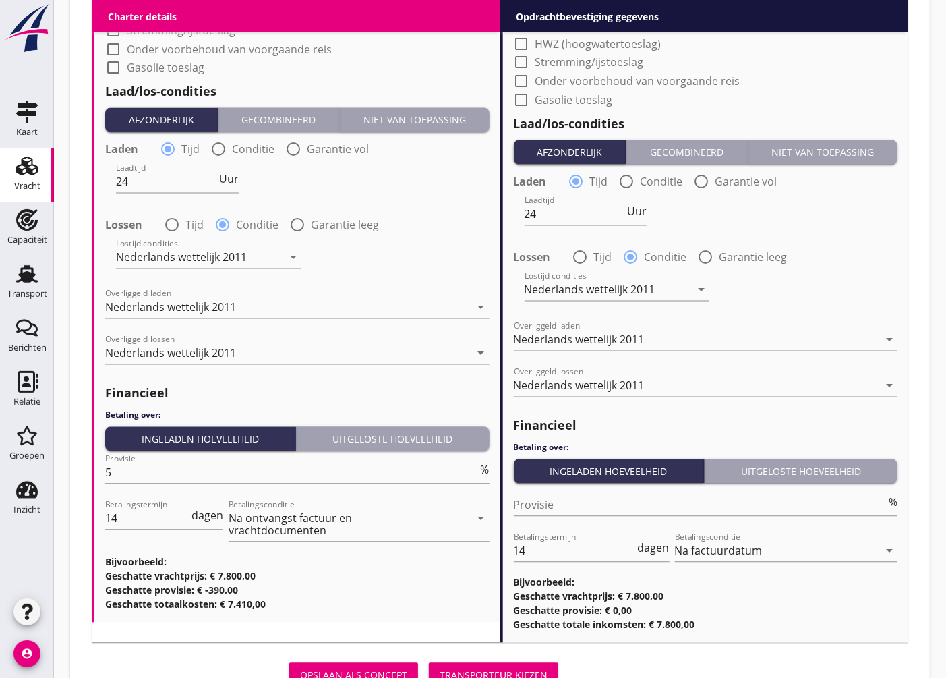
scroll to position [1417, 0]
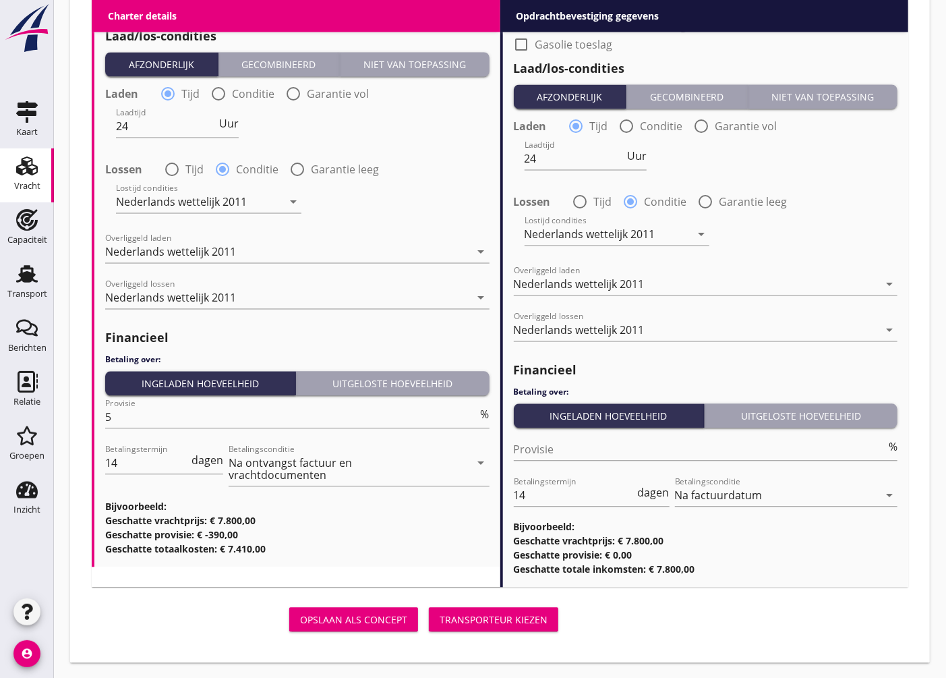
type input "5"
drag, startPoint x: 502, startPoint y: 610, endPoint x: 504, endPoint y: 573, distance: 37.1
click at [502, 611] on button "Transporteur kiezen" at bounding box center [493, 620] width 129 height 24
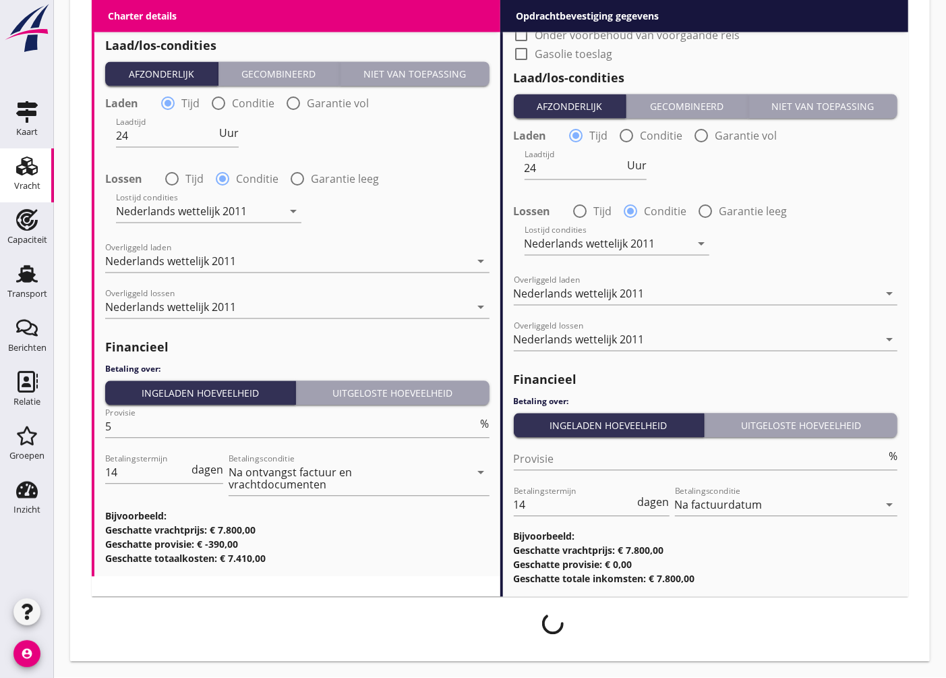
scroll to position [1407, 0]
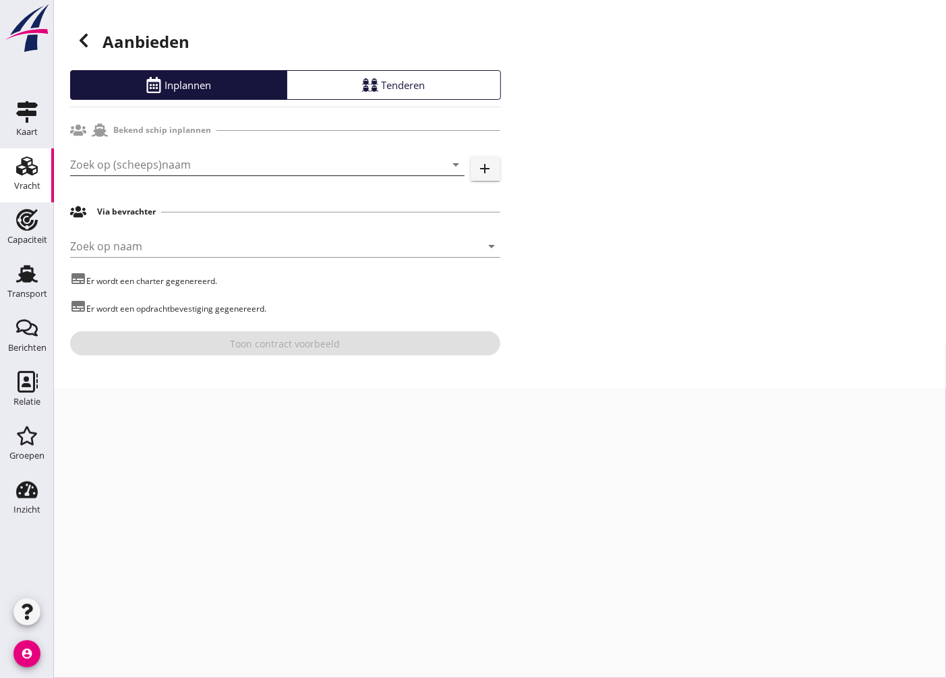
click at [155, 156] on input "Zoek op (scheeps)naam" at bounding box center [248, 165] width 357 height 22
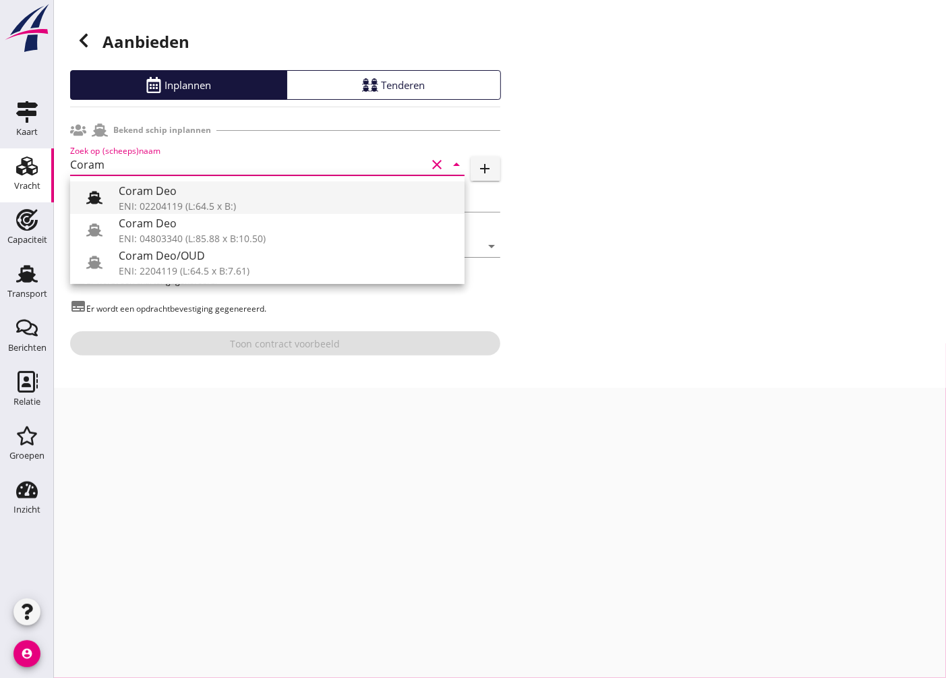
click at [160, 197] on div "Coram Deo" at bounding box center [286, 191] width 335 height 16
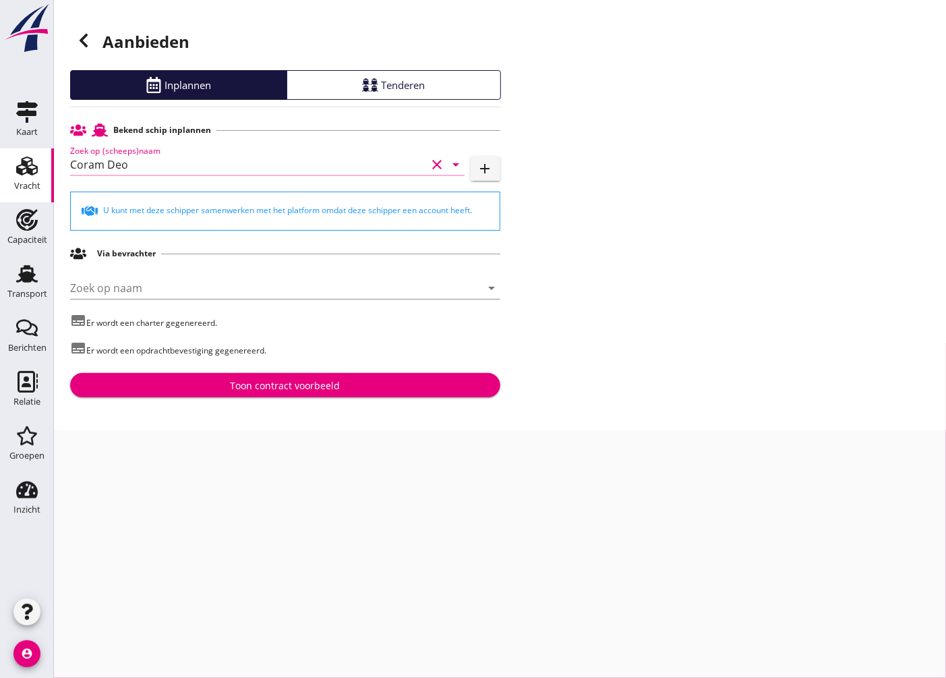
type input "Coram Deo"
click at [160, 376] on button "Toon contract voorbeeld" at bounding box center [285, 385] width 430 height 24
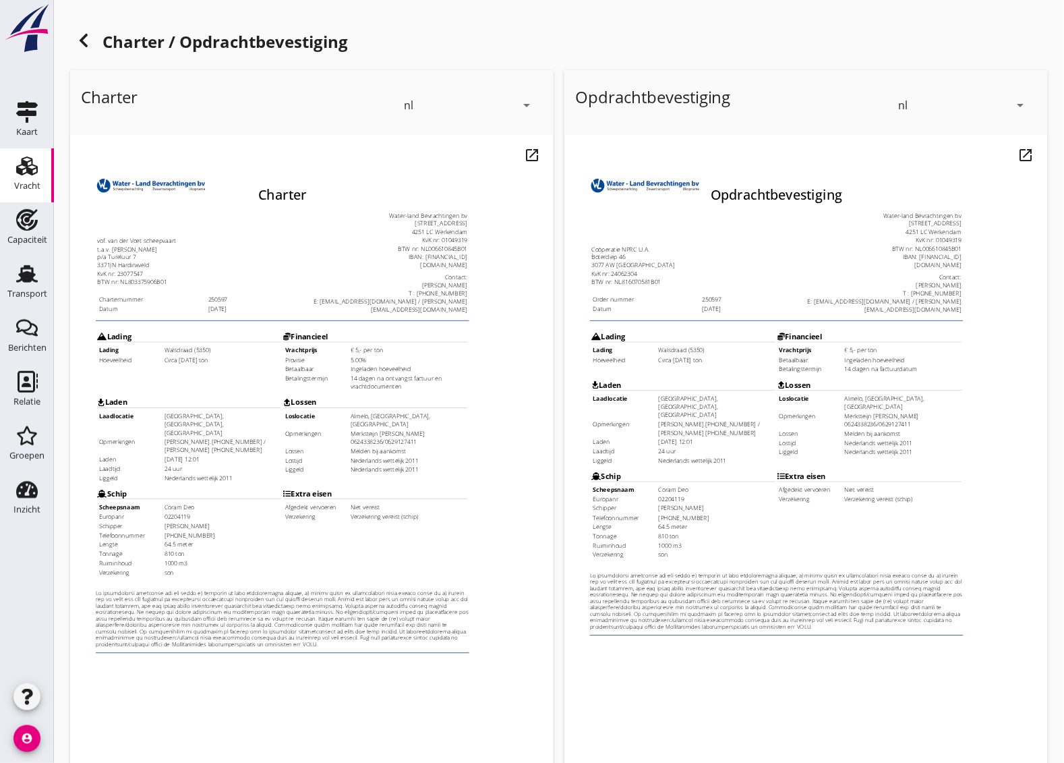
scroll to position [163, 0]
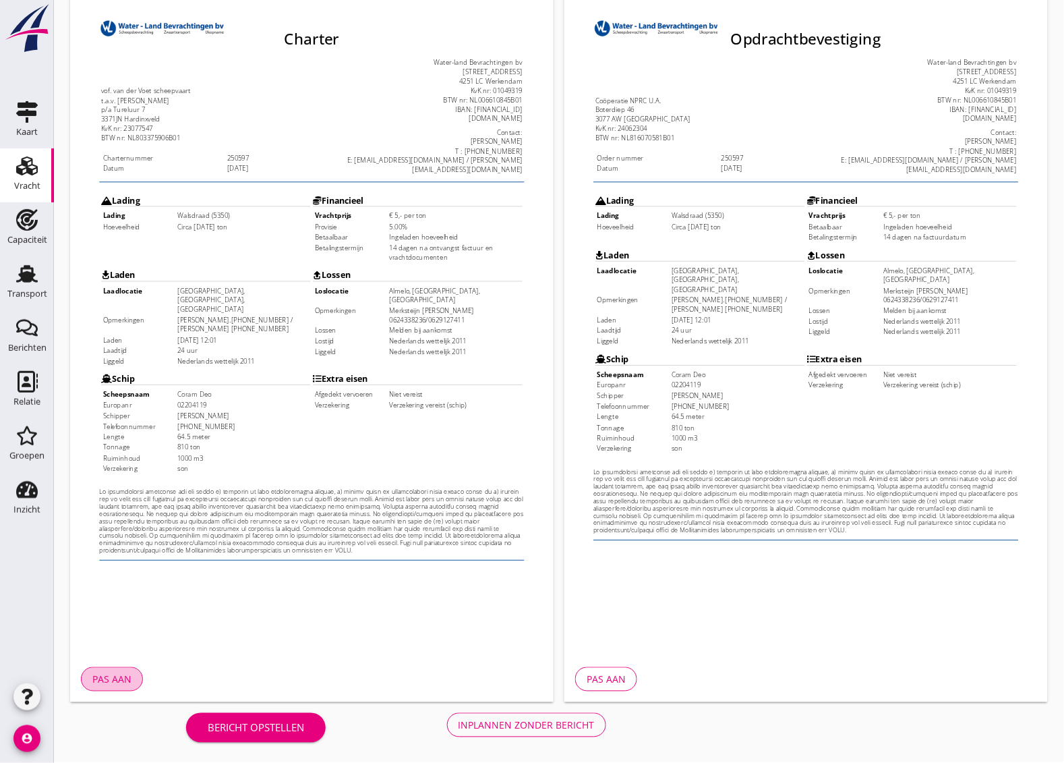
click at [96, 676] on div "Pas aan" at bounding box center [111, 679] width 39 height 14
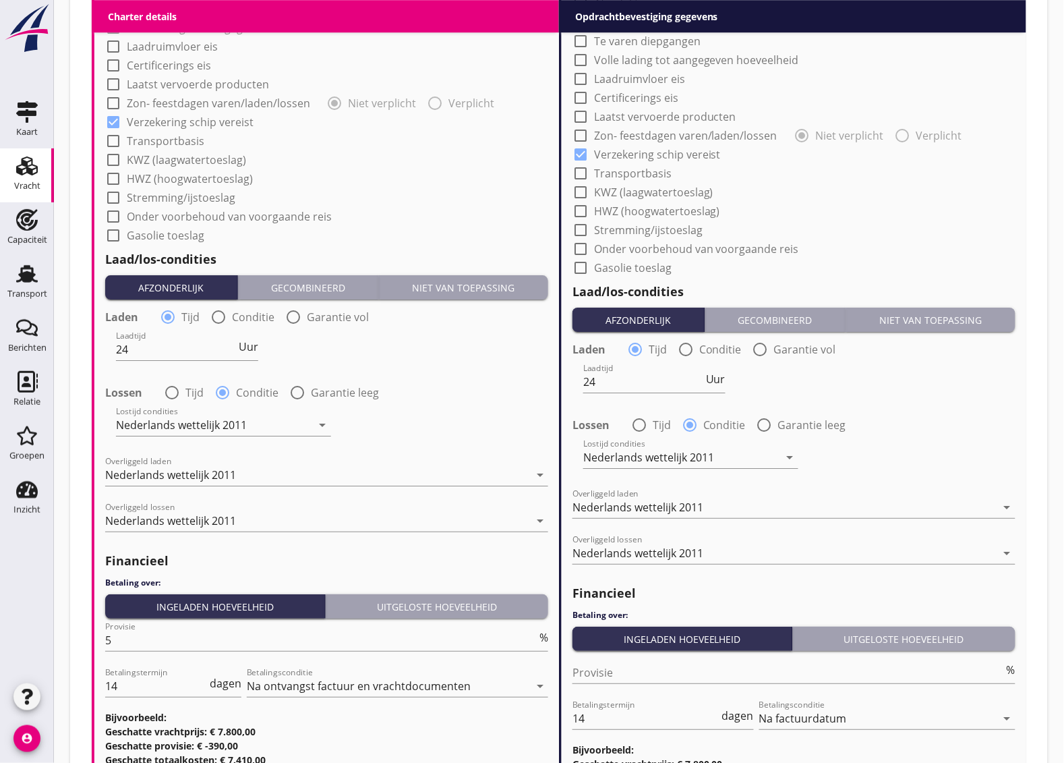
scroll to position [1234, 0]
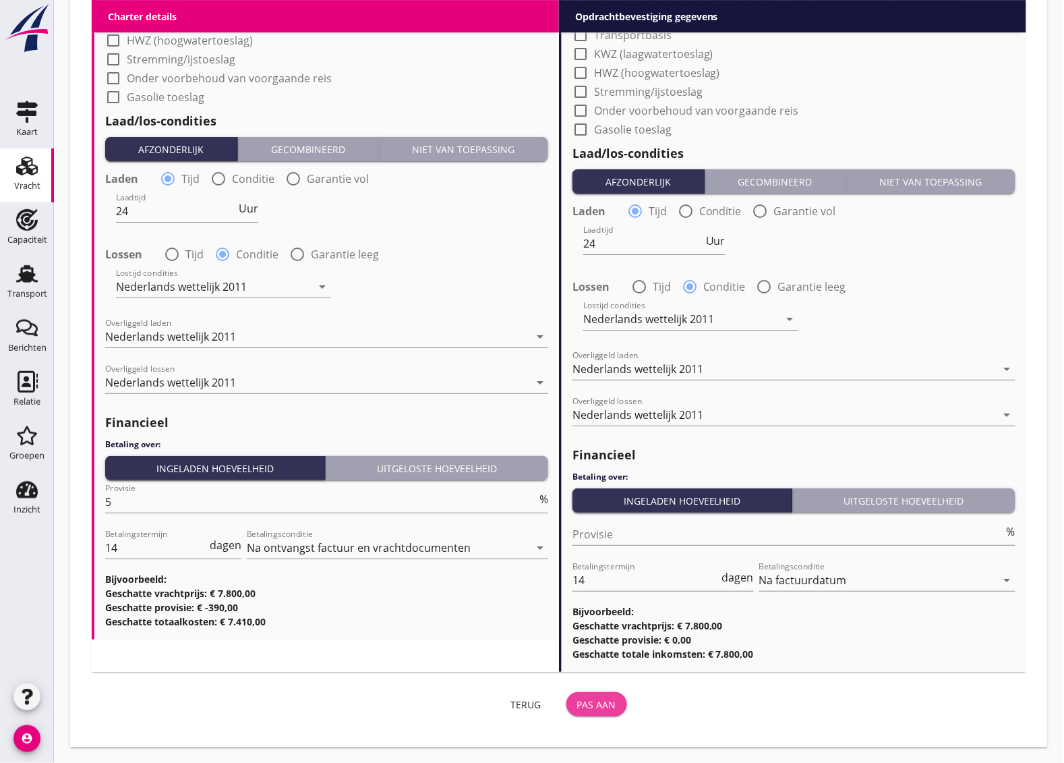
click at [577, 681] on button "Pas aan" at bounding box center [596, 704] width 61 height 24
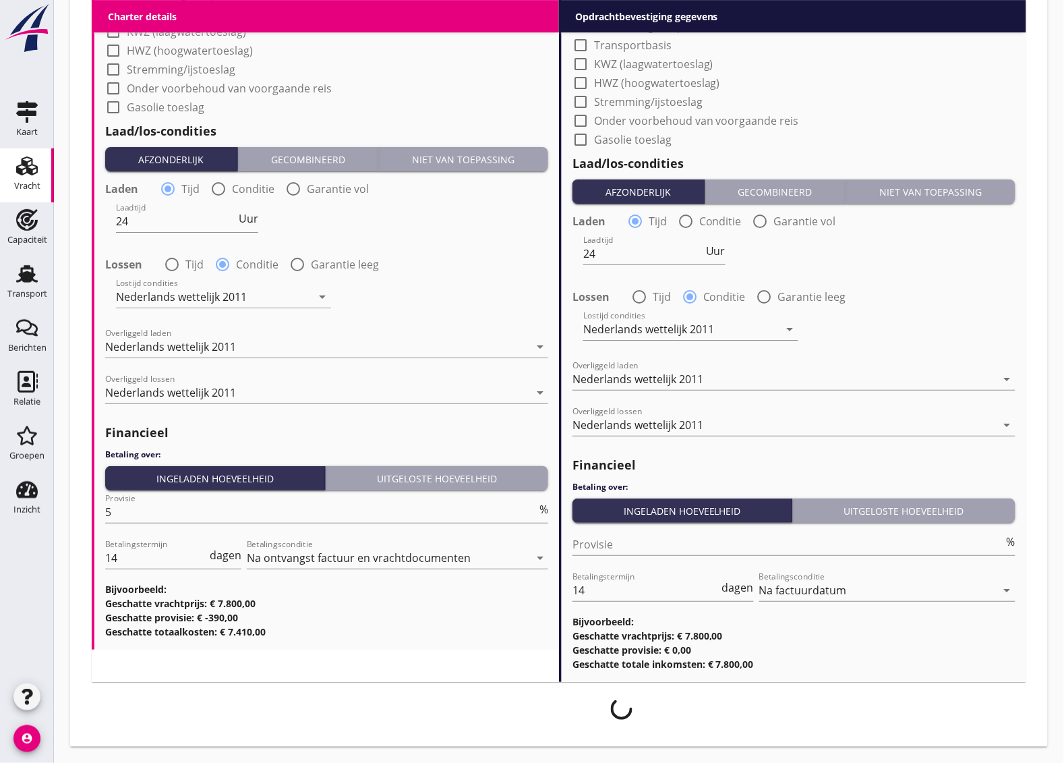
scroll to position [1223, 0]
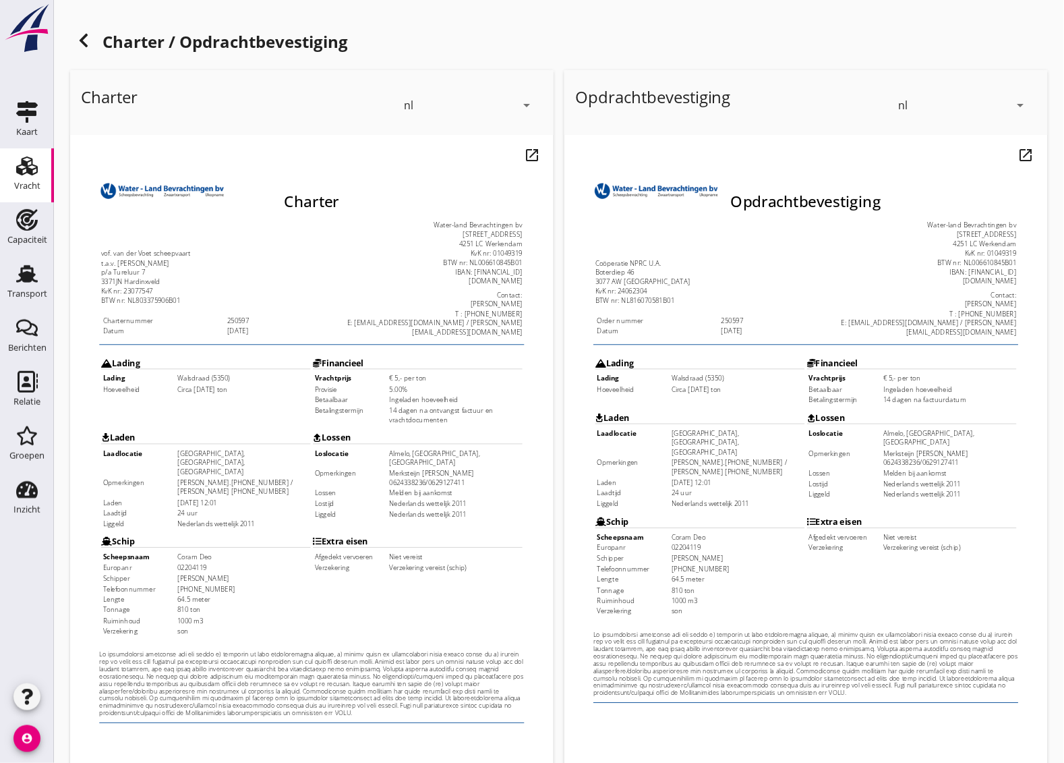
scroll to position [163, 0]
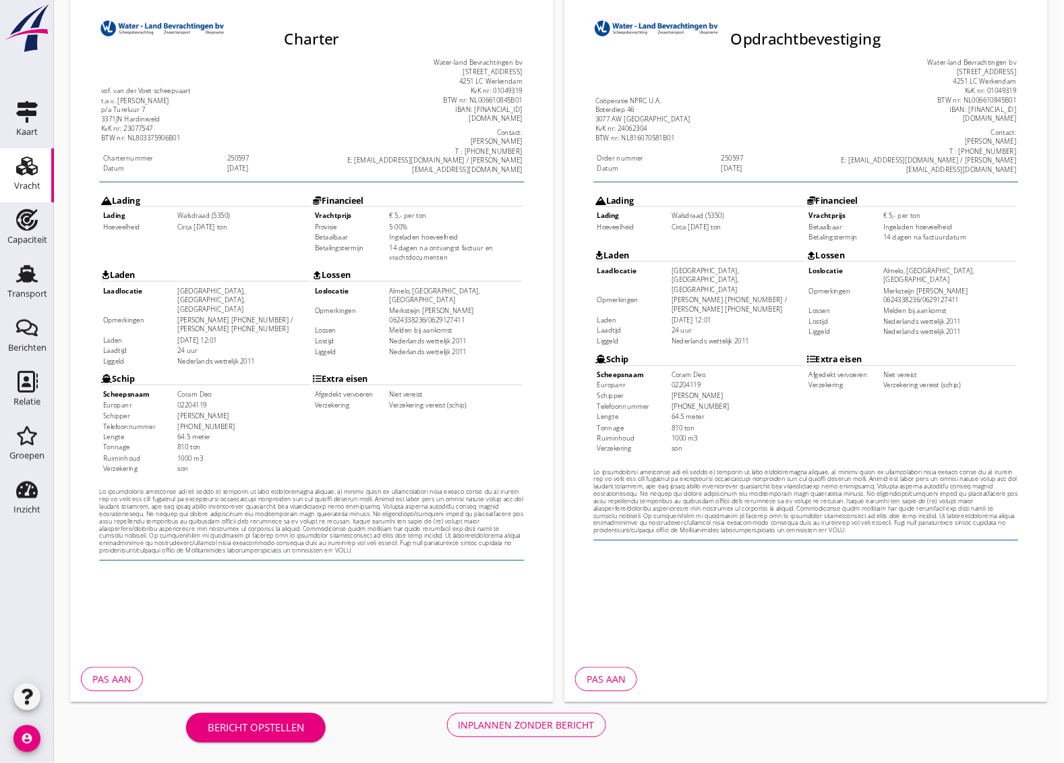
click at [568, 681] on div "Inplannen zonder bericht" at bounding box center [527, 725] width 136 height 14
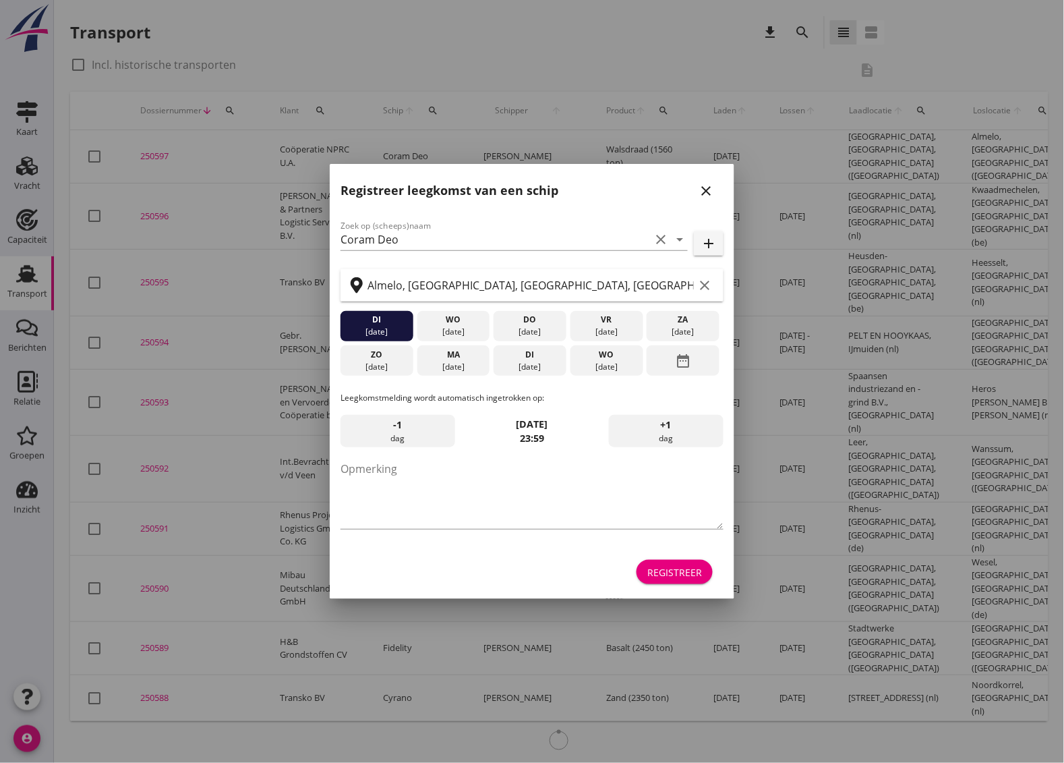
click at [699, 565] on div "Registreer" at bounding box center [674, 572] width 55 height 14
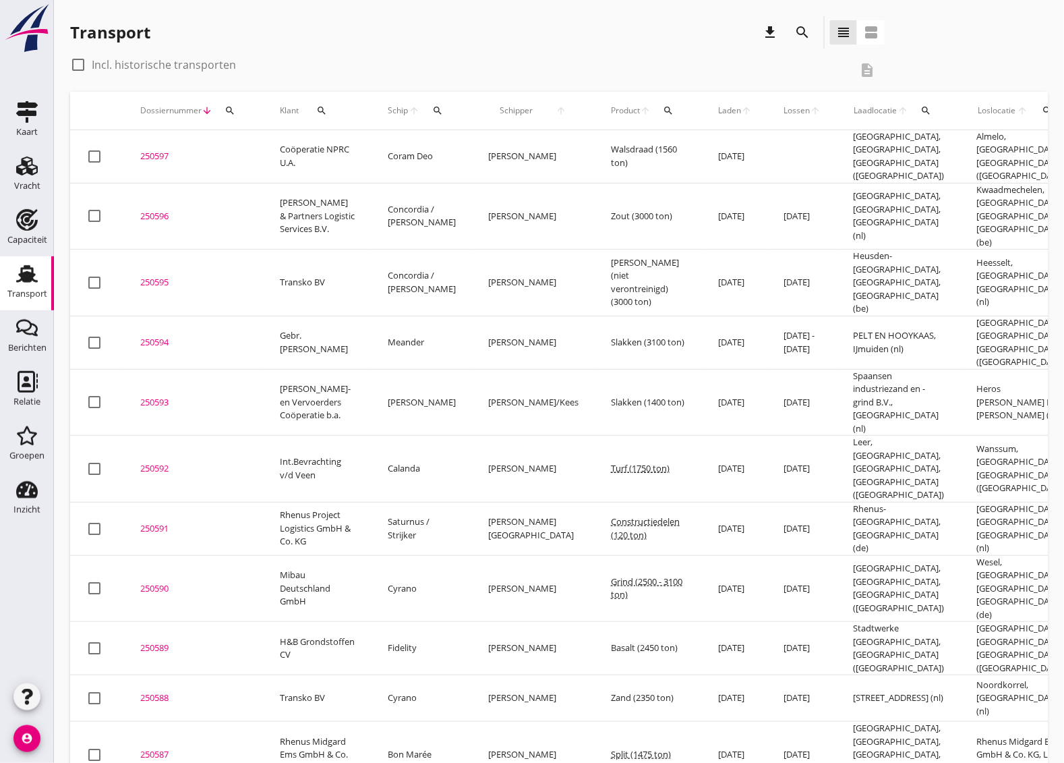
click at [152, 152] on div "250597" at bounding box center [193, 156] width 107 height 13
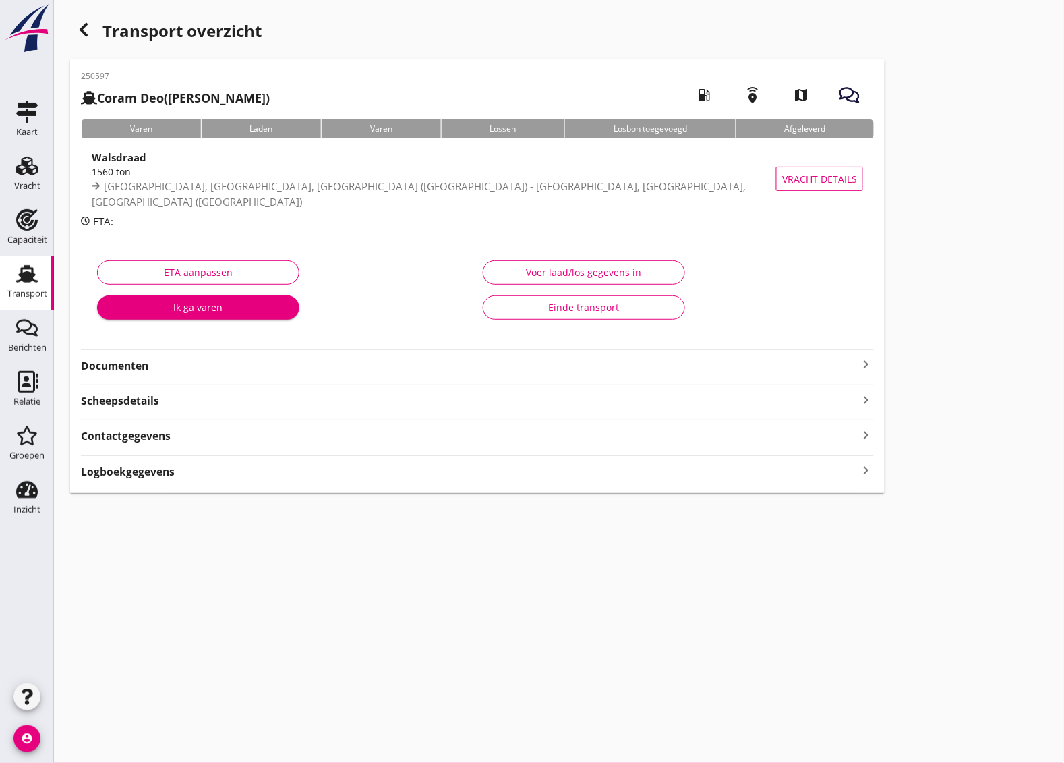
click at [381, 368] on strong "Documenten" at bounding box center [469, 366] width 777 height 16
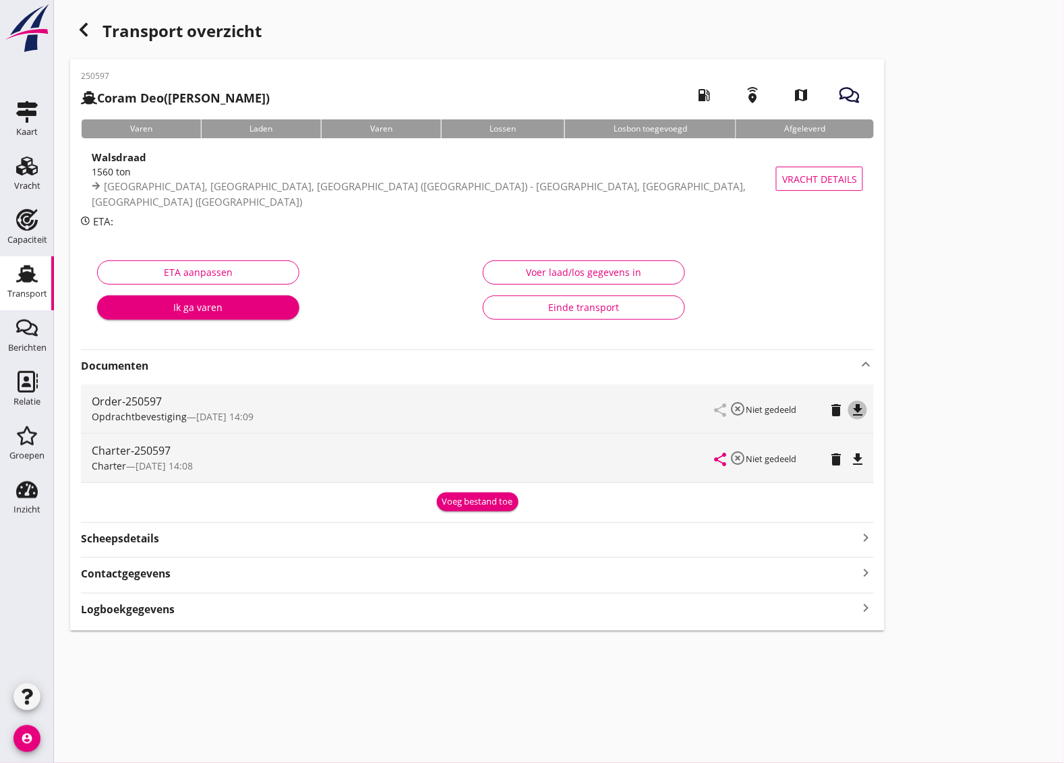
click at [863, 405] on icon "file_download" at bounding box center [858, 410] width 16 height 16
click at [867, 459] on div "file_download" at bounding box center [857, 459] width 19 height 16
click at [854, 461] on icon "open_in_browser" at bounding box center [858, 459] width 16 height 16
drag, startPoint x: 88, startPoint y: 30, endPoint x: 20, endPoint y: 179, distance: 163.0
click at [86, 28] on icon "button" at bounding box center [84, 30] width 16 height 16
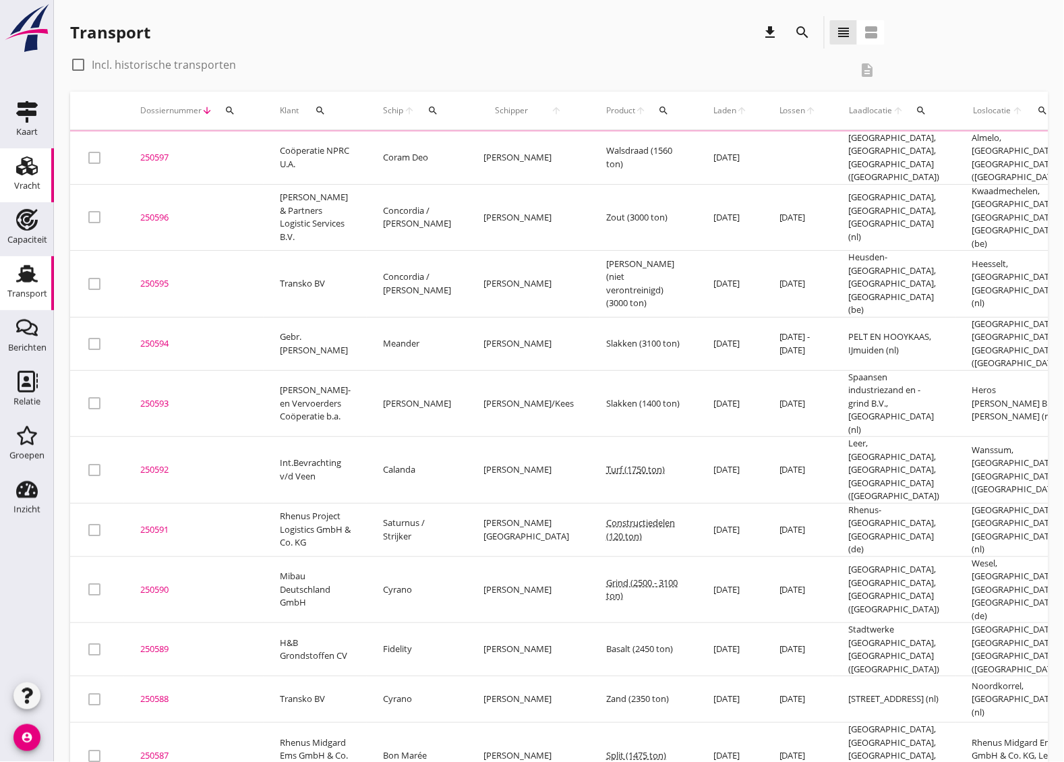
click at [20, 179] on div "Vracht" at bounding box center [27, 186] width 26 height 19
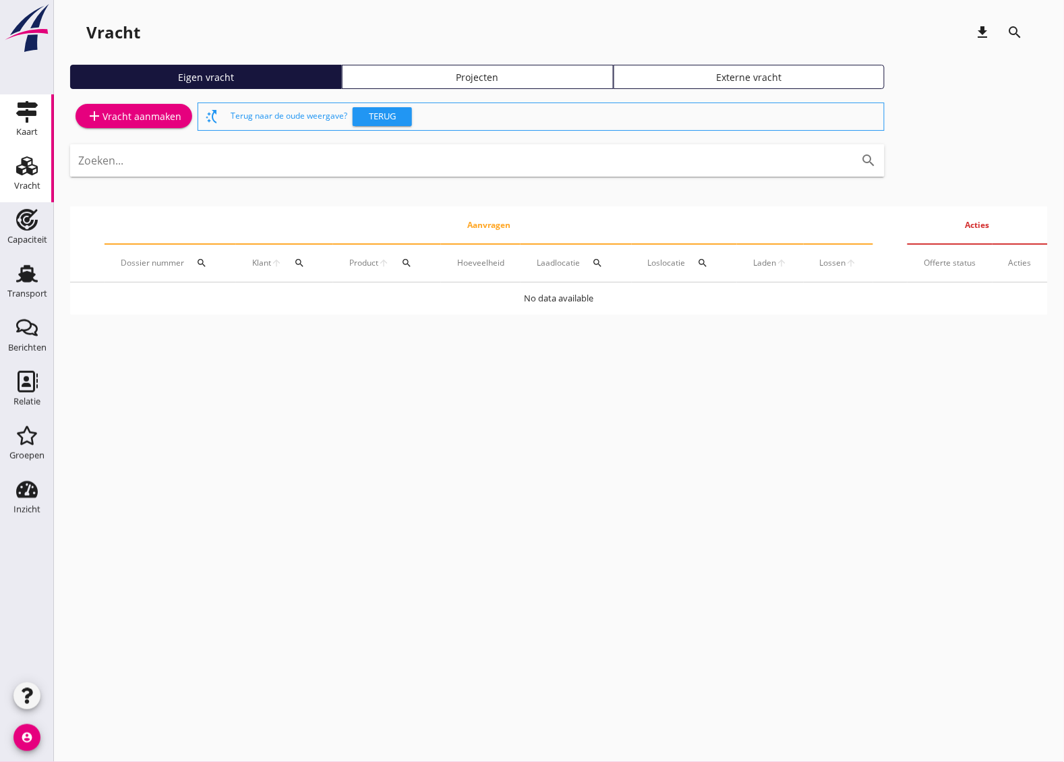
click at [18, 113] on use at bounding box center [27, 112] width 22 height 22
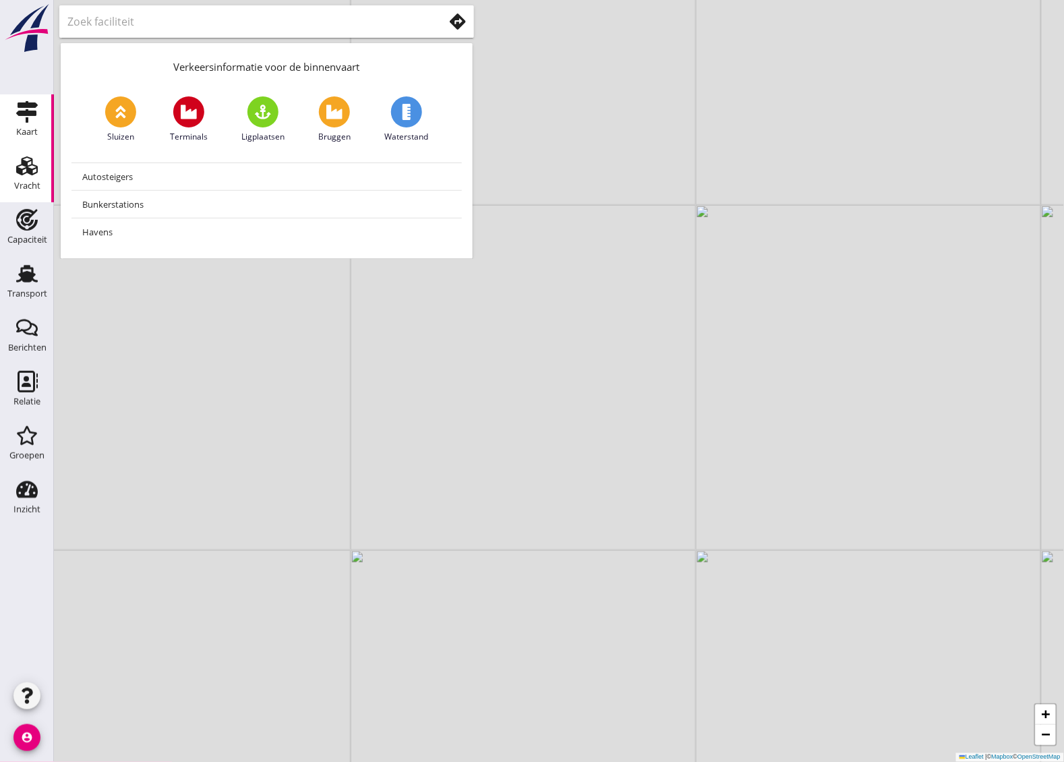
click at [19, 177] on div "Vracht" at bounding box center [27, 186] width 26 height 19
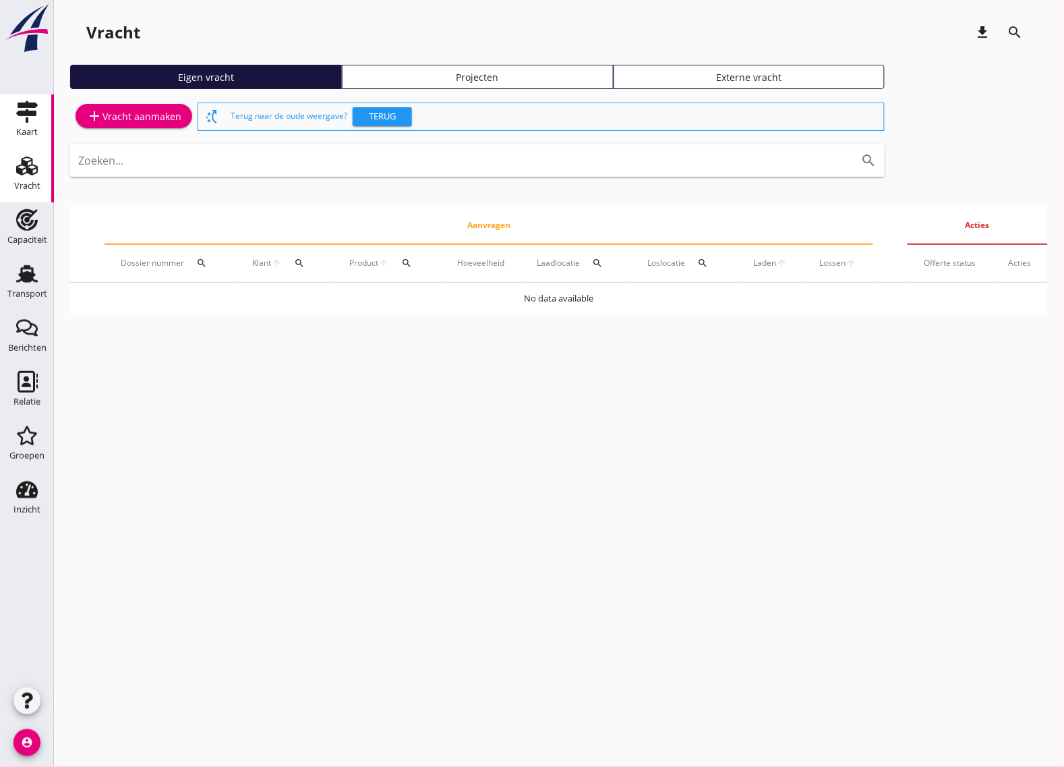
click at [32, 133] on div "Kaart" at bounding box center [27, 131] width 22 height 9
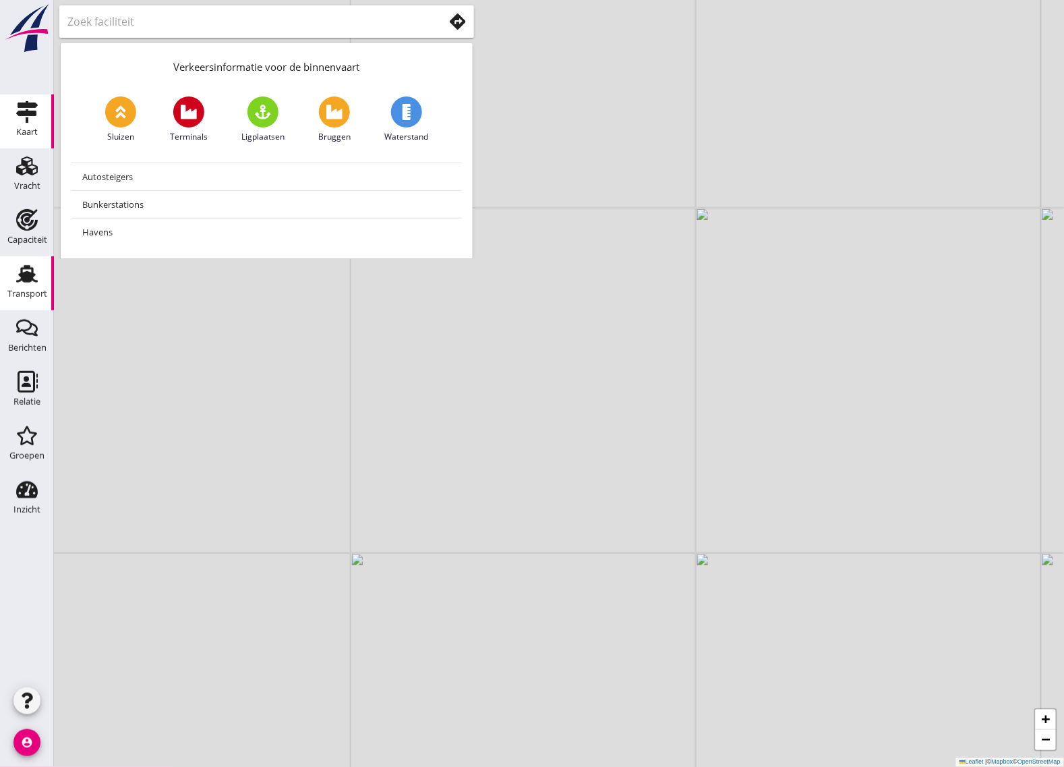
click at [30, 291] on div "Transport" at bounding box center [27, 293] width 40 height 9
